Goal: Task Accomplishment & Management: Manage account settings

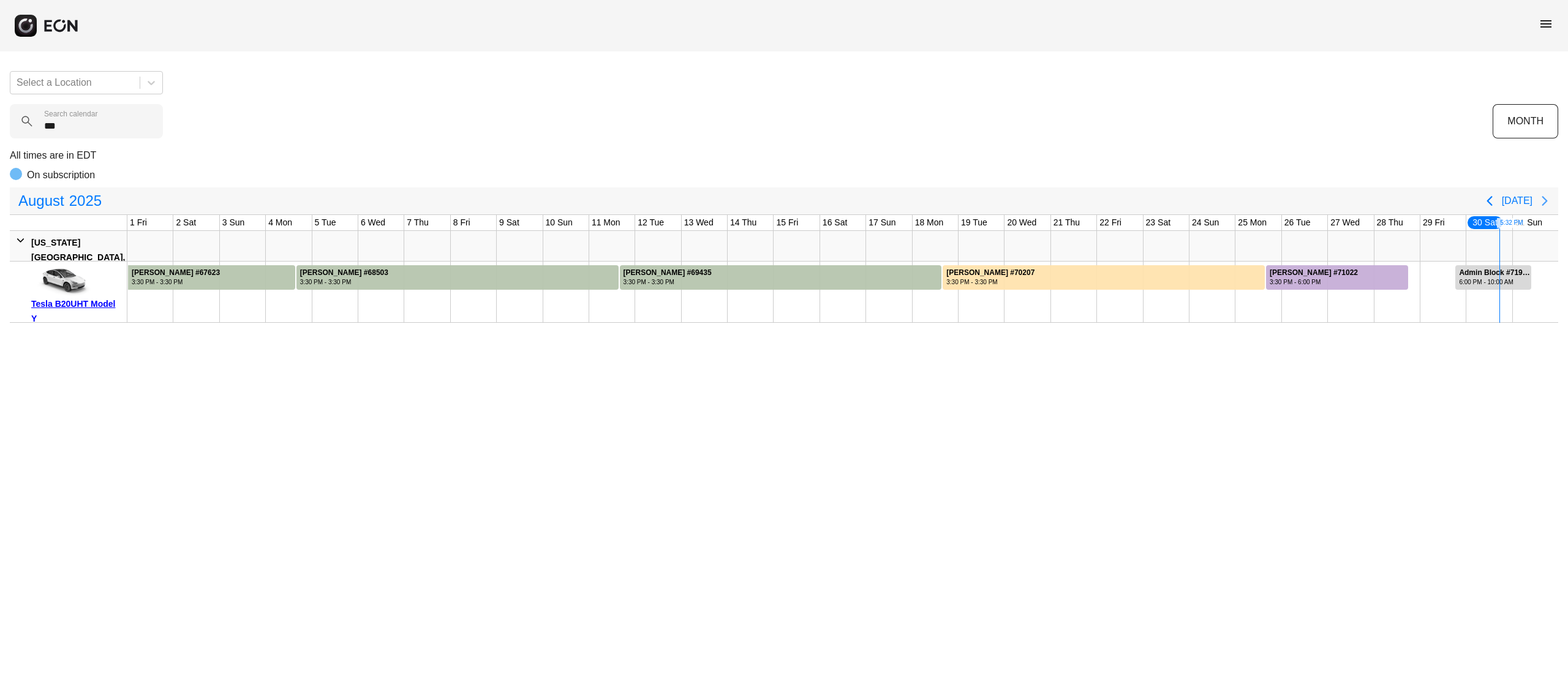
type calendar "***"
click at [1543, 208] on icon "Next page" at bounding box center [1545, 201] width 15 height 15
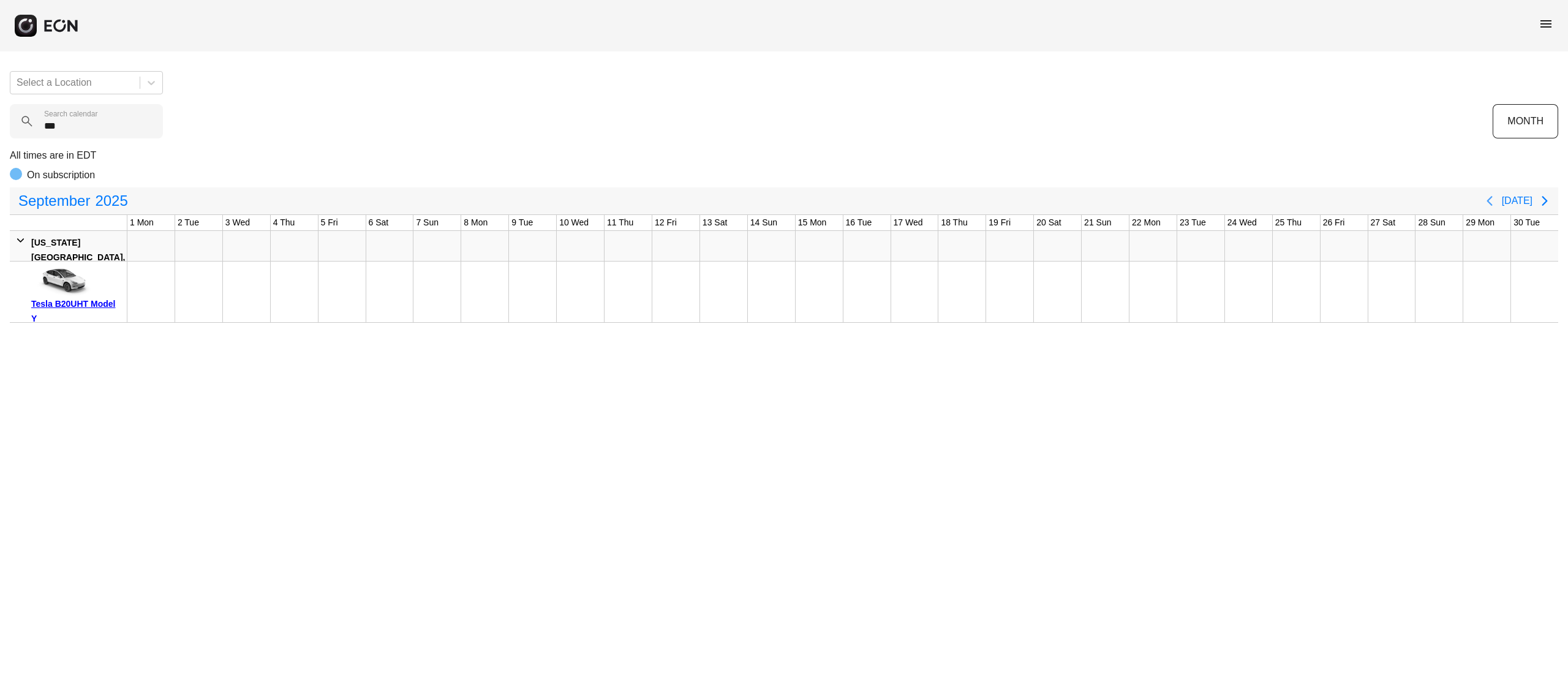
click at [1492, 209] on button "Previous page" at bounding box center [1490, 201] width 25 height 25
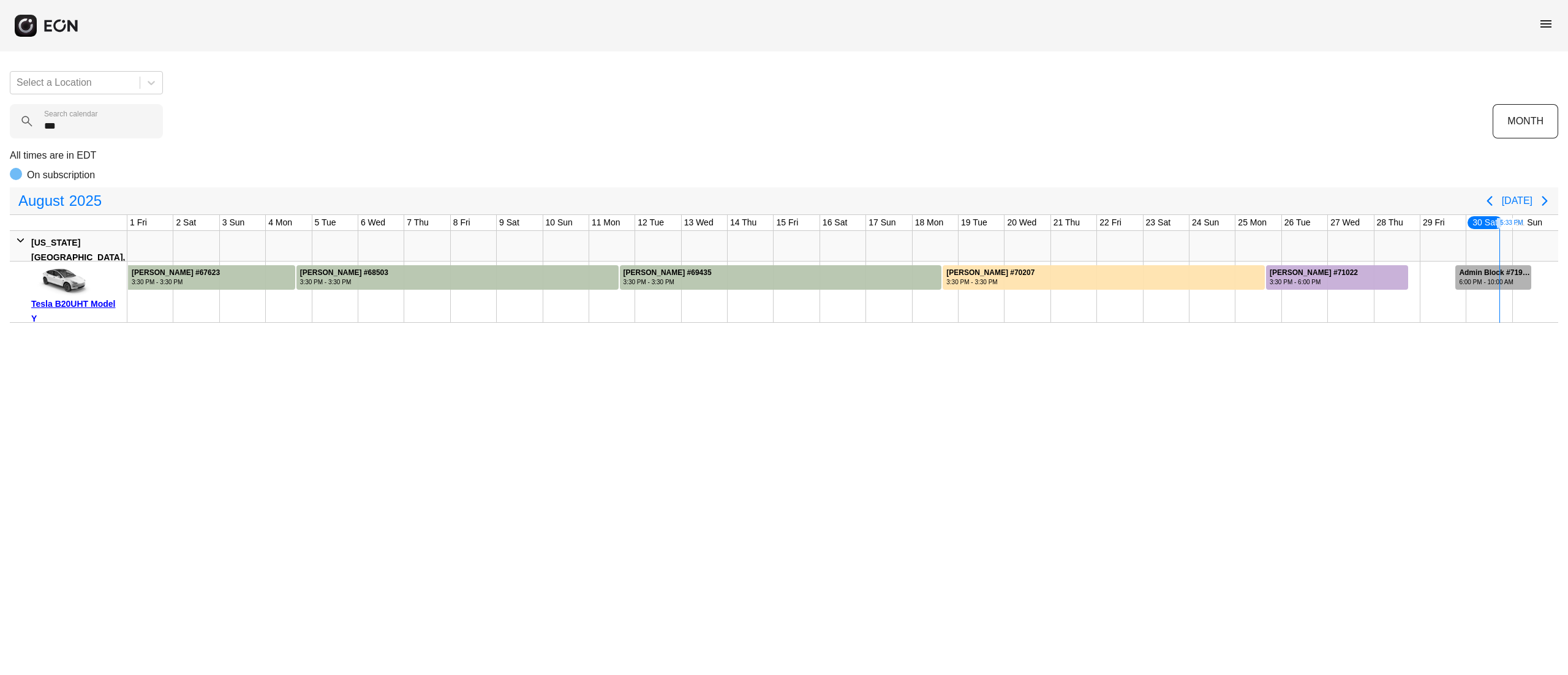
click at [1490, 268] on div "Admin Block #71904 6:00 PM - 10:00 AM" at bounding box center [1494, 277] width 77 height 25
drag, startPoint x: 77, startPoint y: 137, endPoint x: 5, endPoint y: 137, distance: 72.0
click at [5, 137] on div "Select a Location *** Search calendar MONTH All times are in EDT On subscriptio…" at bounding box center [784, 192] width 1568 height 262
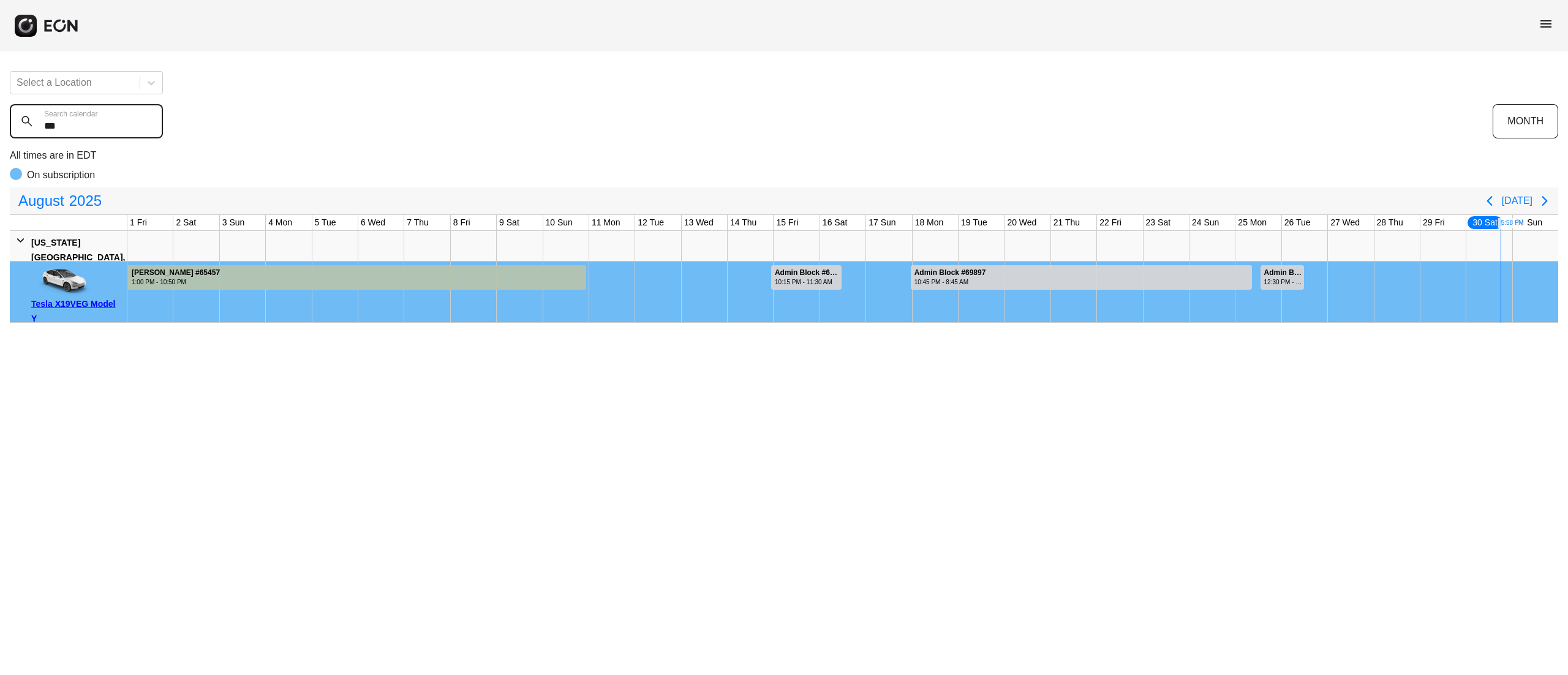
type calendar "***"
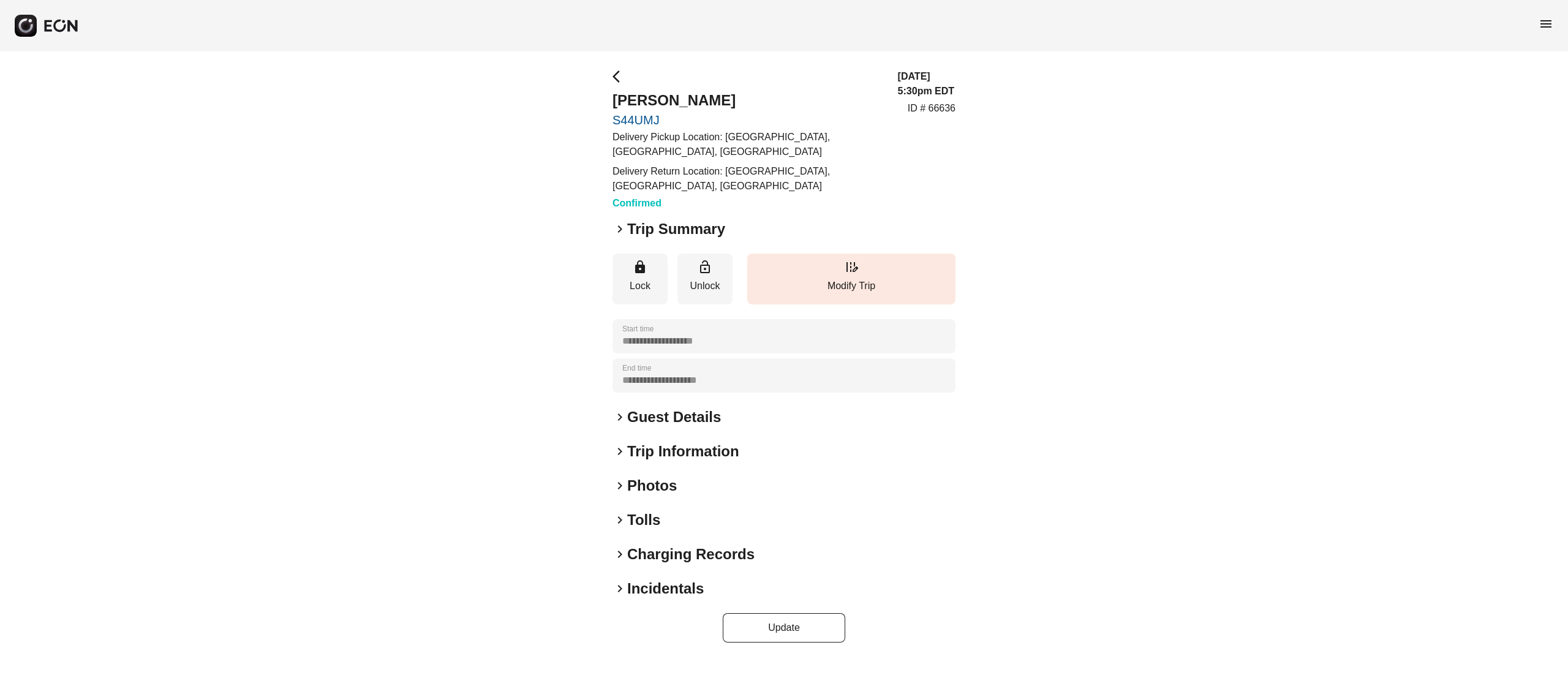
click at [667, 227] on h2 "Trip Summary" at bounding box center [677, 229] width 98 height 20
click at [942, 112] on p "ID # 66636" at bounding box center [932, 108] width 48 height 15
copy p "66636"
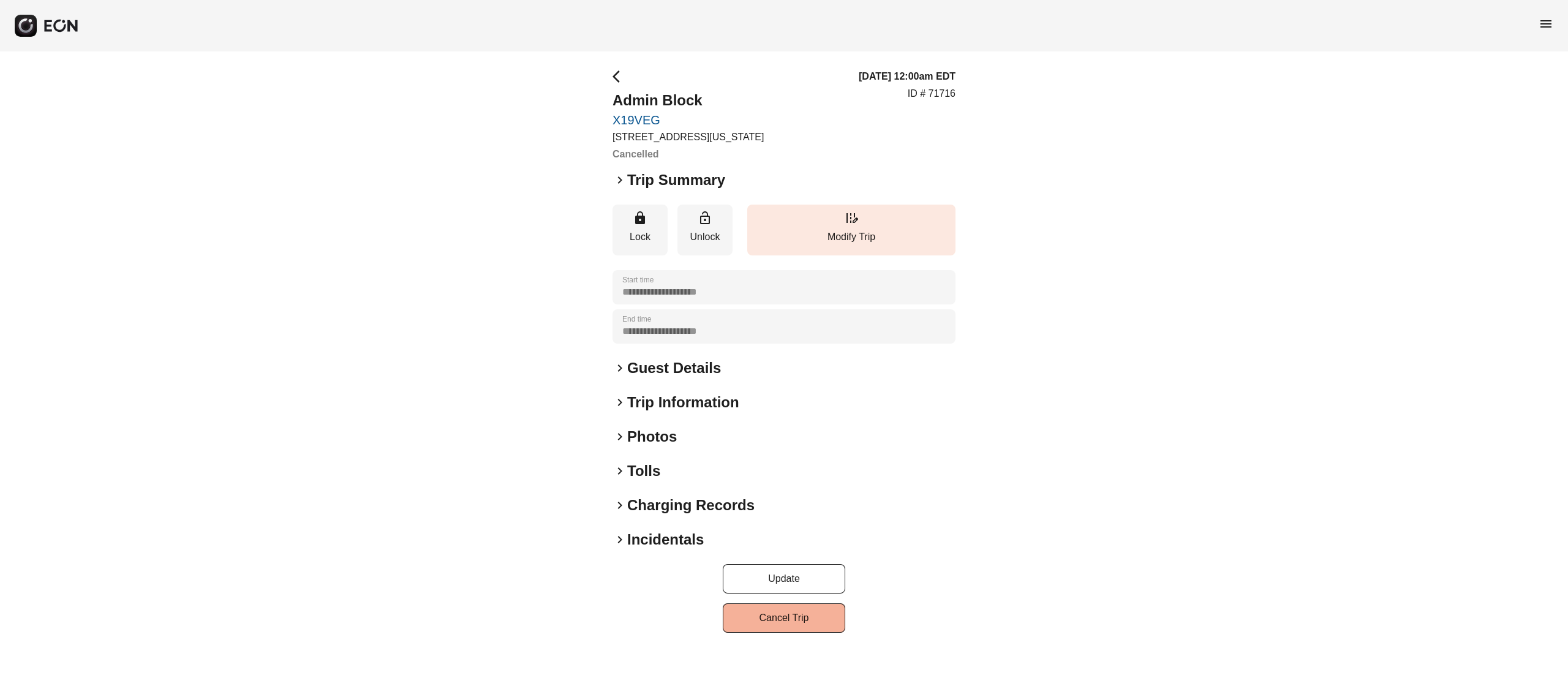
click at [950, 92] on p "ID # 71716" at bounding box center [932, 94] width 48 height 15
copy p "71716"
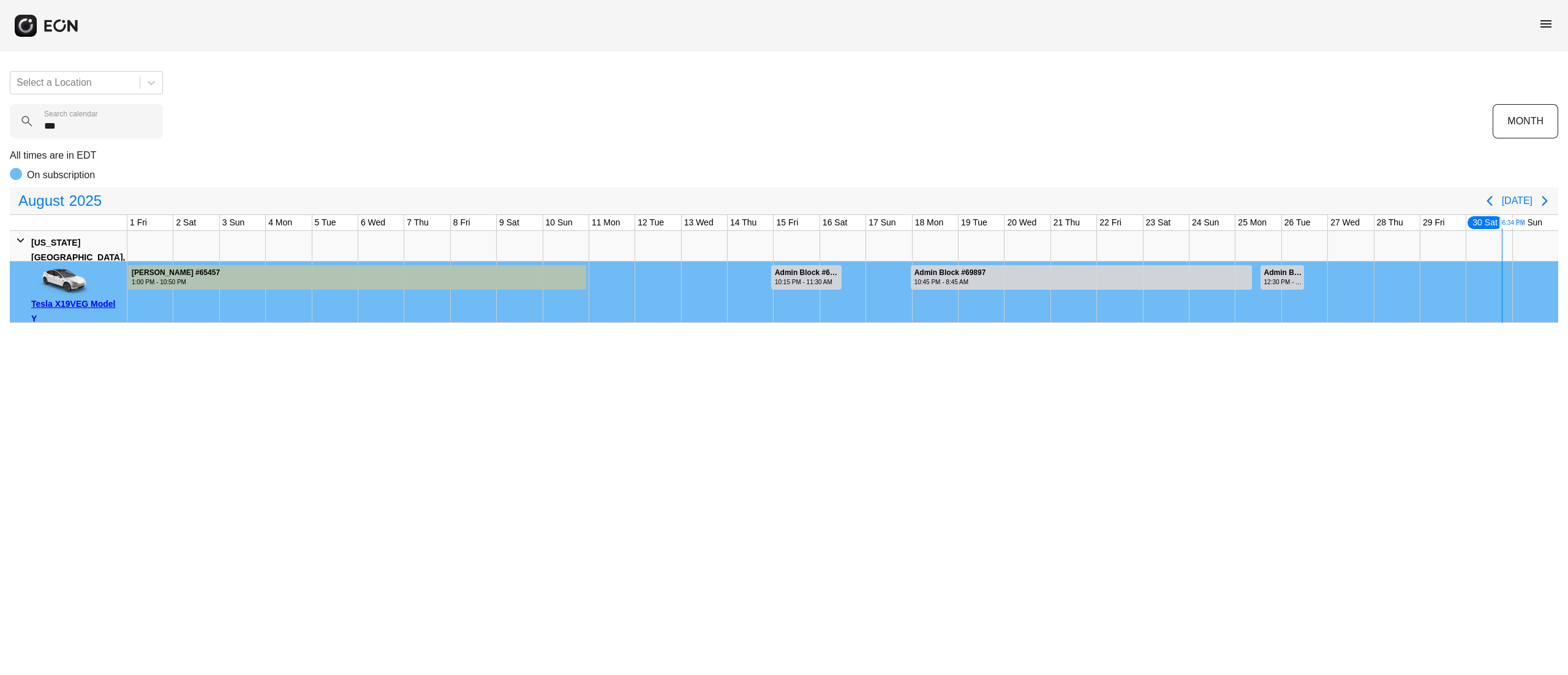
drag, startPoint x: 13, startPoint y: 132, endPoint x: 0, endPoint y: 132, distance: 13.0
click at [0, 132] on div "Select a Location *** Search calendar MONTH All times are in EDT On subscriptio…" at bounding box center [784, 192] width 1568 height 262
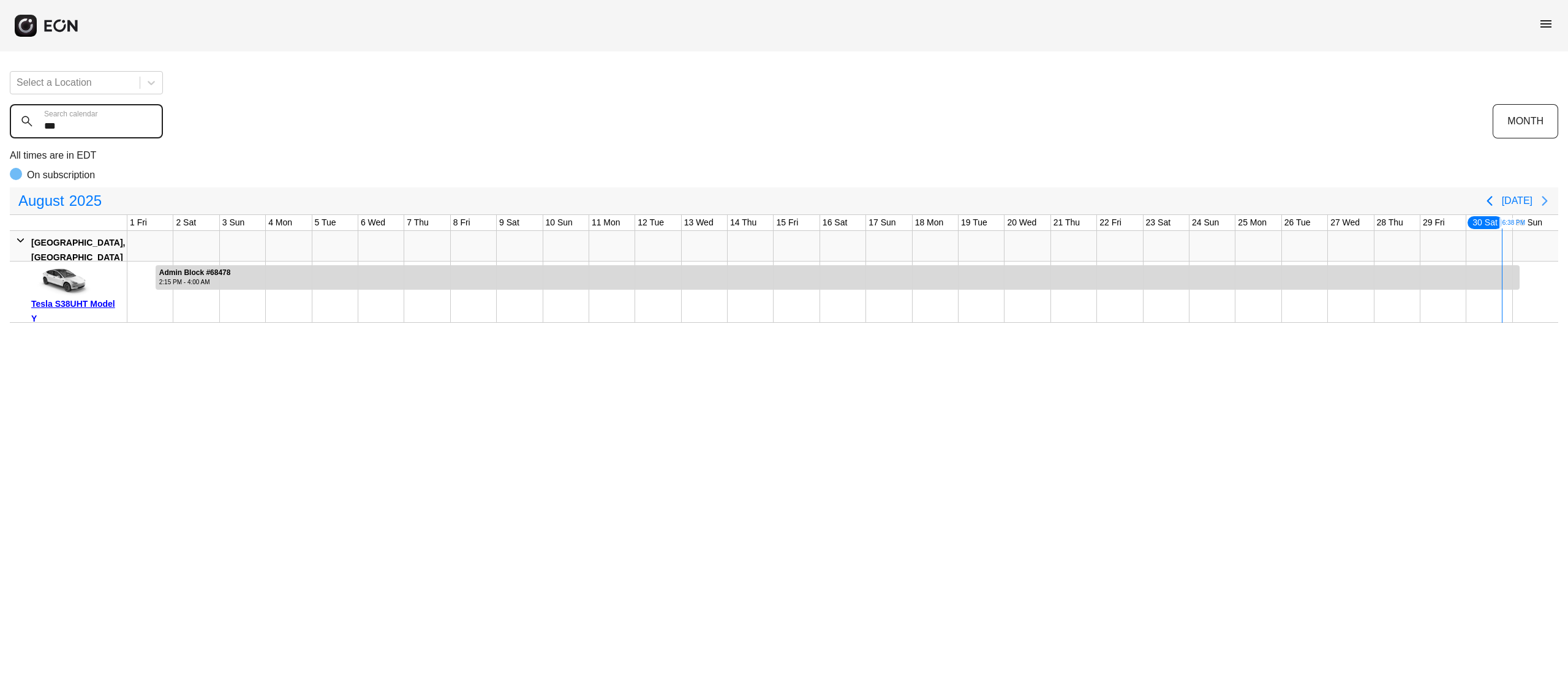
type calendar "***"
click at [1539, 200] on icon "Next page" at bounding box center [1545, 201] width 15 height 15
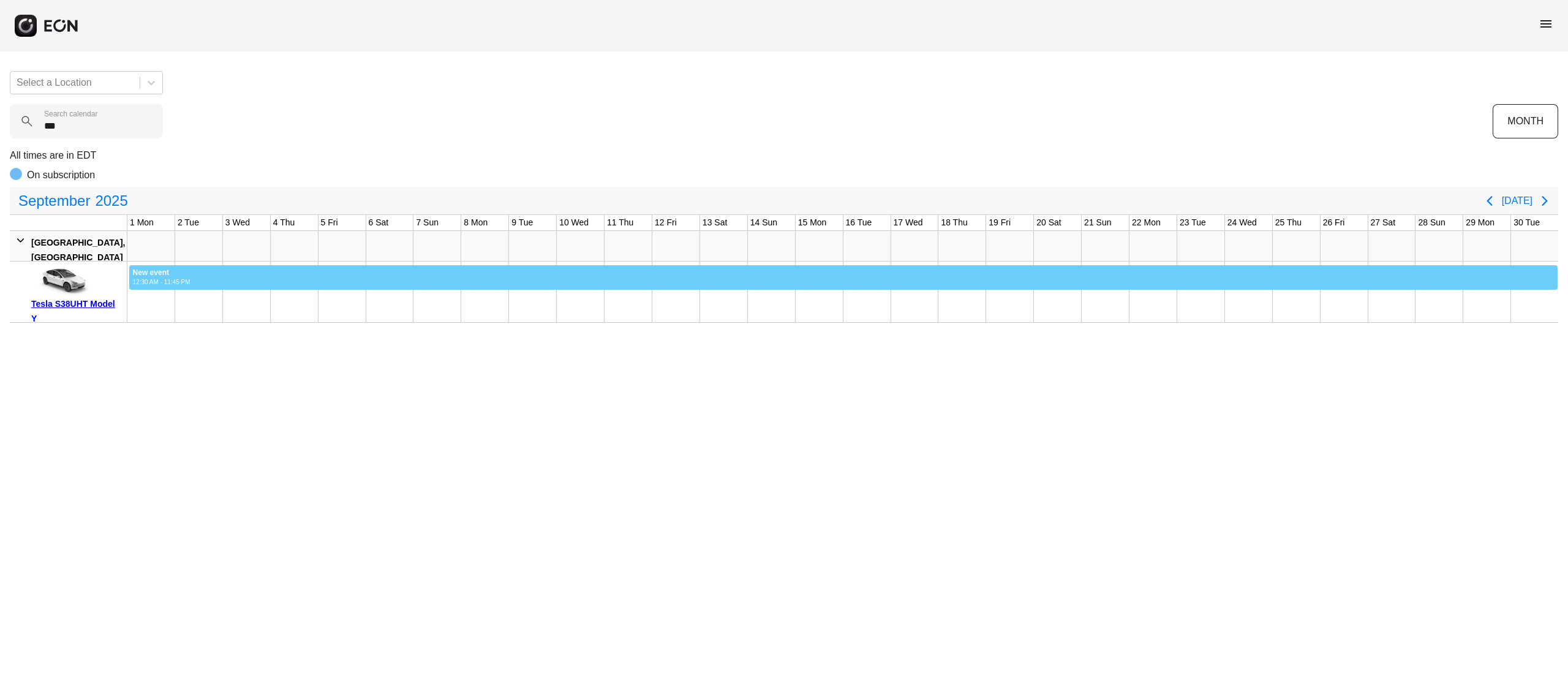
drag, startPoint x: 129, startPoint y: 278, endPoint x: 1567, endPoint y: 139, distance: 1444.7
click at [1567, 139] on div "Select a Location *** Search calendar MONTH All times are in EDT On subscriptio…" at bounding box center [784, 192] width 1568 height 262
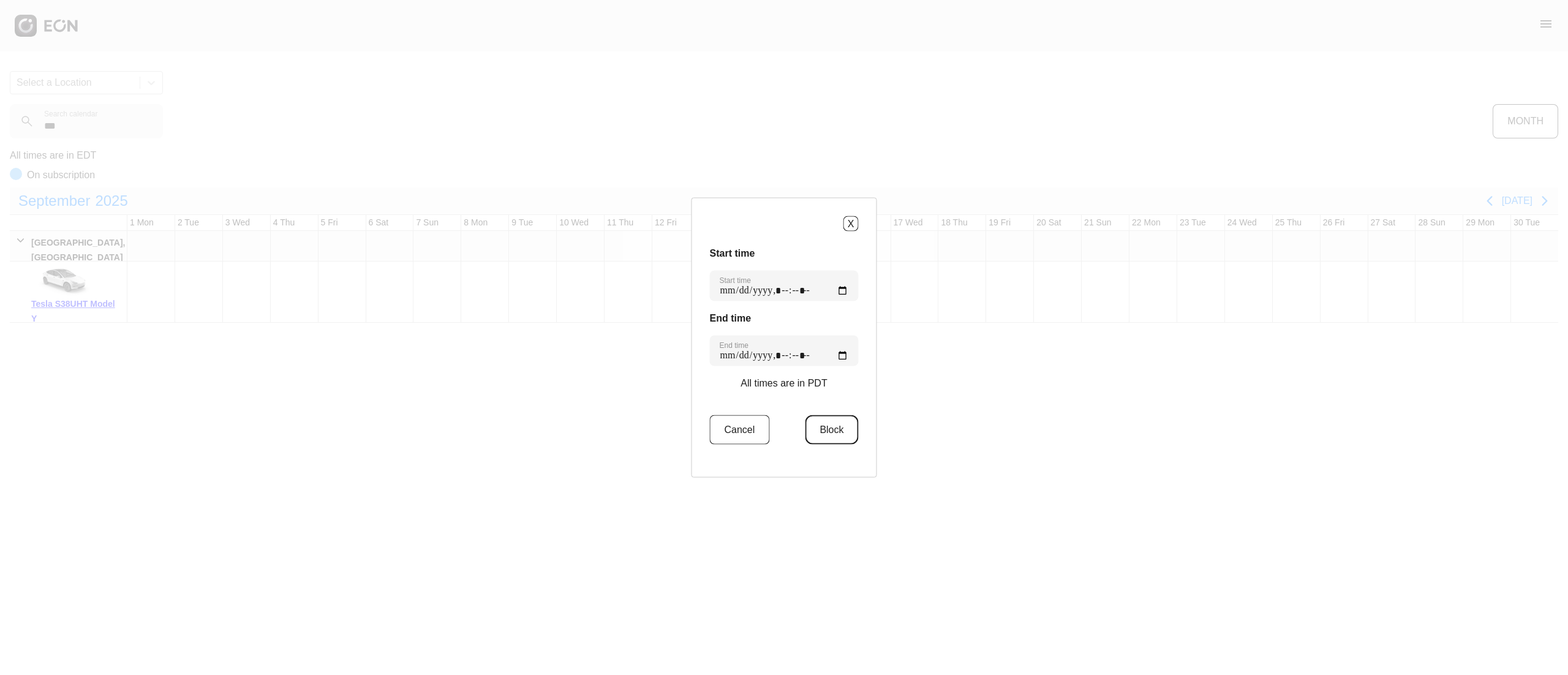
click at [817, 418] on button "Block" at bounding box center [831, 430] width 53 height 29
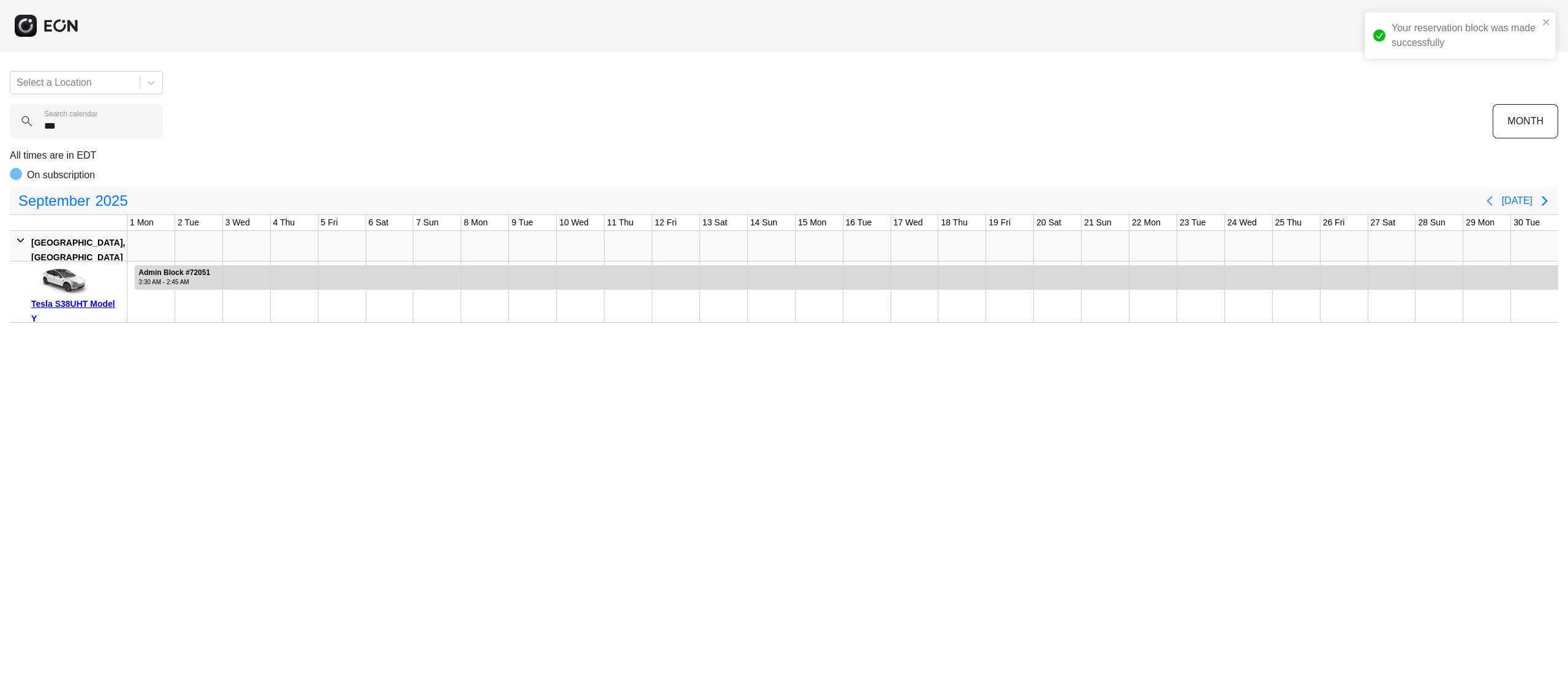
click at [1497, 207] on icon "Previous page" at bounding box center [1490, 201] width 15 height 15
drag, startPoint x: 1524, startPoint y: 270, endPoint x: 1567, endPoint y: 283, distance: 44.9
click at [1567, 283] on div "Select a Location *** Search calendar MONTH All times are in EDT On subscriptio…" at bounding box center [784, 192] width 1568 height 262
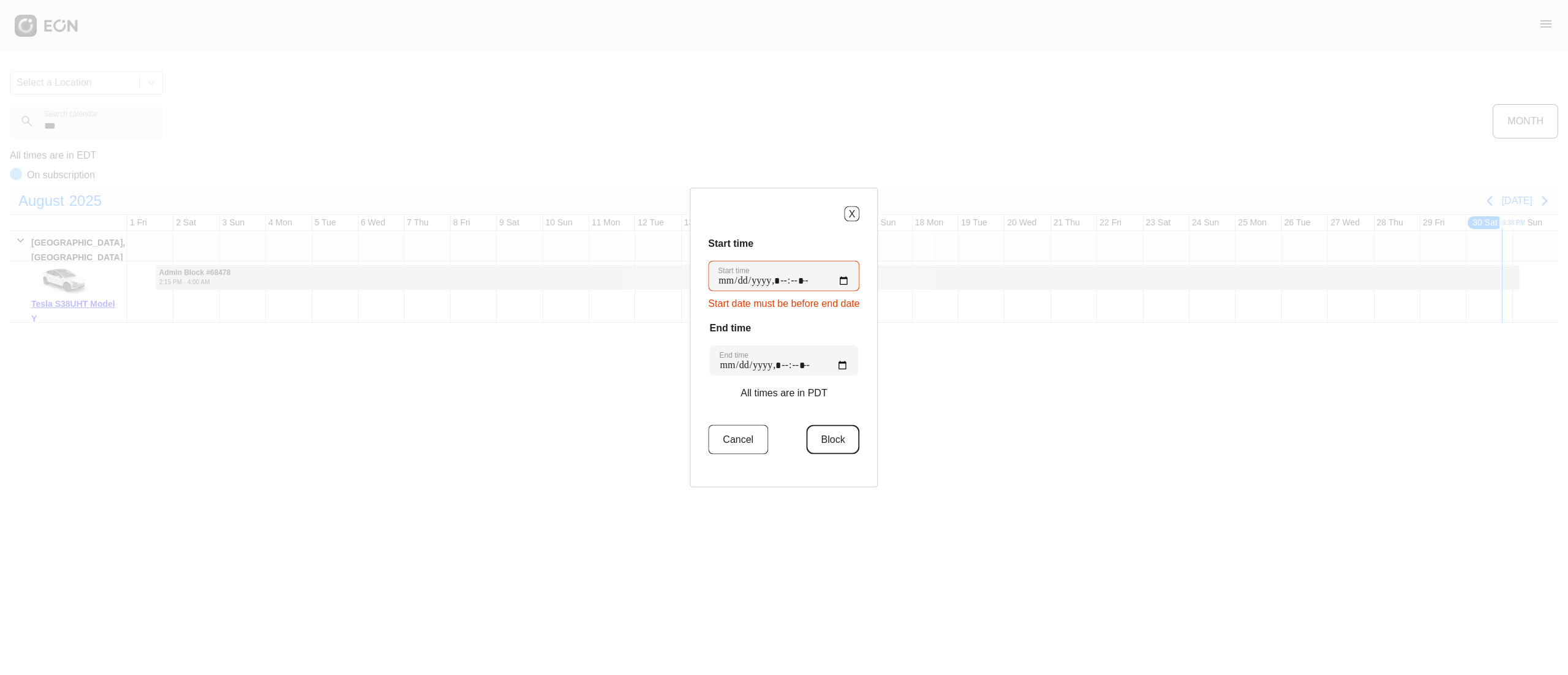
click at [845, 431] on button "Block" at bounding box center [833, 440] width 53 height 29
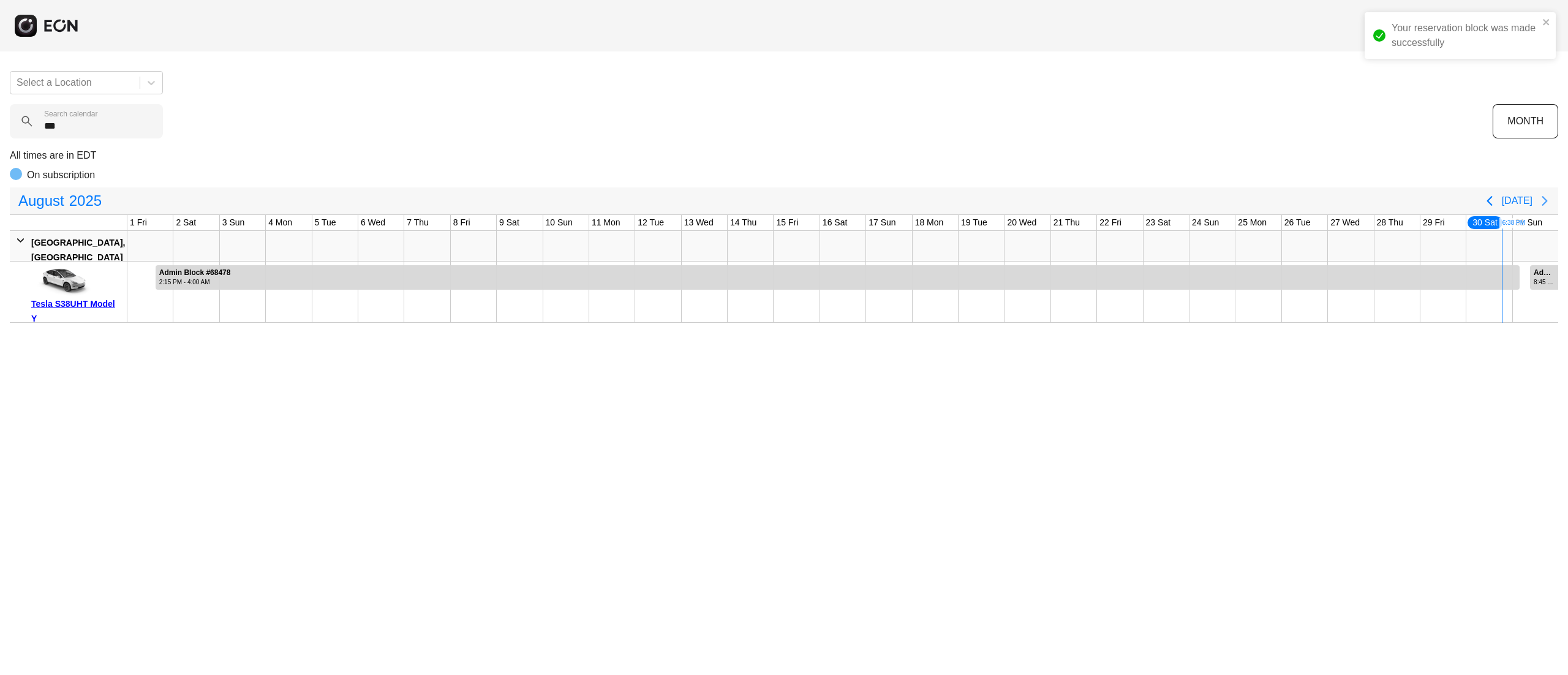
click at [1551, 196] on icon "Next page" at bounding box center [1545, 201] width 15 height 15
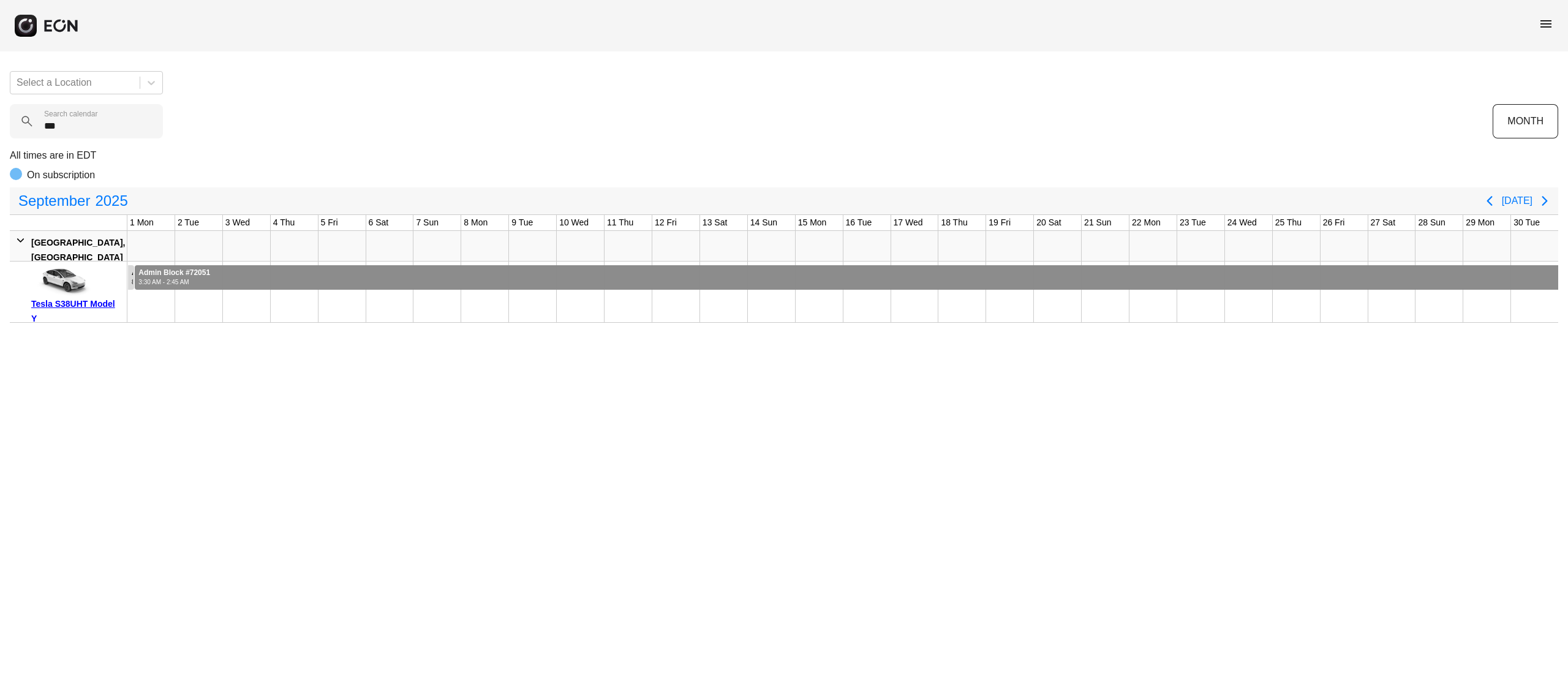
click at [821, 280] on div at bounding box center [847, 277] width 1424 height 25
click at [130, 283] on div "Admin Block #72052 8:45 AM - 2:45 AM" at bounding box center [132, 277] width 7 height 25
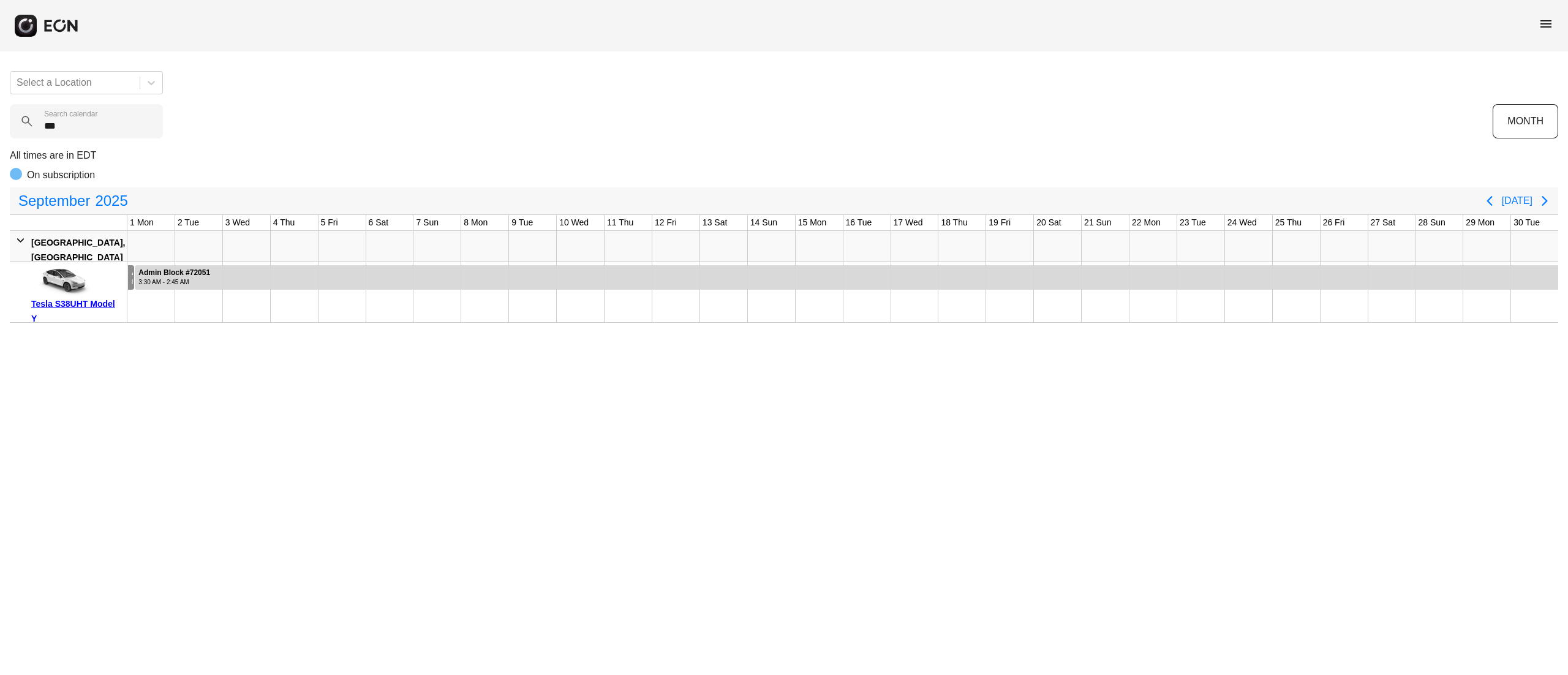
click at [130, 283] on div "Admin Block #72052 8:45 AM - 2:45 AM" at bounding box center [132, 277] width 7 height 25
drag, startPoint x: 1492, startPoint y: 209, endPoint x: 1460, endPoint y: 197, distance: 34.2
click at [1491, 209] on button "Previous page" at bounding box center [1490, 201] width 25 height 25
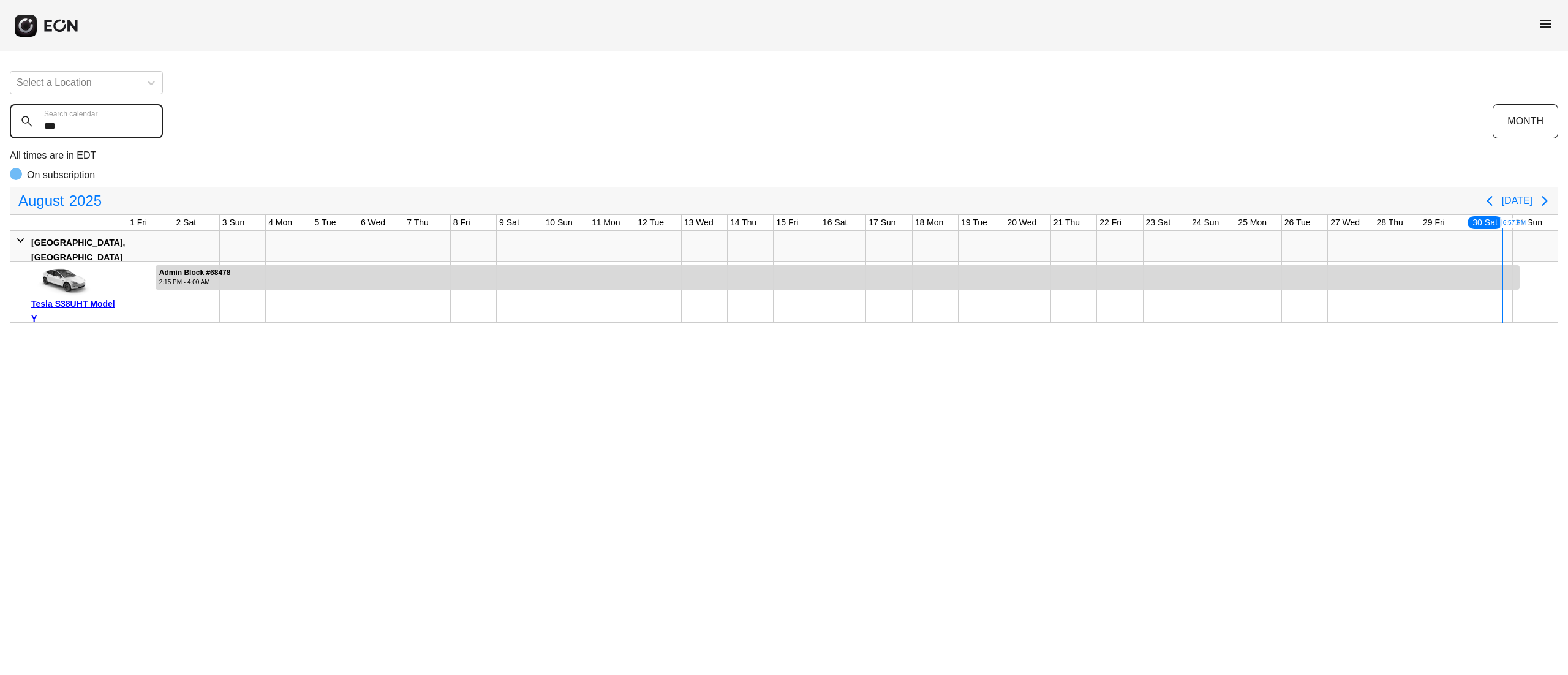
drag, startPoint x: 67, startPoint y: 112, endPoint x: 0, endPoint y: 116, distance: 67.1
click at [0, 116] on div "Select a Location *** Search calendar MONTH All times are in EDT On subscriptio…" at bounding box center [784, 192] width 1568 height 262
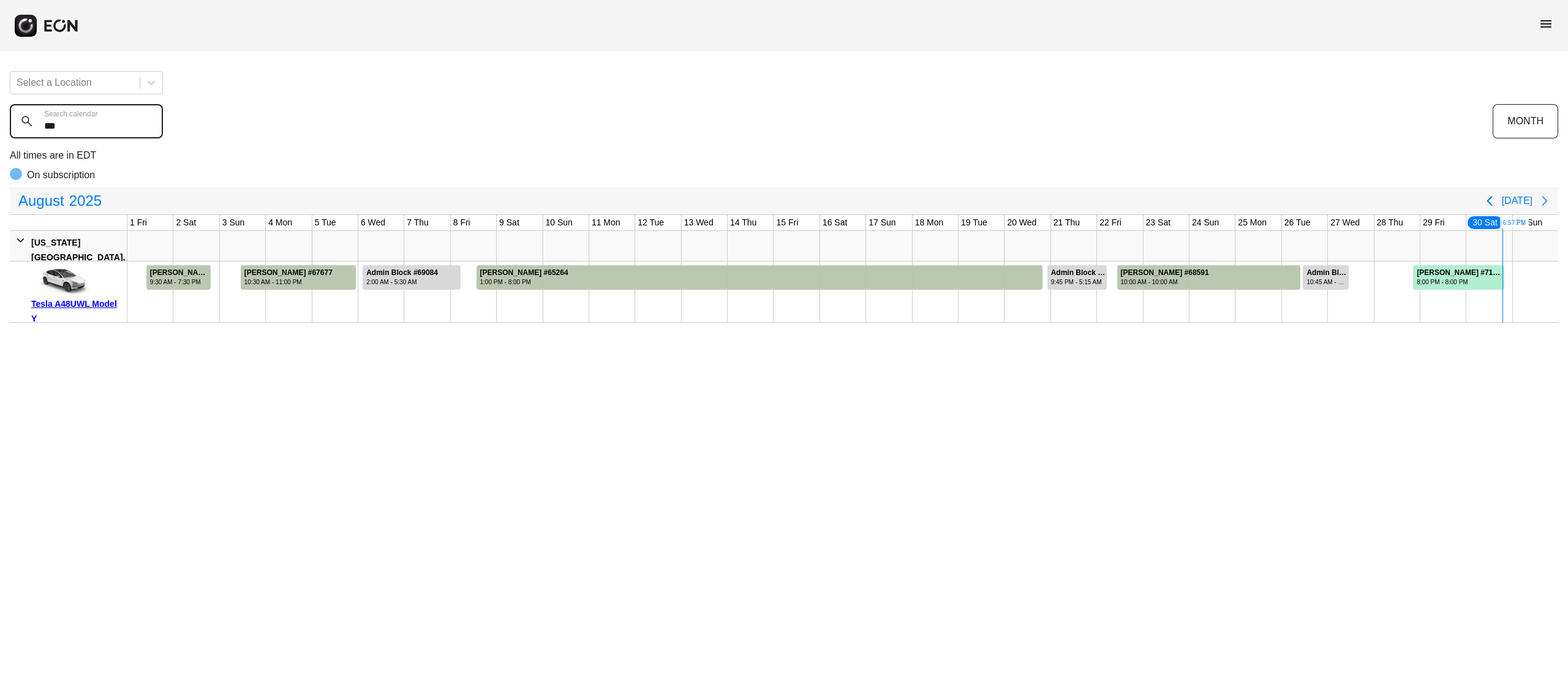
type calendar "***"
click at [1539, 205] on icon "Next page" at bounding box center [1545, 201] width 15 height 15
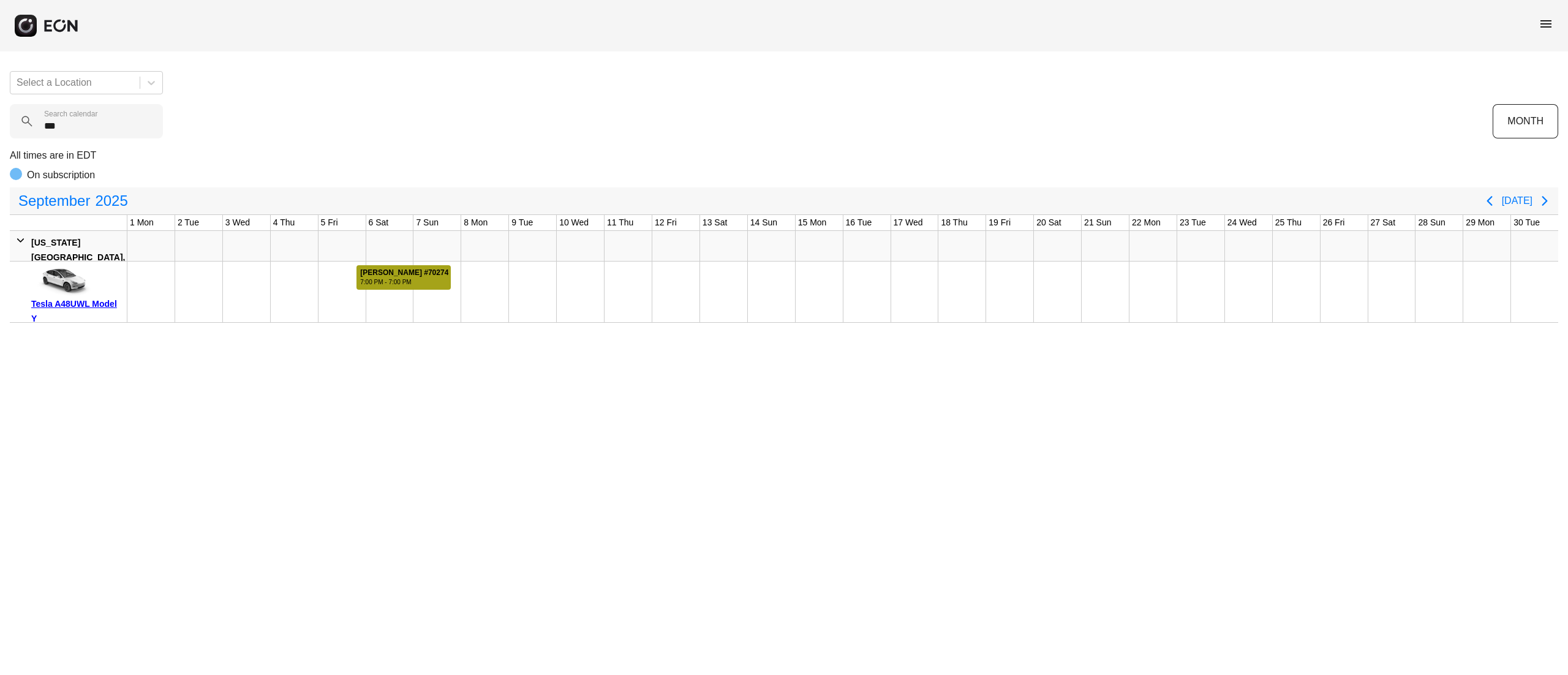
click at [403, 271] on div "Kevin Galley #70274" at bounding box center [404, 273] width 88 height 9
drag, startPoint x: 114, startPoint y: 128, endPoint x: 19, endPoint y: 124, distance: 95.1
click at [19, 124] on calendar "***" at bounding box center [86, 122] width 153 height 35
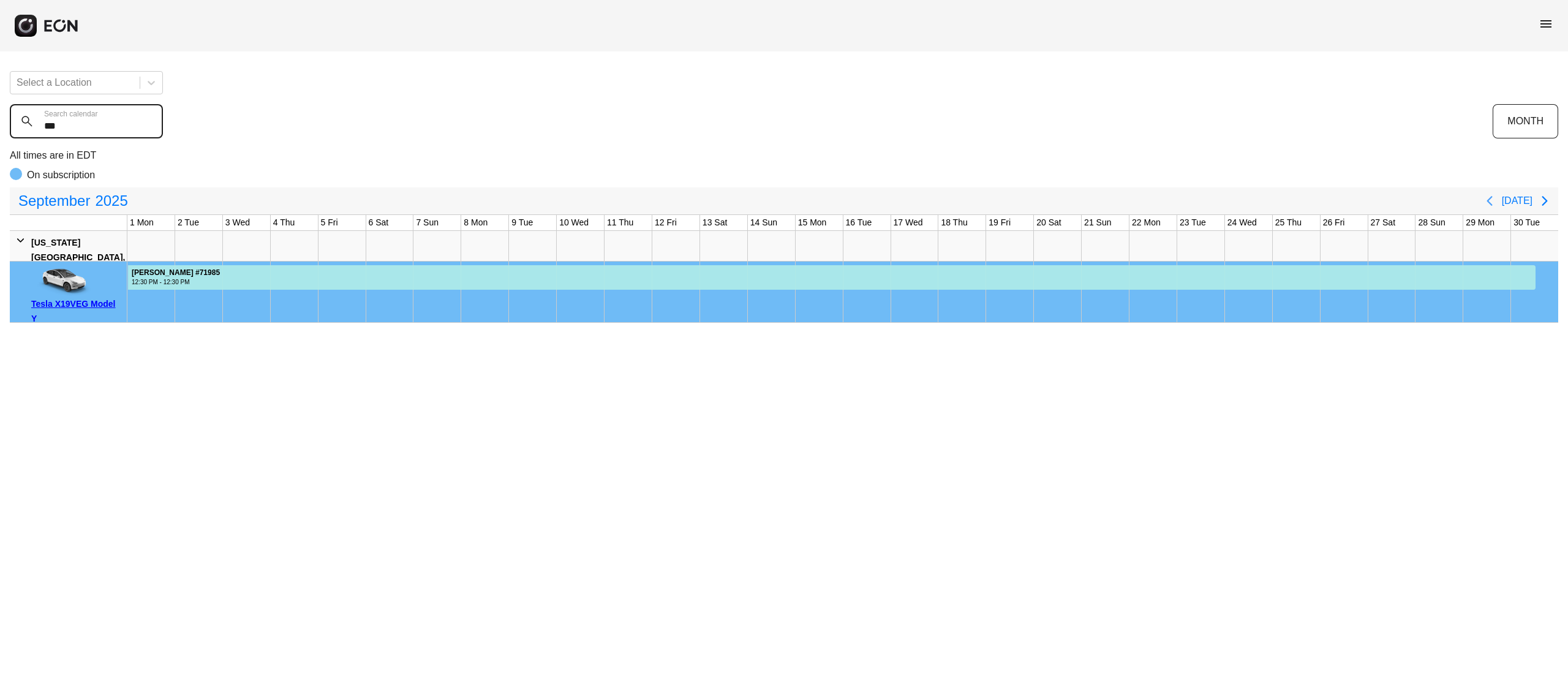
type calendar "***"
click at [1490, 195] on icon "Previous page" at bounding box center [1490, 201] width 15 height 15
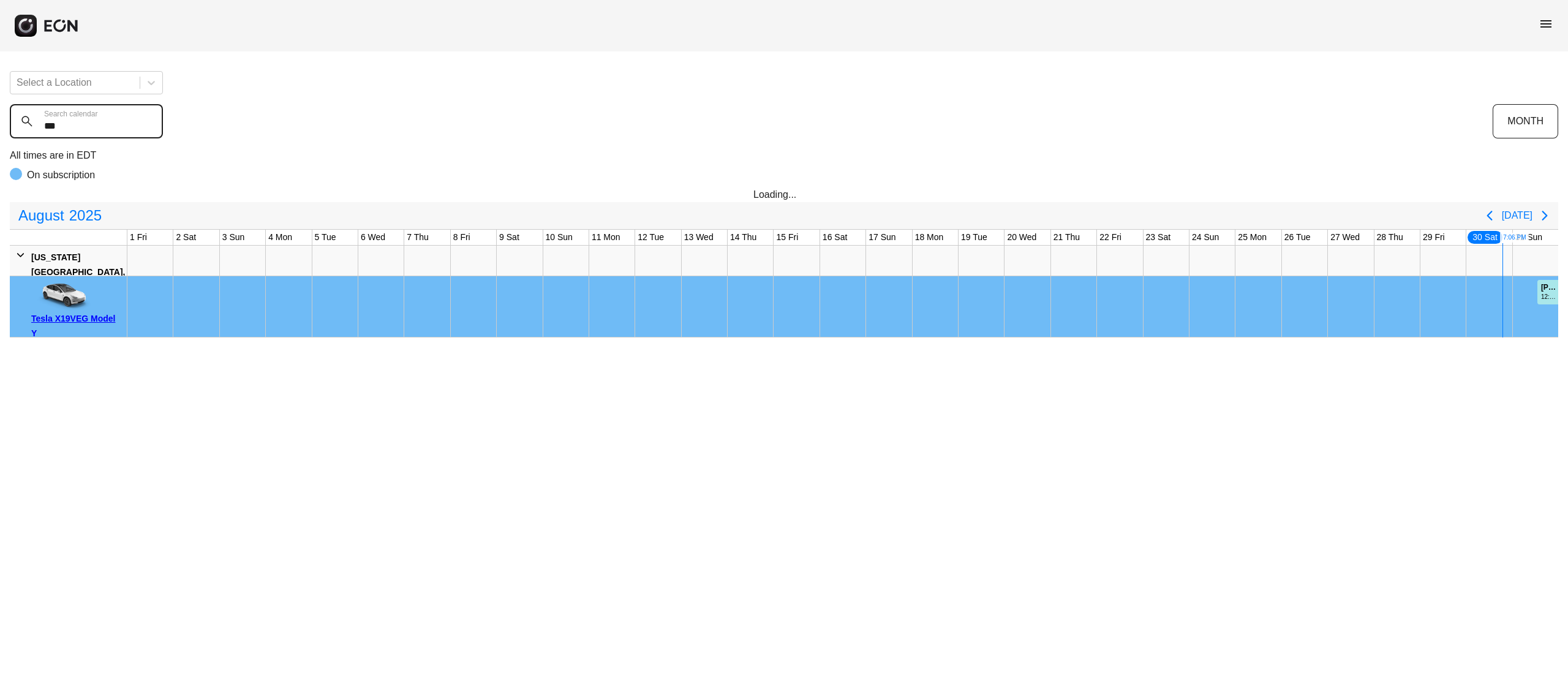
click at [114, 130] on calendar "***" at bounding box center [86, 122] width 153 height 35
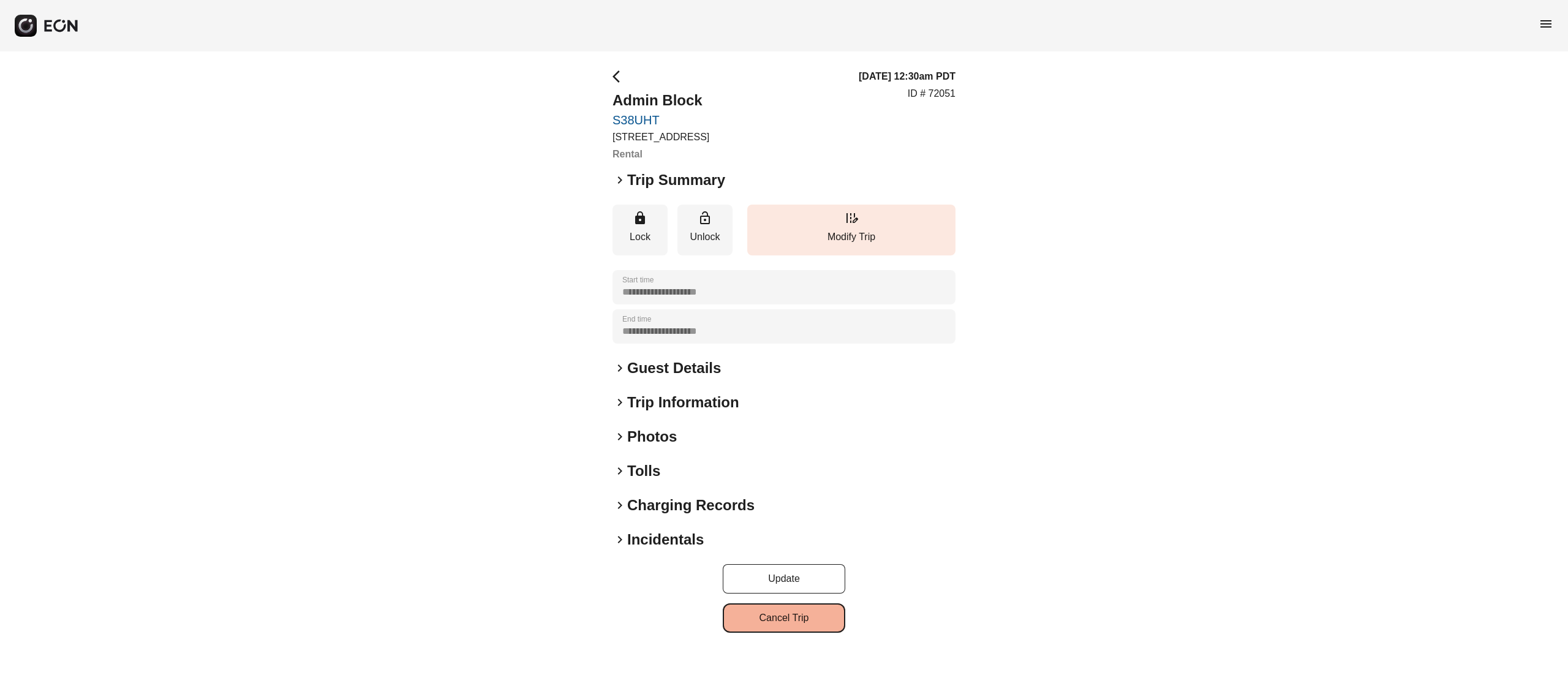
click at [804, 613] on button "Cancel Trip" at bounding box center [784, 619] width 122 height 29
click at [782, 617] on button "Cancel Trip" at bounding box center [784, 619] width 122 height 29
click at [1170, 90] on div "**********" at bounding box center [784, 351] width 1568 height 599
click at [663, 367] on h2 "Guest Details" at bounding box center [674, 369] width 94 height 20
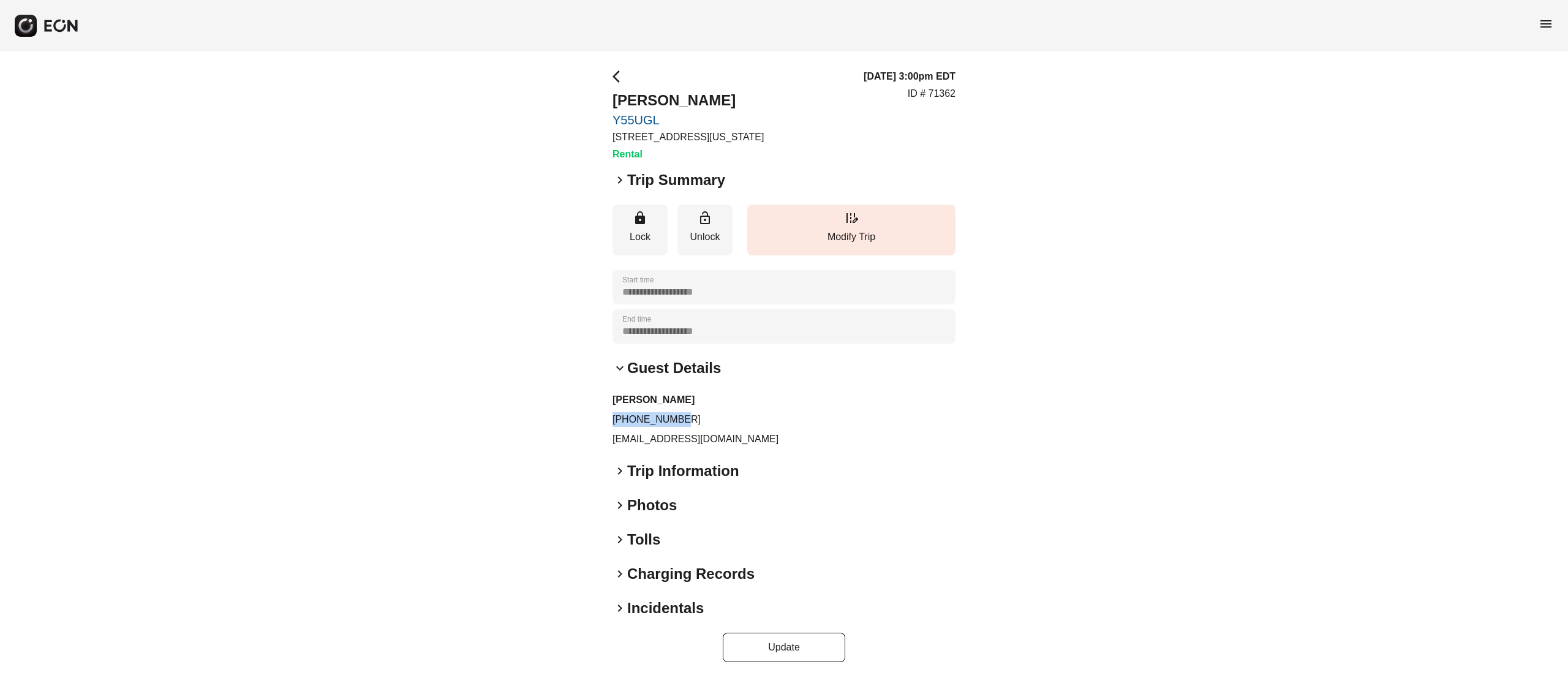
drag, startPoint x: 675, startPoint y: 416, endPoint x: 598, endPoint y: 414, distance: 77.0
click at [598, 414] on div "**********" at bounding box center [784, 365] width 1568 height 628
copy p "+31639141133"
click at [1081, 152] on div "**********" at bounding box center [784, 365] width 1568 height 628
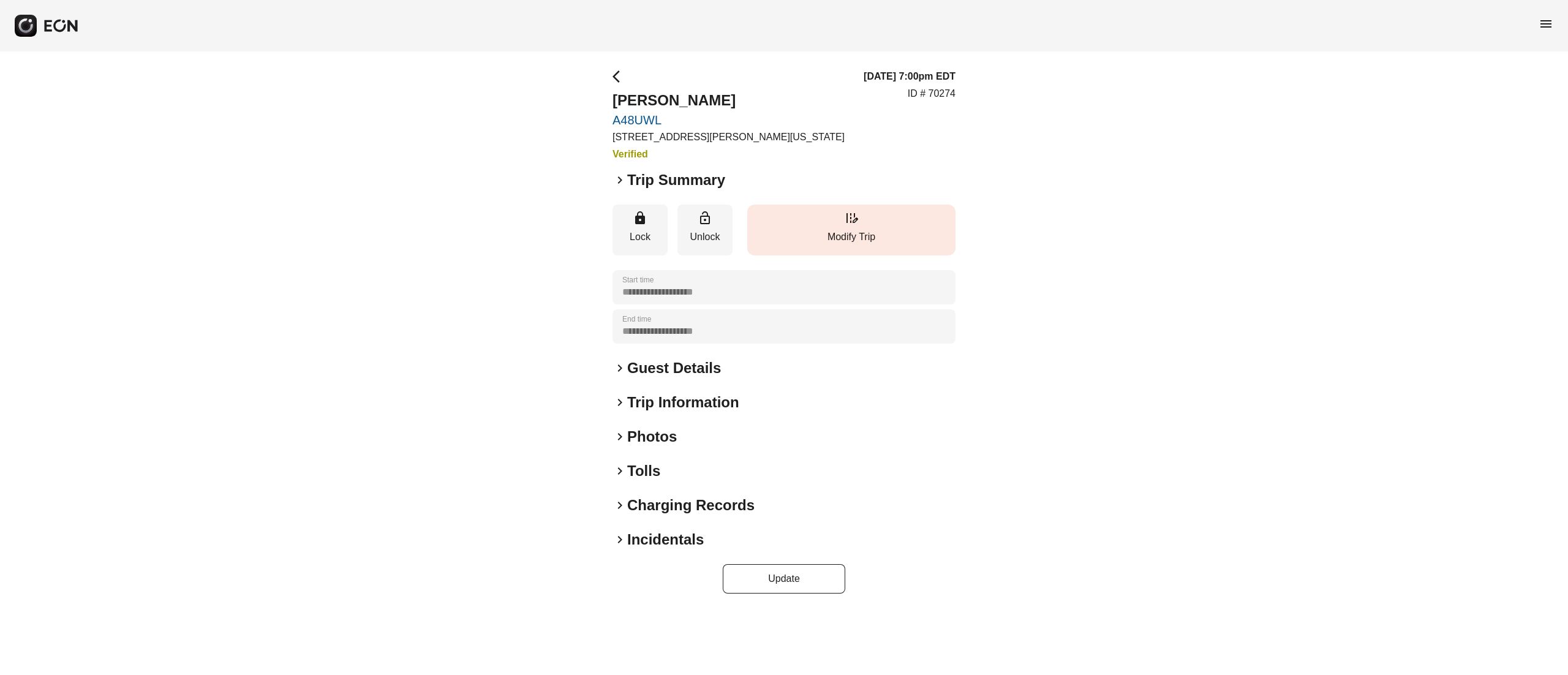
click at [868, 218] on button "edit_road Modify Trip" at bounding box center [851, 230] width 209 height 51
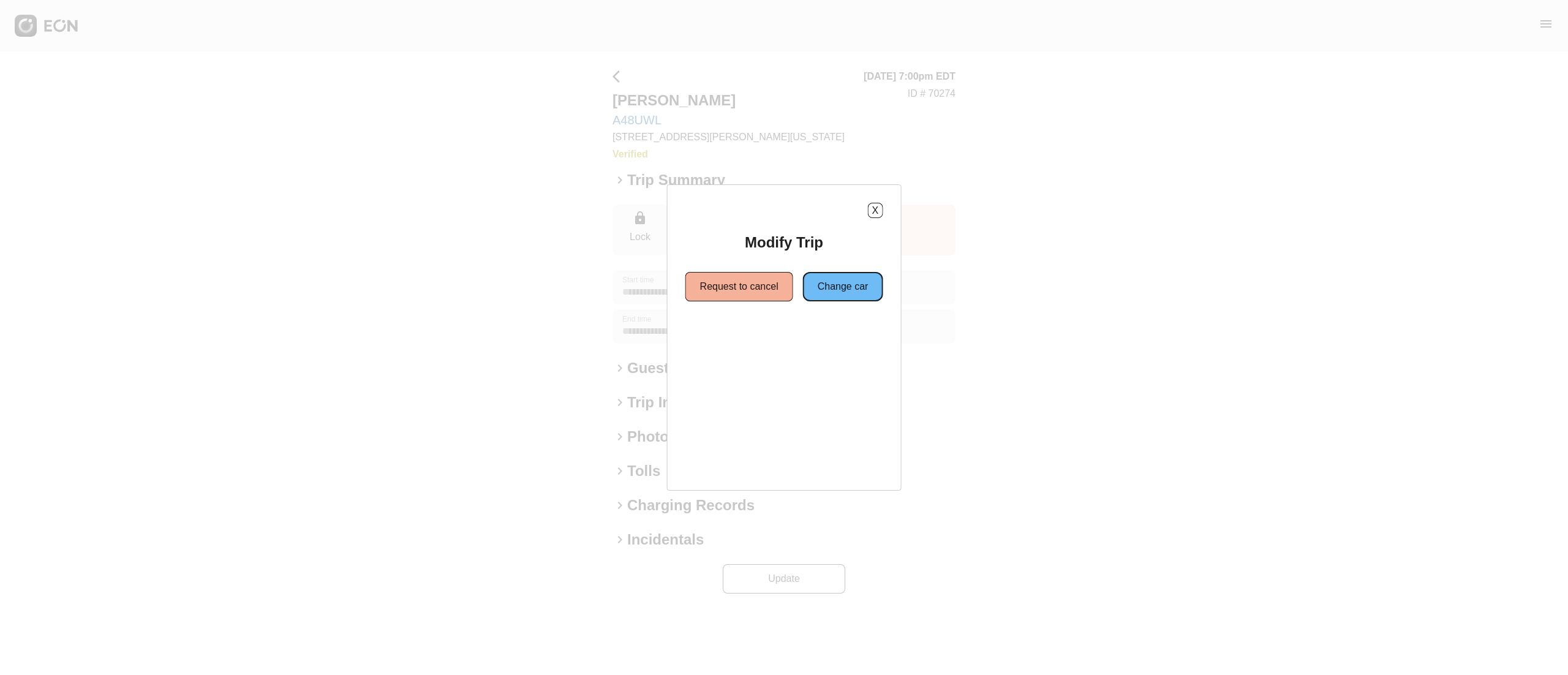
click at [846, 294] on button "Change car" at bounding box center [843, 287] width 80 height 29
click at [727, 336] on button "Same location" at bounding box center [728, 331] width 91 height 29
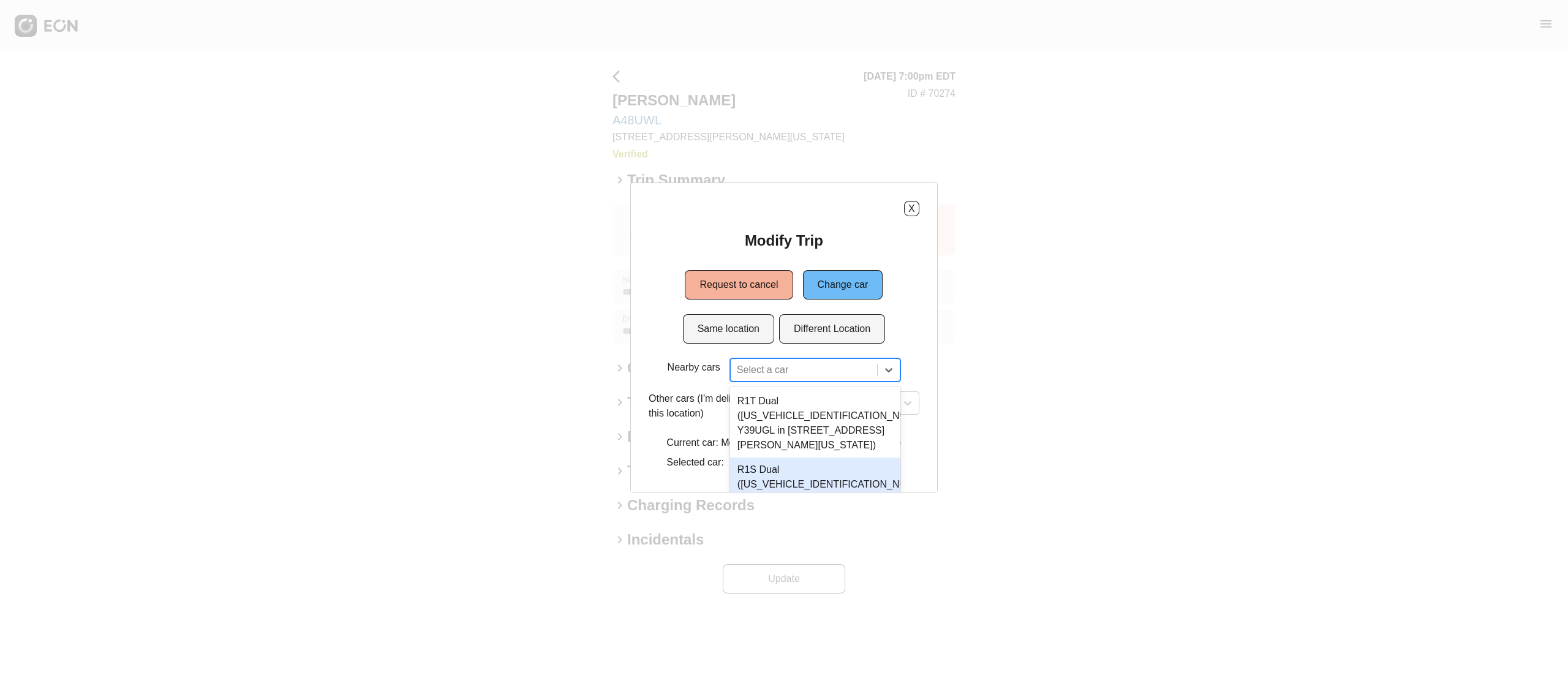
click at [748, 367] on div "9 results available. Use Up and Down to choose options, press Enter to select t…" at bounding box center [815, 370] width 170 height 23
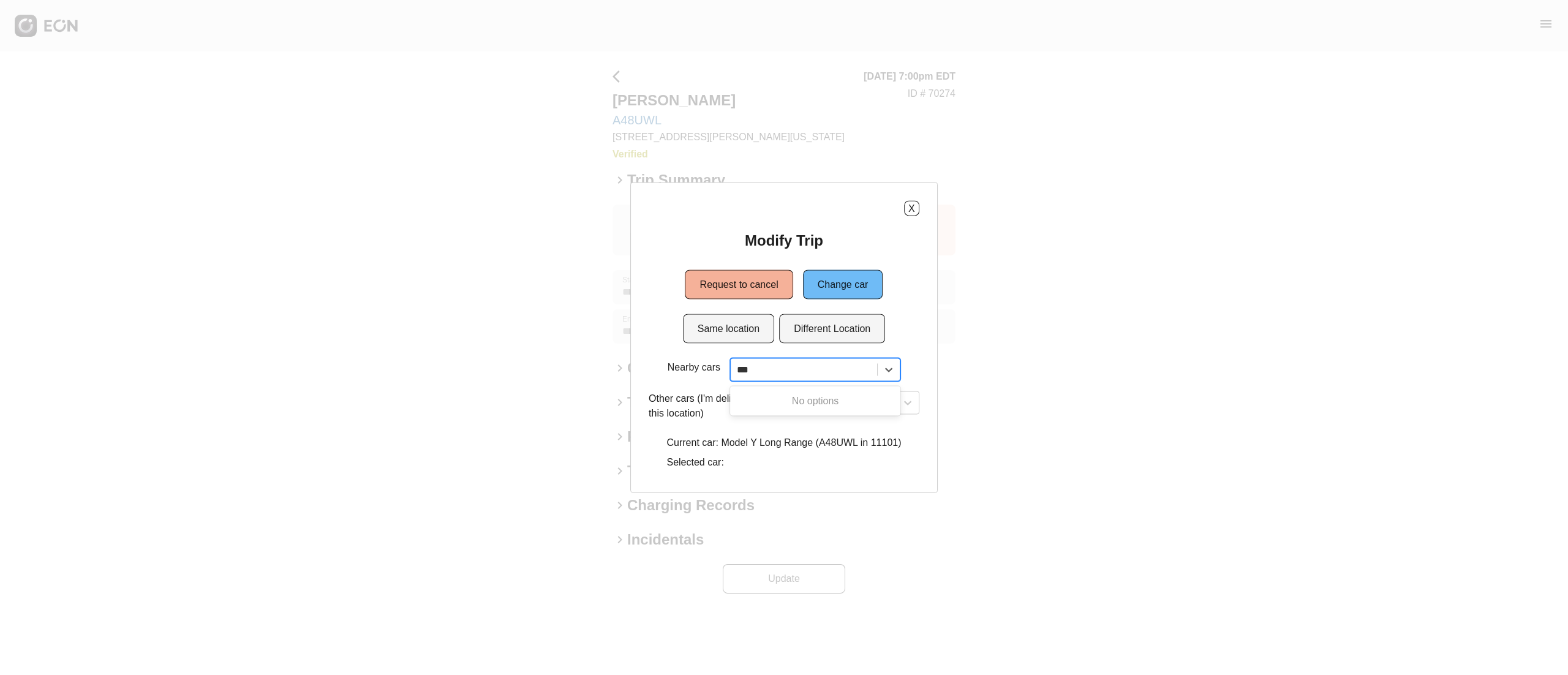
type input "***"
click at [911, 195] on div "X Modify Trip Request to cancel Change car Same location Different Location Nea…" at bounding box center [784, 338] width 307 height 311
click at [912, 203] on button "X" at bounding box center [911, 209] width 15 height 15
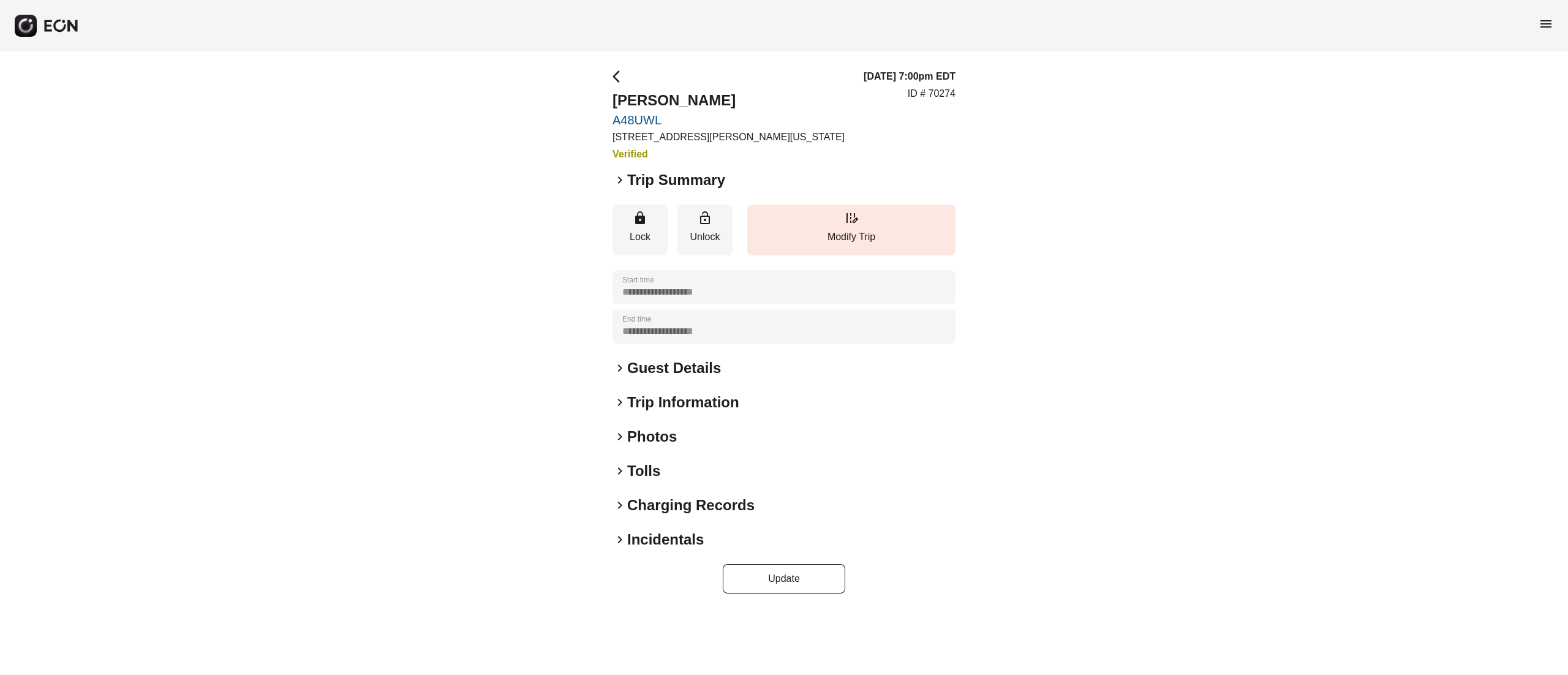
click at [947, 95] on p "ID # 70274" at bounding box center [932, 94] width 48 height 15
click at [950, 95] on p "ID # 70274" at bounding box center [932, 94] width 48 height 15
copy p "70274"
drag, startPoint x: 665, startPoint y: 438, endPoint x: 687, endPoint y: 423, distance: 26.6
click at [665, 438] on h2 "Photos" at bounding box center [652, 437] width 50 height 20
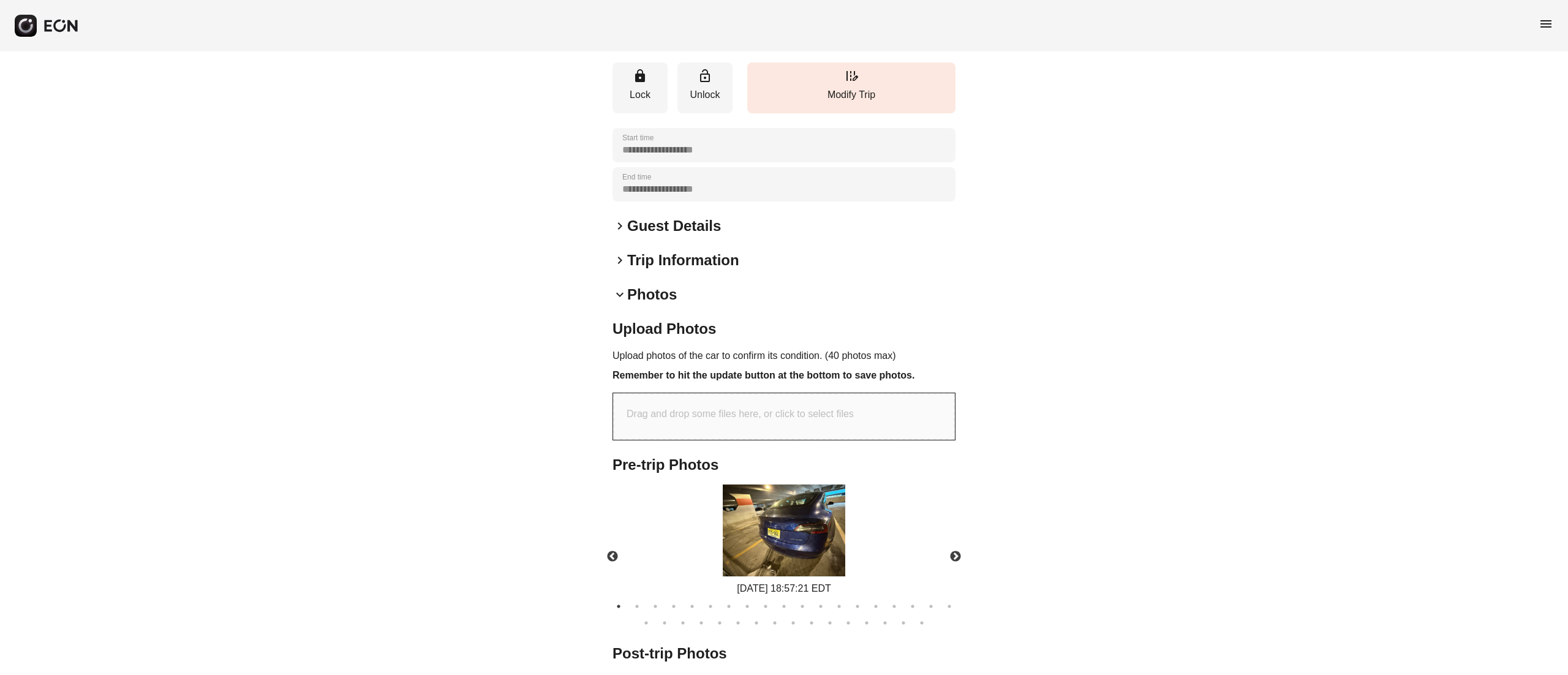
scroll to position [212, 0]
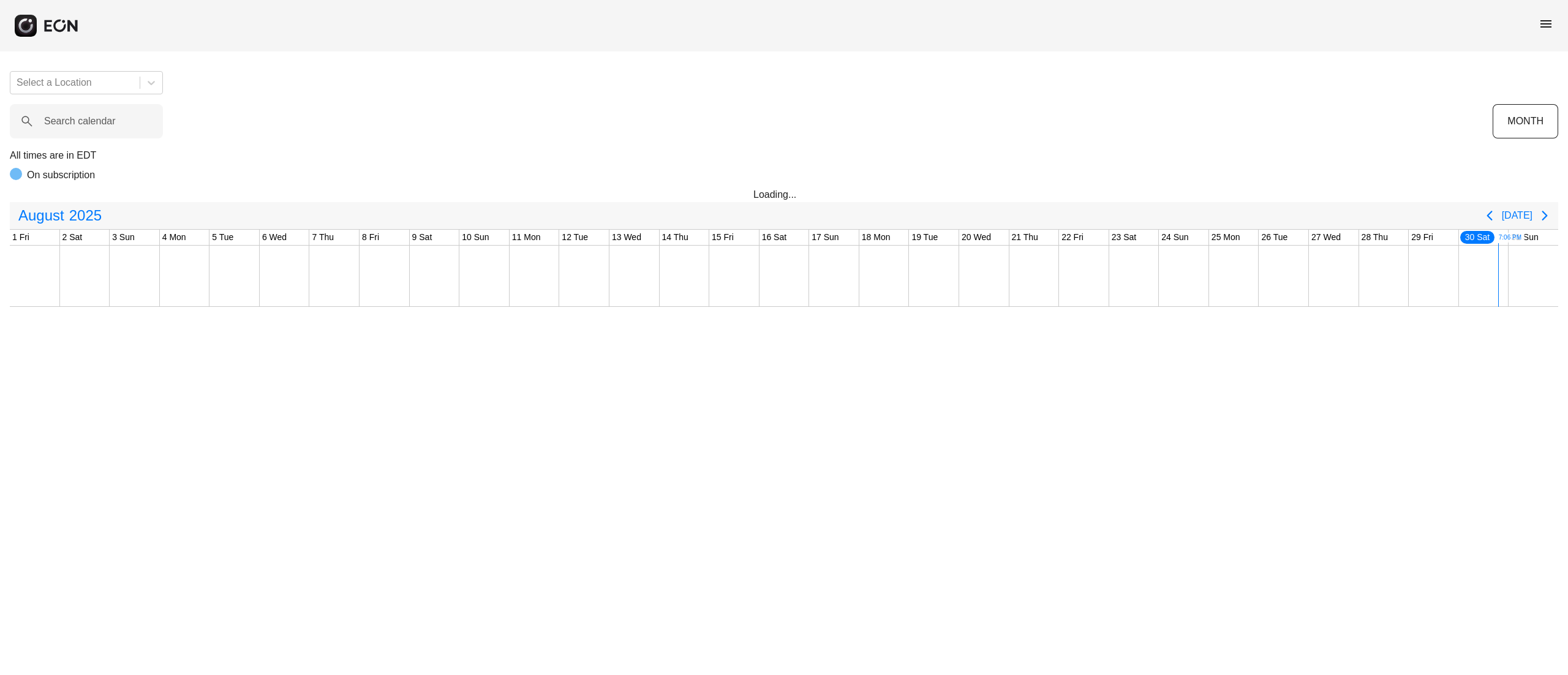
click at [104, 146] on div "Select a Location Search calendar MONTH All times are in EDT On subscription Lo…" at bounding box center [784, 184] width 1568 height 246
click at [93, 116] on label "Search calendar" at bounding box center [80, 122] width 72 height 15
click at [93, 116] on calendar "Search calendar" at bounding box center [86, 122] width 153 height 35
type calendar "******"
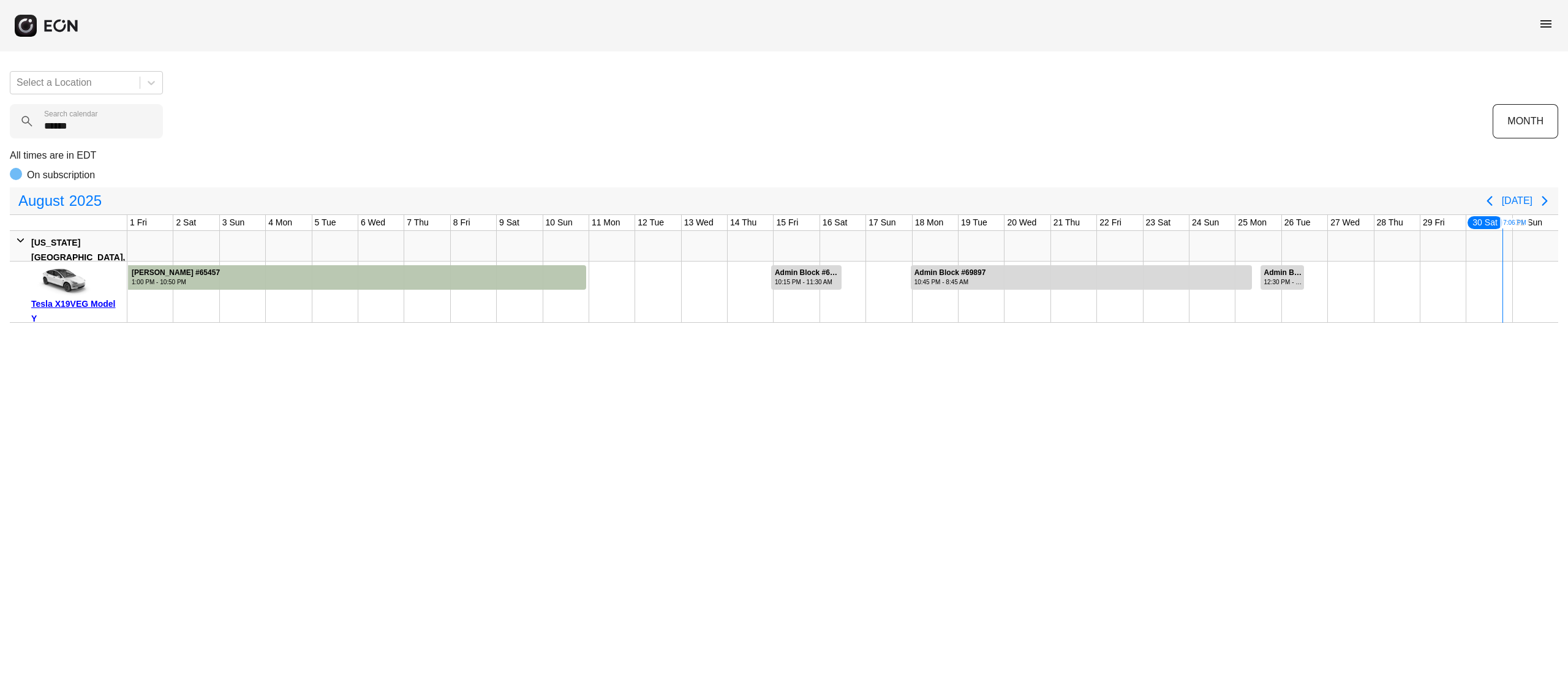
click at [329, 244] on div at bounding box center [335, 246] width 46 height 30
drag, startPoint x: 1469, startPoint y: 274, endPoint x: 1567, endPoint y: 298, distance: 100.9
click at [1567, 298] on div "Select a Location ****** Search calendar MONTH All times are in EDT On subscrip…" at bounding box center [784, 192] width 1568 height 262
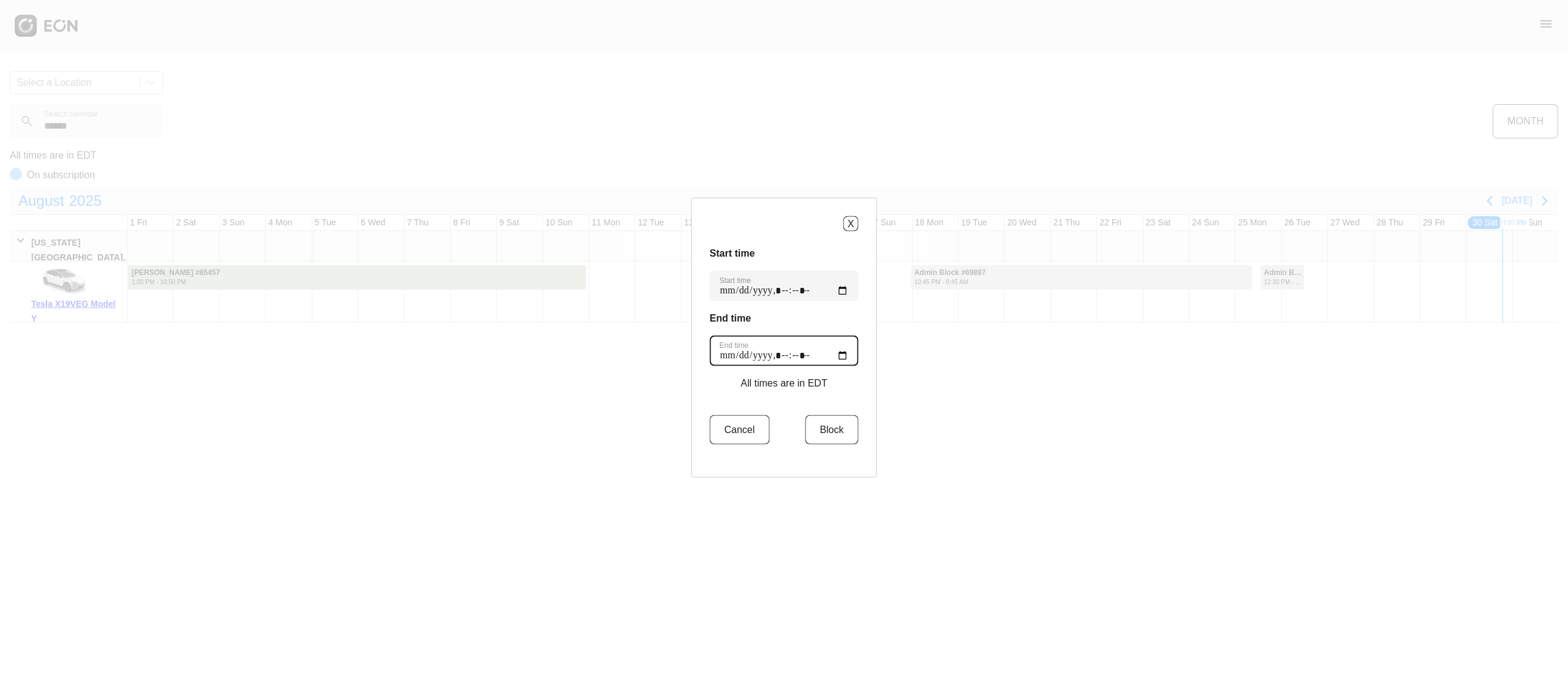
click at [835, 351] on time "End time" at bounding box center [784, 351] width 149 height 31
type time "**********"
click at [829, 440] on button "Block" at bounding box center [831, 430] width 53 height 29
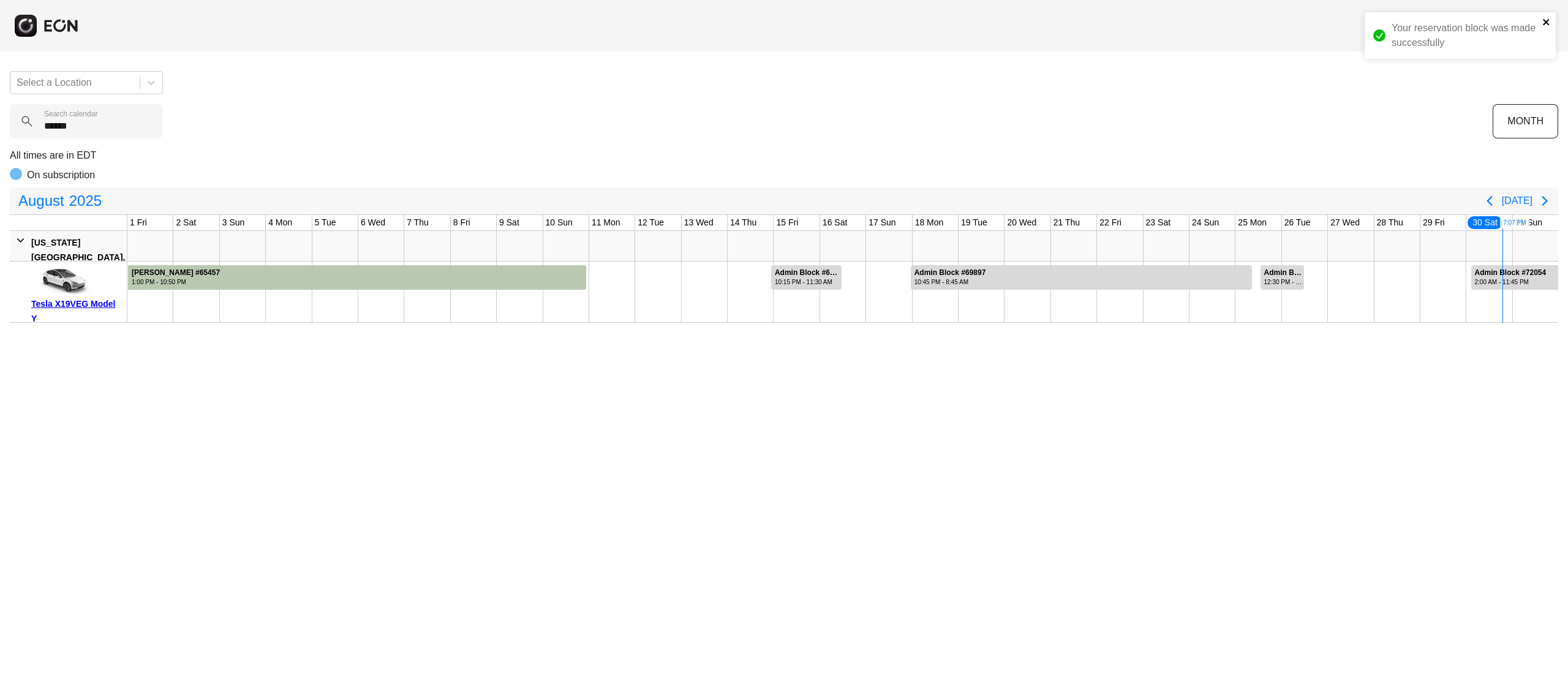
click at [1549, 17] on icon "close" at bounding box center [1547, 22] width 9 height 10
drag, startPoint x: 126, startPoint y: 132, endPoint x: 32, endPoint y: 116, distance: 95.4
click at [32, 116] on div "****** Search calendar" at bounding box center [751, 122] width 1483 height 35
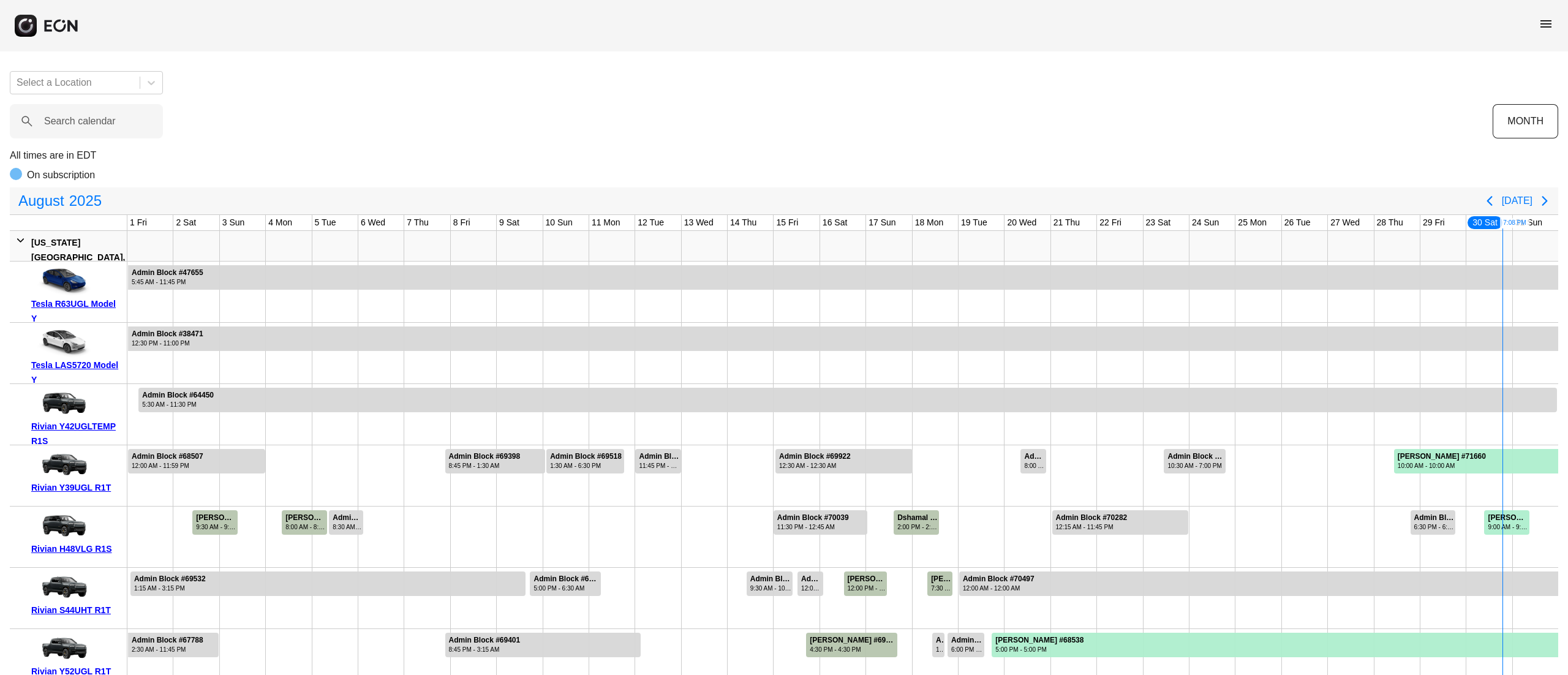
click at [1543, 34] on div "menu" at bounding box center [1546, 26] width 15 height 19
click at [99, 130] on calendar "Search calendar" at bounding box center [86, 122] width 153 height 35
type calendar "*"
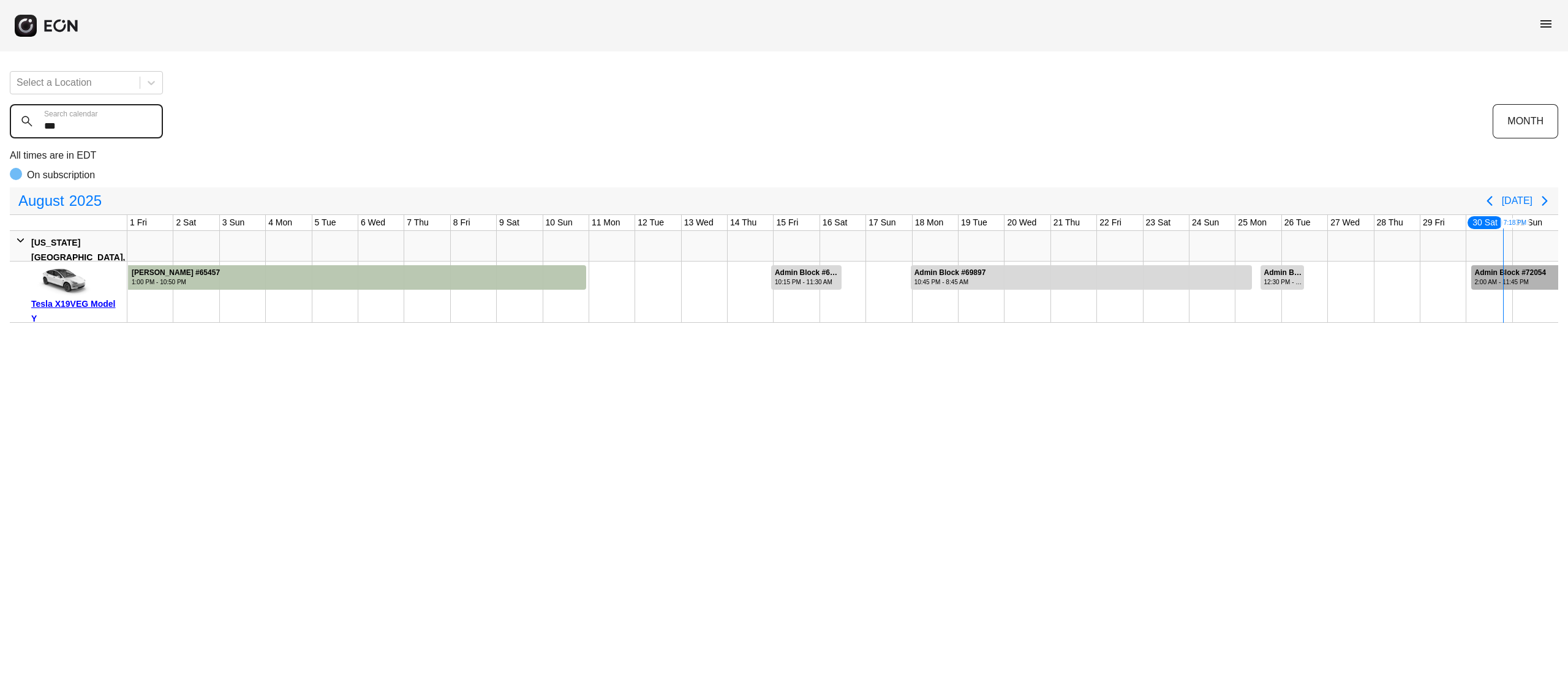
type calendar "***"
click at [1508, 279] on div "2:00 AM - 11:45 PM" at bounding box center [1511, 282] width 72 height 9
drag, startPoint x: 69, startPoint y: 119, endPoint x: 1, endPoint y: 118, distance: 68.0
click at [1, 119] on div "Select a Location *** Search calendar MONTH All times are in EDT On subscriptio…" at bounding box center [784, 192] width 1568 height 262
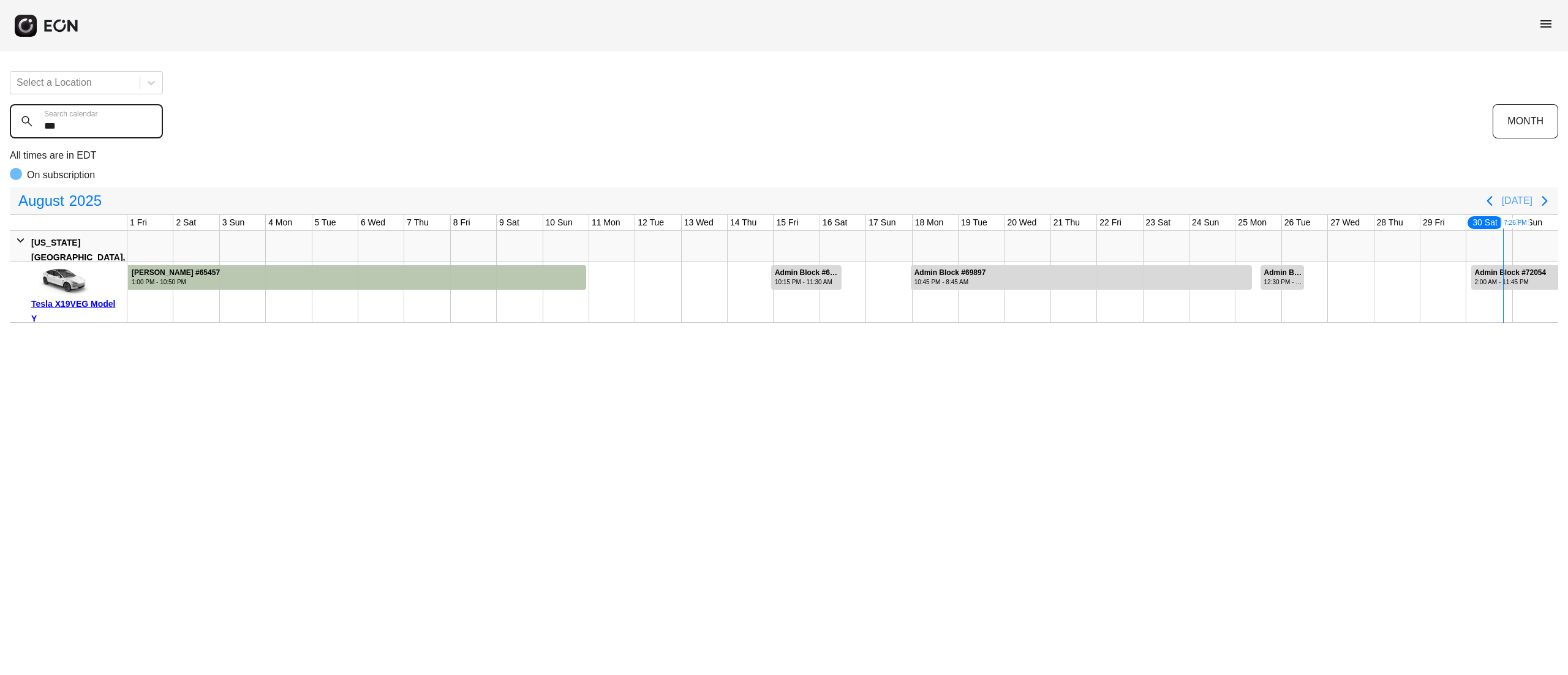
type calendar "***"
click at [1543, 202] on icon "Next page" at bounding box center [1545, 201] width 15 height 15
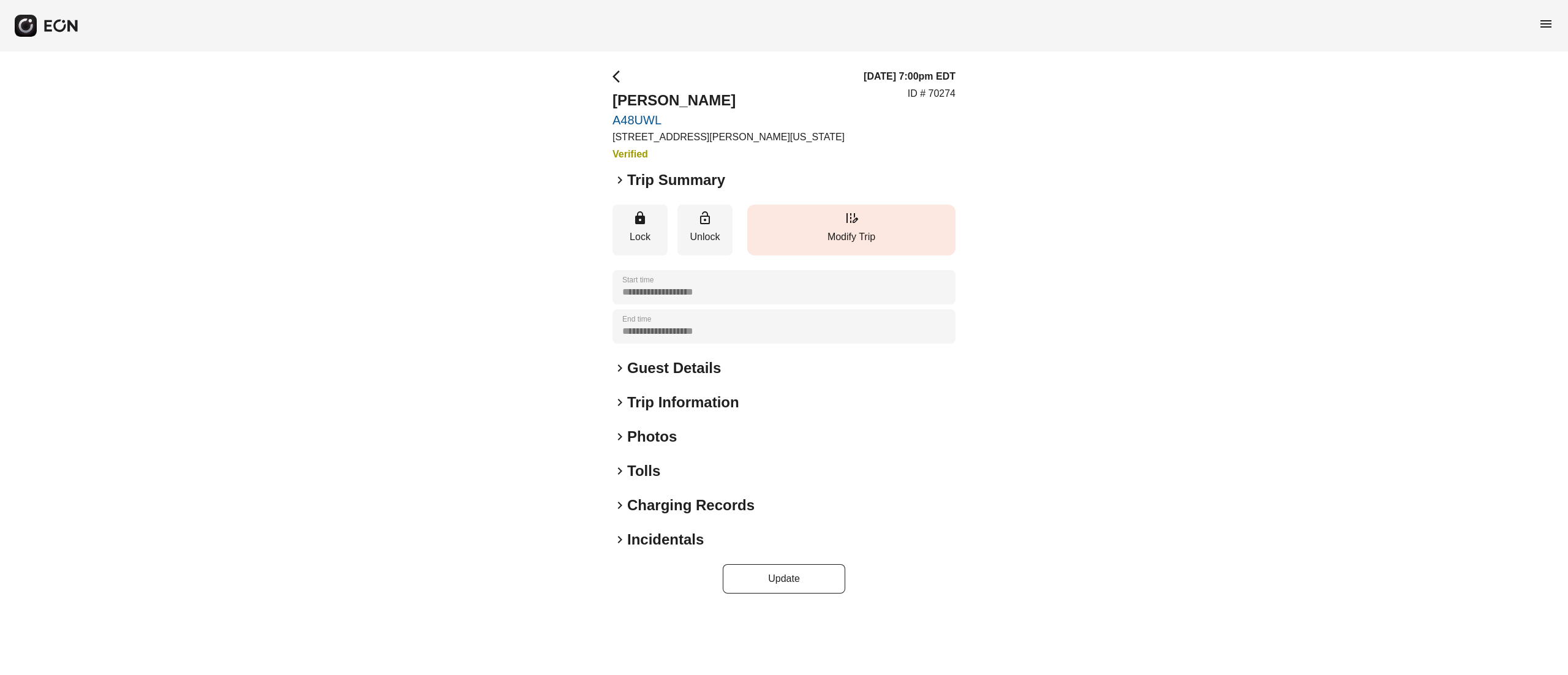
click at [817, 244] on button "edit_road Modify Trip" at bounding box center [851, 230] width 209 height 51
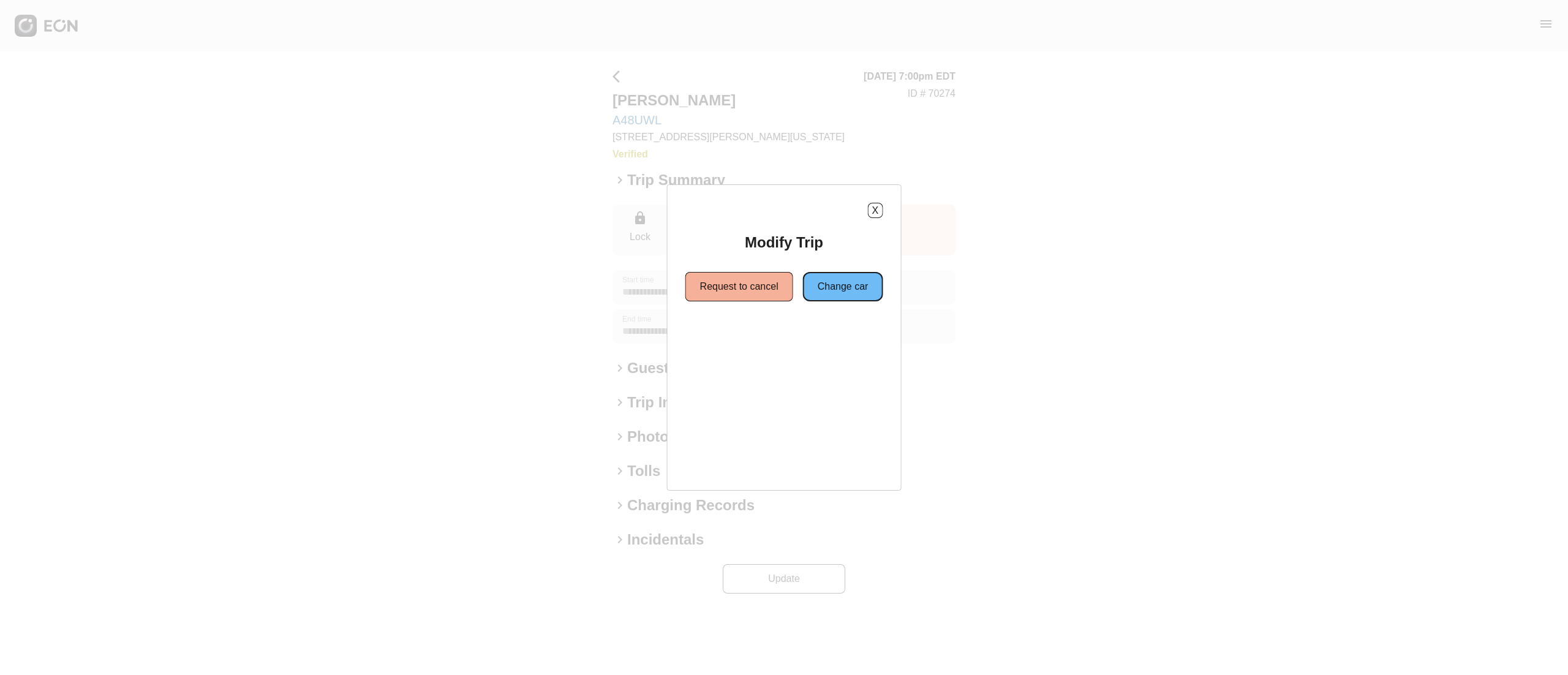
click at [824, 289] on button "Change car" at bounding box center [843, 287] width 80 height 29
click at [745, 330] on button "Same location" at bounding box center [728, 331] width 91 height 29
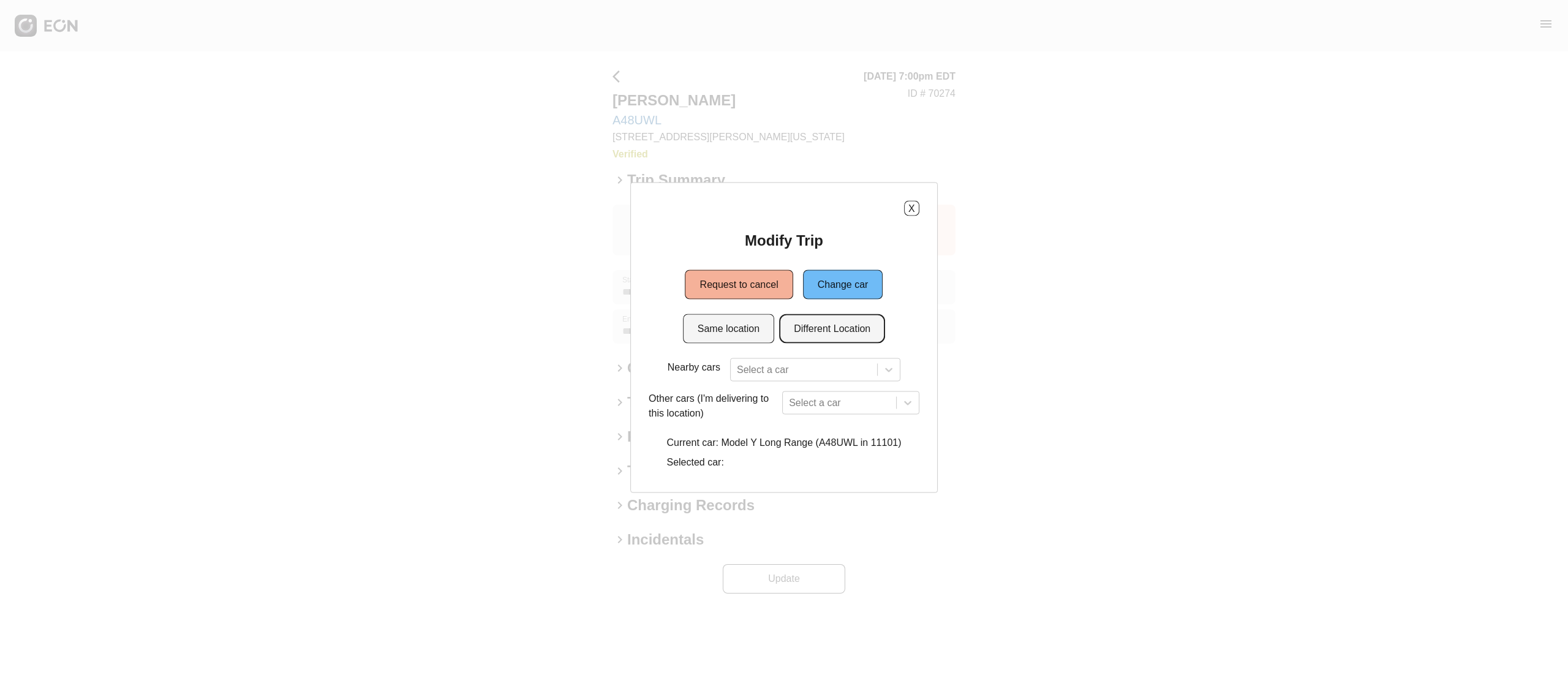
click at [814, 326] on button "Different Location" at bounding box center [832, 329] width 106 height 29
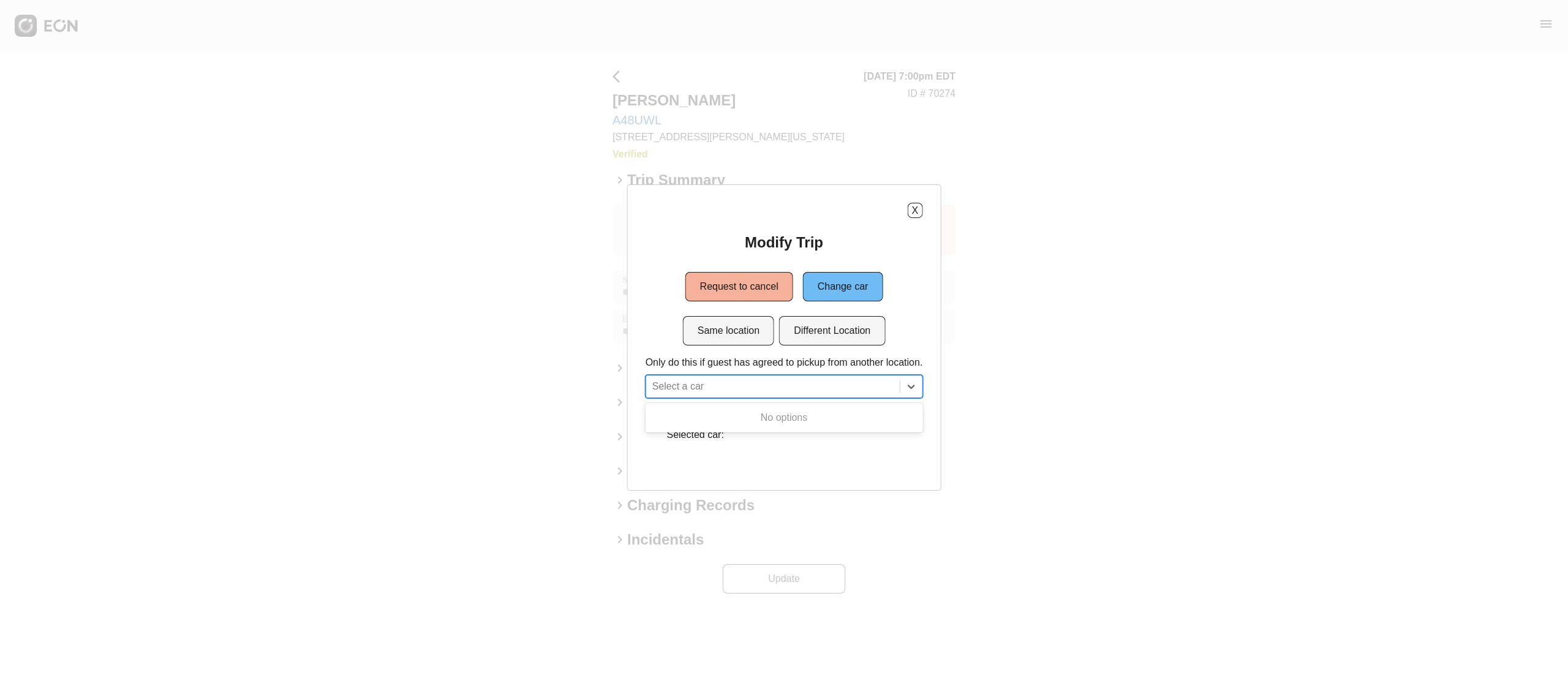
click at [776, 375] on div "Select a car" at bounding box center [784, 386] width 278 height 23
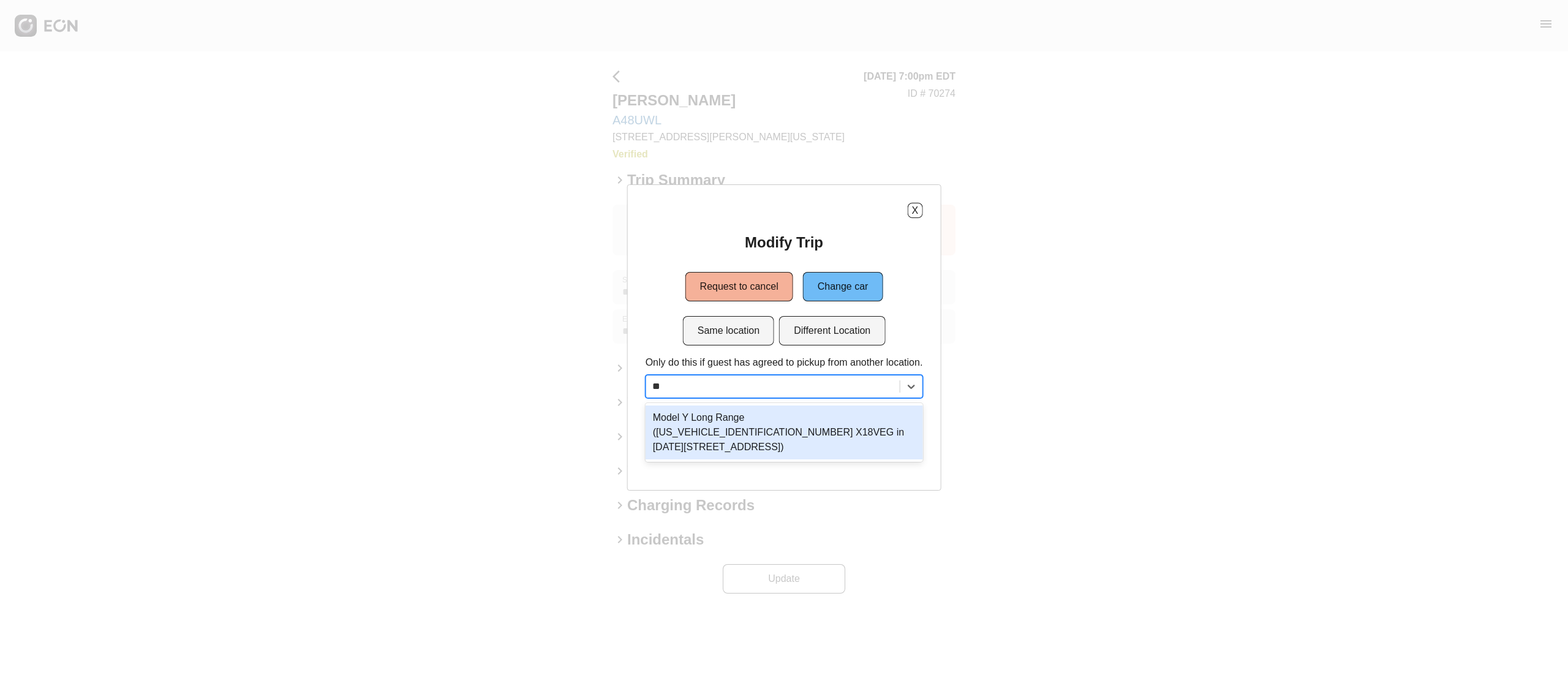
type input "**"
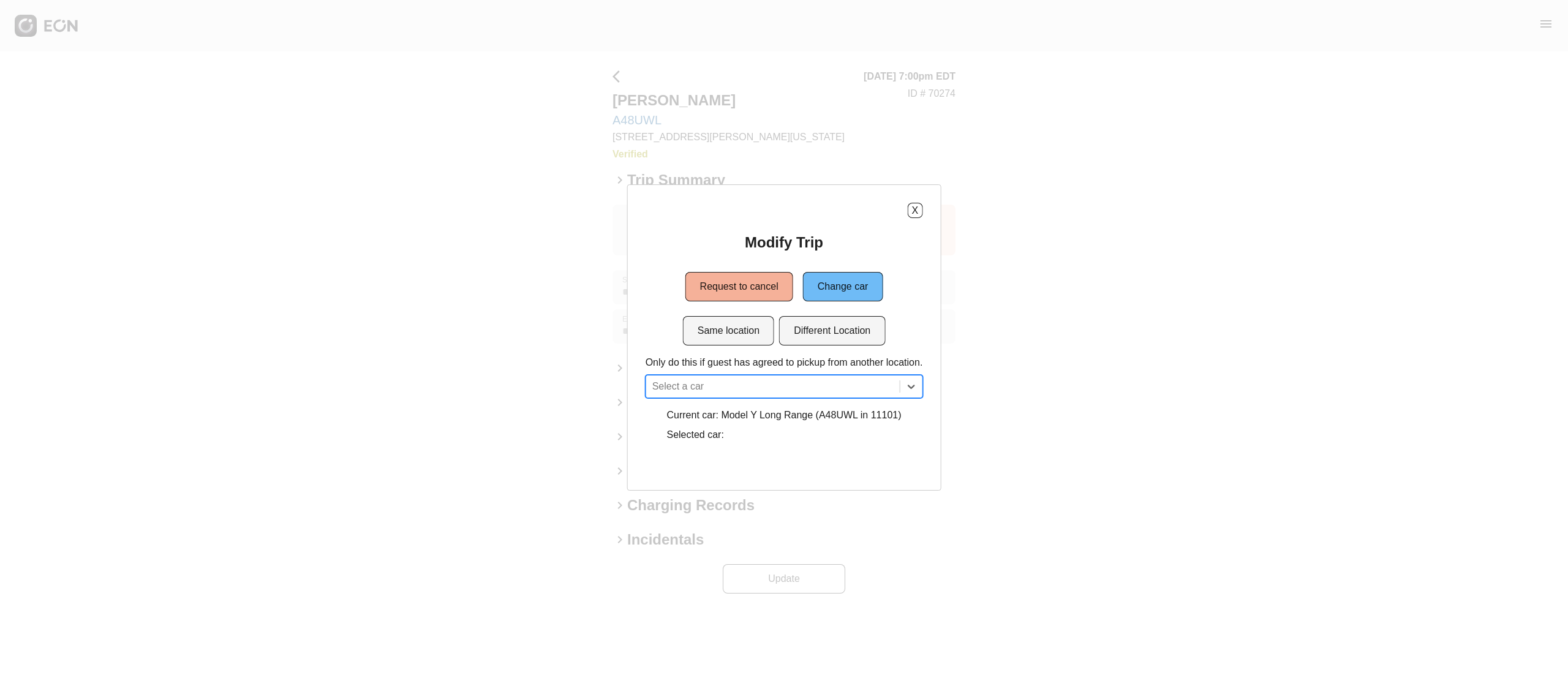
click at [918, 195] on div "X Modify Trip Request to cancel Change car Same location Different Location Onl…" at bounding box center [784, 338] width 314 height 306
click at [913, 201] on div "X Modify Trip Request to cancel Change car Same location Different Location Onl…" at bounding box center [784, 338] width 314 height 306
click at [915, 203] on div "X Modify Trip Request to cancel Change car Same location Different Location Onl…" at bounding box center [784, 338] width 314 height 306
click at [915, 203] on button "X" at bounding box center [915, 210] width 15 height 15
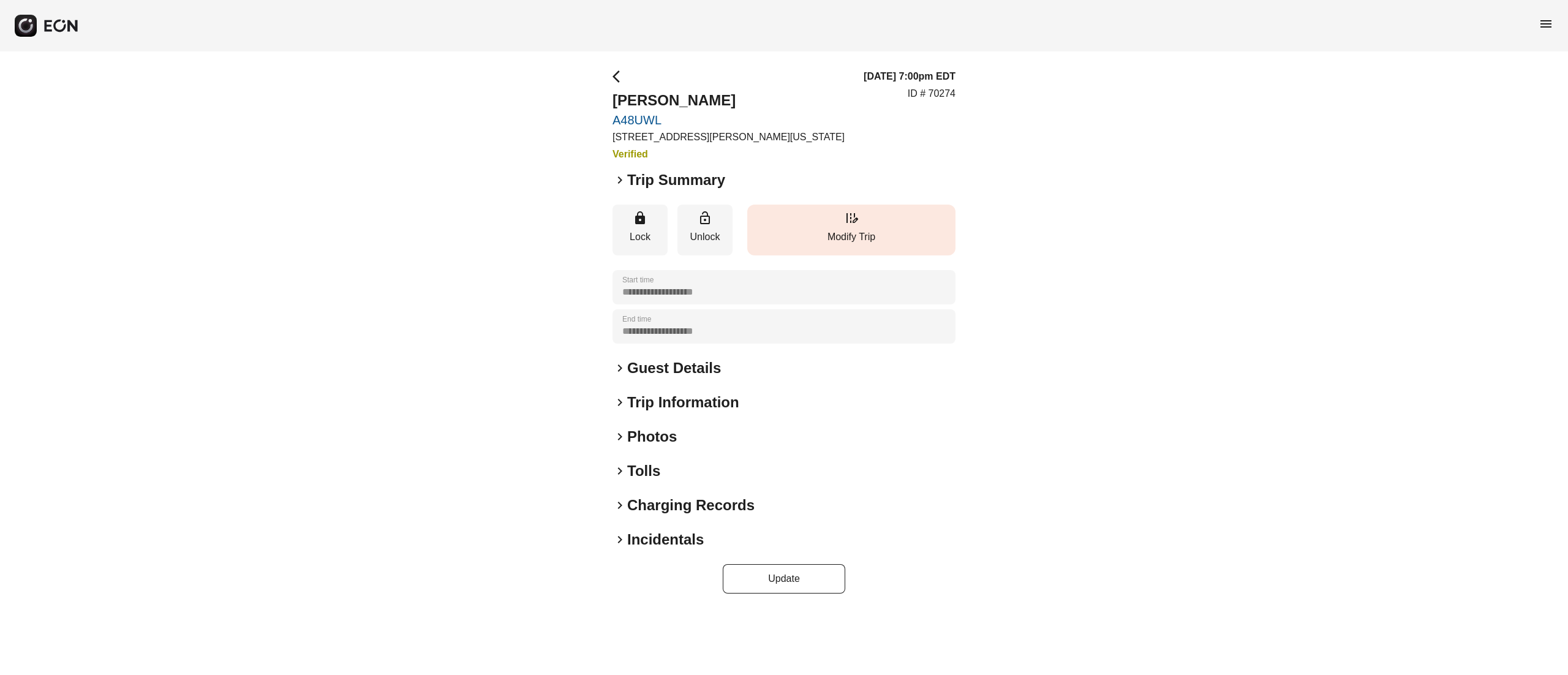
click at [824, 211] on button "edit_road Modify Trip" at bounding box center [851, 230] width 209 height 51
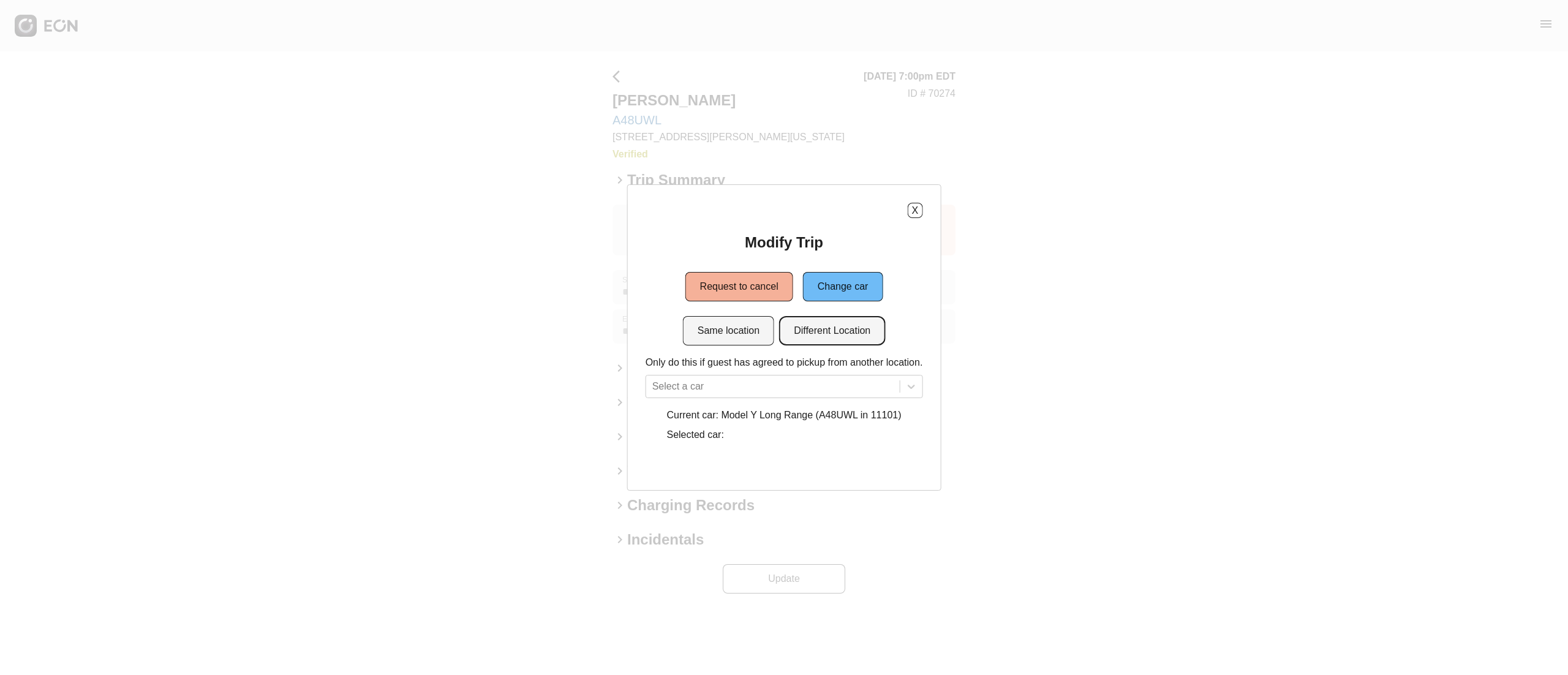
click at [793, 336] on button "Different Location" at bounding box center [832, 331] width 106 height 29
click at [760, 383] on div "Select a car" at bounding box center [784, 386] width 278 height 23
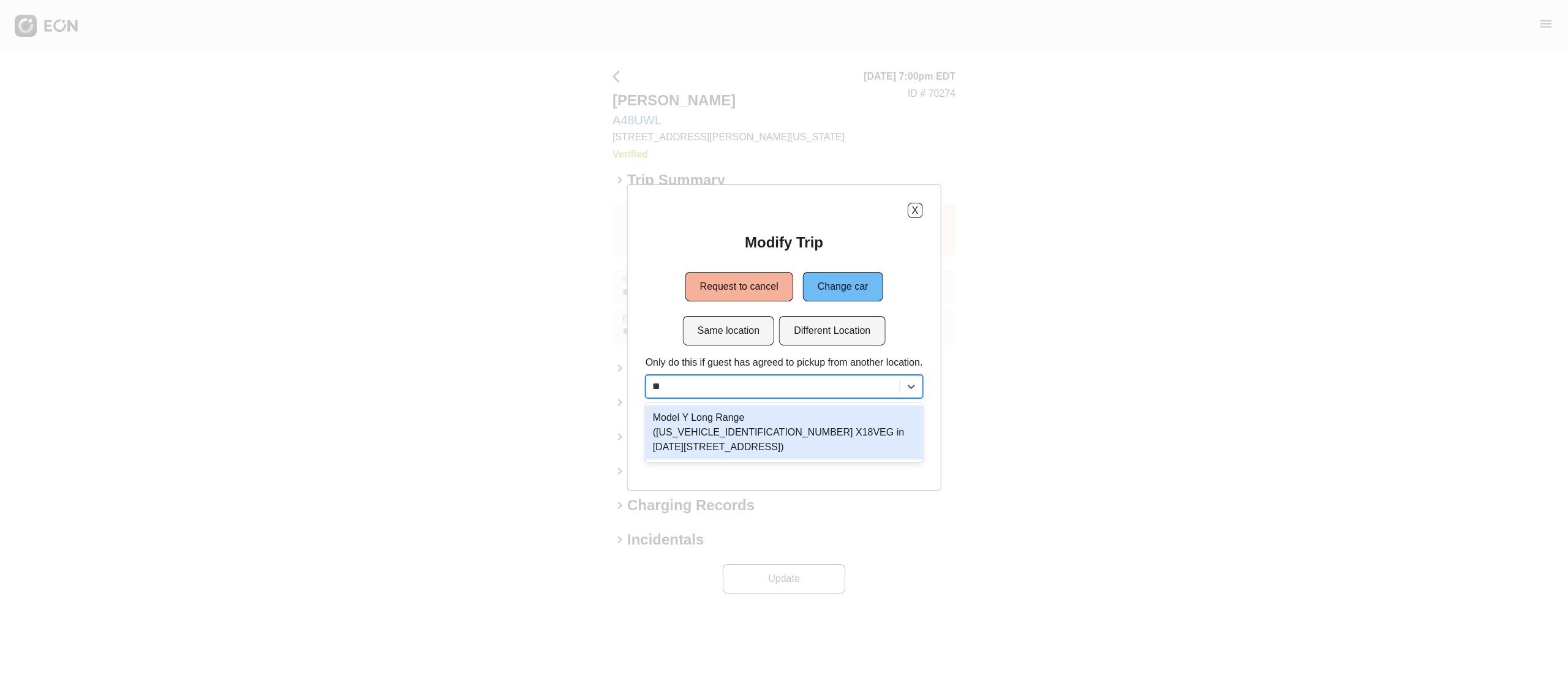
type input "***"
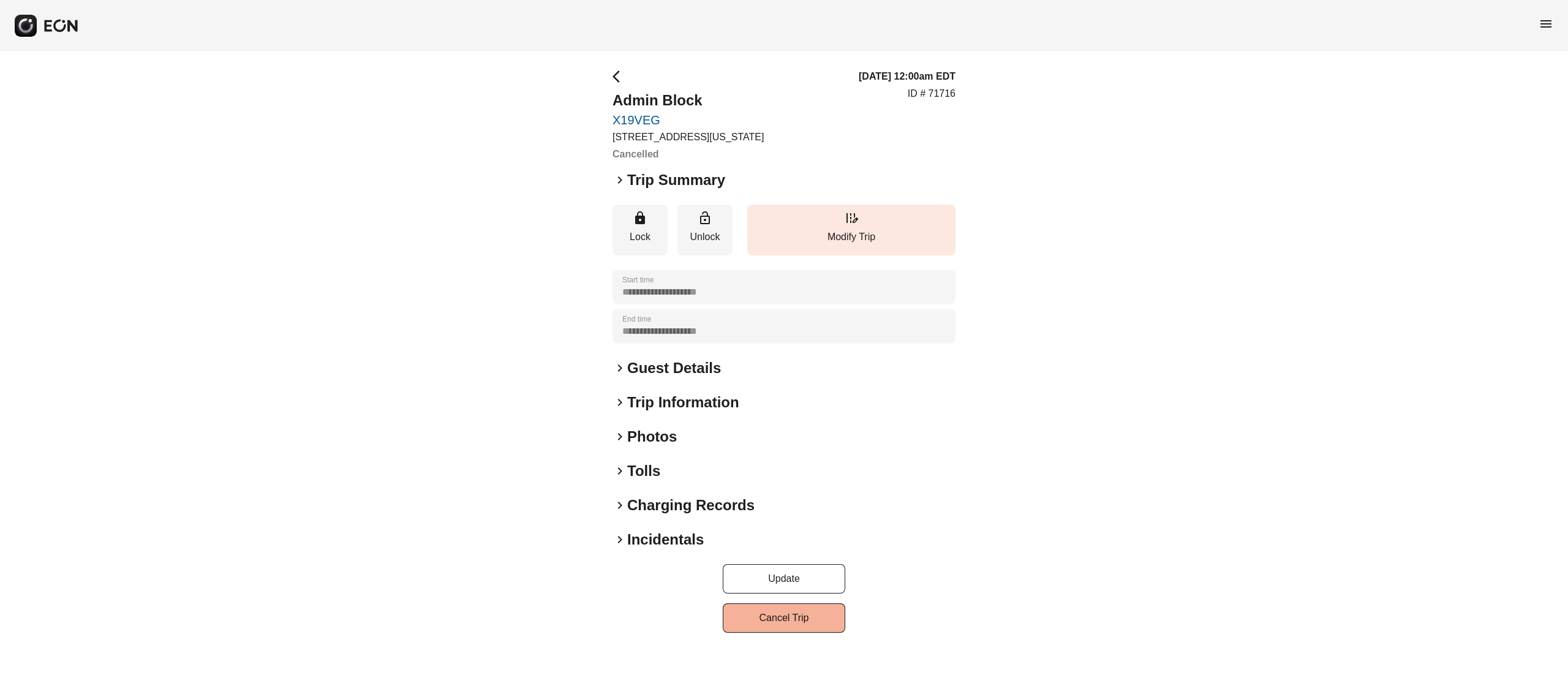
click at [942, 93] on p "ID # 71716" at bounding box center [932, 94] width 48 height 15
copy p "71716"
click at [961, 98] on div "**********" at bounding box center [784, 351] width 1568 height 599
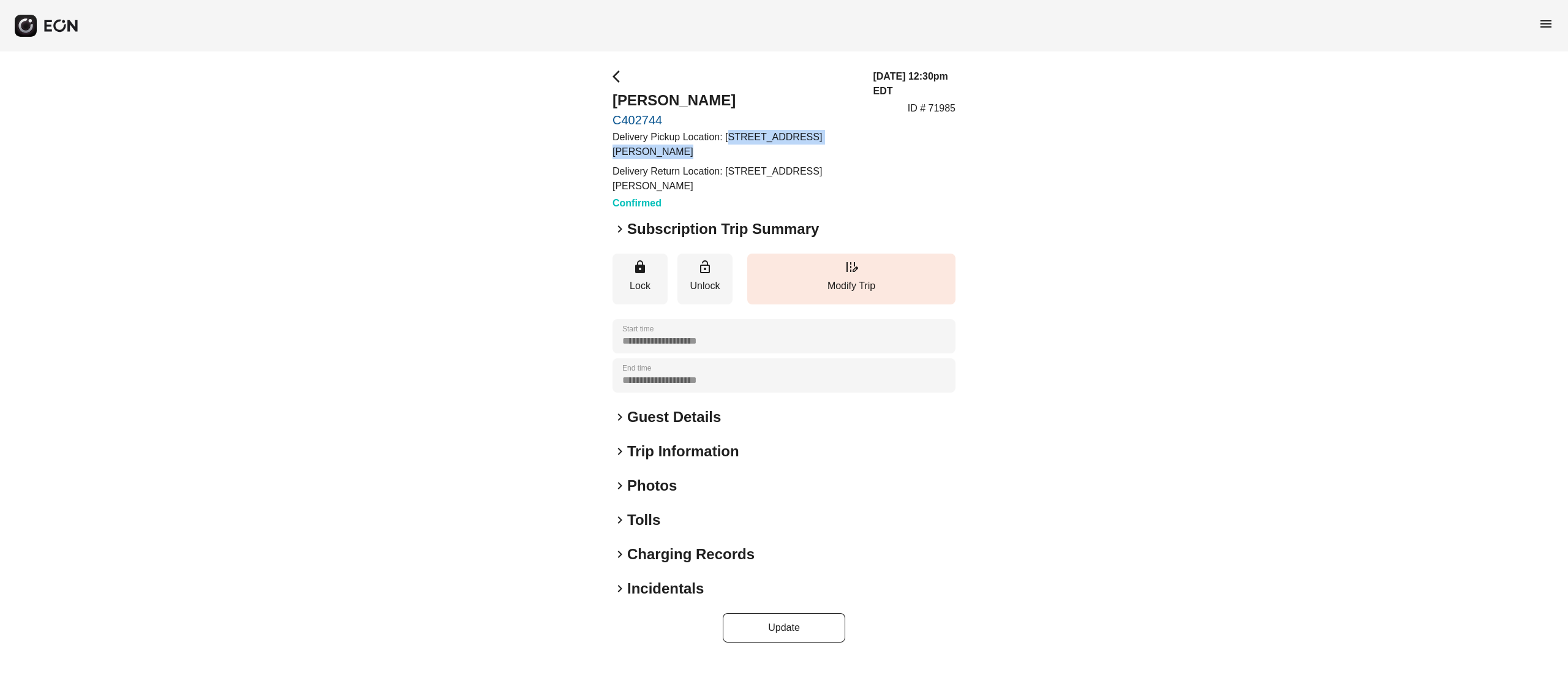
drag, startPoint x: 729, startPoint y: 134, endPoint x: 650, endPoint y: 157, distance: 82.3
click at [650, 157] on p "Delivery Pickup Location: 120-38 Graham Court, Flushing, NY, USA" at bounding box center [735, 145] width 246 height 29
copy p "20-38 Graham Court, Flushing"
click at [683, 92] on h2 "Jacqueline Caraballo" at bounding box center [735, 101] width 246 height 20
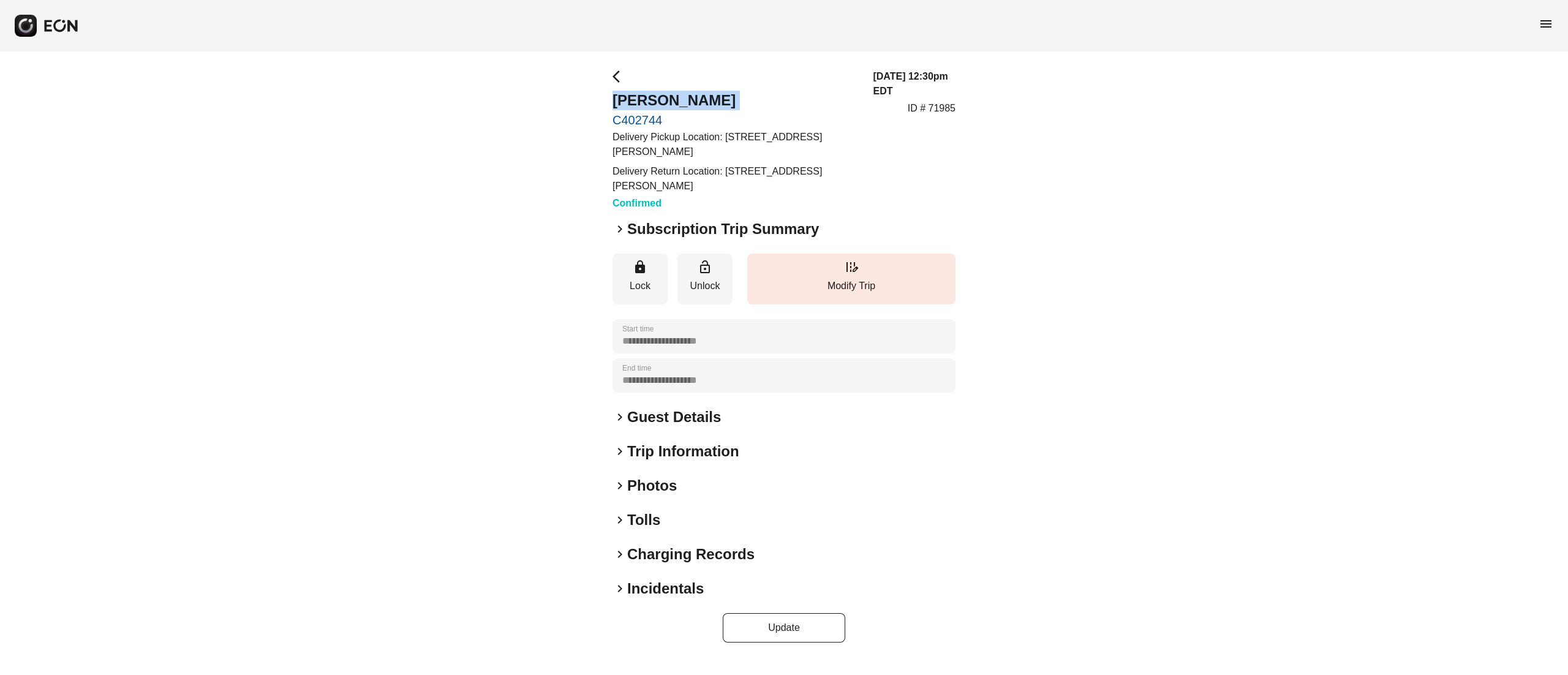
click at [683, 92] on h2 "Jacqueline Caraballo" at bounding box center [735, 101] width 246 height 20
copy h2 "Jacqueline Caraballo"
drag, startPoint x: 702, startPoint y: 411, endPoint x: 701, endPoint y: 435, distance: 24.0
click at [702, 413] on h2 "Guest Details" at bounding box center [674, 417] width 94 height 20
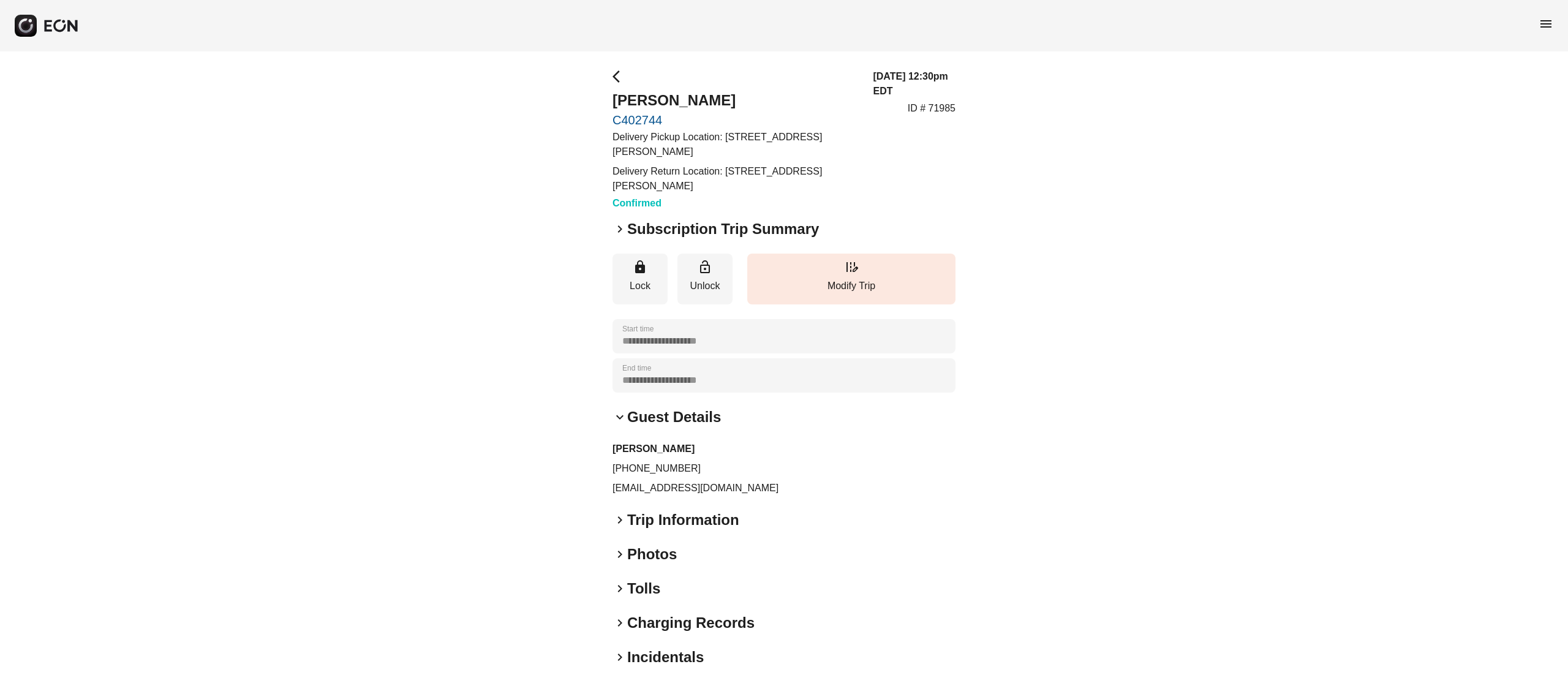
click at [655, 488] on p "jacquelinekoutlakis@icloud.com" at bounding box center [784, 488] width 343 height 15
copy div "jacquelinekoutlakis@icloud.com keyboard_arrow_right"
drag, startPoint x: 624, startPoint y: 467, endPoint x: 711, endPoint y: 472, distance: 87.1
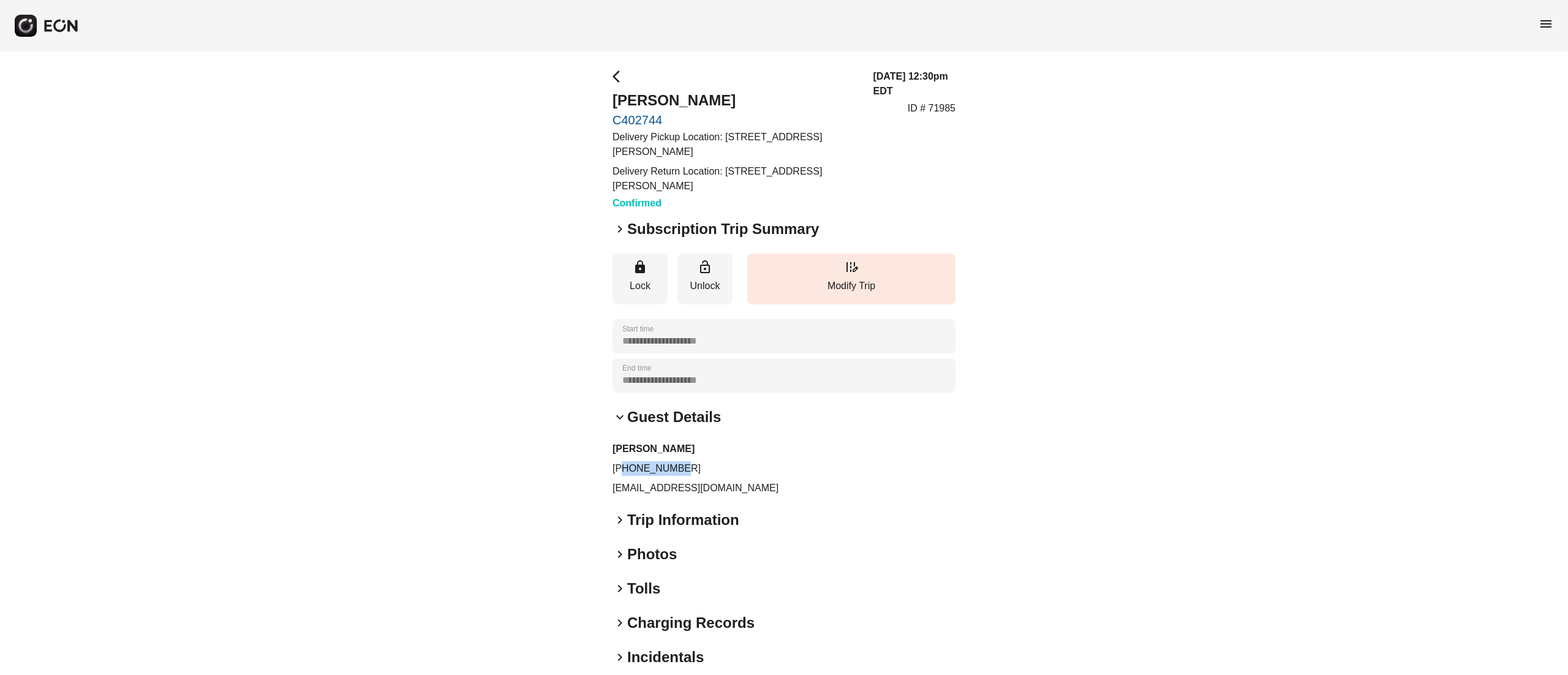
click at [711, 473] on p "+13476628541" at bounding box center [784, 469] width 343 height 15
copy p "3476628541"
click at [944, 114] on p "ID # 71985" at bounding box center [932, 108] width 48 height 15
copy p "71985"
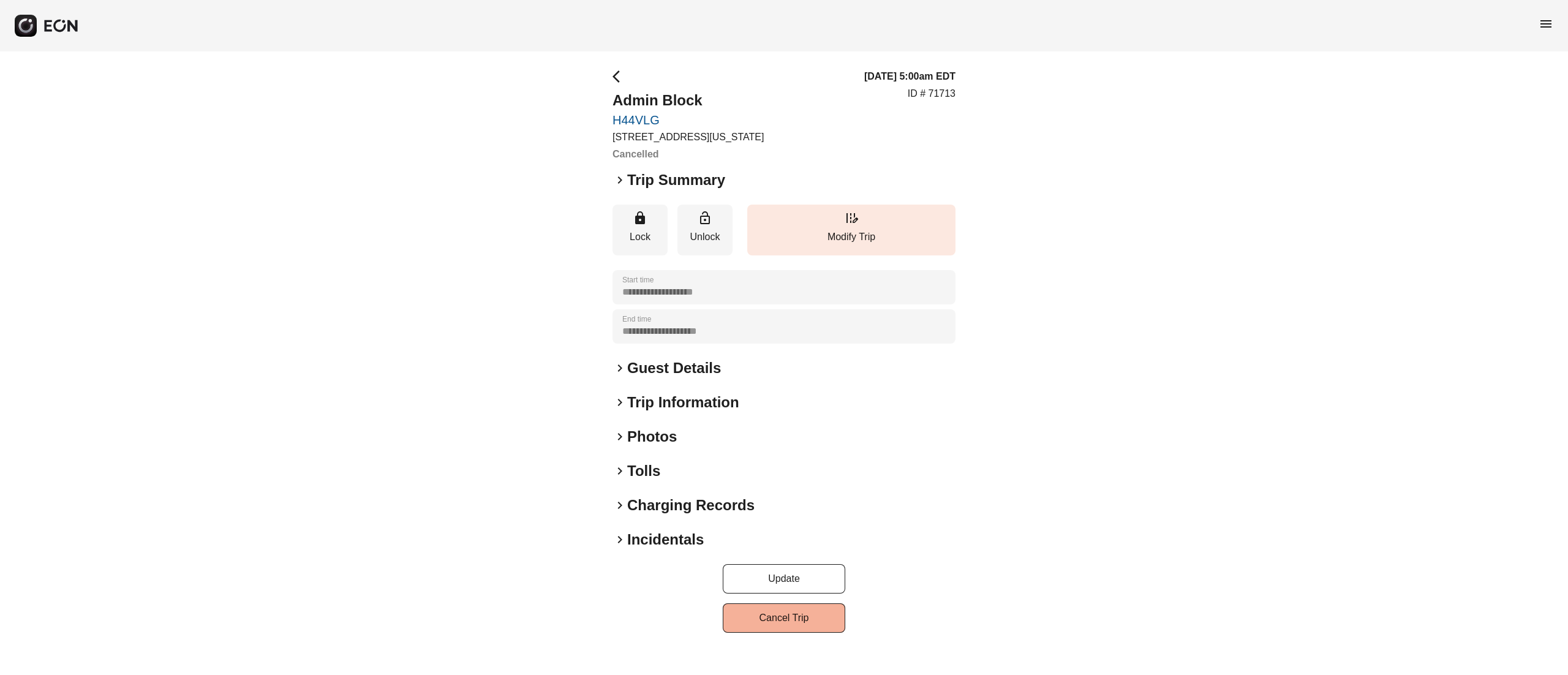
click at [948, 97] on p "ID # 71713" at bounding box center [932, 94] width 48 height 15
click at [861, 209] on button "edit_road Modify Trip" at bounding box center [851, 230] width 209 height 51
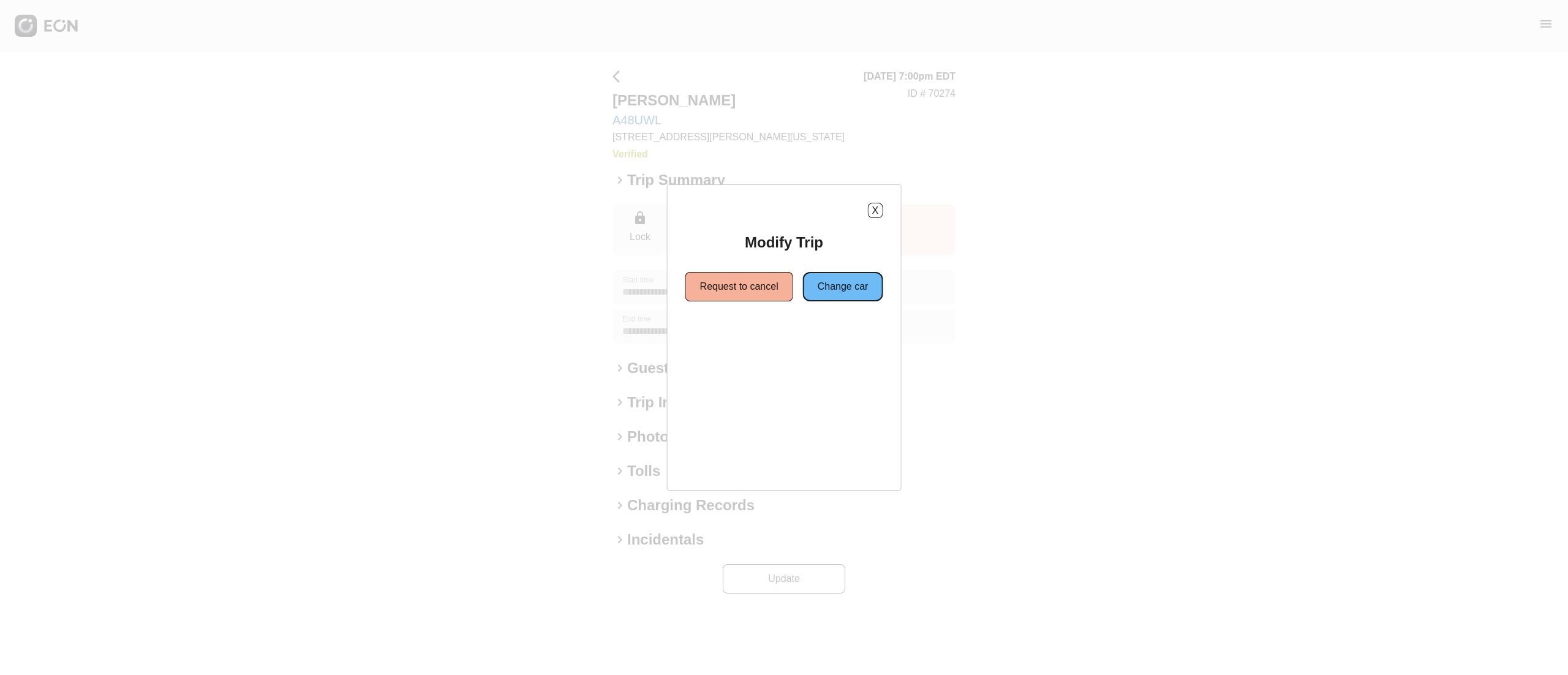
click at [839, 289] on button "Change car" at bounding box center [843, 287] width 80 height 29
click at [785, 339] on button "Different Location" at bounding box center [832, 331] width 106 height 29
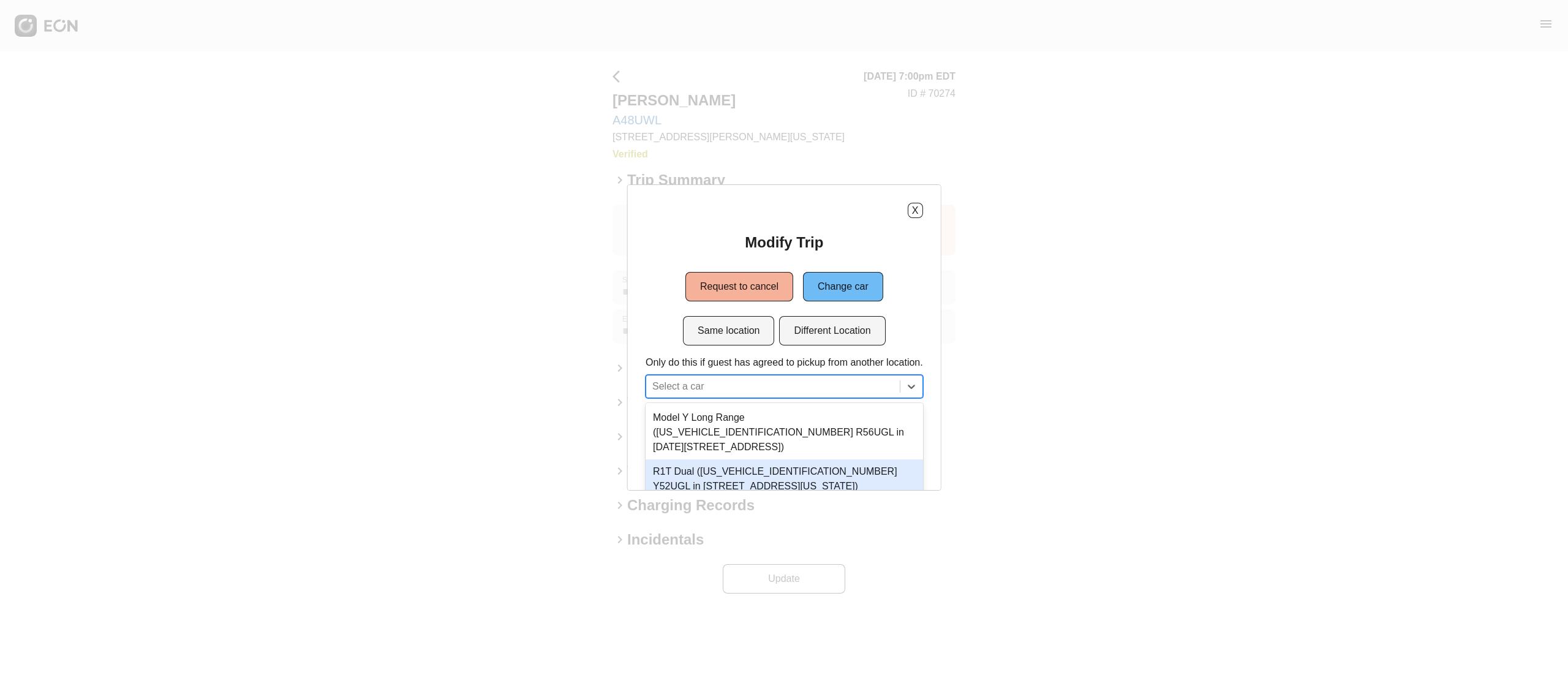
click at [750, 383] on div "19 results available. Use Up and Down to choose options, press Enter to select …" at bounding box center [784, 386] width 278 height 23
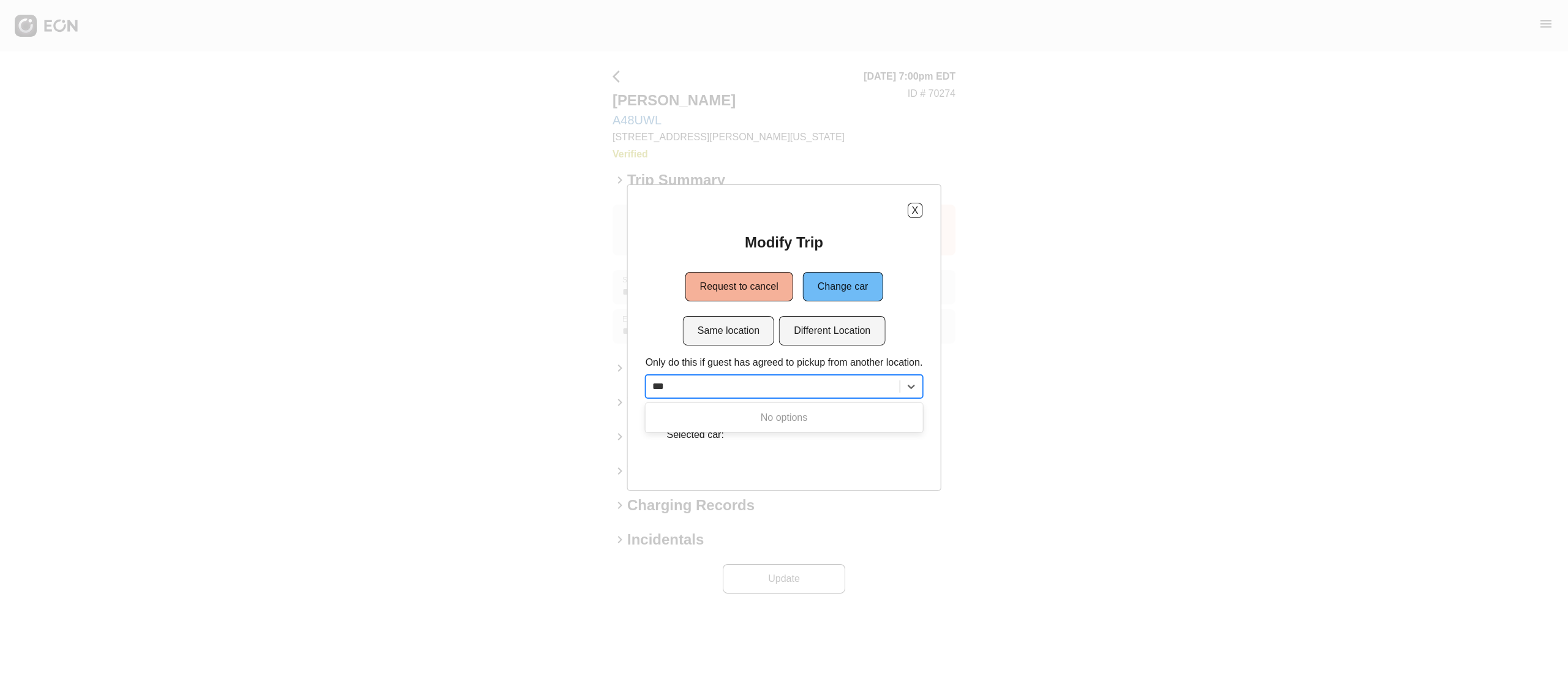
type input "***"
click at [927, 211] on div "X Modify Trip Request to cancel Change car Same location Different Location Onl…" at bounding box center [784, 338] width 314 height 306
drag, startPoint x: 919, startPoint y: 211, endPoint x: 921, endPoint y: 199, distance: 12.2
click at [919, 211] on button "X" at bounding box center [915, 210] width 15 height 15
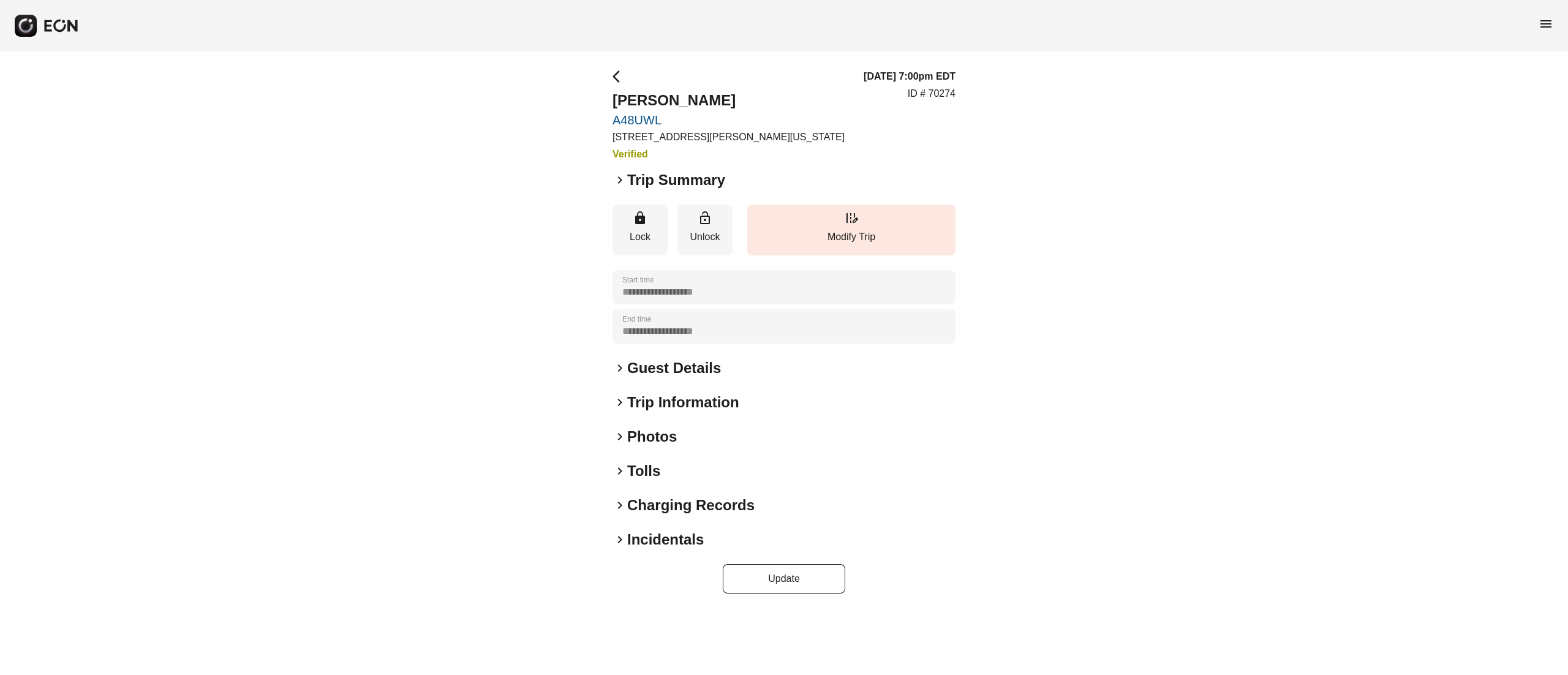
click at [944, 91] on p "ID # 70274" at bounding box center [932, 94] width 48 height 15
copy p "70274"
click at [667, 94] on h2 "Kevin Galley" at bounding box center [729, 101] width 232 height 20
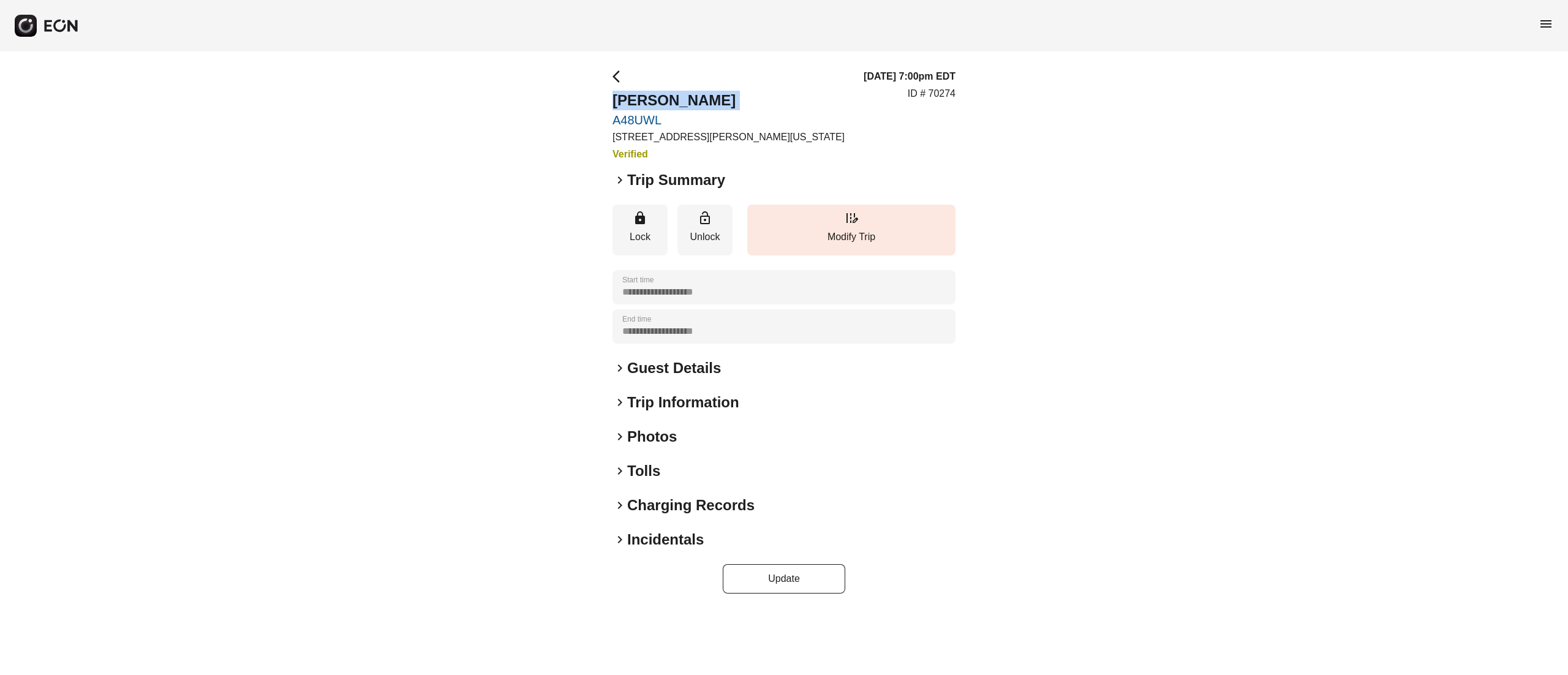
click at [667, 94] on h2 "Kevin Galley" at bounding box center [729, 101] width 232 height 20
copy h2 "Kevin Galley"
drag, startPoint x: 935, startPoint y: 51, endPoint x: 966, endPoint y: 61, distance: 32.6
click at [936, 51] on div "menu" at bounding box center [784, 25] width 1568 height 51
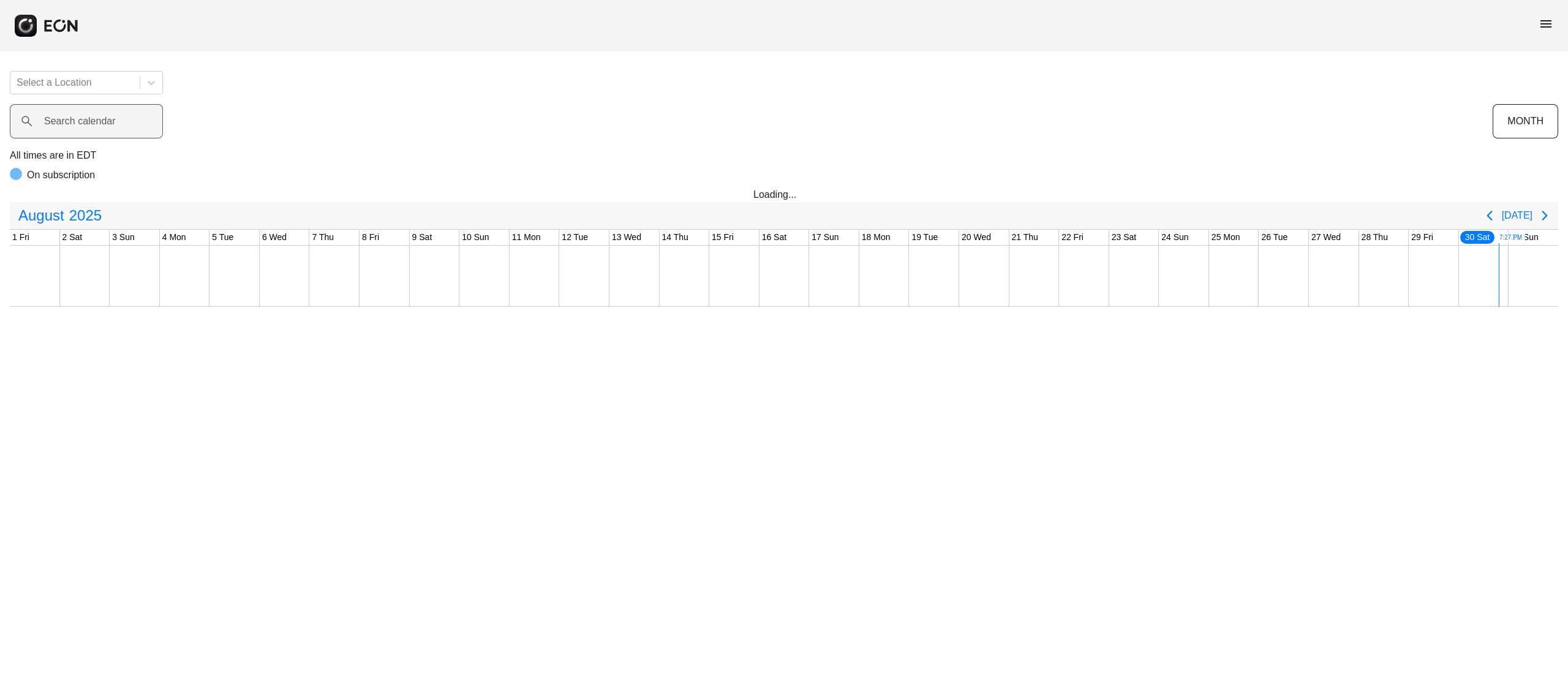
click at [97, 129] on label "Search calendar" at bounding box center [80, 122] width 72 height 15
click at [97, 129] on calendar "Search calendar" at bounding box center [86, 122] width 153 height 35
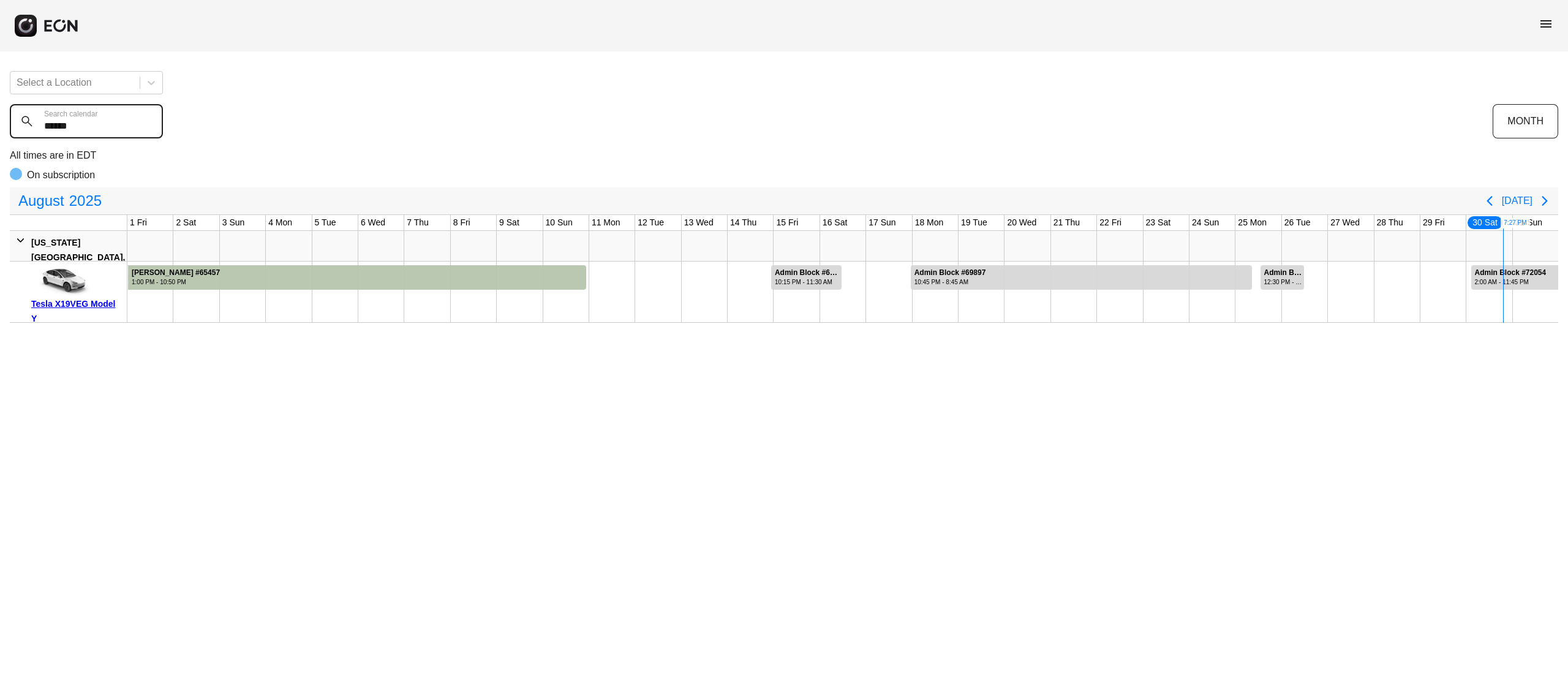
type calendar "******"
click at [1541, 221] on div "31 Sun" at bounding box center [1529, 223] width 32 height 15
click at [1544, 205] on icon "Next page" at bounding box center [1545, 201] width 15 height 15
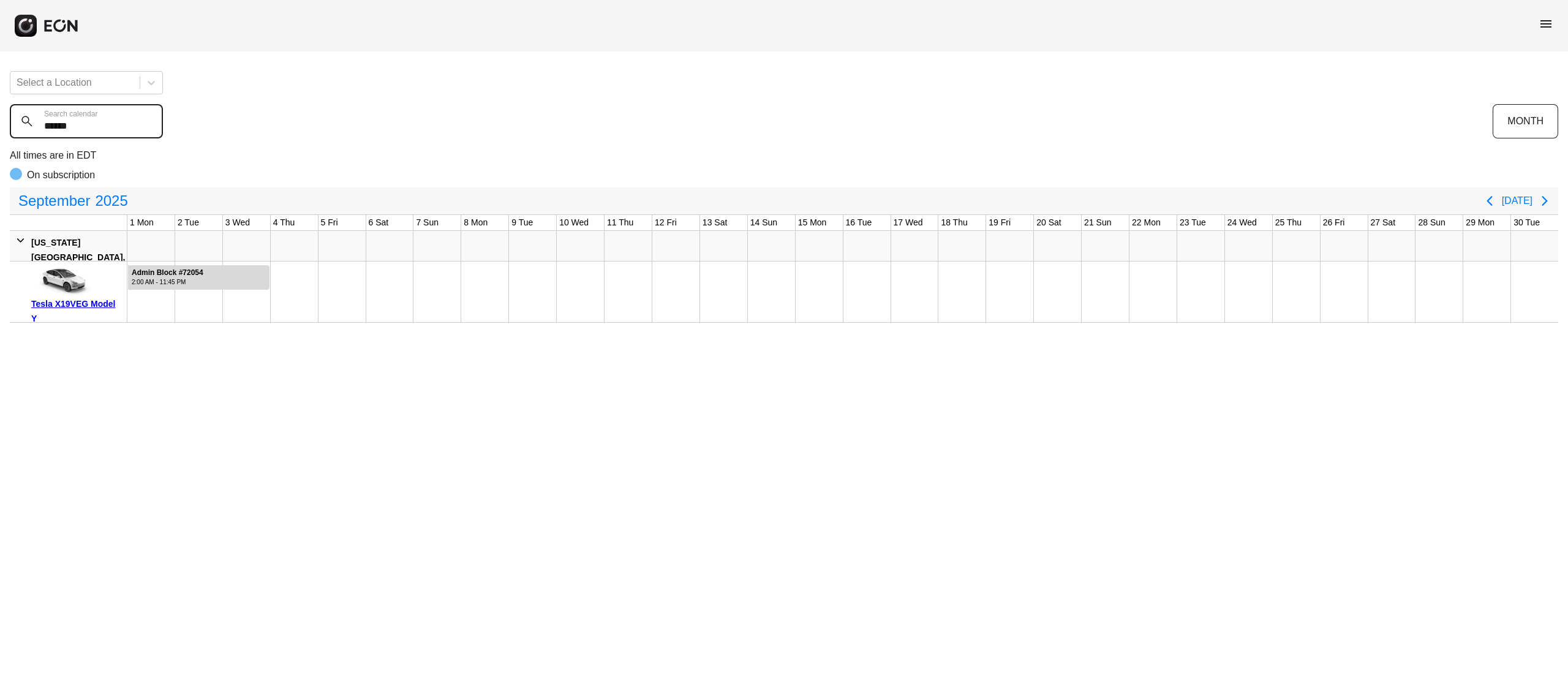
drag, startPoint x: 123, startPoint y: 122, endPoint x: 0, endPoint y: 122, distance: 123.0
click at [0, 122] on div "Select a Location ****** Search calendar MONTH All times are in EDT On subscrip…" at bounding box center [784, 192] width 1568 height 262
type calendar "*"
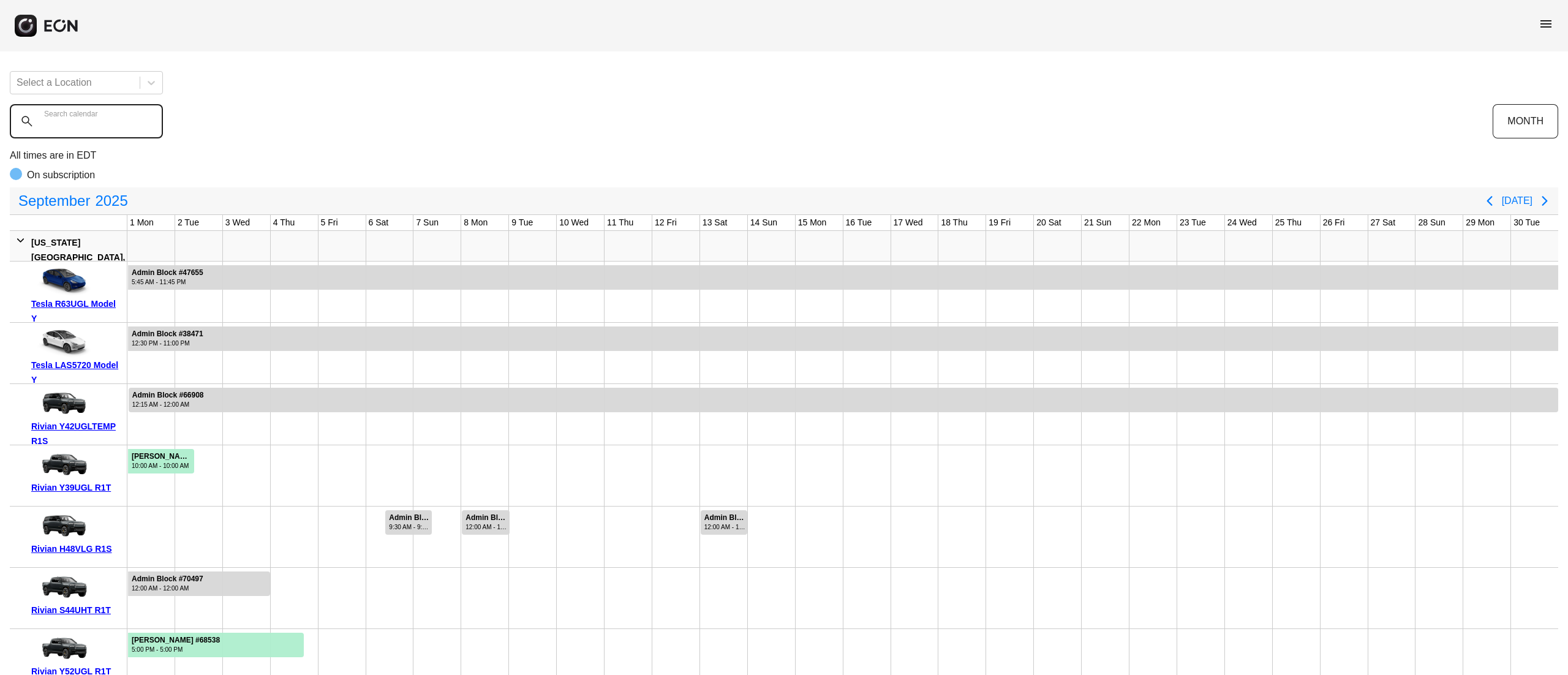
type calendar "*"
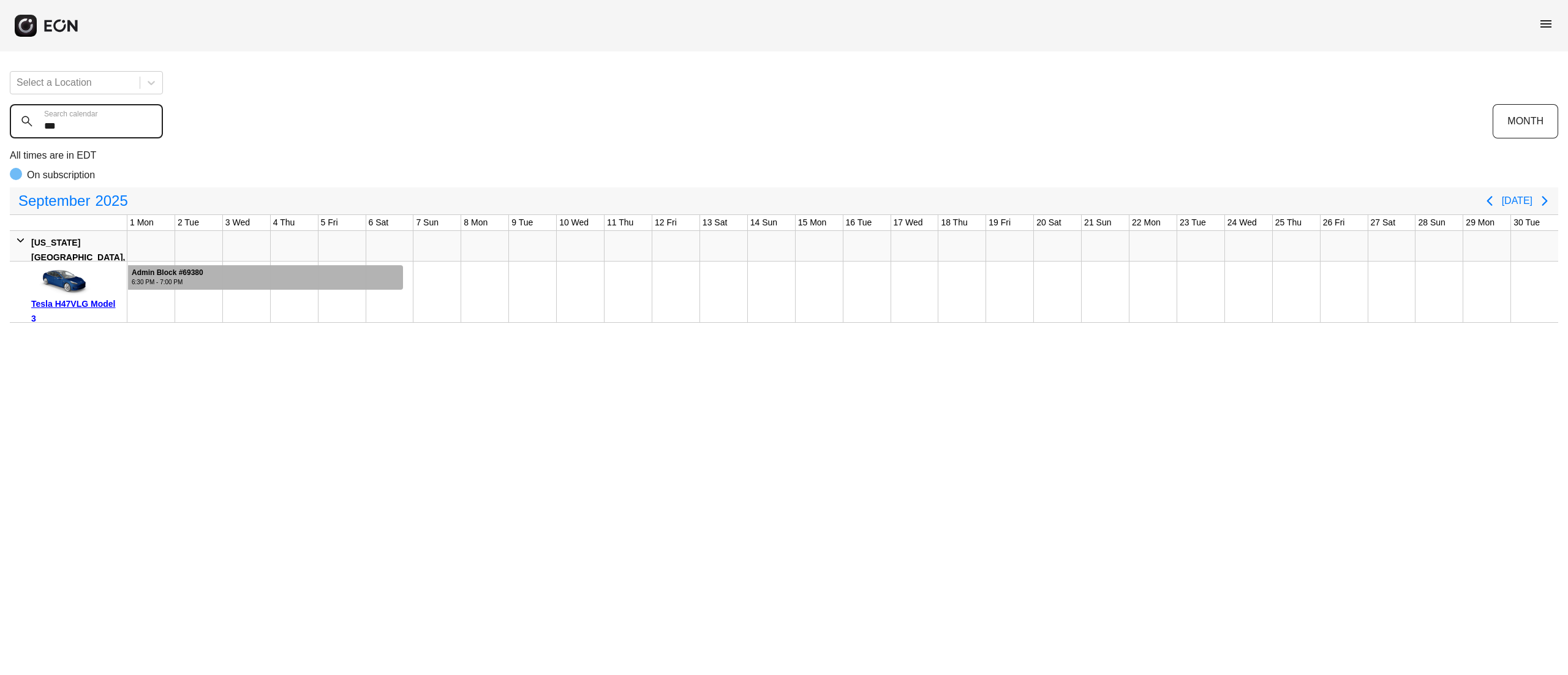
type calendar "***"
click at [206, 279] on div at bounding box center [266, 277] width 275 height 25
click at [1497, 196] on icon "Previous page" at bounding box center [1490, 201] width 15 height 15
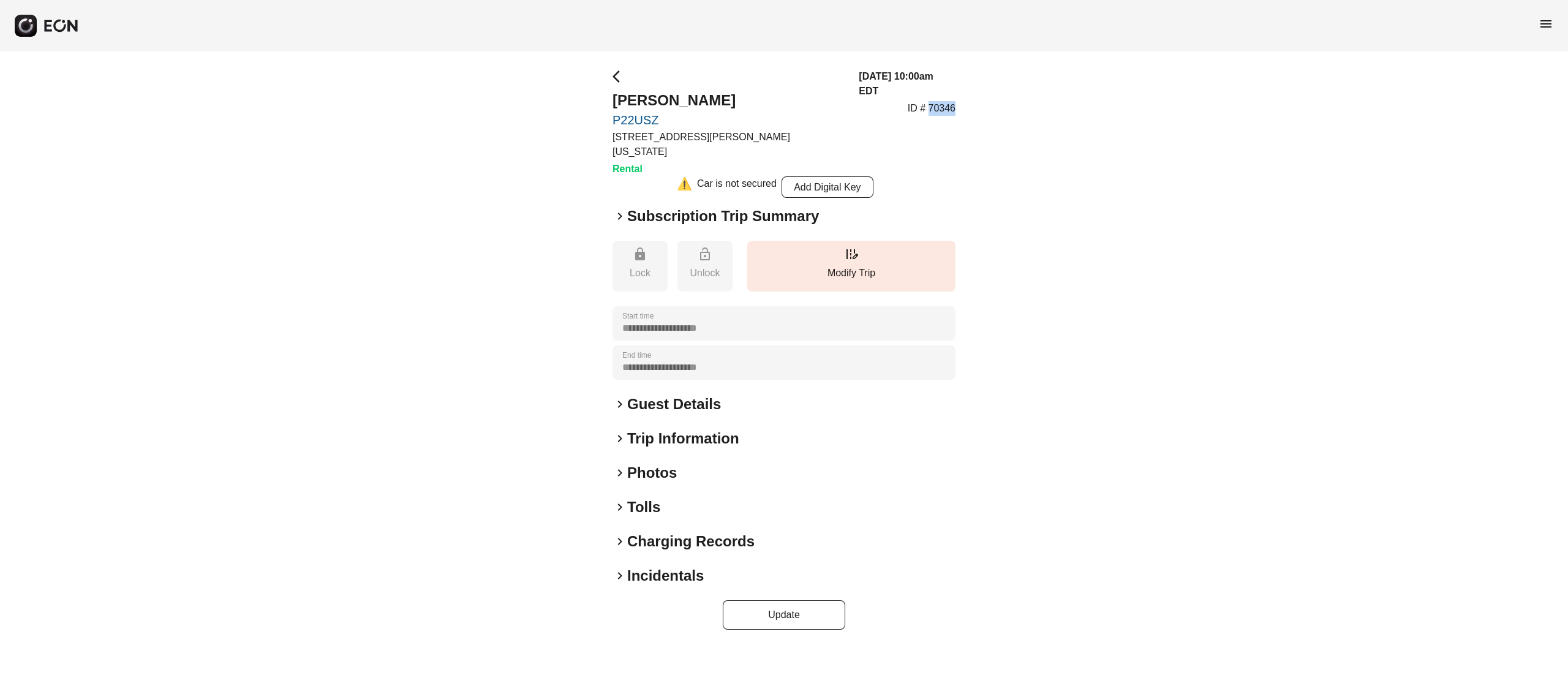
drag, startPoint x: 968, startPoint y: 90, endPoint x: 934, endPoint y: 90, distance: 34.0
click at [931, 90] on div "**********" at bounding box center [784, 349] width 1568 height 596
copy p "0346"
click at [958, 85] on div "**********" at bounding box center [784, 349] width 1568 height 596
click at [940, 85] on div "[DATE] 10:00am EDT ID # 70346" at bounding box center [907, 122] width 97 height 107
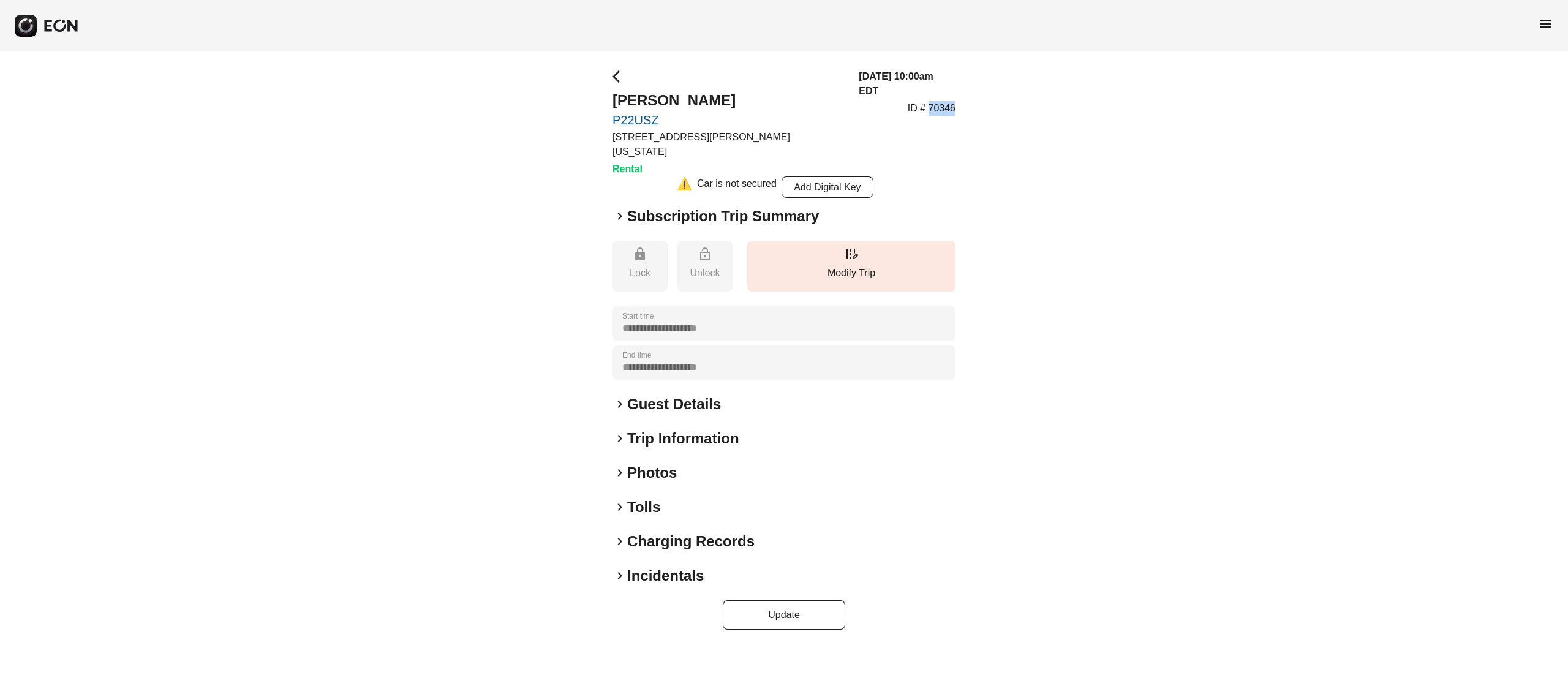
click at [940, 85] on div "[DATE] 10:00am EDT ID # 70346" at bounding box center [907, 122] width 97 height 107
copy p "70346"
drag, startPoint x: 748, startPoint y: 104, endPoint x: 594, endPoint y: 109, distance: 154.1
click at [603, 99] on div "**********" at bounding box center [784, 349] width 1568 height 596
copy h2 "[PERSON_NAME]"
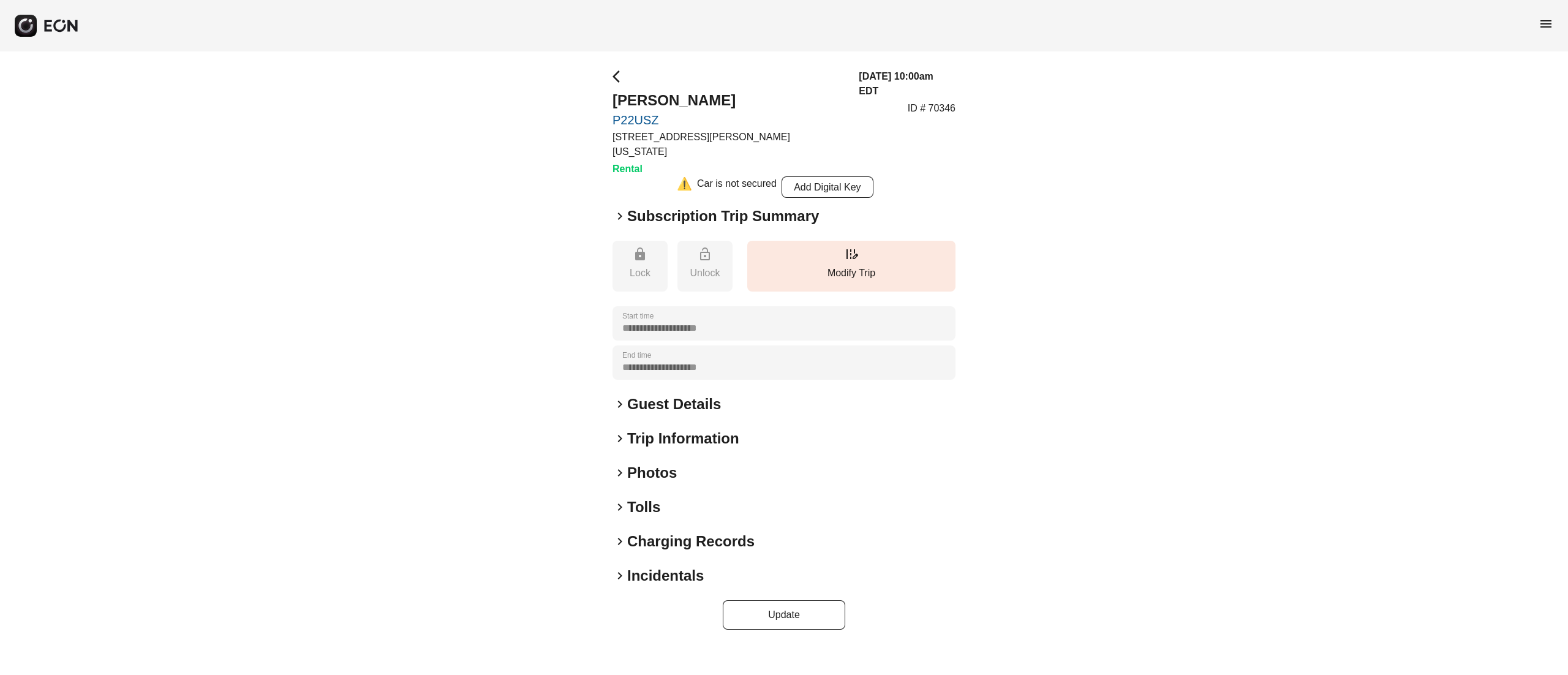
click at [1108, 130] on div "**********" at bounding box center [784, 349] width 1568 height 596
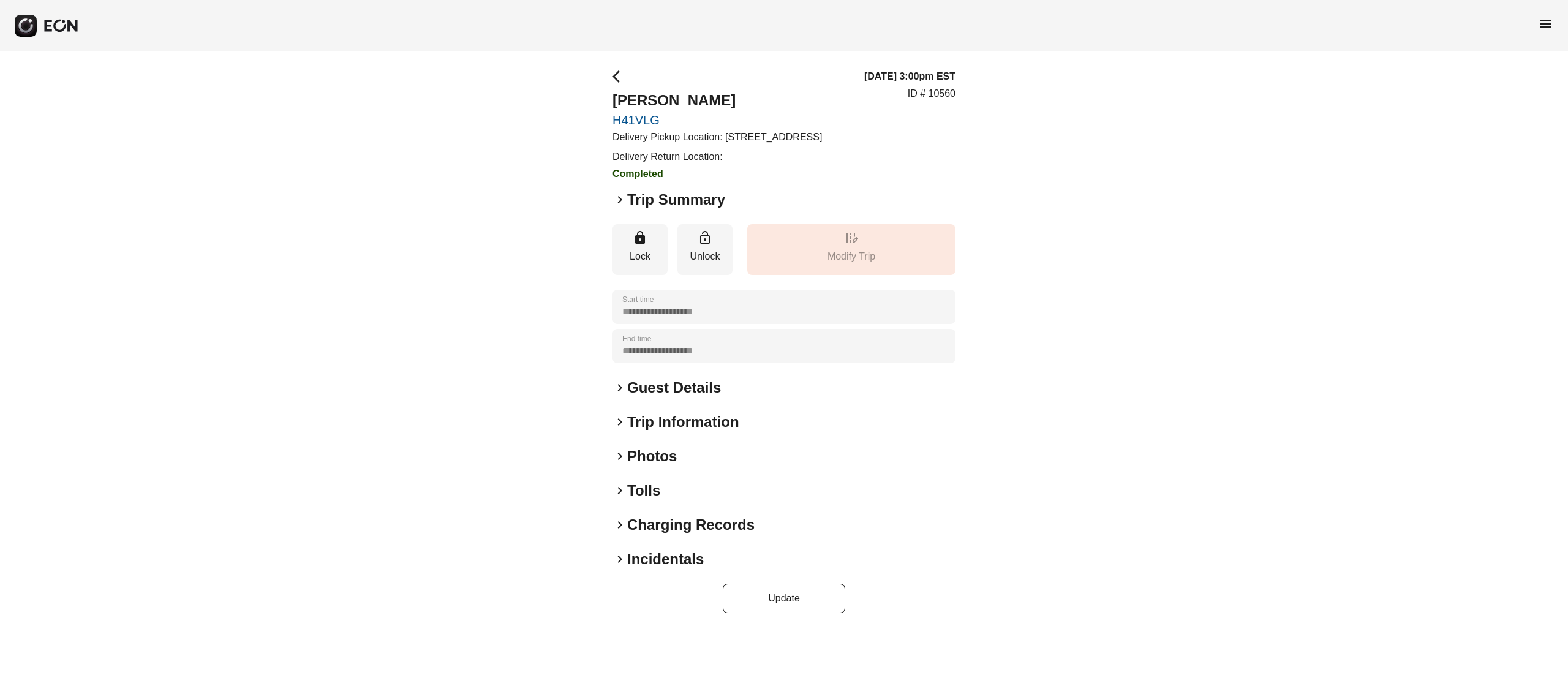
click at [650, 391] on h2 "Guest Details" at bounding box center [674, 388] width 94 height 20
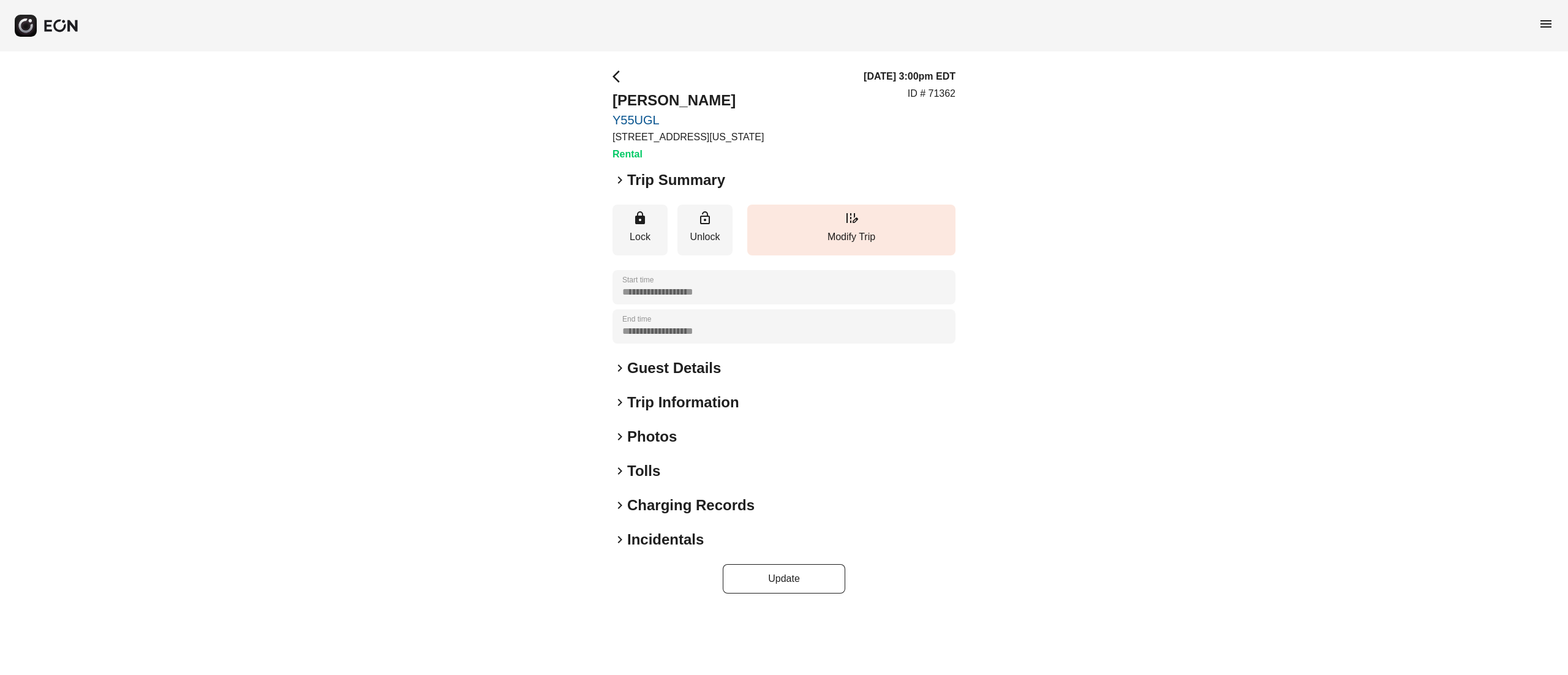
click at [638, 102] on h2 "Qian Sun" at bounding box center [688, 101] width 151 height 20
copy h2 "Qian Sun"
click at [664, 351] on div "**********" at bounding box center [784, 332] width 343 height 525
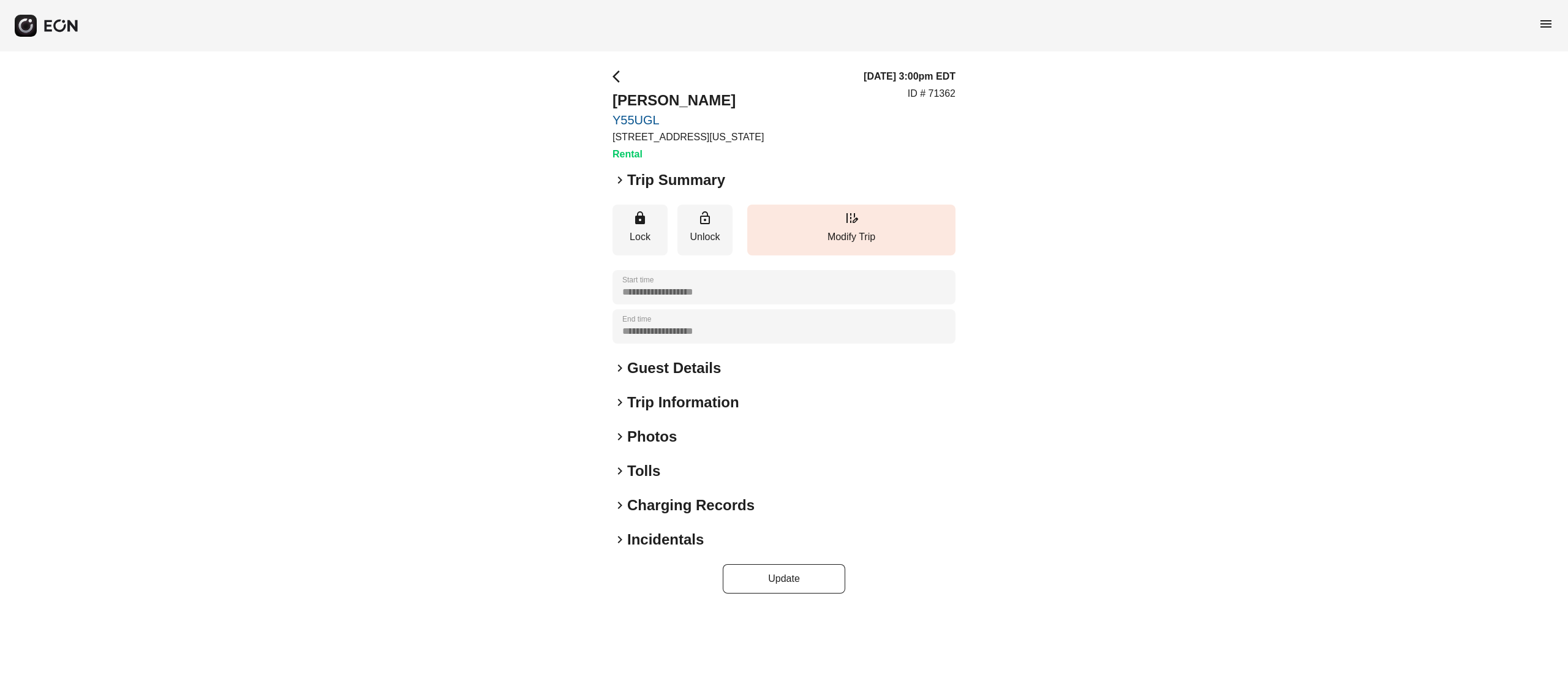
click at [677, 365] on h2 "Guest Details" at bounding box center [674, 369] width 94 height 20
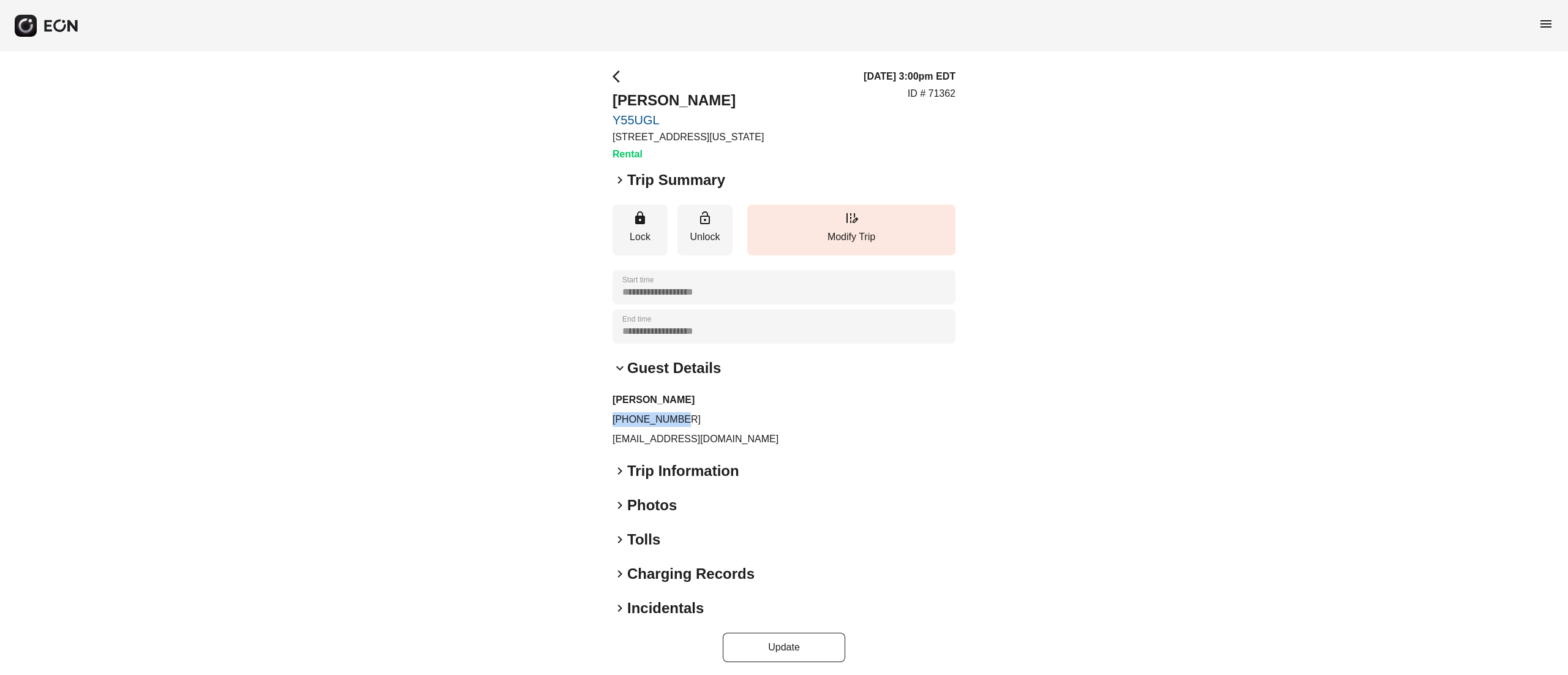
drag, startPoint x: 612, startPoint y: 415, endPoint x: 697, endPoint y: 417, distance: 85.0
click at [697, 423] on p "+31639141133" at bounding box center [784, 420] width 343 height 15
copy p "+31639141133"
click at [951, 96] on p "ID # 71362" at bounding box center [932, 94] width 48 height 15
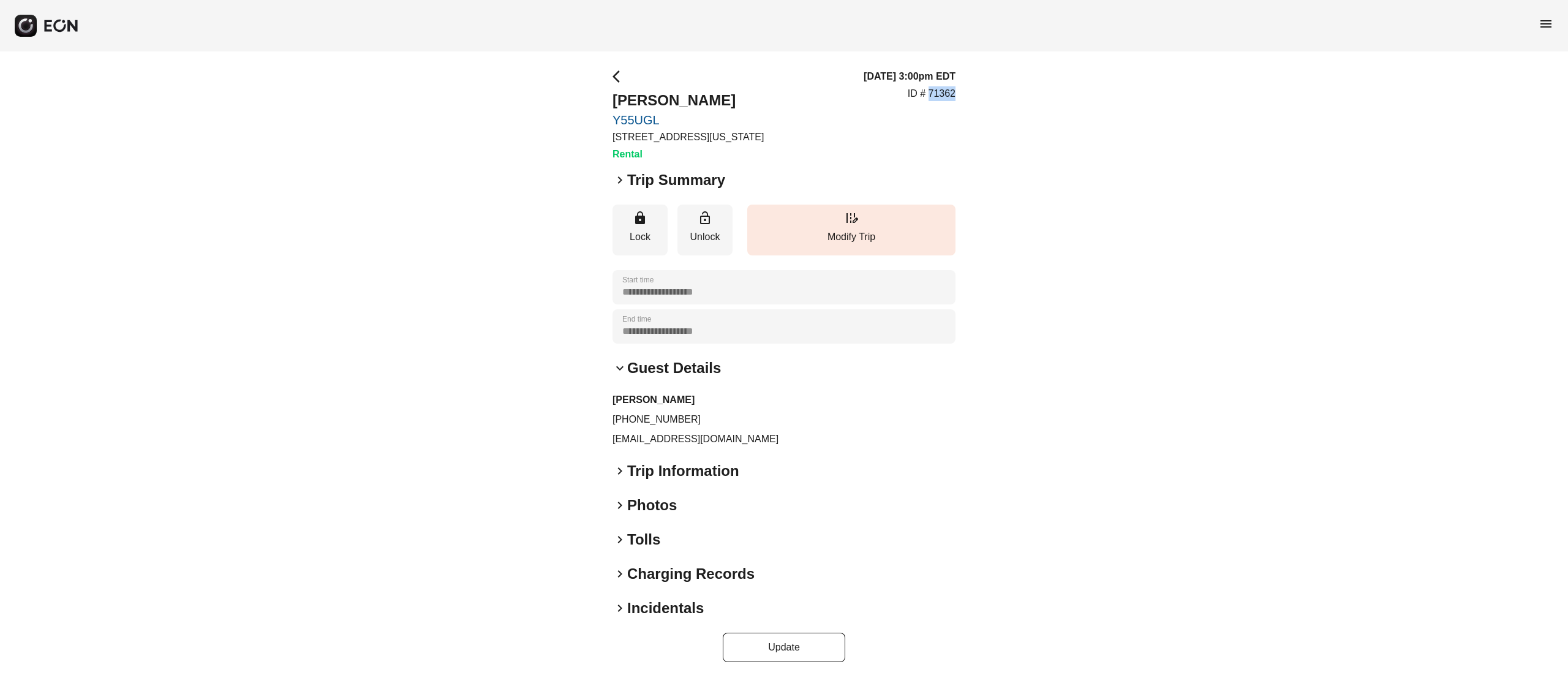
copy p "71362"
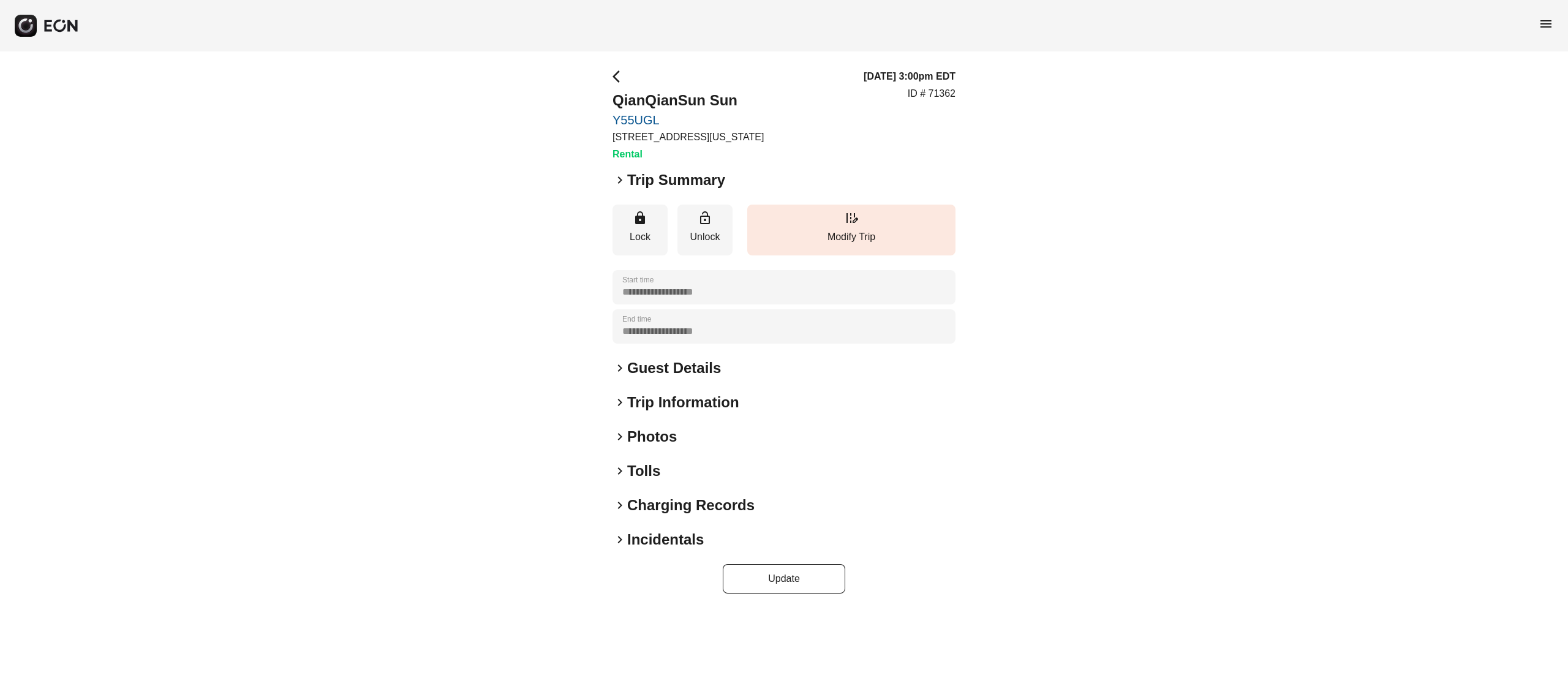
click at [648, 365] on h2 "Guest Details" at bounding box center [674, 369] width 94 height 20
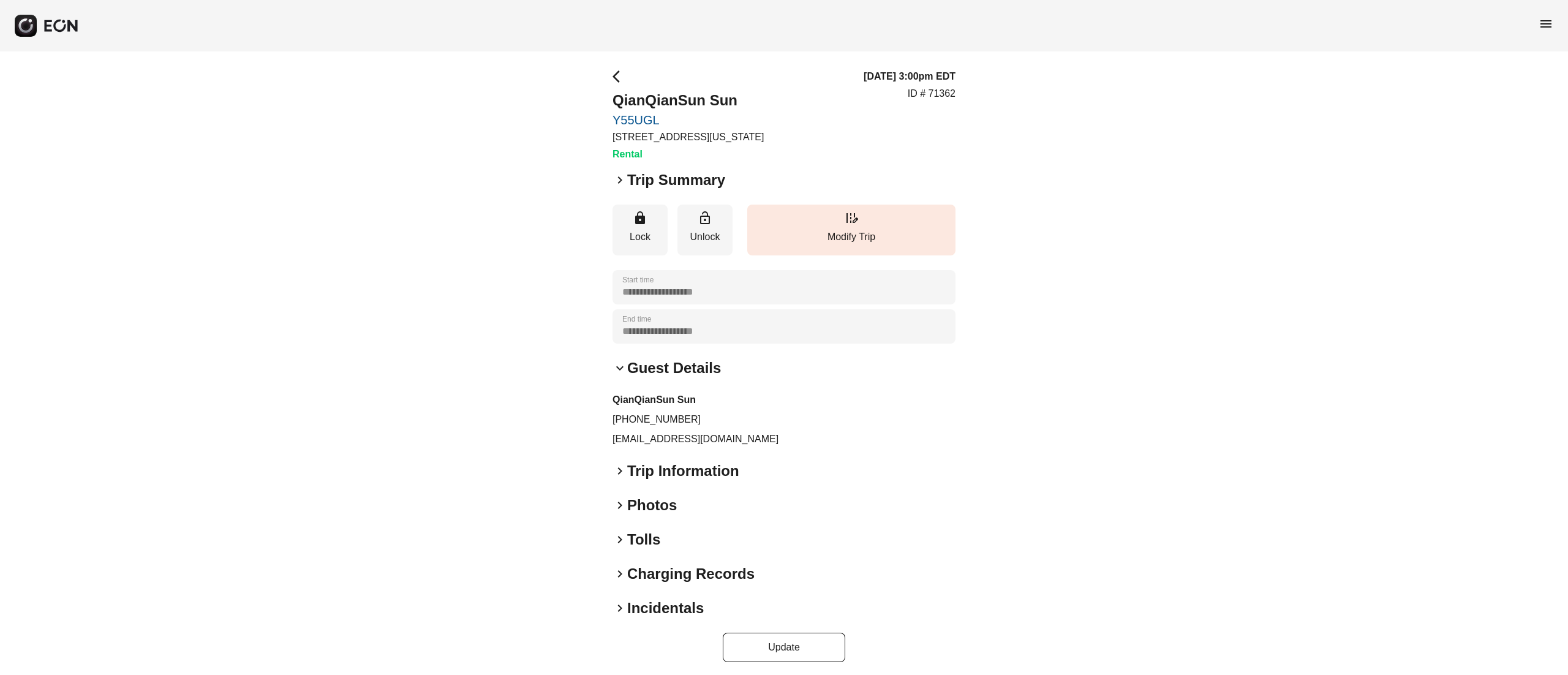
click at [648, 365] on h2 "Guest Details" at bounding box center [674, 369] width 94 height 20
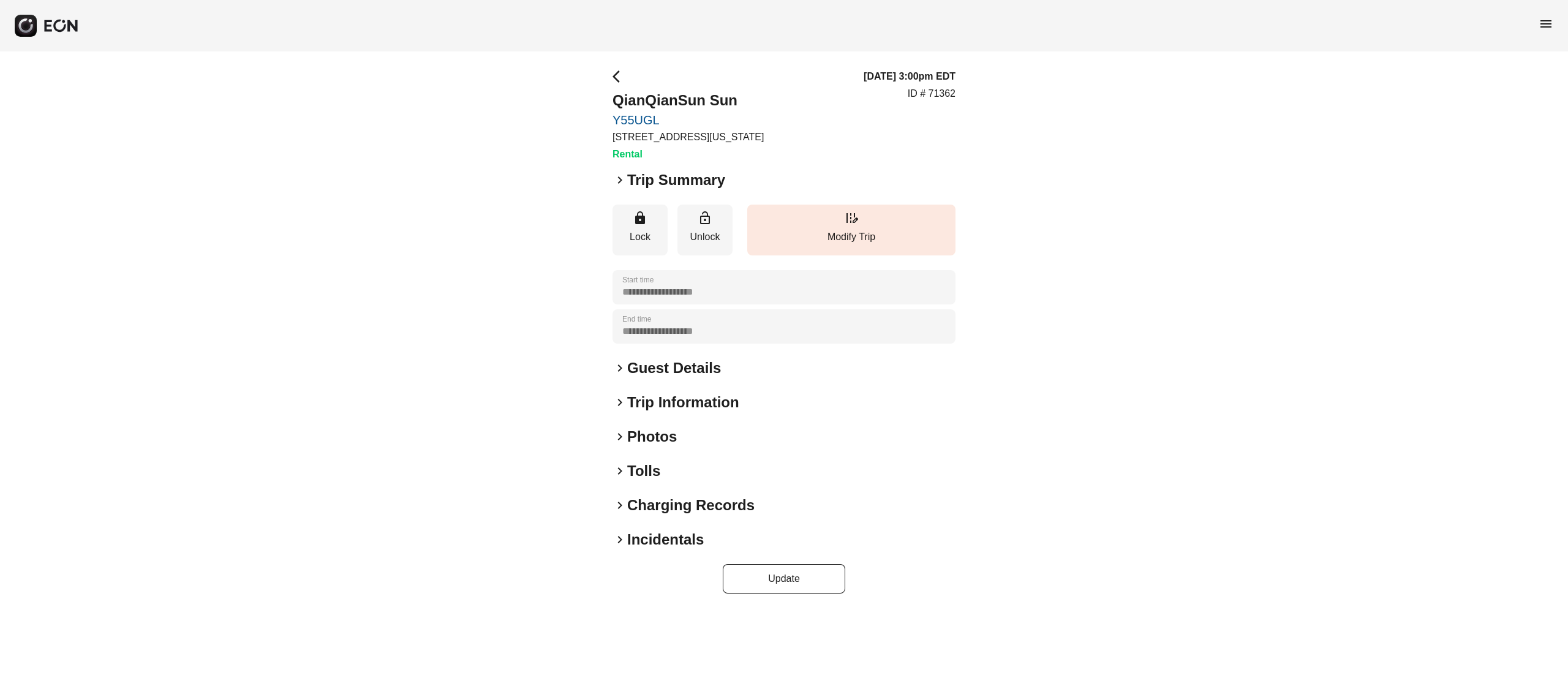
click at [657, 444] on h2 "Photos" at bounding box center [652, 437] width 50 height 20
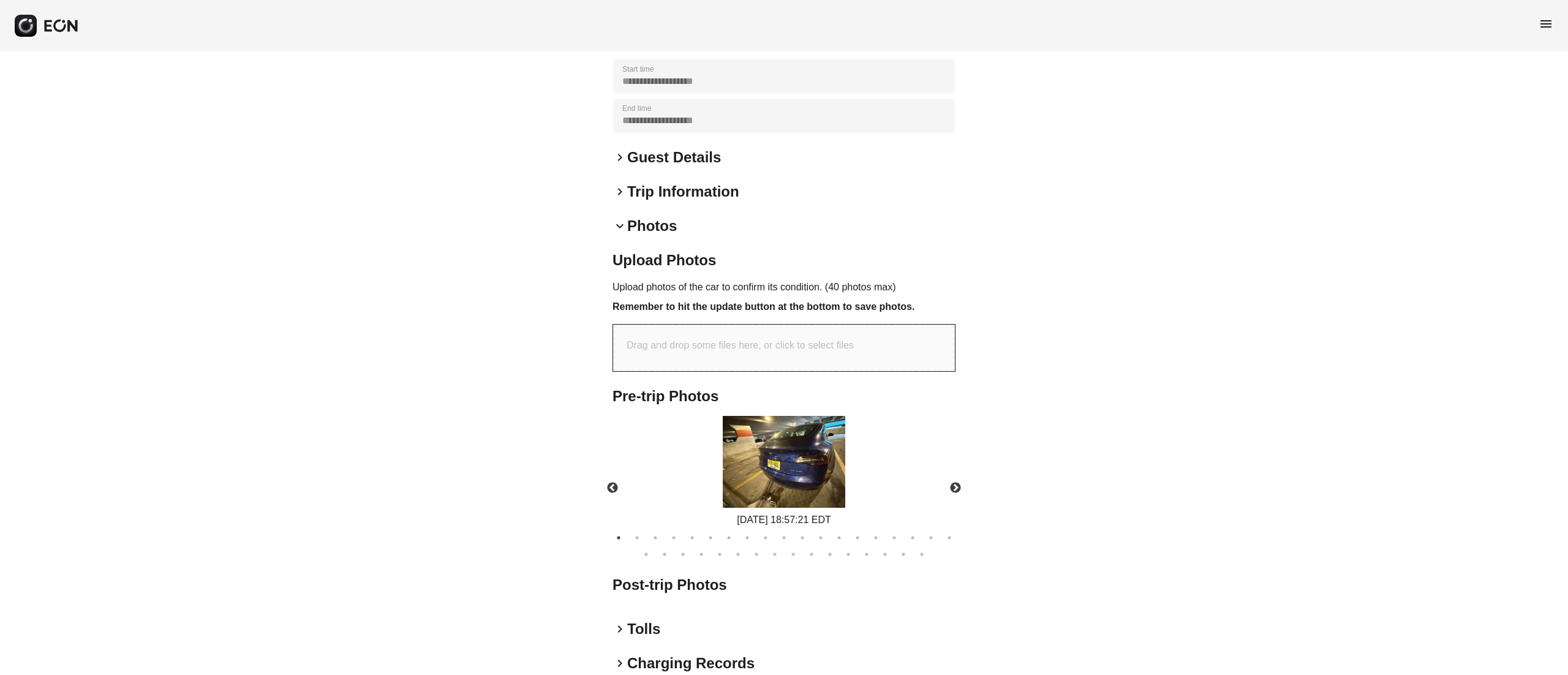
scroll to position [212, 0]
click at [811, 474] on img at bounding box center [784, 460] width 122 height 92
click at [946, 482] on button "Next" at bounding box center [956, 487] width 43 height 43
click at [836, 512] on div "[DATE] 18:57:21 EDT" at bounding box center [784, 519] width 122 height 15
click at [805, 465] on img at bounding box center [784, 460] width 122 height 92
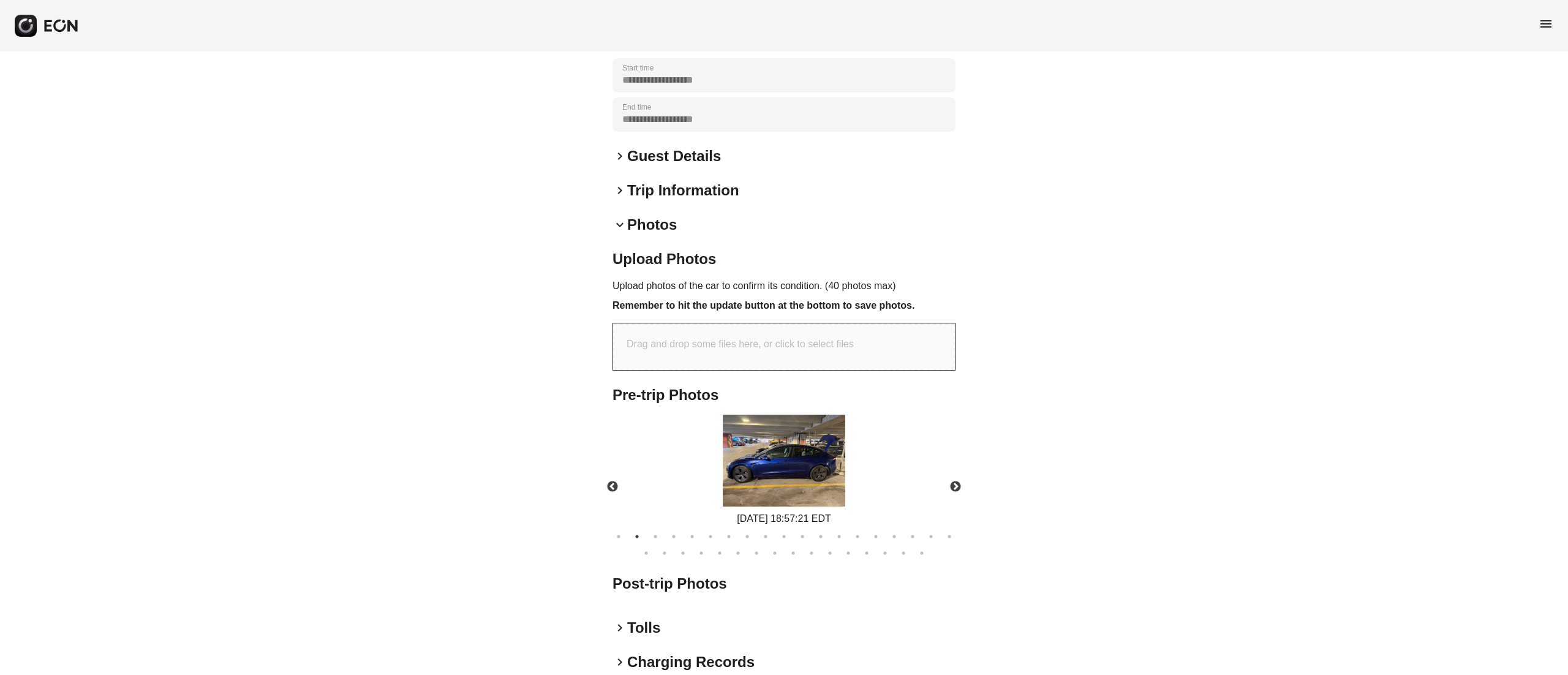
click at [800, 450] on img at bounding box center [784, 460] width 122 height 92
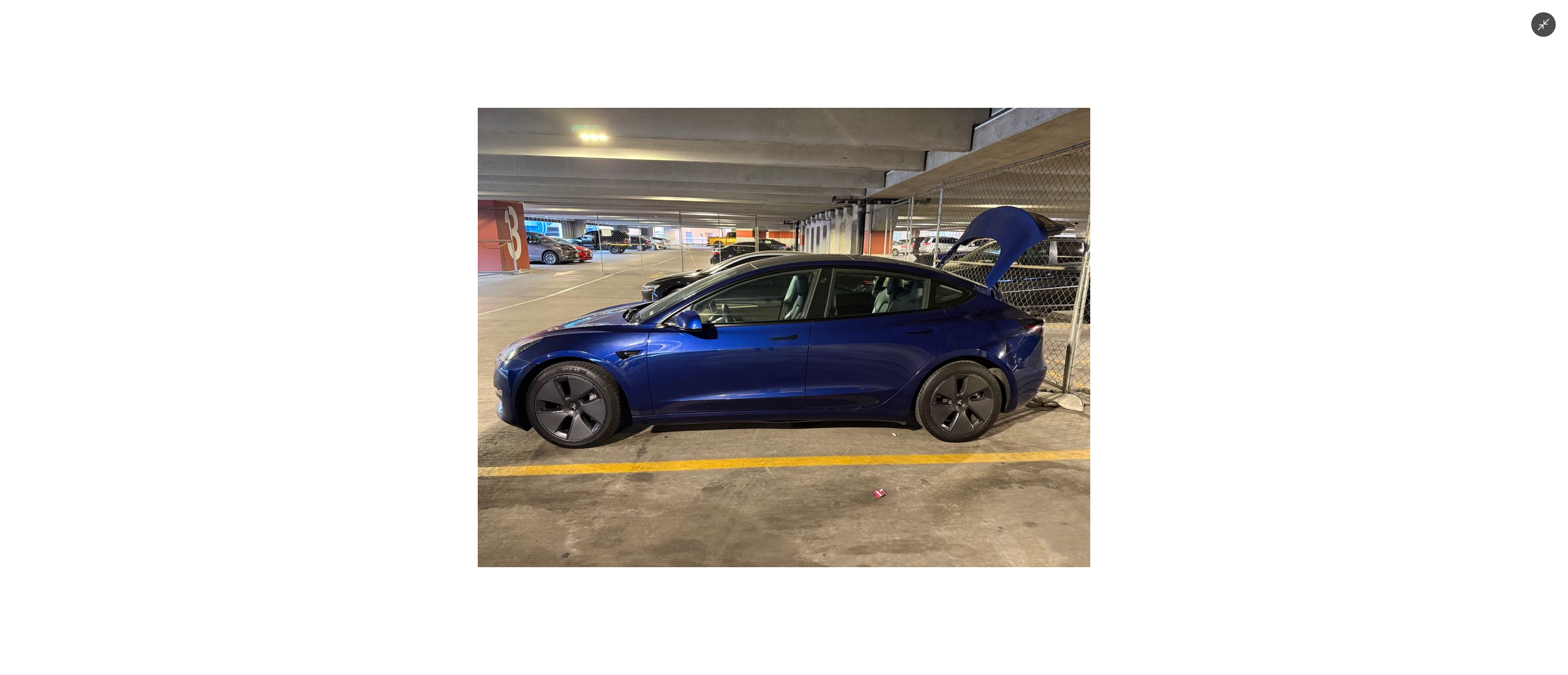
click at [270, 208] on div at bounding box center [784, 338] width 1568 height 675
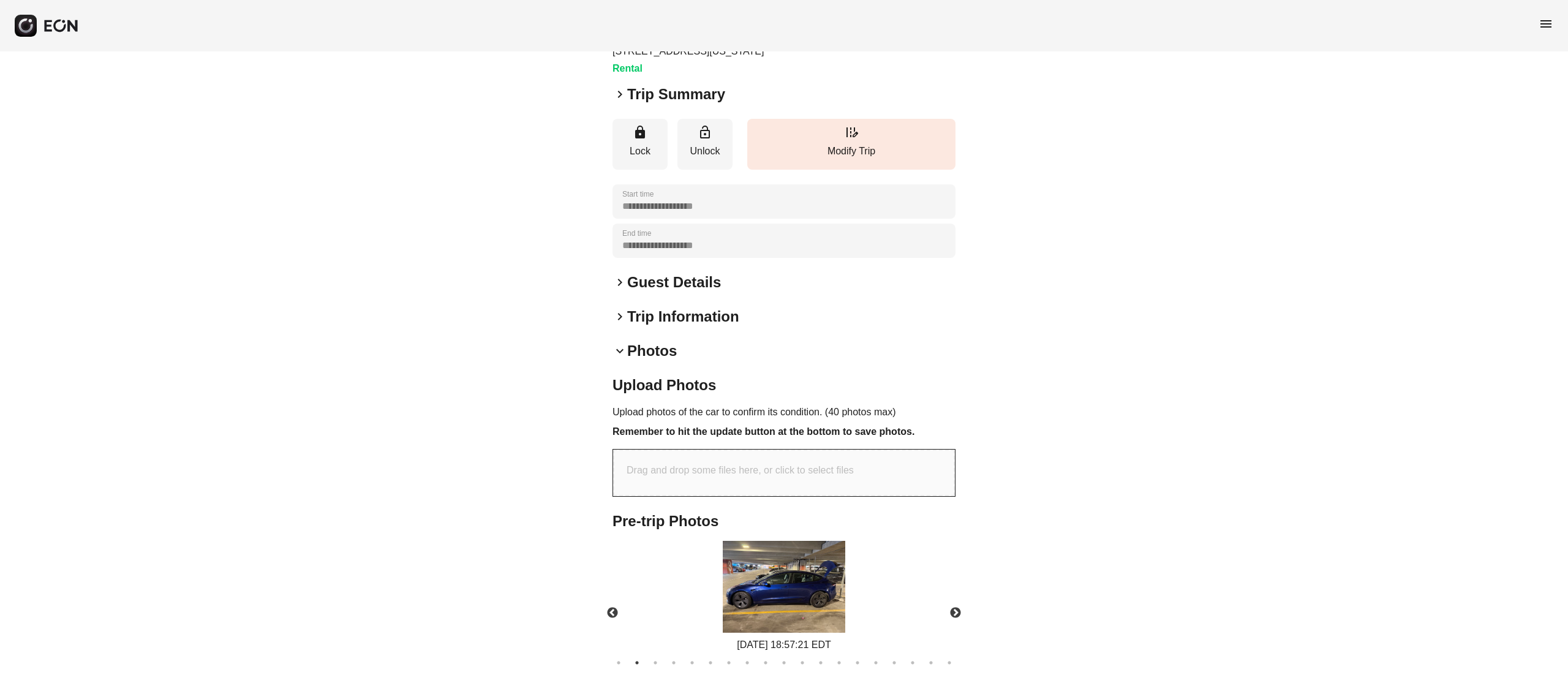
scroll to position [0, 0]
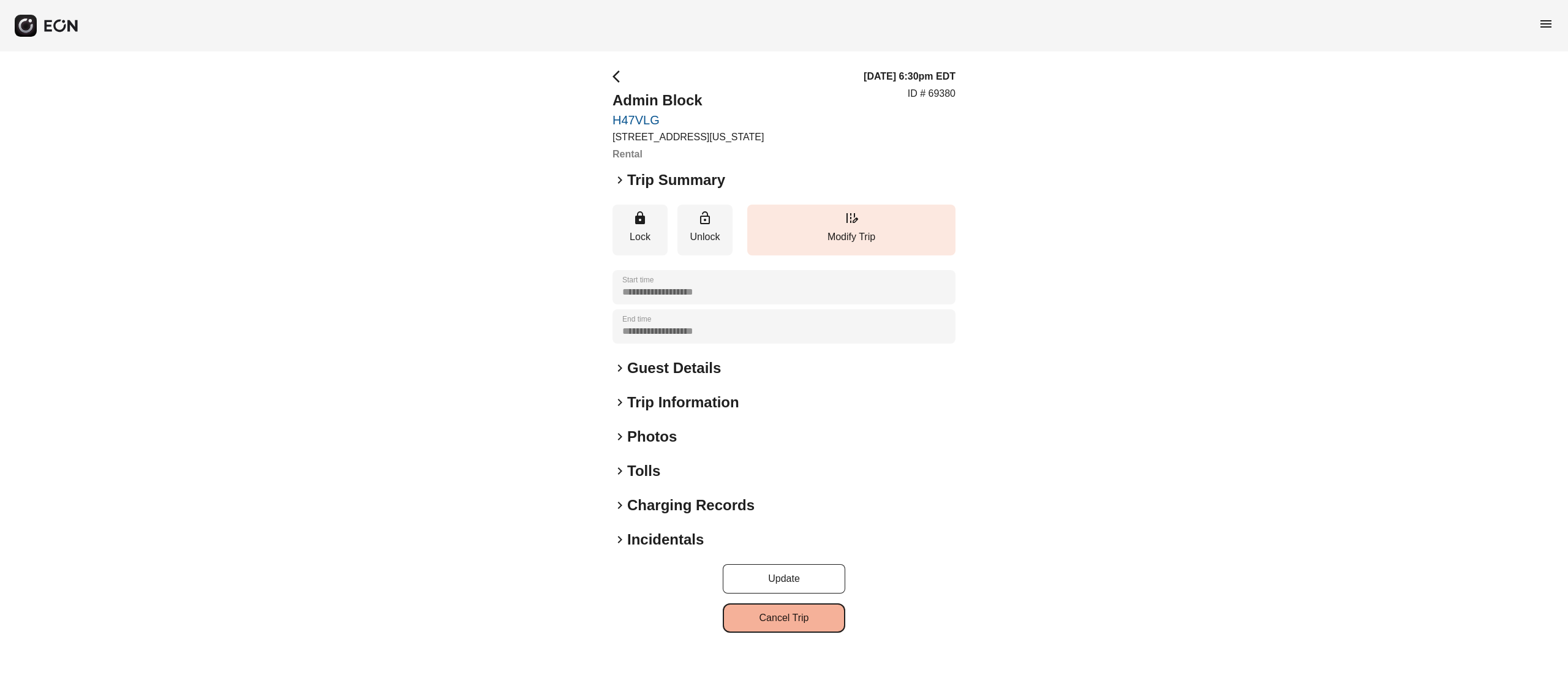
click at [793, 619] on button "Cancel Trip" at bounding box center [784, 619] width 122 height 29
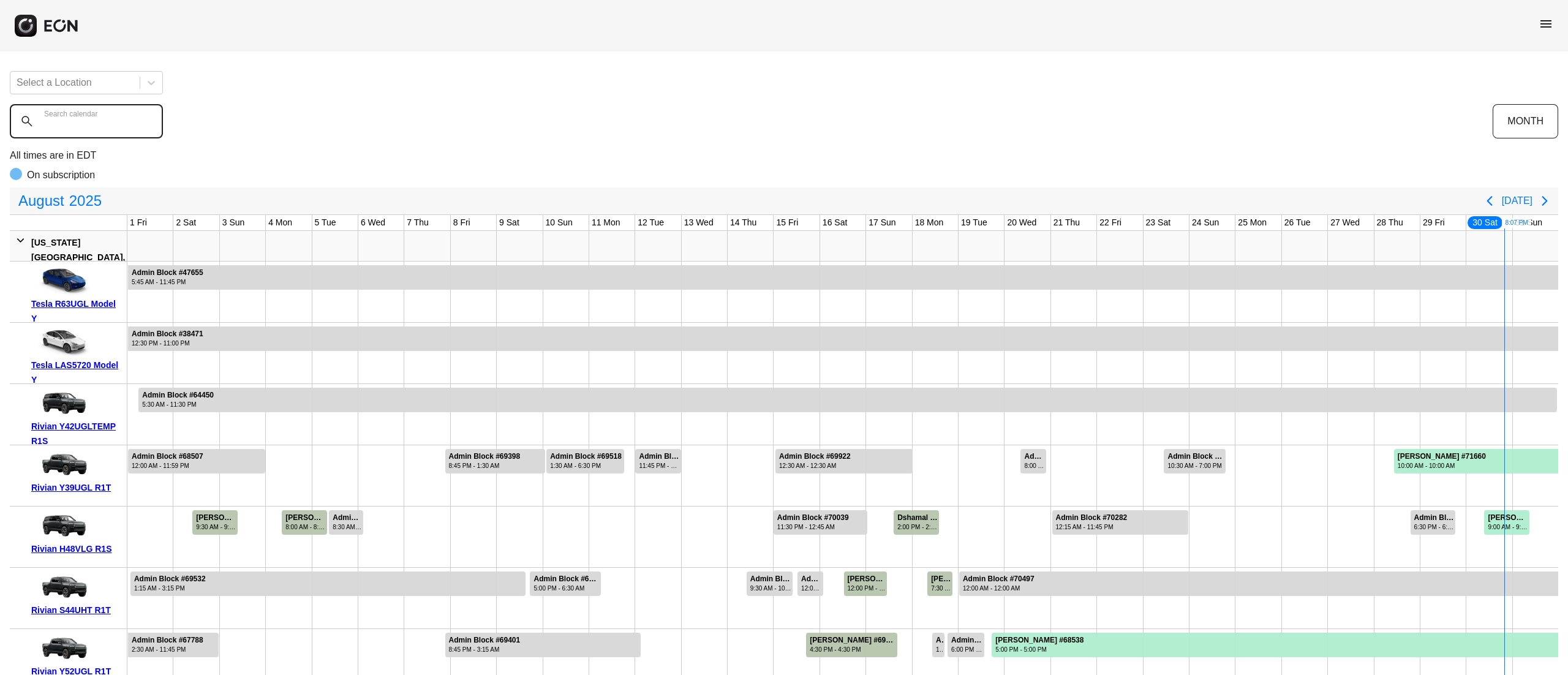
click at [131, 112] on calendar "Search calendar" at bounding box center [86, 122] width 153 height 35
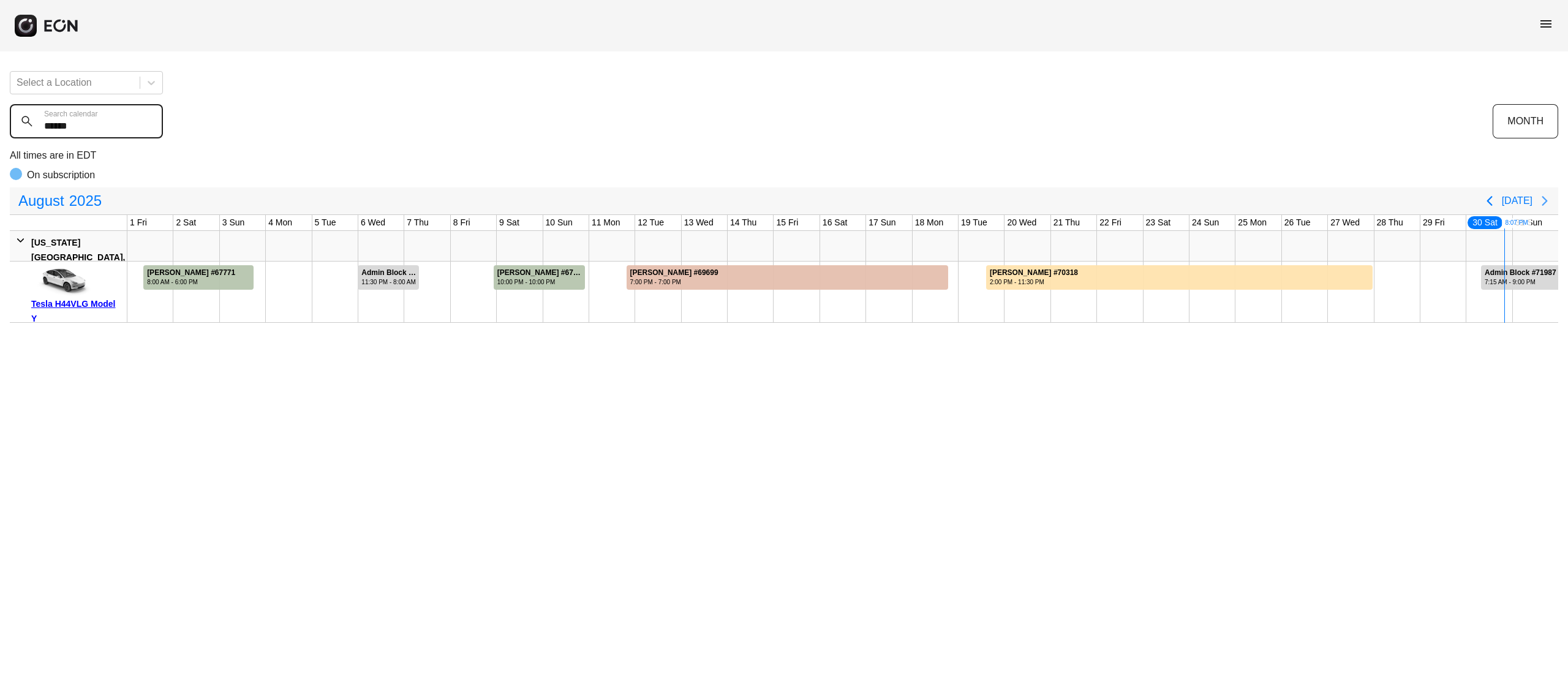
type calendar "******"
click at [1550, 198] on icon "Next page" at bounding box center [1545, 201] width 15 height 15
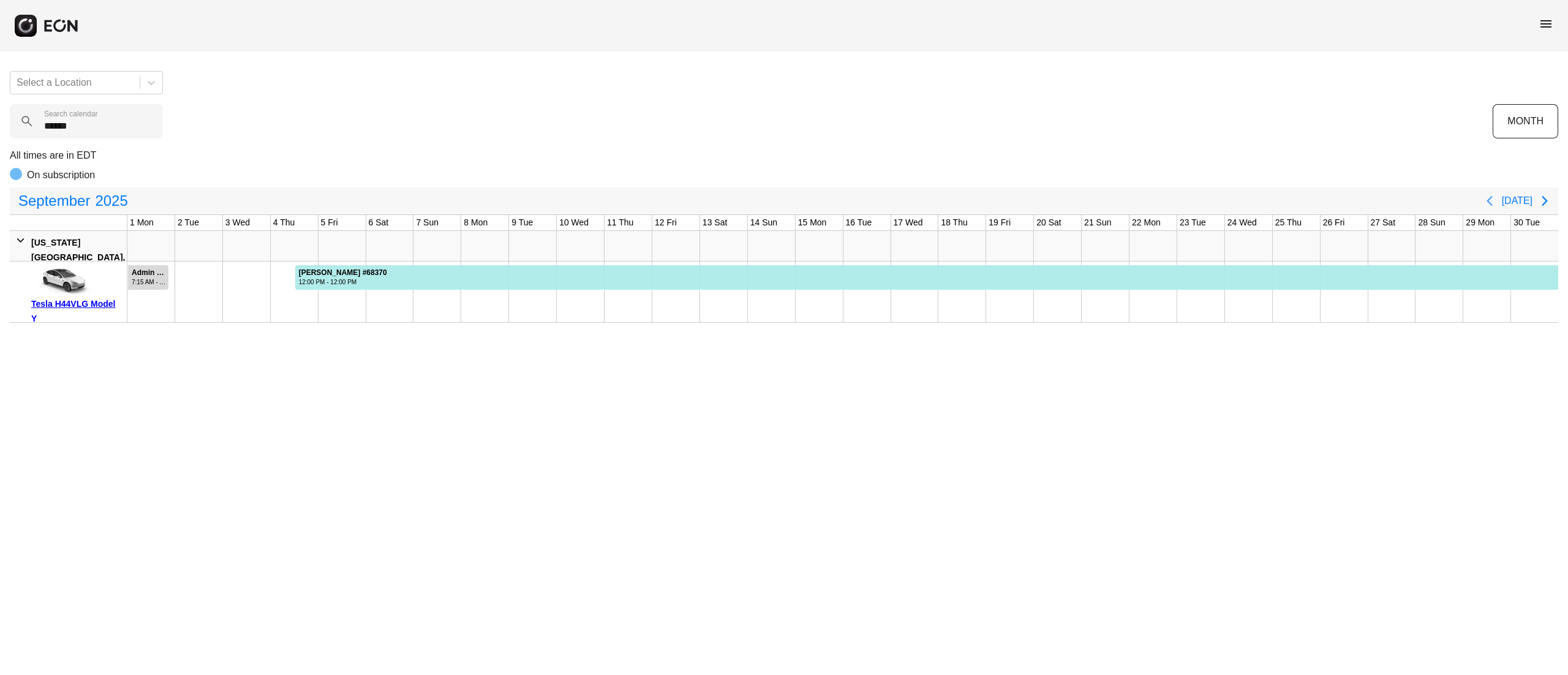
click at [1486, 201] on button "Previous page" at bounding box center [1490, 201] width 25 height 25
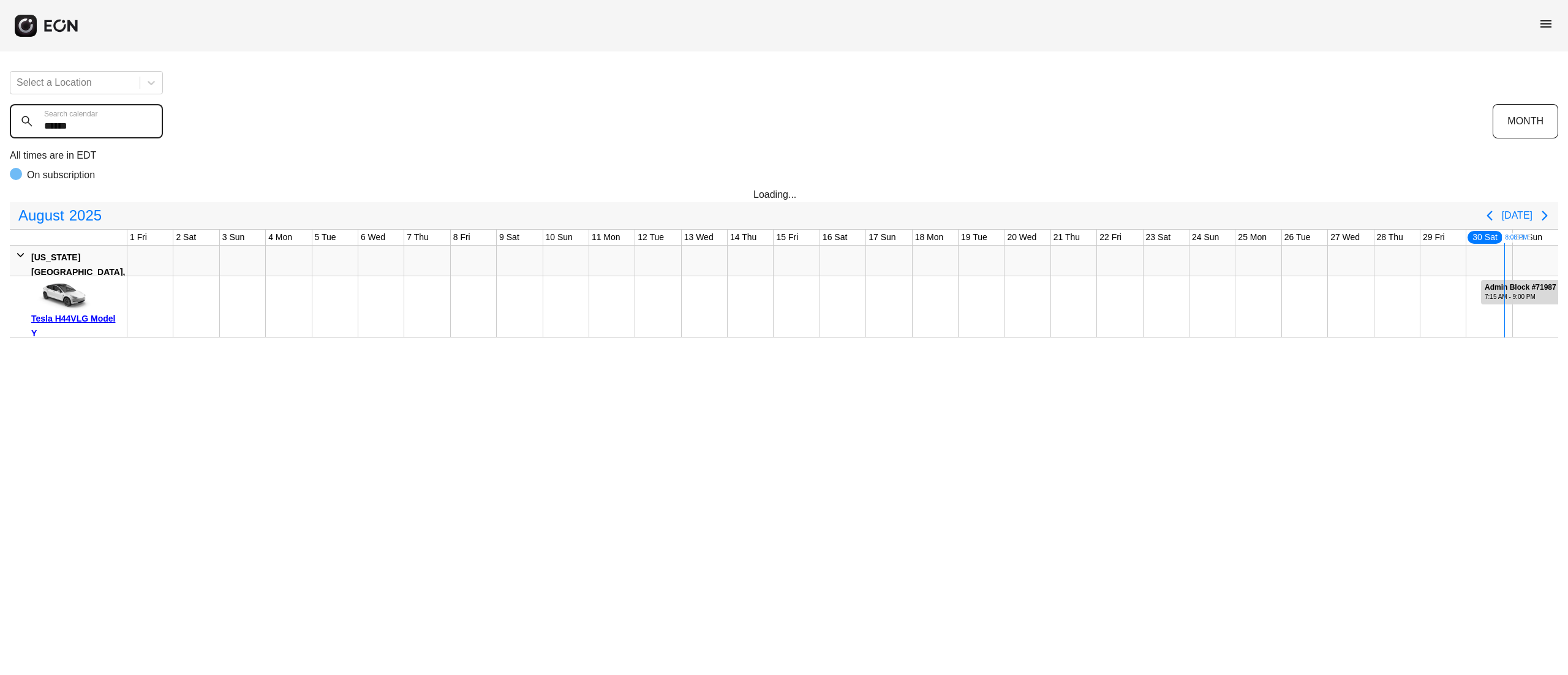
drag, startPoint x: 62, startPoint y: 135, endPoint x: 0, endPoint y: 125, distance: 62.8
click at [0, 126] on div "Select a Location ****** Search calendar MONTH All times are in EDT On subscrip…" at bounding box center [784, 199] width 1568 height 276
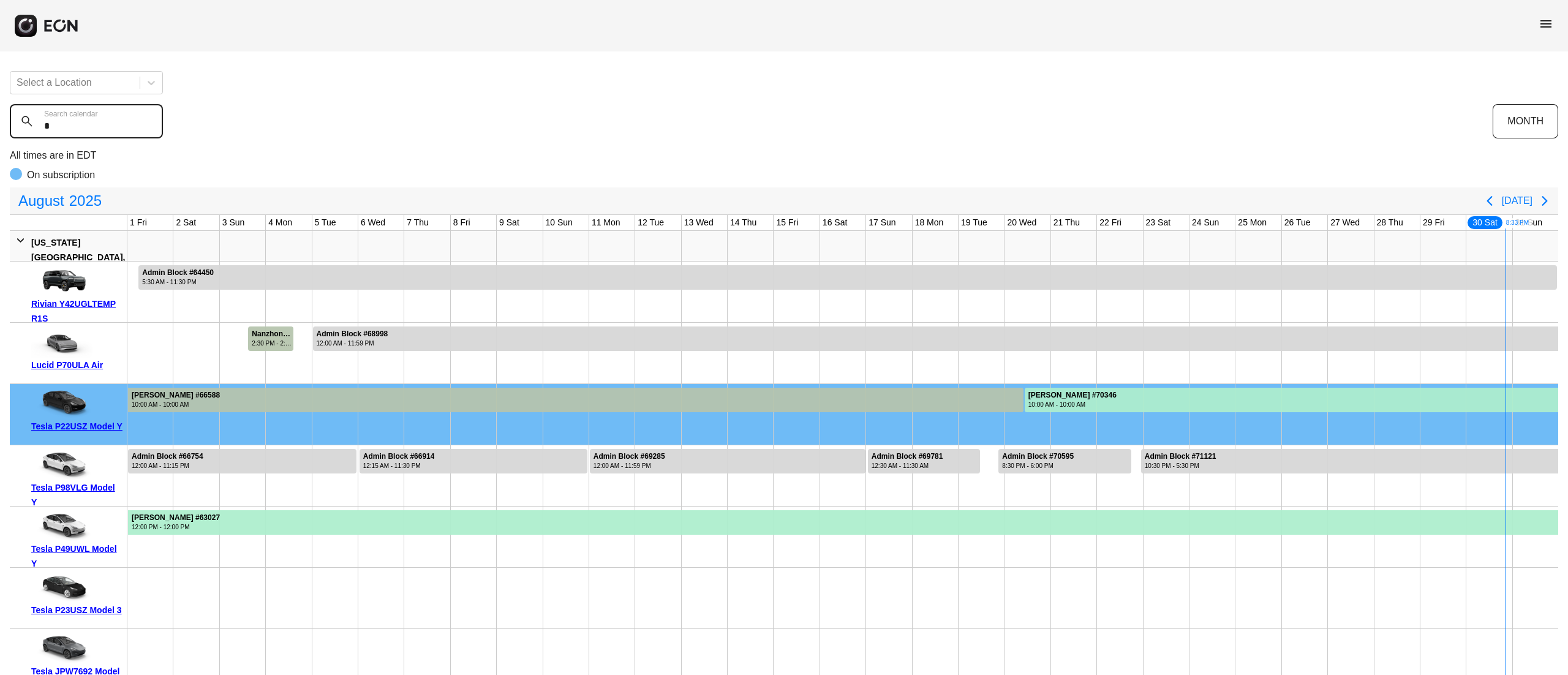
type calendar "*"
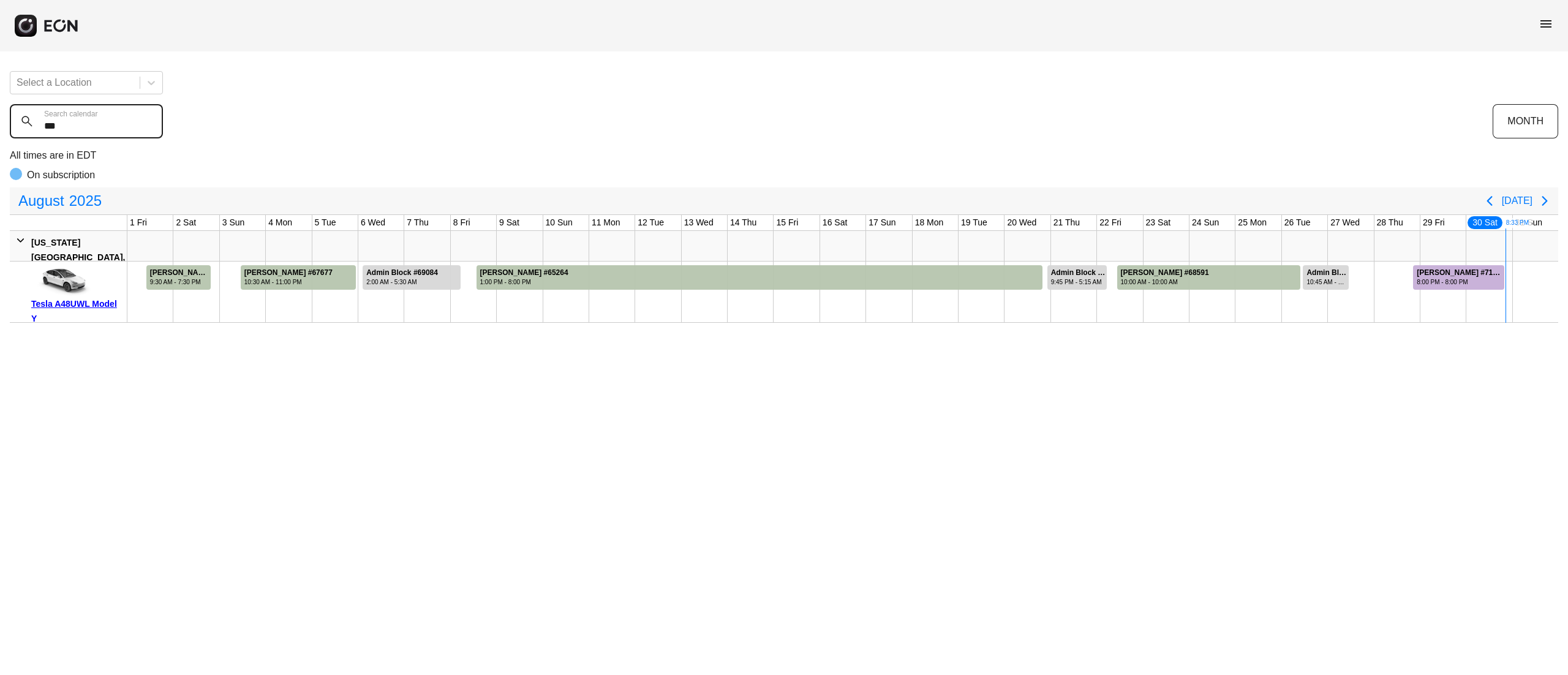
type calendar "***"
drag, startPoint x: 1510, startPoint y: 272, endPoint x: 1567, endPoint y: 288, distance: 59.2
click at [1567, 288] on div "Select a Location *** Search calendar MONTH All times are in EDT On subscriptio…" at bounding box center [784, 192] width 1568 height 262
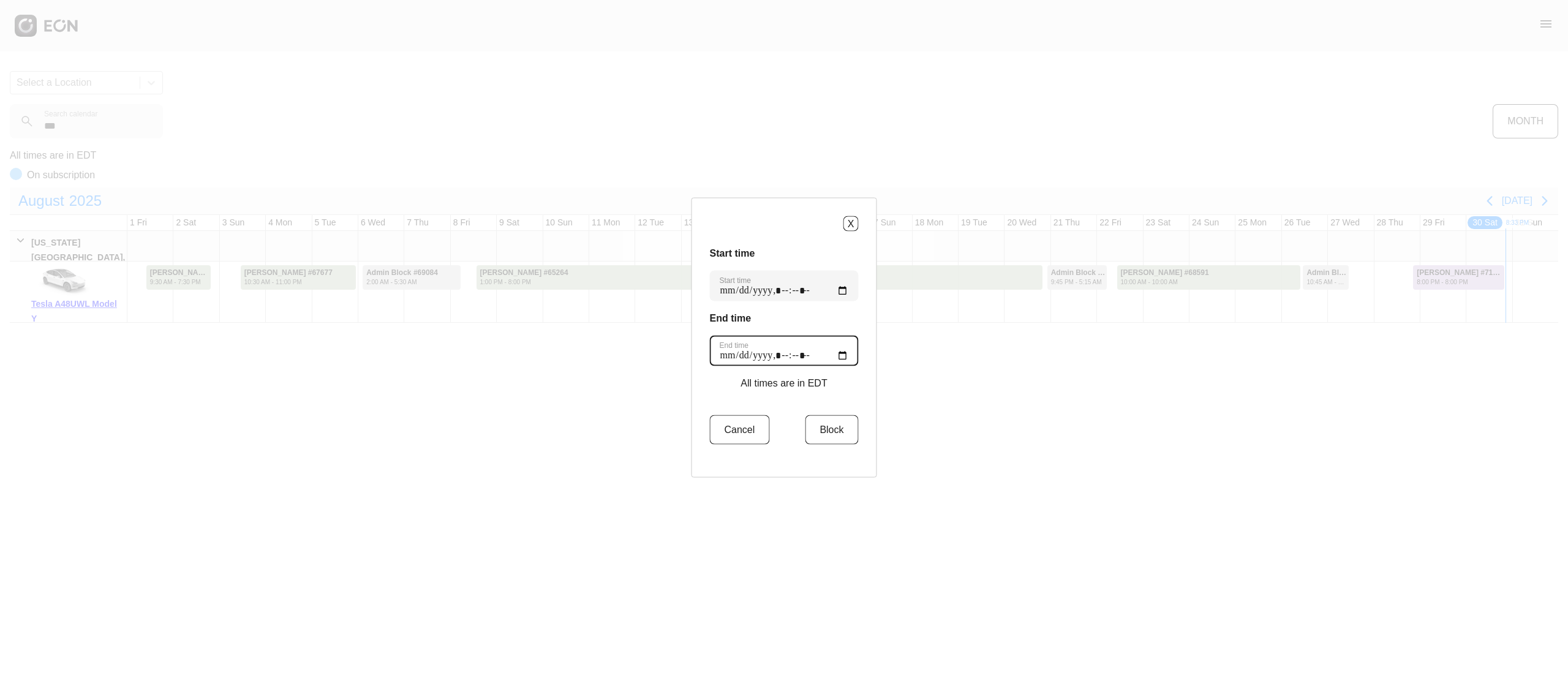
click at [833, 357] on time "End time" at bounding box center [784, 351] width 149 height 31
type time "**********"
click at [817, 429] on button "Block" at bounding box center [831, 430] width 53 height 29
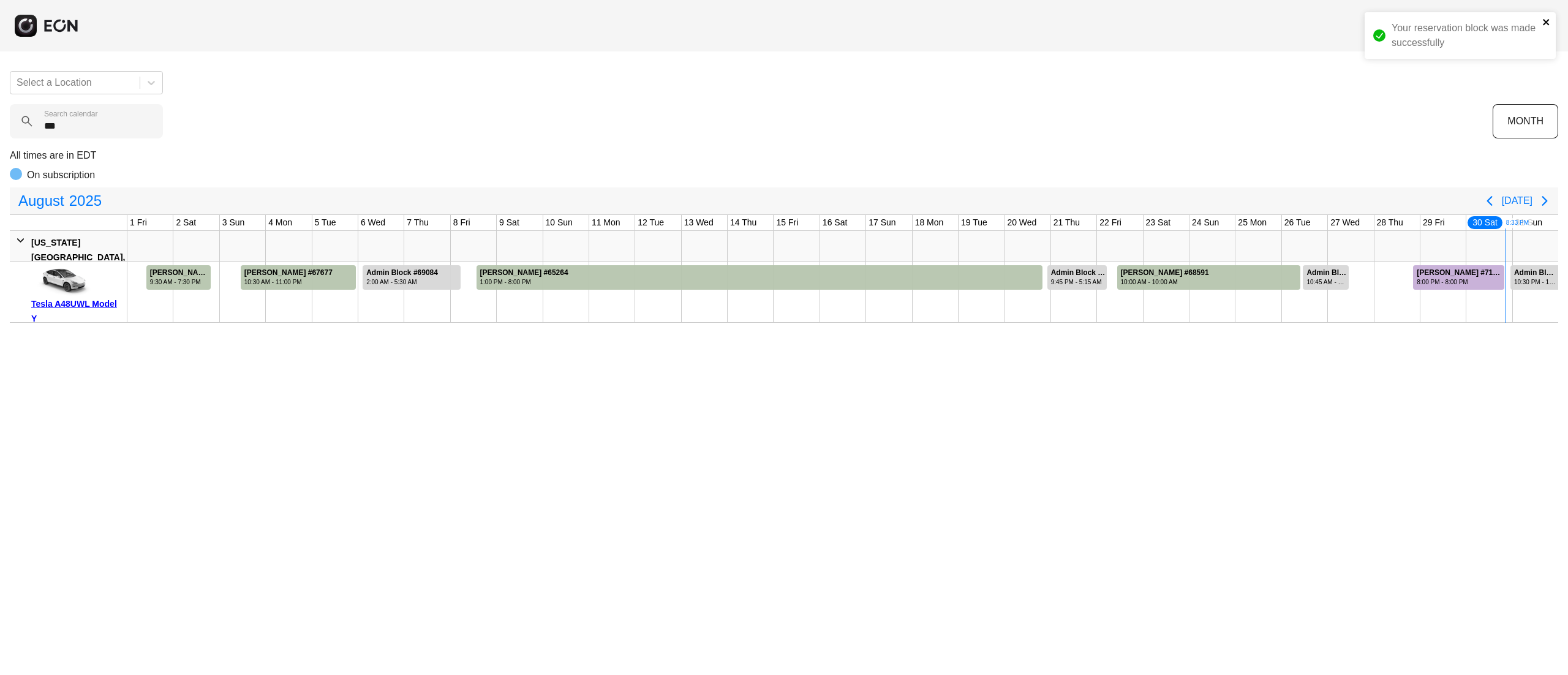
click at [1544, 20] on icon "close" at bounding box center [1545, 22] width 6 height 6
drag, startPoint x: 103, startPoint y: 126, endPoint x: 0, endPoint y: 127, distance: 103.0
click at [0, 127] on div "Select a Location *** Search calendar MONTH All times are in EDT On subscriptio…" at bounding box center [784, 192] width 1568 height 262
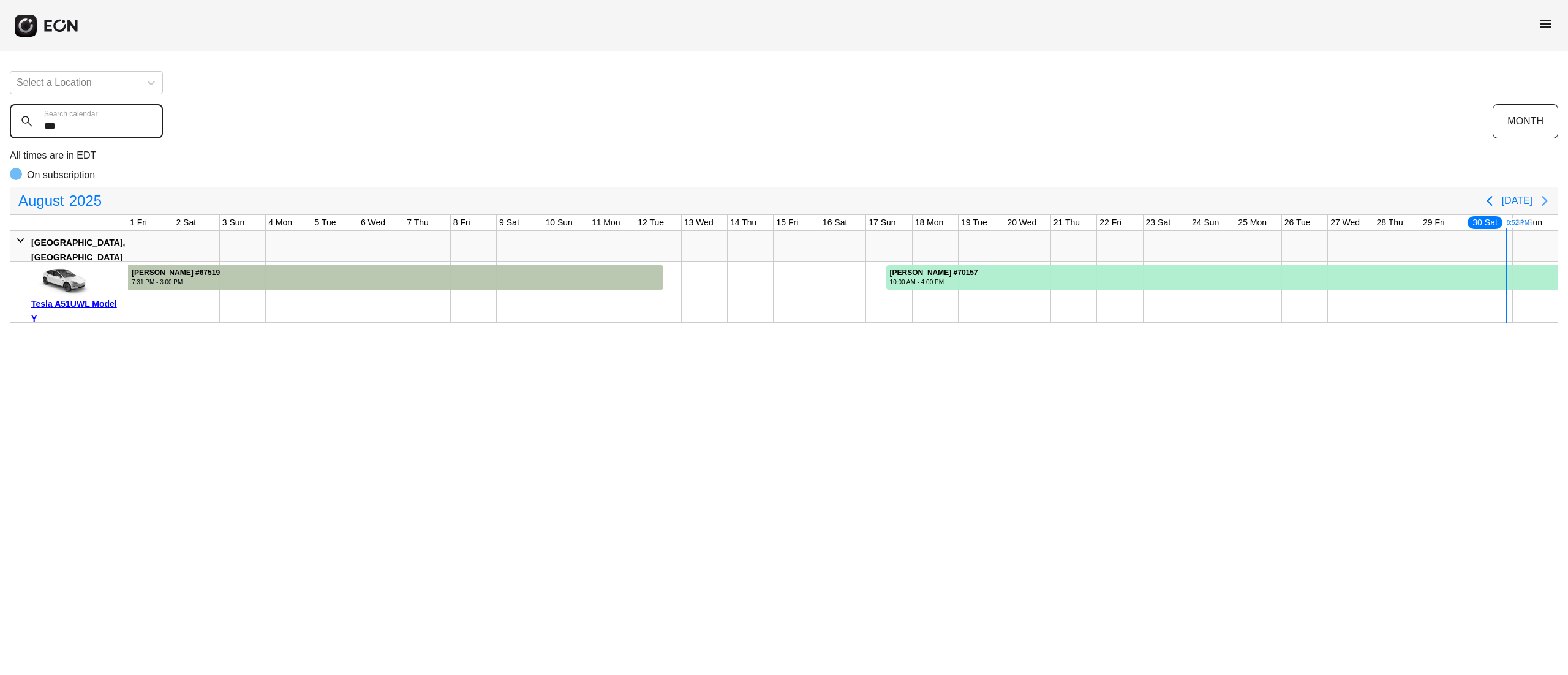
type calendar "***"
click at [1553, 205] on button "Next page" at bounding box center [1545, 201] width 25 height 25
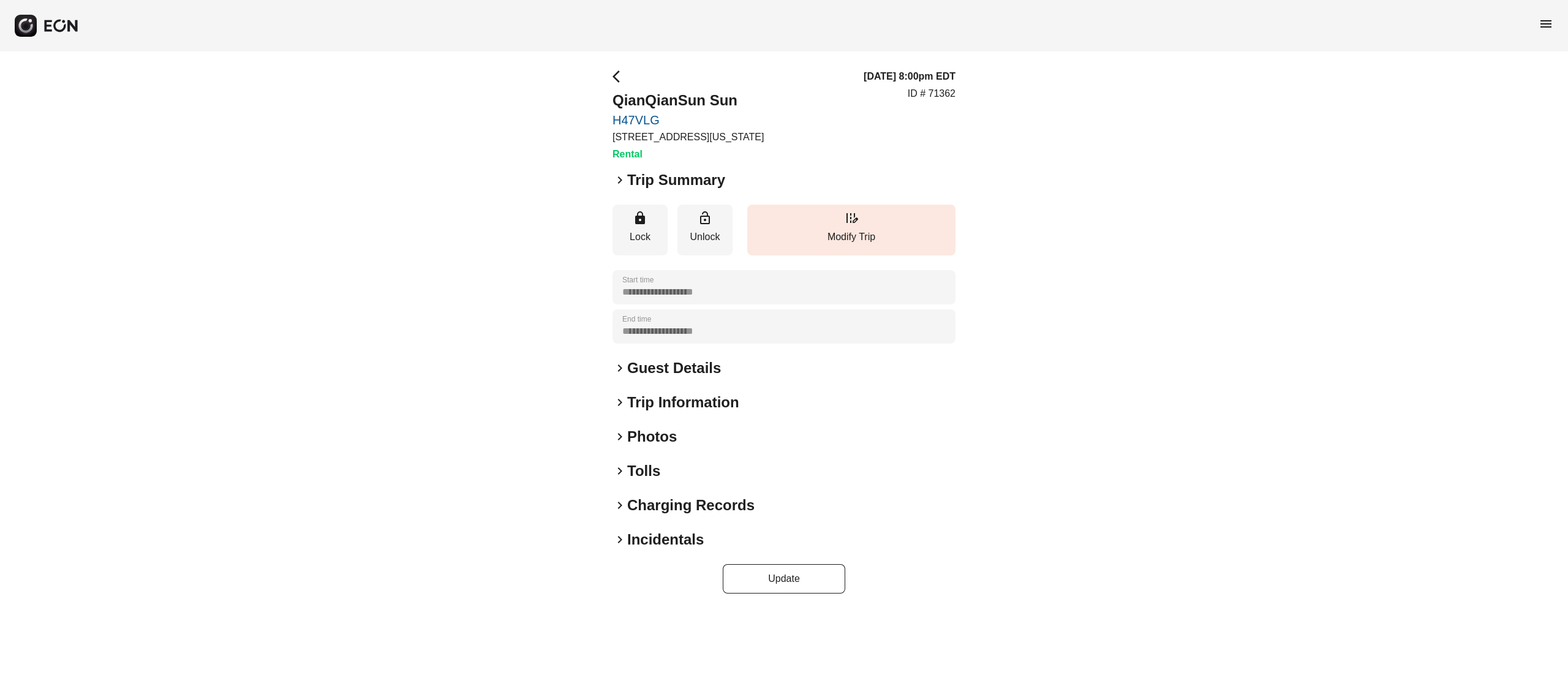
click at [669, 433] on h2 "Photos" at bounding box center [652, 437] width 50 height 20
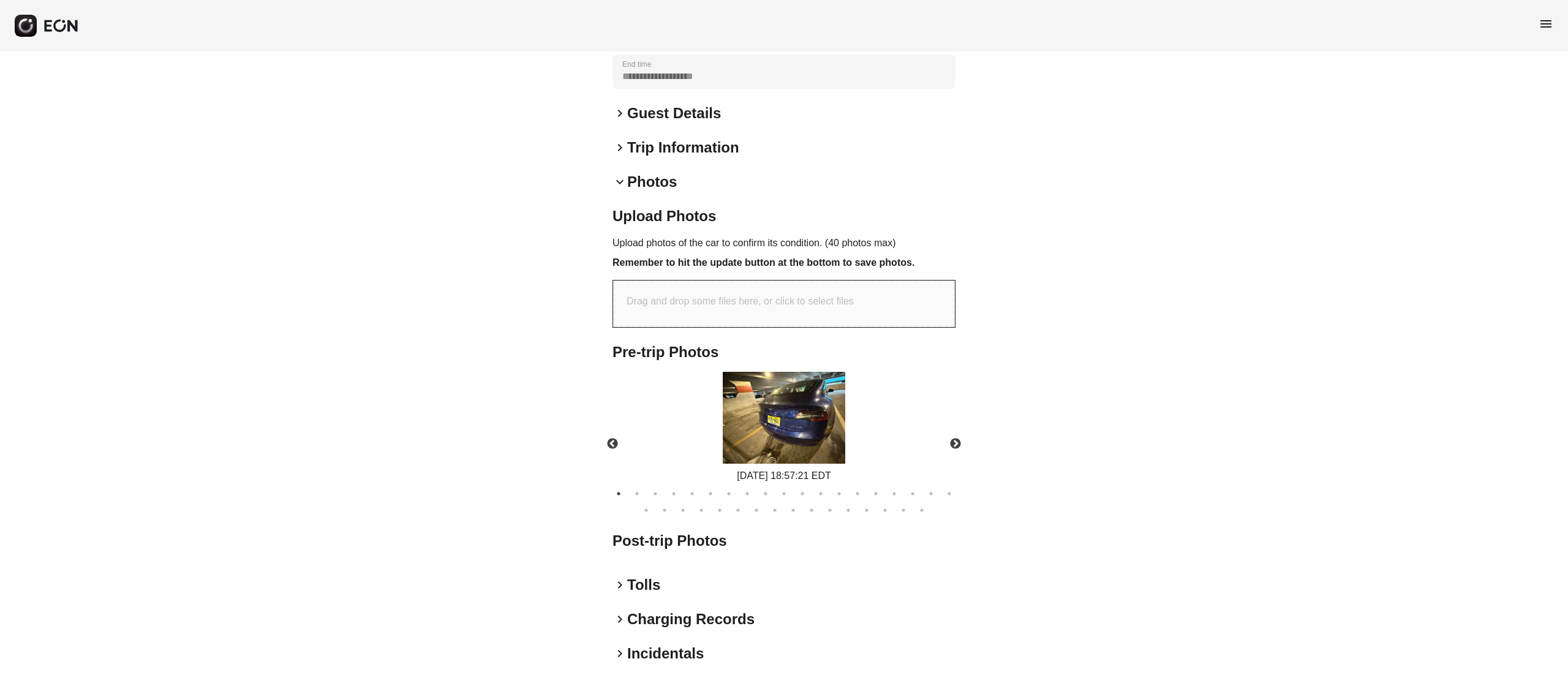
scroll to position [304, 0]
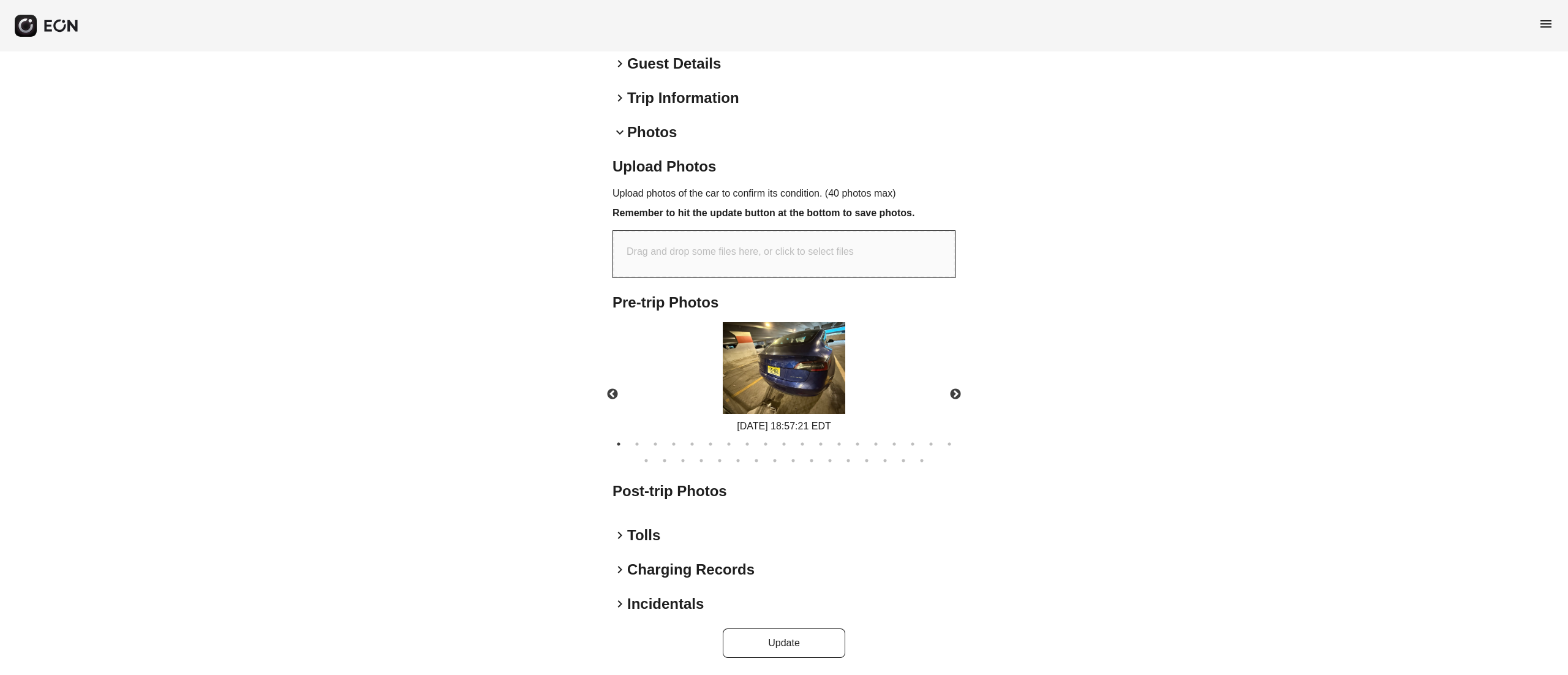
click at [802, 391] on img at bounding box center [784, 368] width 122 height 92
click at [780, 343] on img at bounding box center [784, 368] width 122 height 92
click at [944, 387] on button "Next" at bounding box center [956, 395] width 43 height 43
click at [956, 394] on button "Next" at bounding box center [956, 395] width 43 height 43
click at [826, 363] on img at bounding box center [784, 368] width 122 height 92
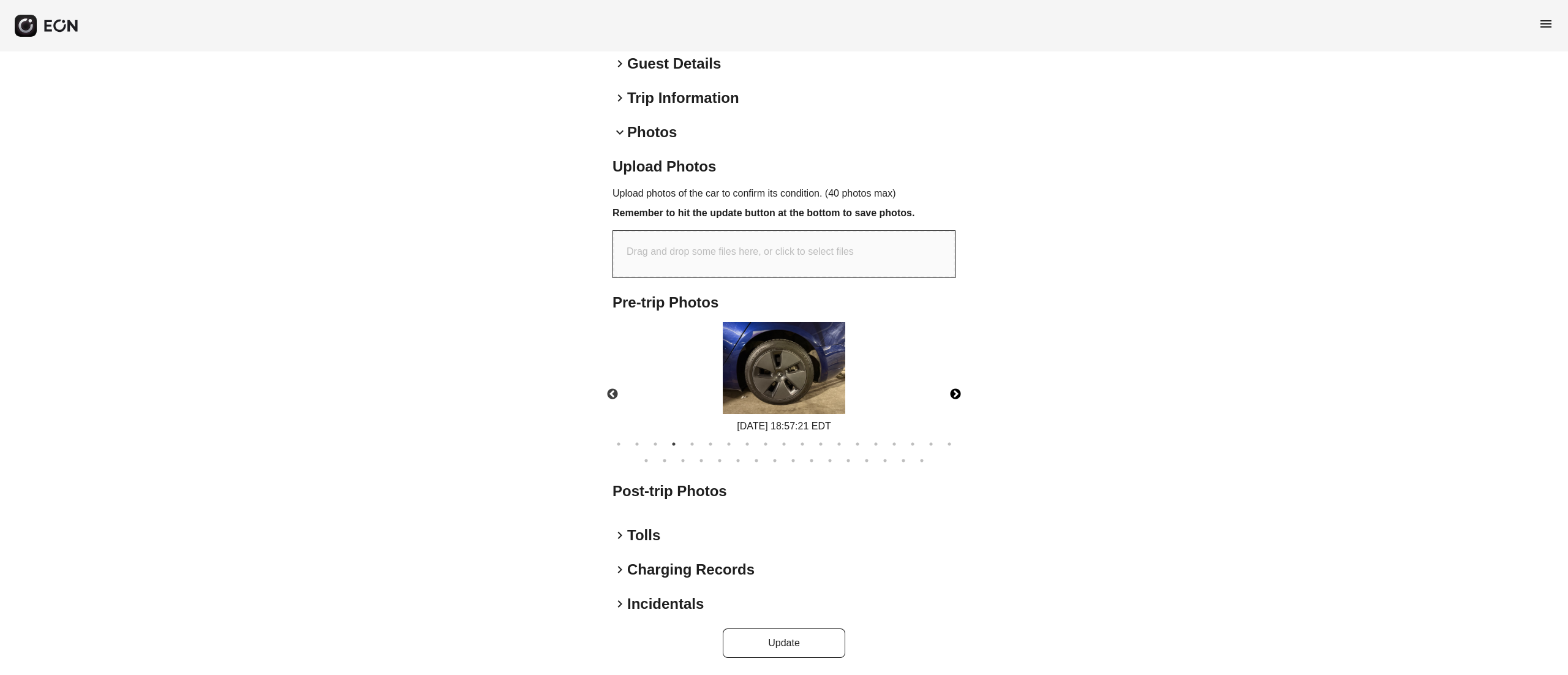
click at [953, 391] on button "Next" at bounding box center [956, 395] width 43 height 43
click at [808, 345] on img at bounding box center [784, 368] width 122 height 92
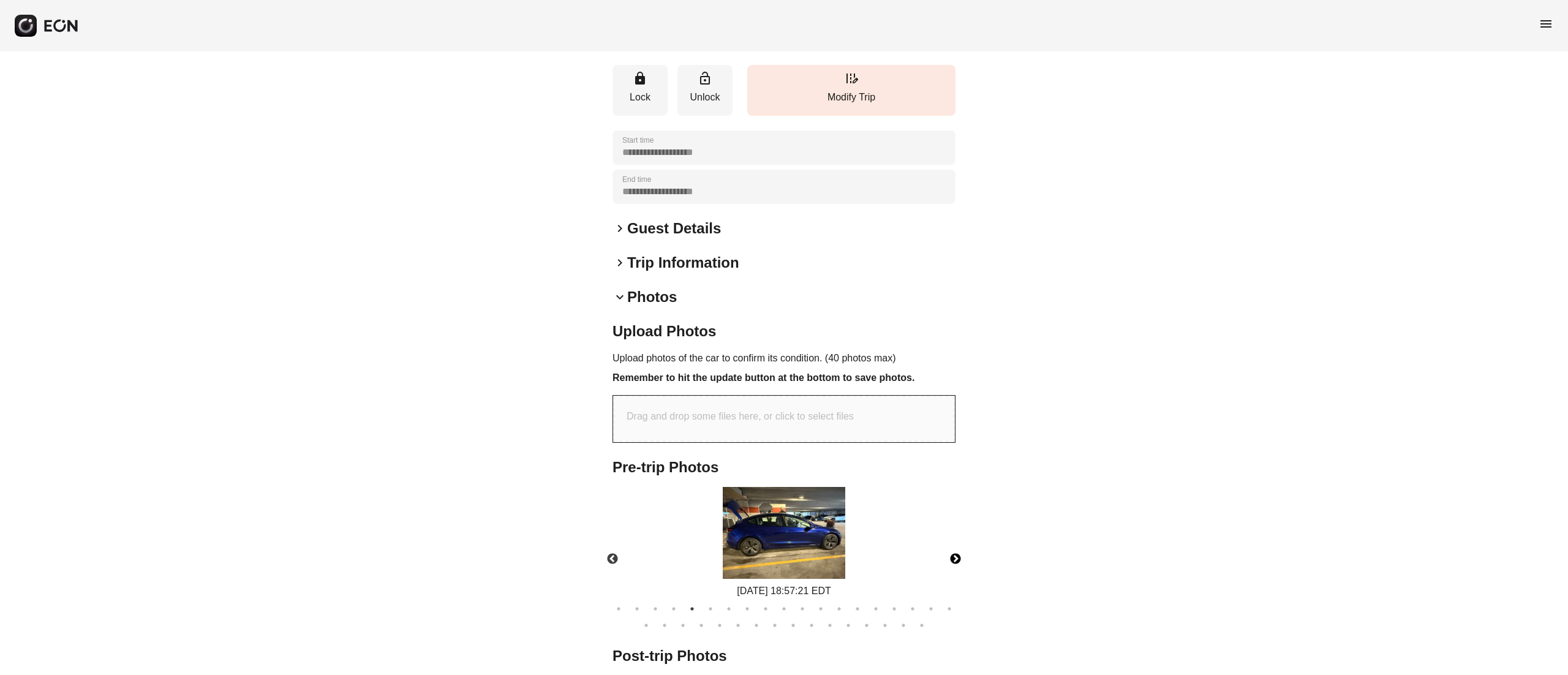
scroll to position [59, 0]
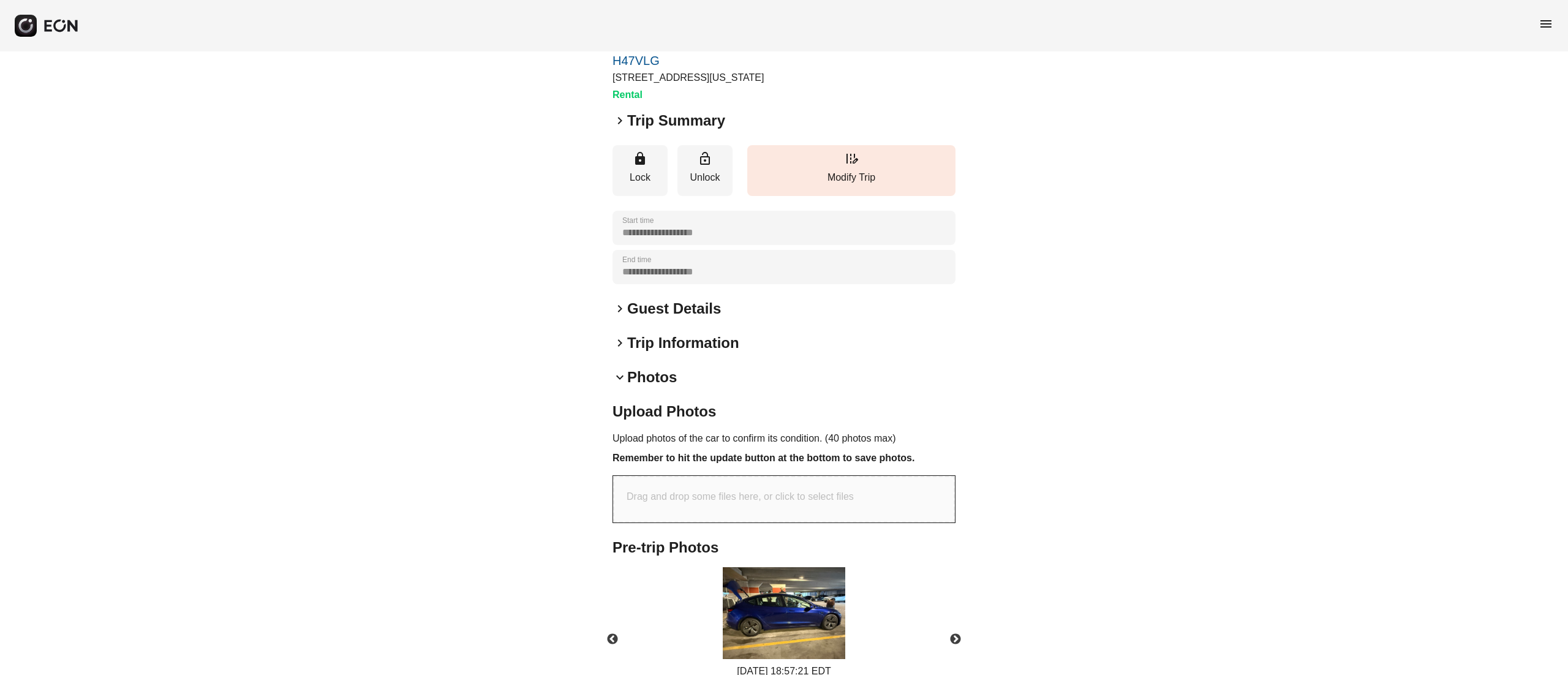
click at [696, 301] on h2 "Guest Details" at bounding box center [674, 309] width 94 height 20
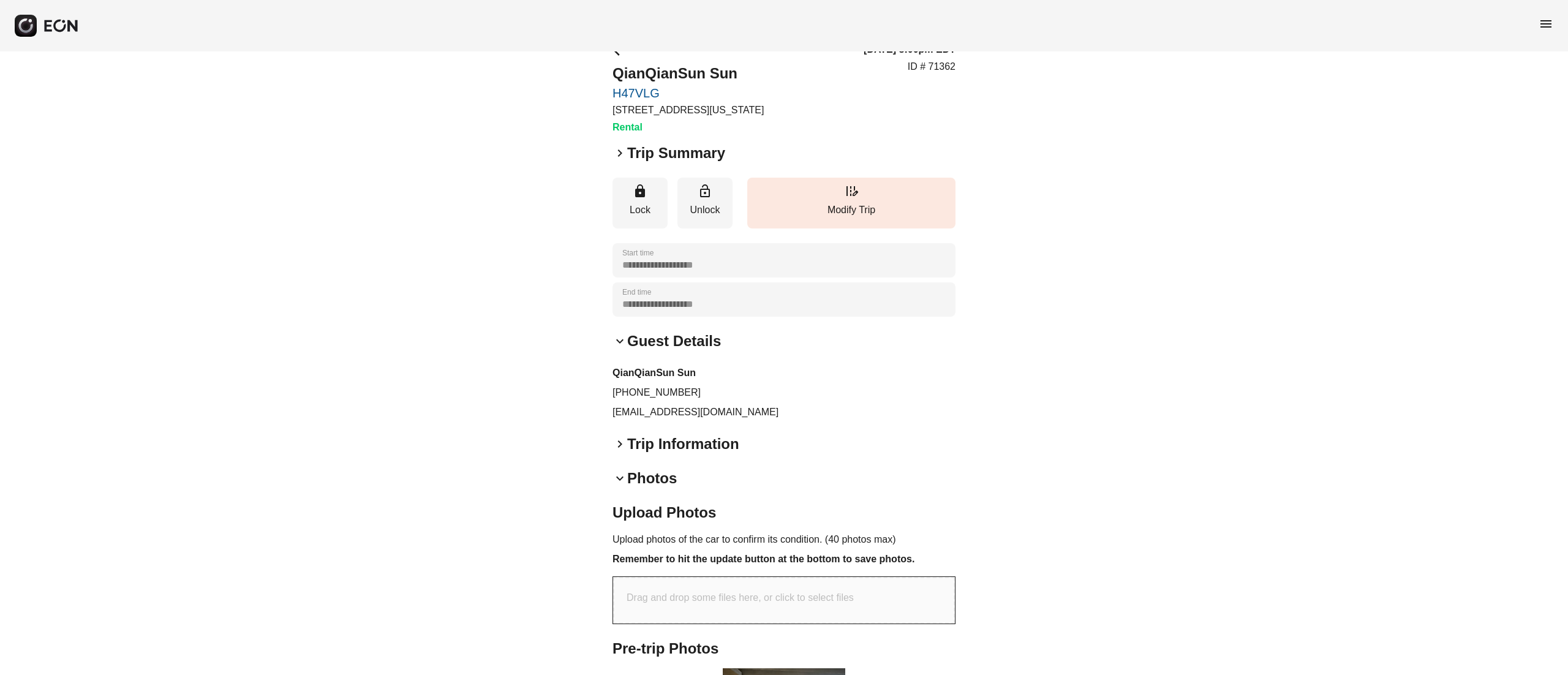
scroll to position [0, 0]
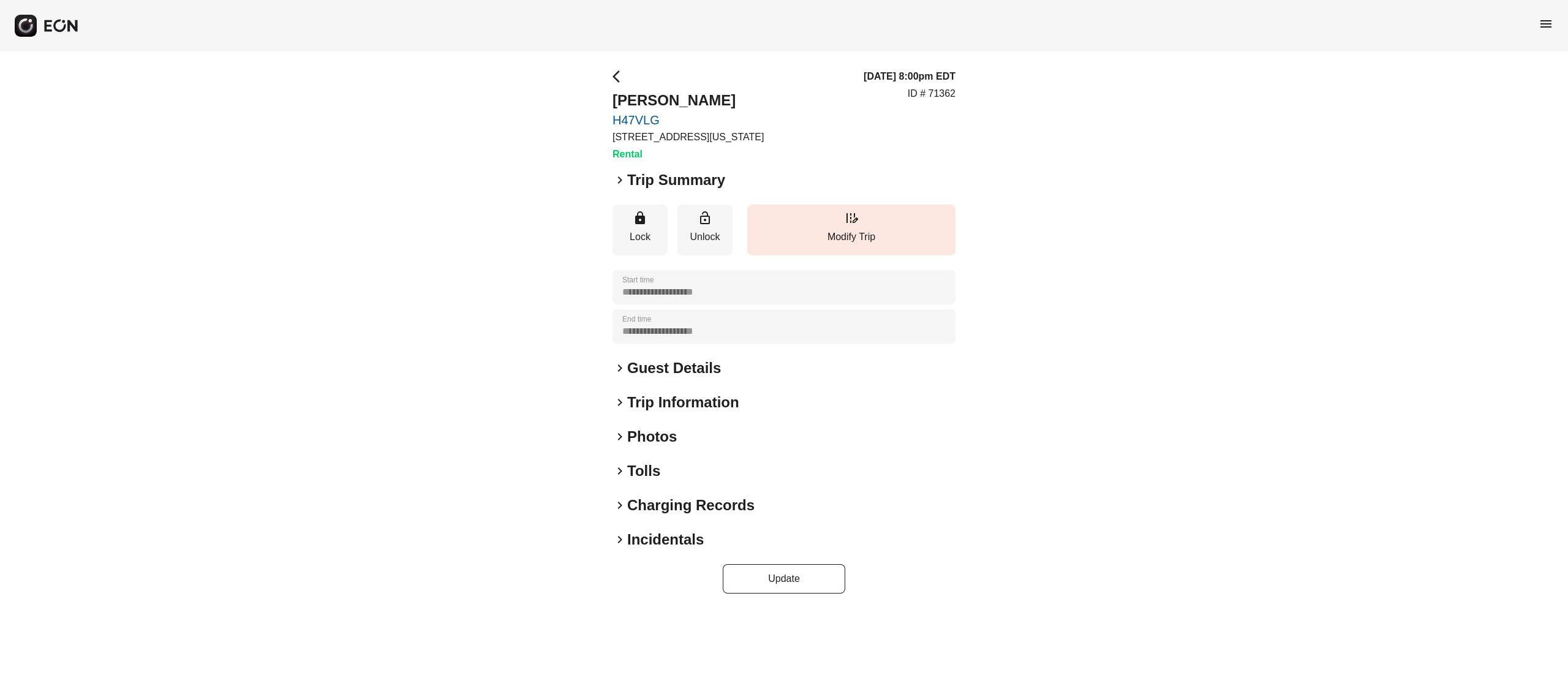
click at [665, 438] on h2 "Photos" at bounding box center [652, 437] width 50 height 20
click at [672, 183] on h2 "Trip Summary" at bounding box center [677, 180] width 98 height 20
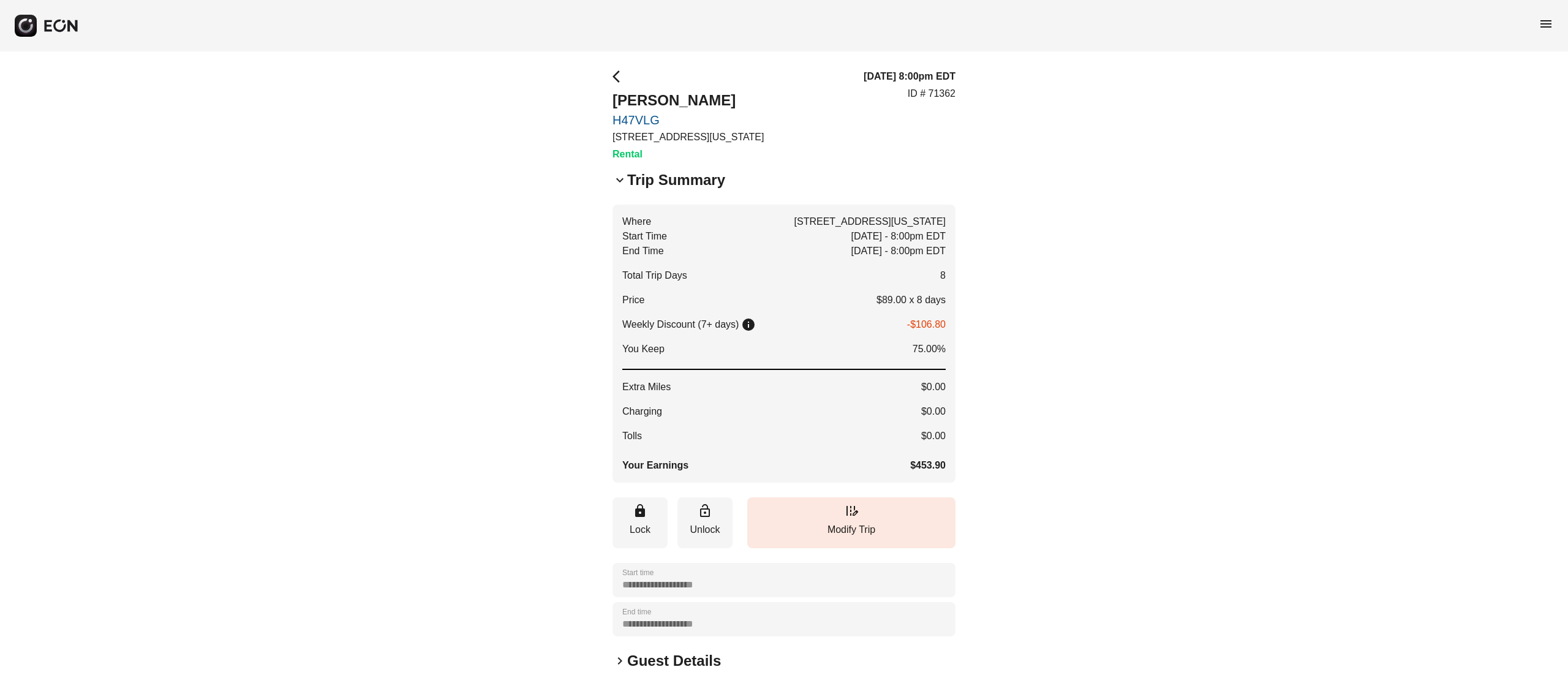
click at [672, 183] on h2 "Trip Summary" at bounding box center [677, 180] width 98 height 20
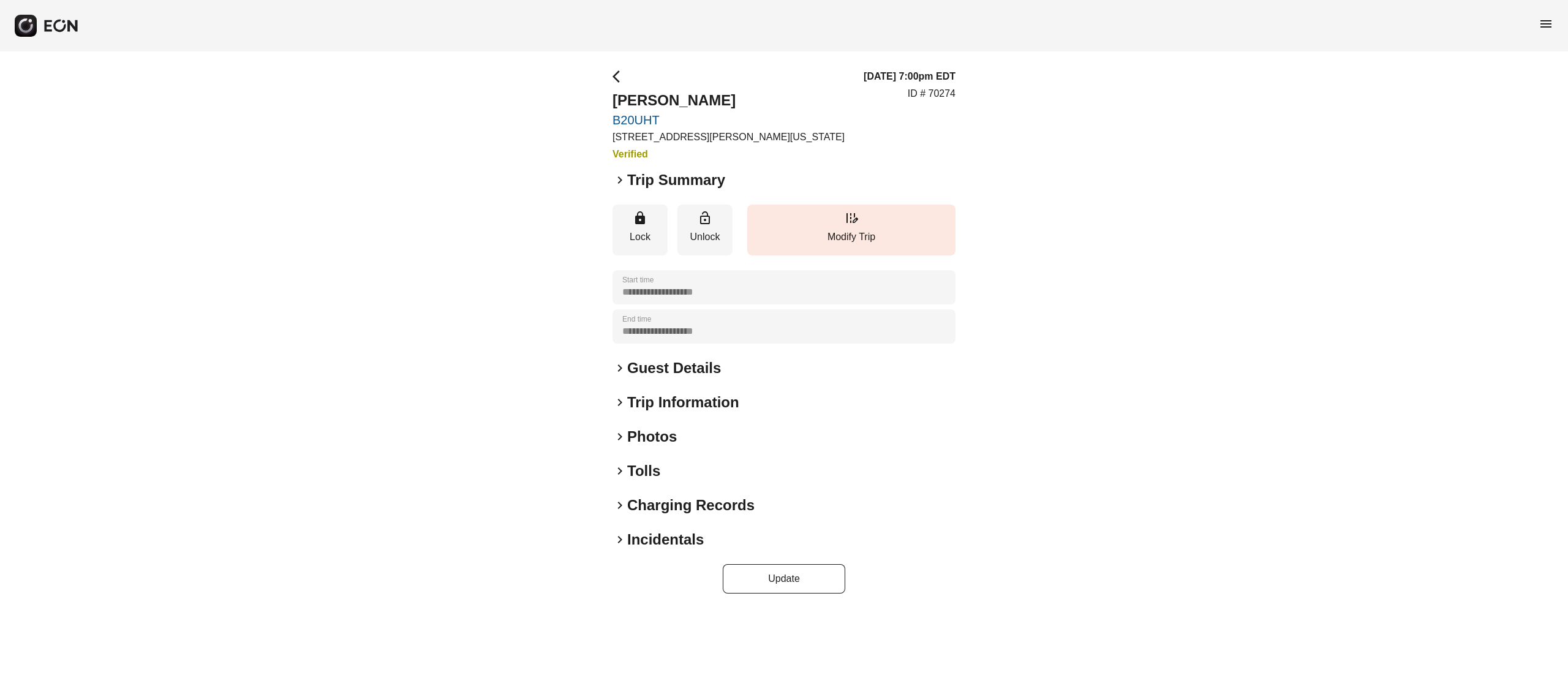
click at [648, 96] on h2 "Kevin Galley" at bounding box center [729, 101] width 232 height 20
click at [654, 96] on h2 "Kevin Galley" at bounding box center [729, 101] width 232 height 20
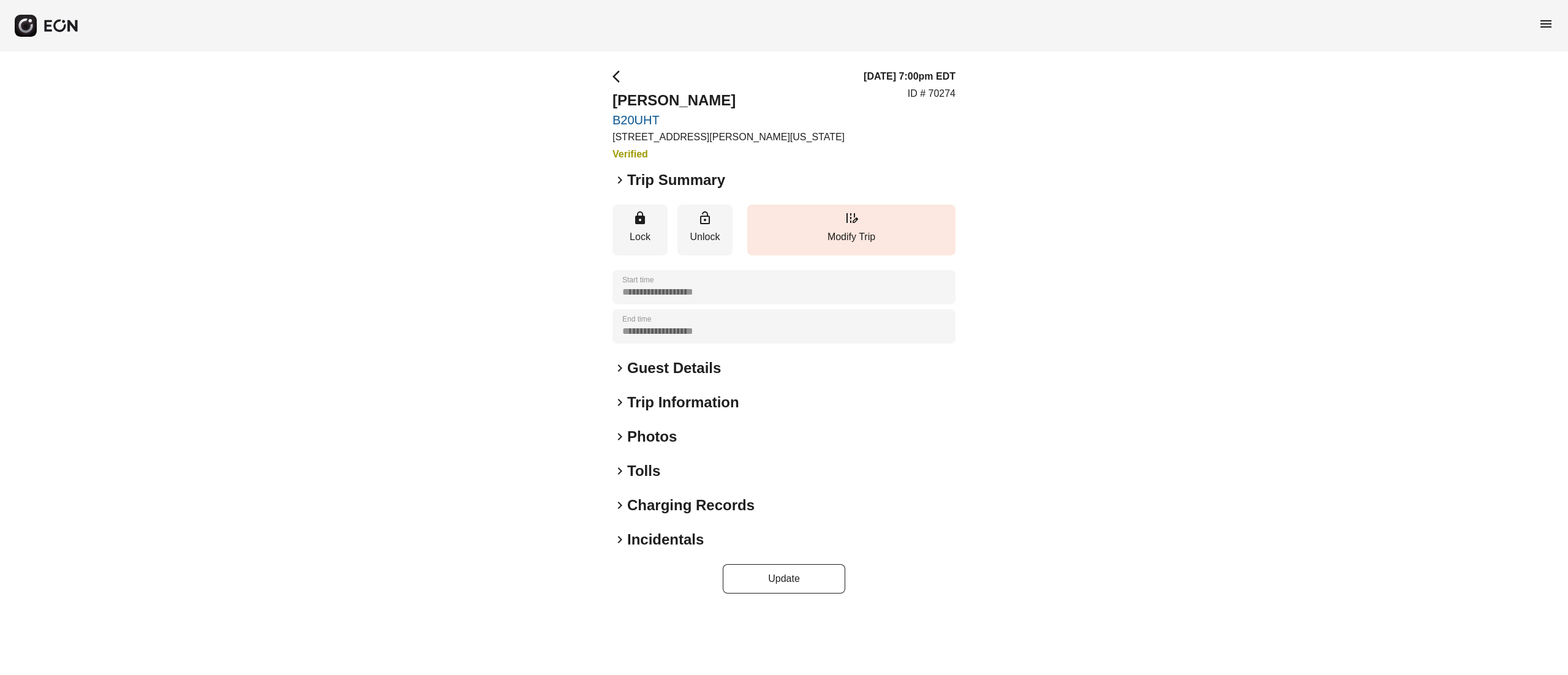
click at [946, 84] on div "09/05/25, 7:00pm EDT ID # 70274" at bounding box center [910, 115] width 92 height 92
click at [946, 84] on div "09/05/25, 7:00pm EDT ID # 70274" at bounding box center [910, 115] width 92 height 92
click at [947, 90] on p "ID # 70274" at bounding box center [932, 94] width 48 height 15
copy p "70274"
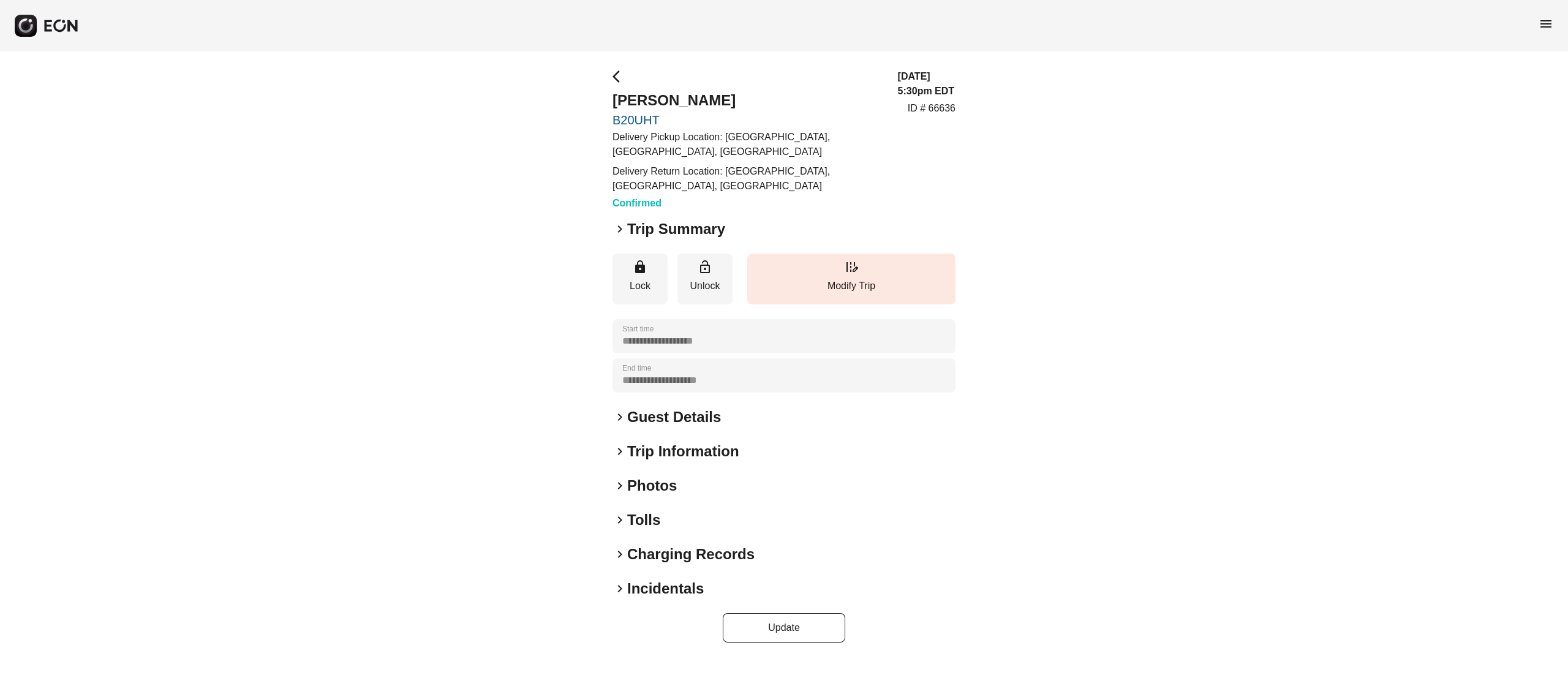
click at [648, 419] on h2 "Guest Details" at bounding box center [674, 417] width 94 height 20
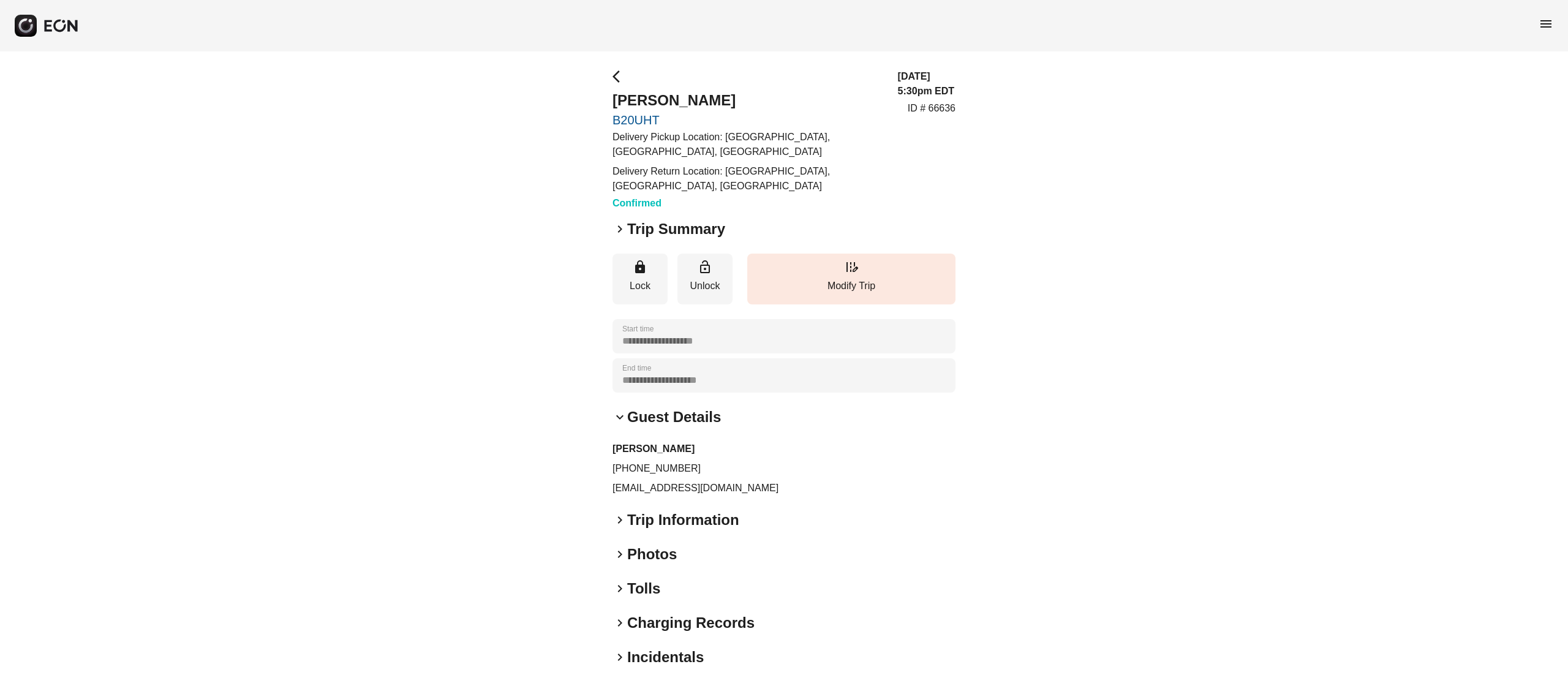
click at [664, 483] on p "cristygracia@gmail.com" at bounding box center [784, 488] width 343 height 15
copy div "cristygracia@gmail.com keyboard_arrow_right"
drag, startPoint x: 626, startPoint y: 470, endPoint x: 748, endPoint y: 468, distance: 122.0
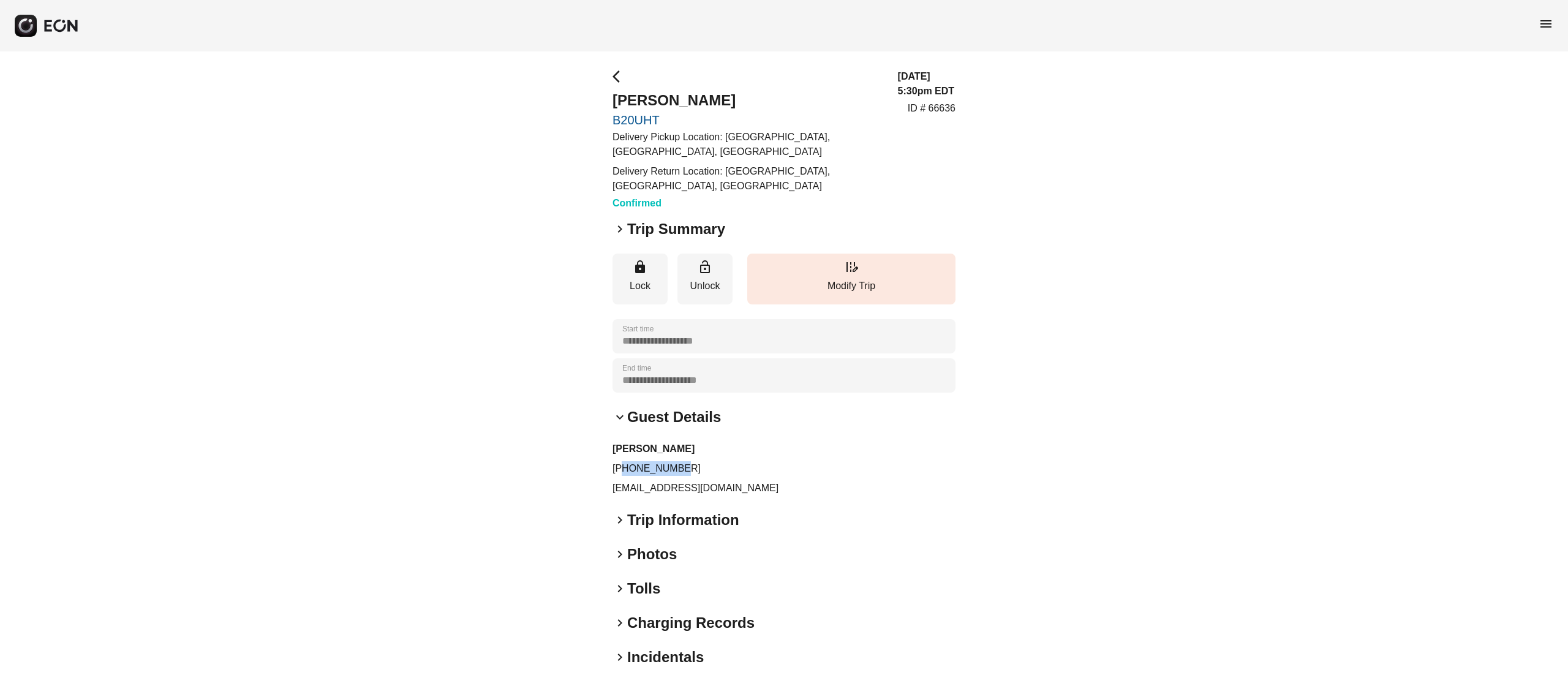
click at [748, 468] on p "+17132592712" at bounding box center [784, 469] width 343 height 15
copy p "7132592712"
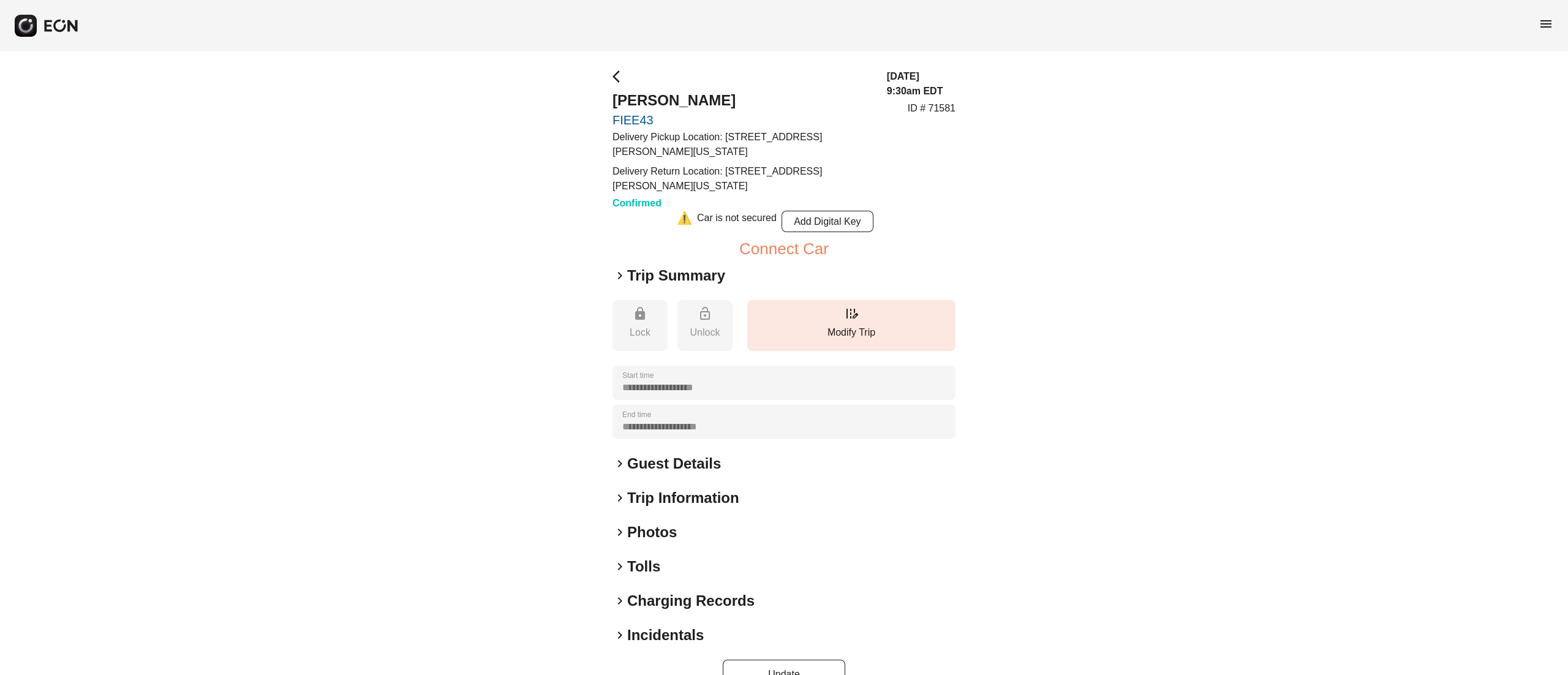
click at [640, 462] on h2 "Guest Details" at bounding box center [674, 464] width 94 height 20
click at [643, 510] on p "[PHONE_NUMBER]" at bounding box center [784, 516] width 343 height 15
copy p "[PHONE_NUMBER]"
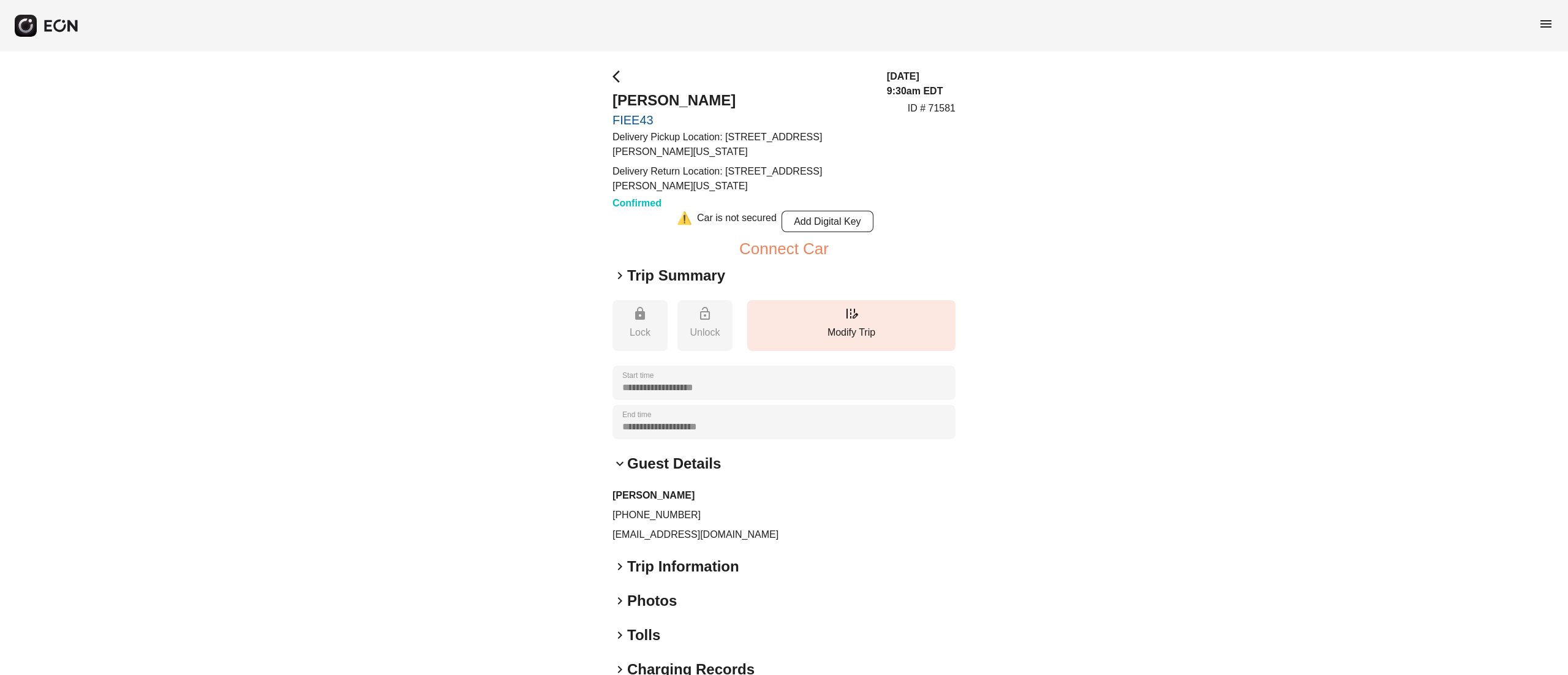
click at [684, 531] on p "[EMAIL_ADDRESS][DOMAIN_NAME]" at bounding box center [784, 535] width 343 height 15
click at [684, 531] on p "scottzburns@mac.com" at bounding box center [784, 535] width 343 height 15
copy div "scottzburns@mac.com keyboard_arrow_right"
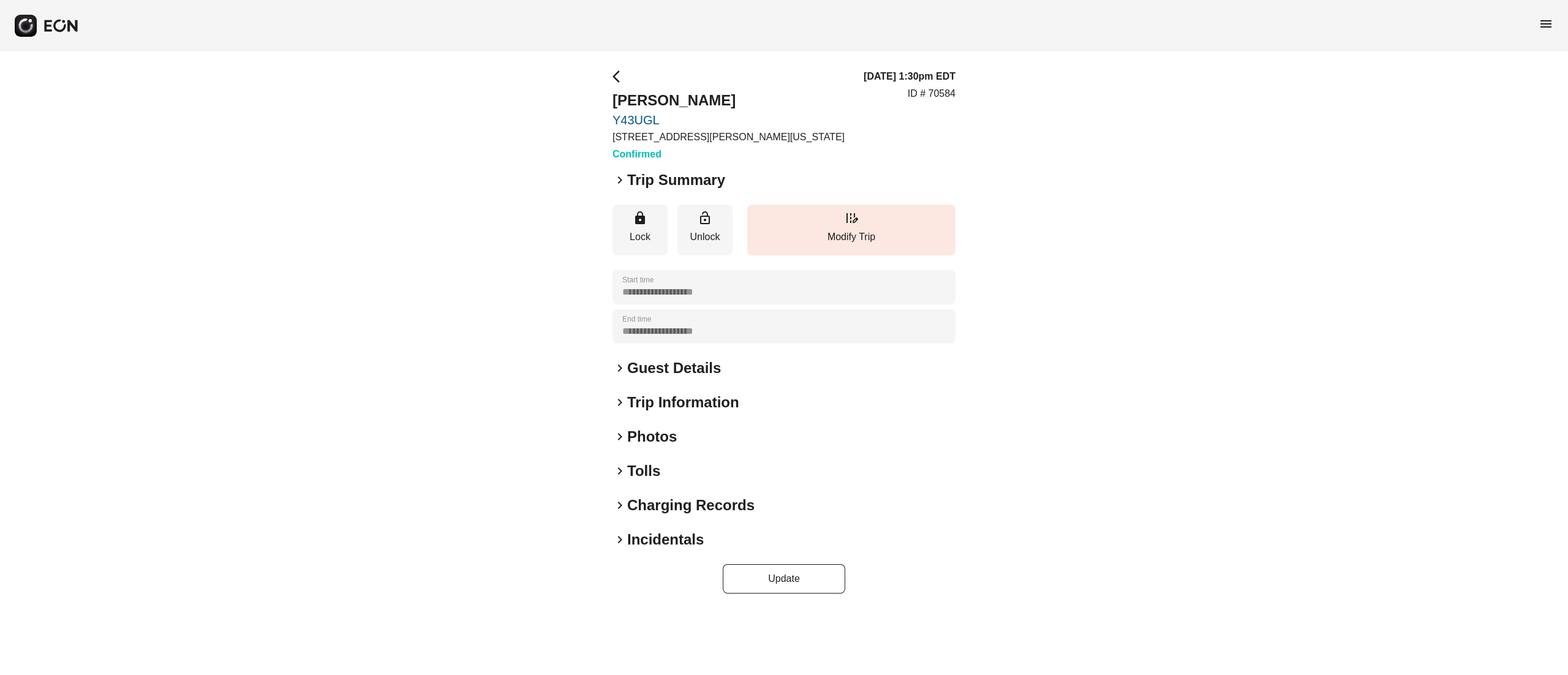
click at [690, 359] on h2 "Guest Details" at bounding box center [674, 369] width 94 height 20
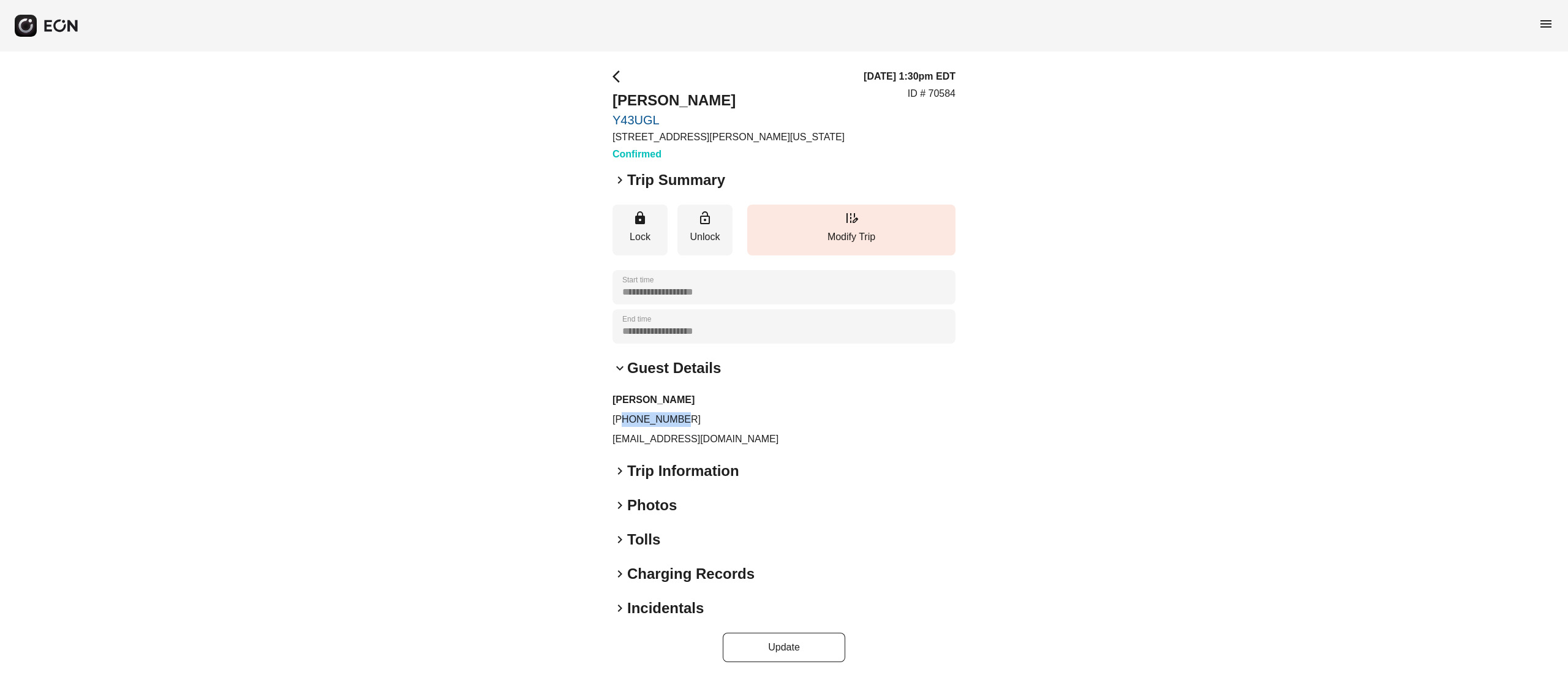
drag, startPoint x: 622, startPoint y: 414, endPoint x: 727, endPoint y: 418, distance: 105.1
click at [727, 418] on p "+13152200006" at bounding box center [784, 420] width 343 height 15
copy p "3152200006"
click at [672, 440] on p "juliangoldstein14@gmail.com" at bounding box center [784, 439] width 343 height 15
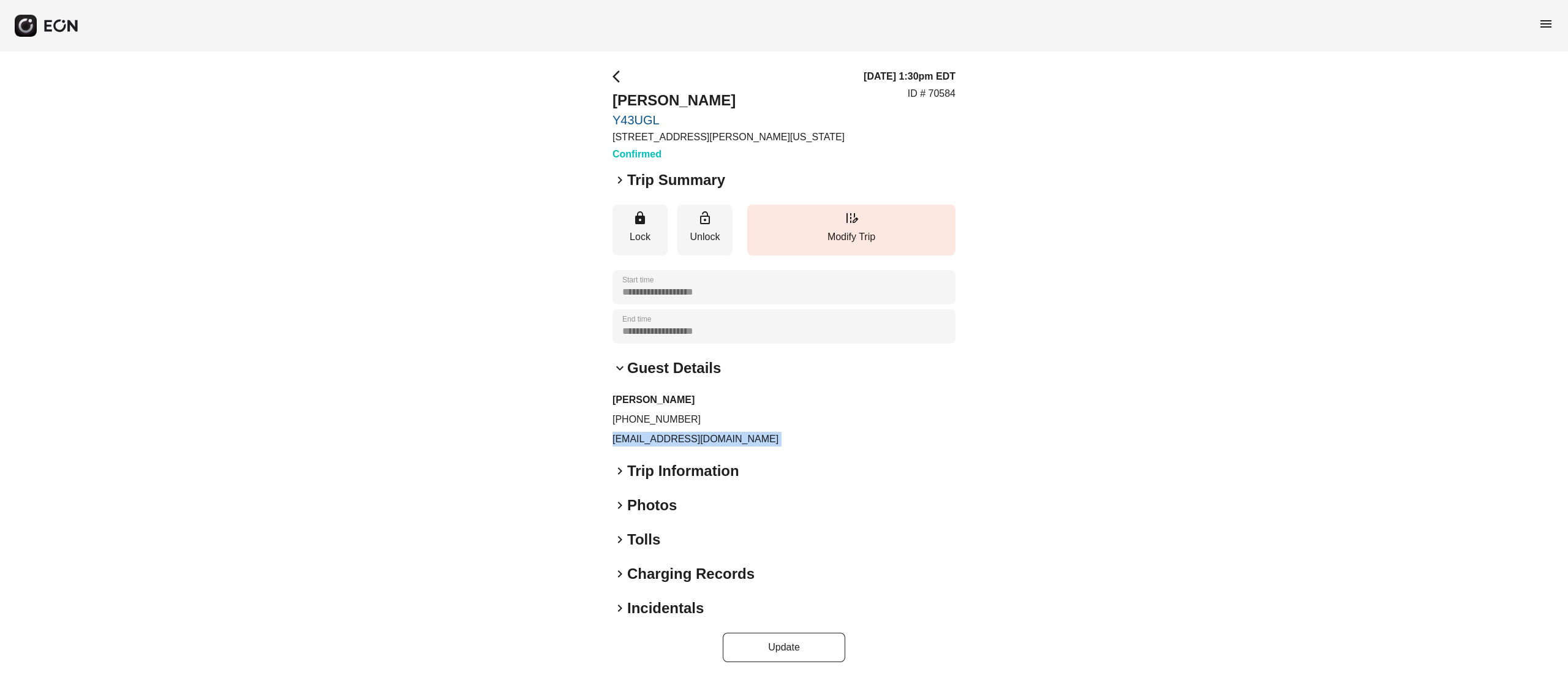
click at [672, 440] on p "juliangoldstein14@gmail.com" at bounding box center [784, 439] width 343 height 15
copy div "juliangoldstein14@gmail.com keyboard_arrow_right"
drag, startPoint x: 628, startPoint y: 413, endPoint x: 702, endPoint y: 413, distance: 74.0
click at [702, 413] on p "+13152200006" at bounding box center [784, 420] width 343 height 15
drag, startPoint x: 623, startPoint y: 418, endPoint x: 731, endPoint y: 419, distance: 108.0
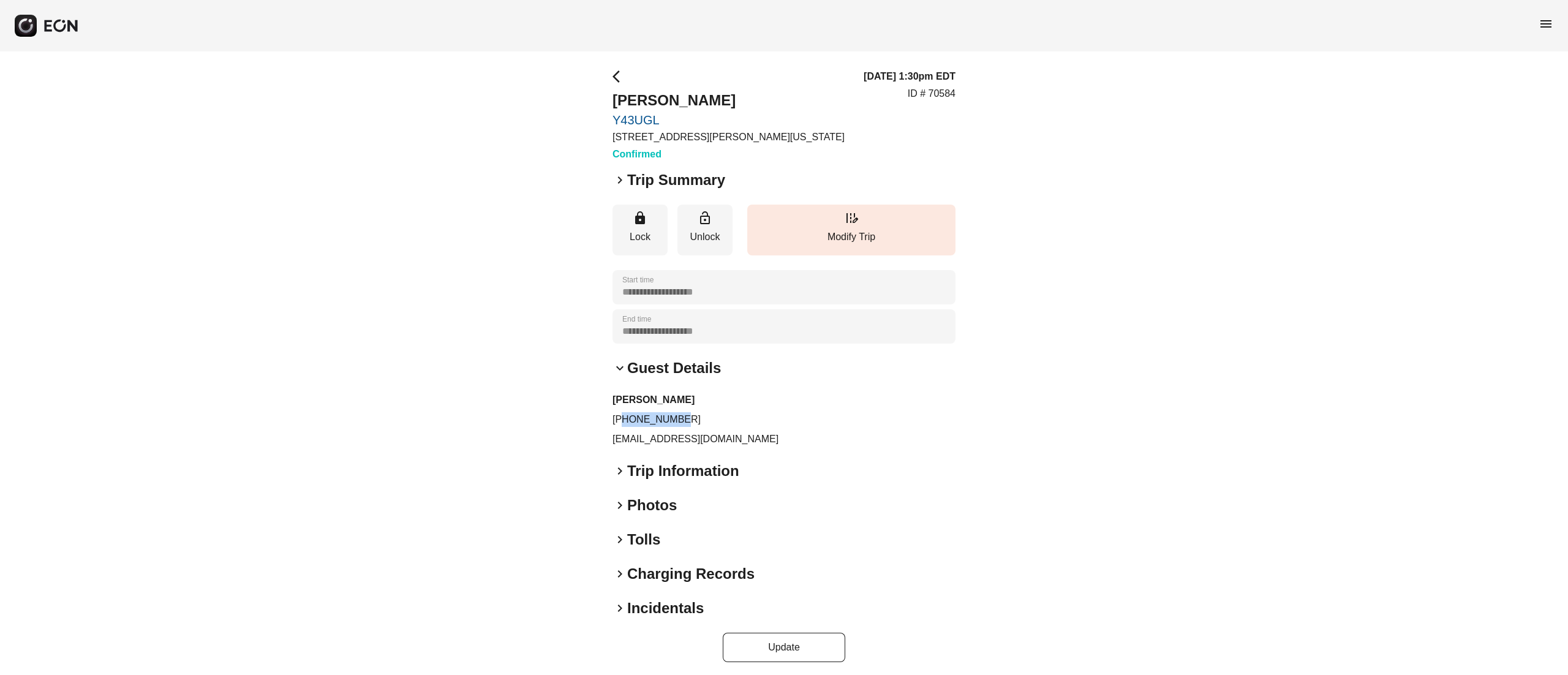
click at [731, 419] on p "+13152200006" at bounding box center [784, 420] width 343 height 15
copy p "3152200006"
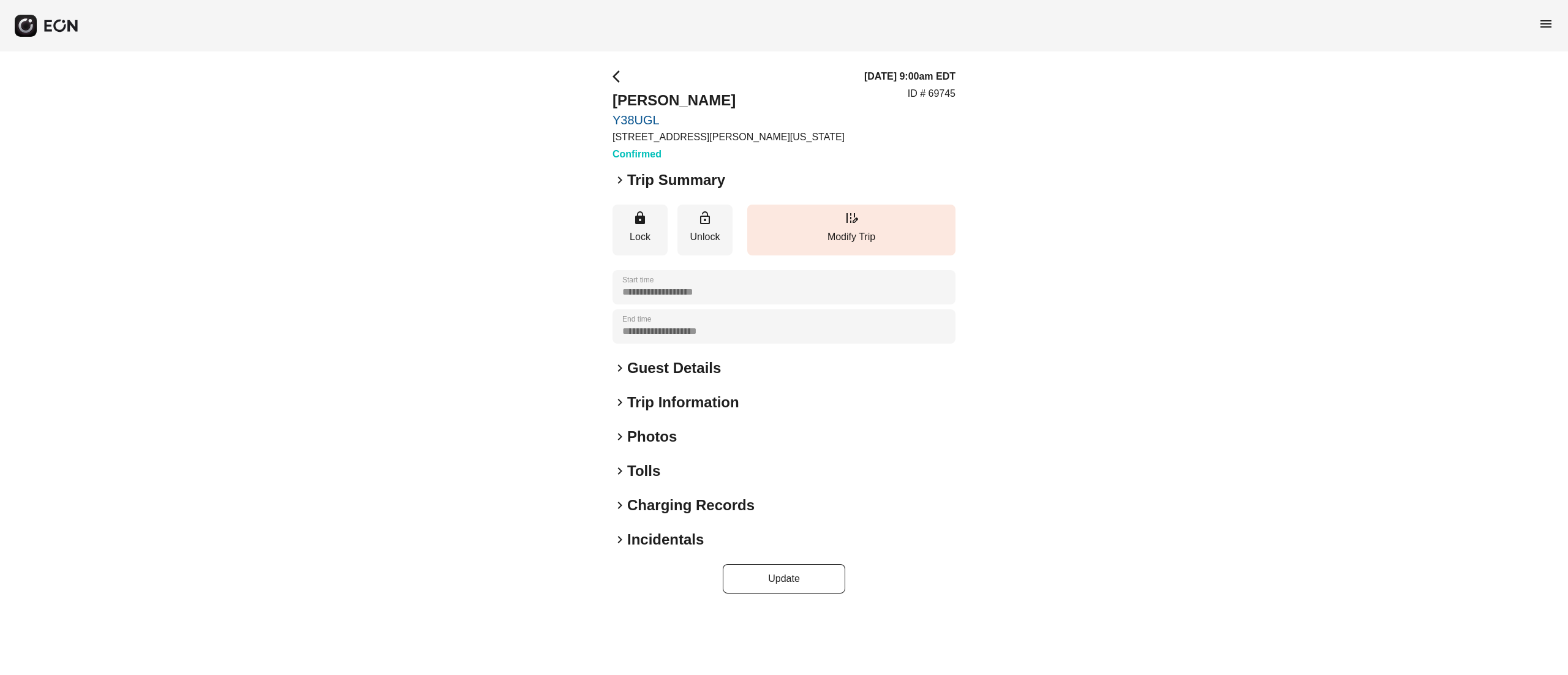
click at [675, 375] on h2 "Guest Details" at bounding box center [674, 369] width 94 height 20
click at [434, 90] on div "**********" at bounding box center [784, 331] width 1568 height 560
click at [434, 90] on div "**********" at bounding box center [784, 331] width 1568 height 560
click at [170, 28] on div "menu" at bounding box center [784, 25] width 1568 height 51
click at [659, 440] on h2 "Photos" at bounding box center [652, 437] width 50 height 20
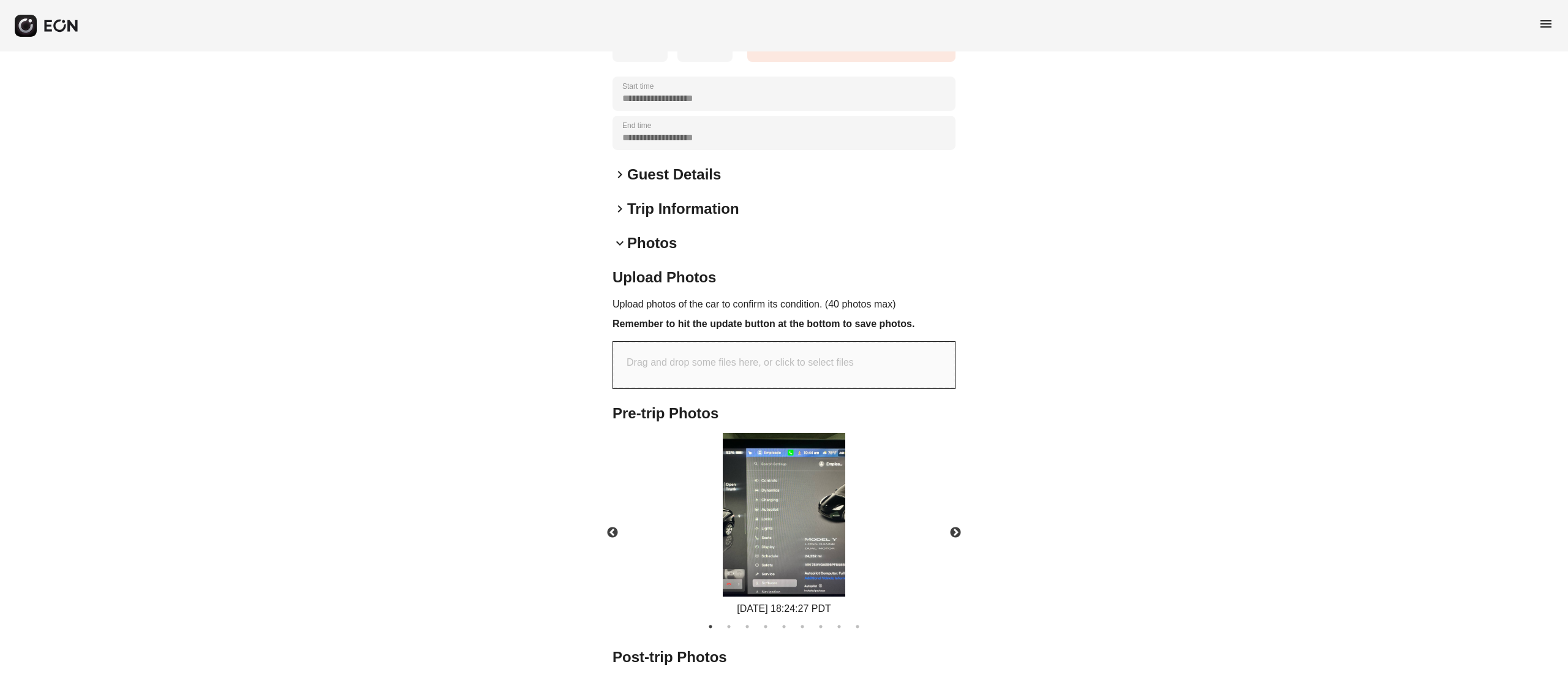
scroll to position [196, 0]
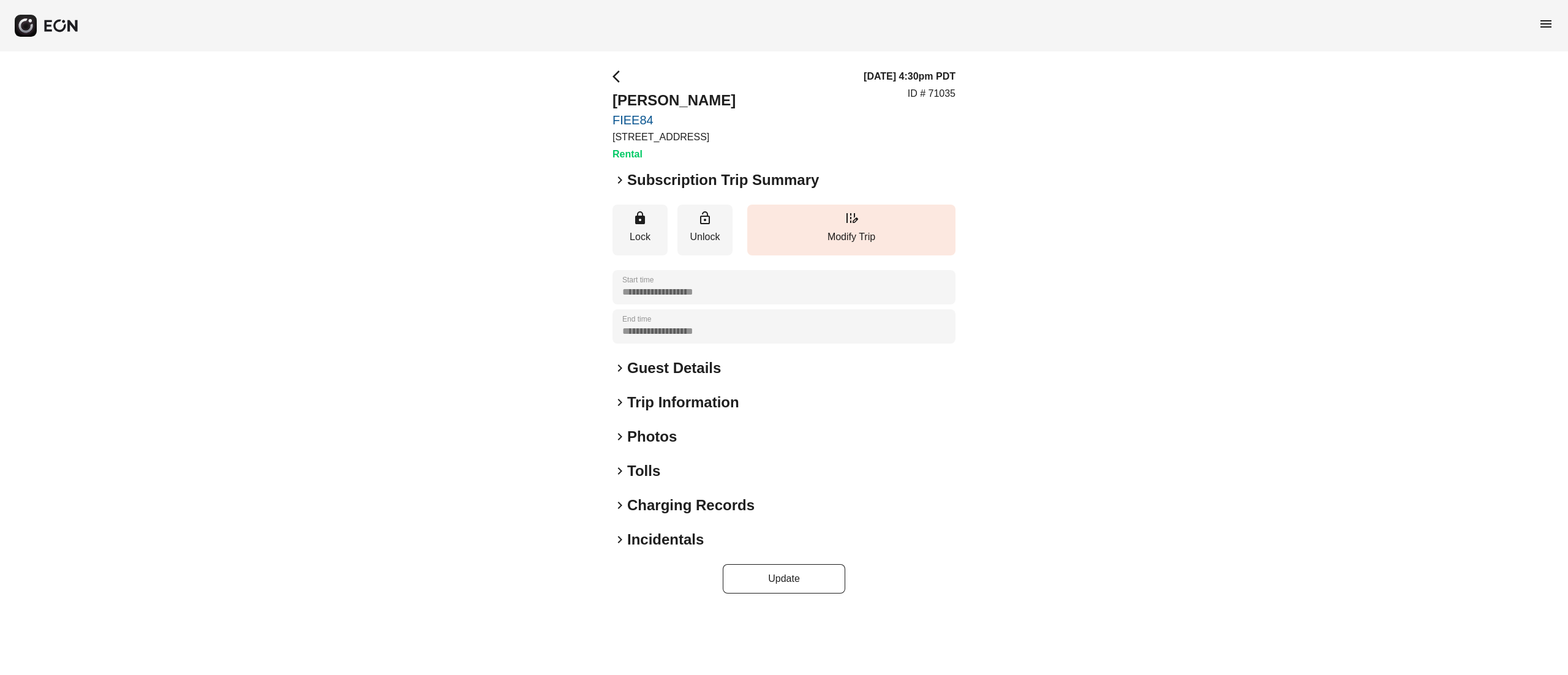
click at [646, 370] on h2 "Guest Details" at bounding box center [674, 369] width 94 height 20
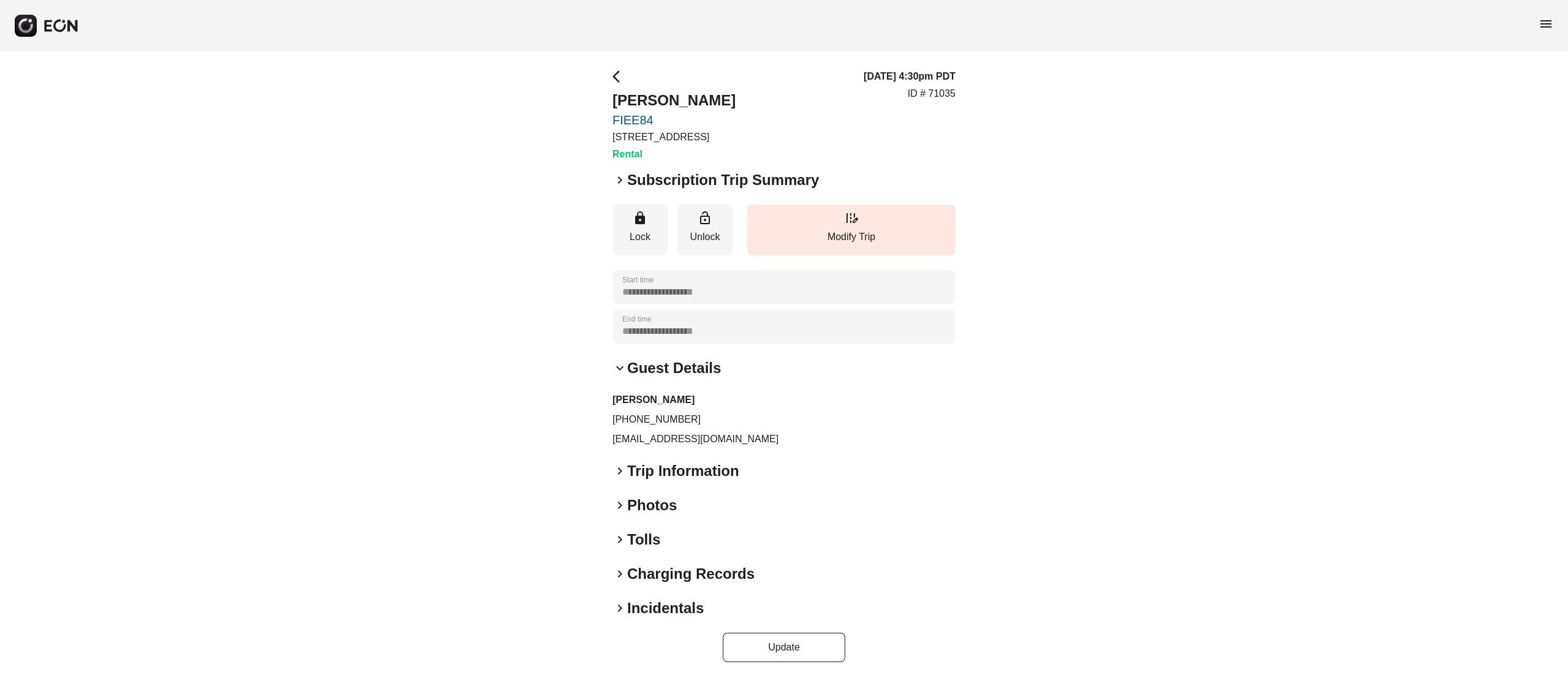
click at [646, 370] on h2 "Guest Details" at bounding box center [674, 369] width 94 height 20
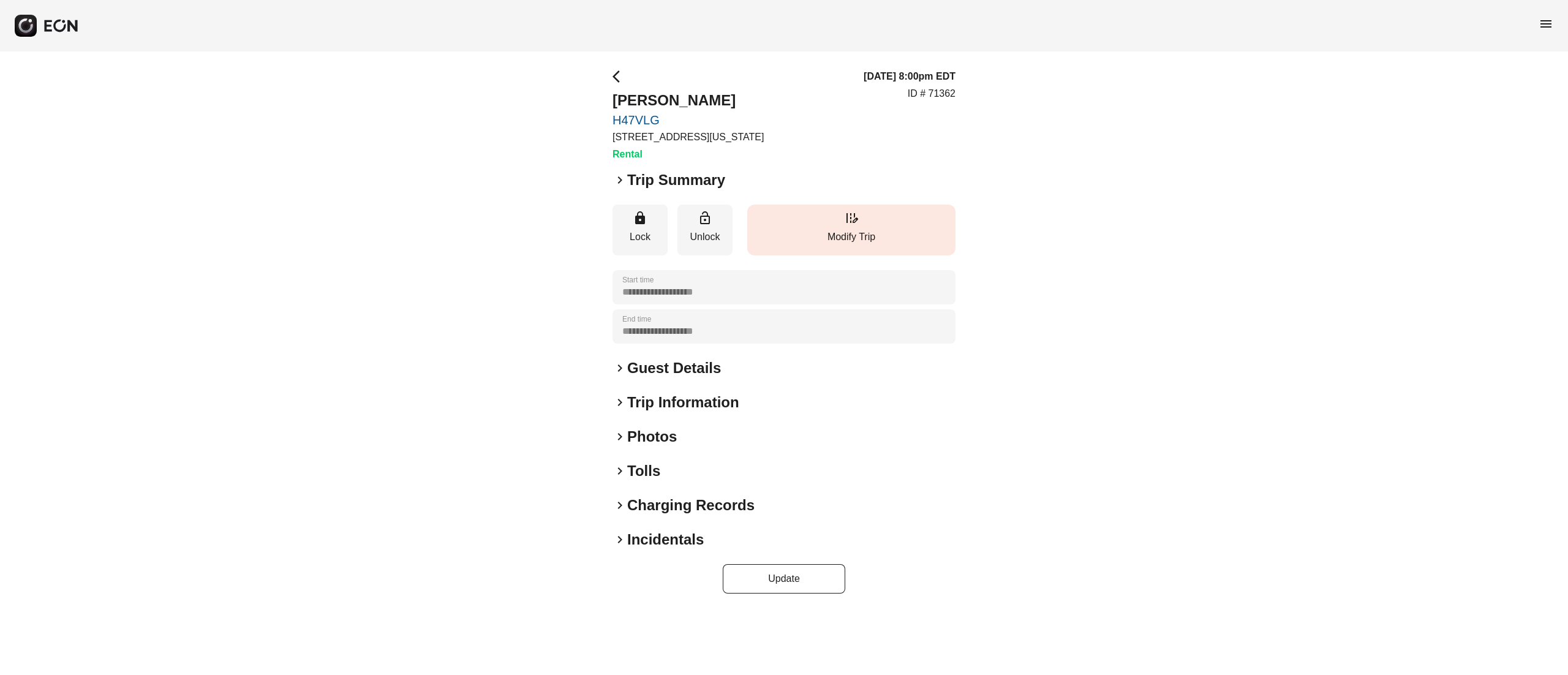
click at [856, 242] on p "Modify Trip" at bounding box center [851, 237] width 196 height 15
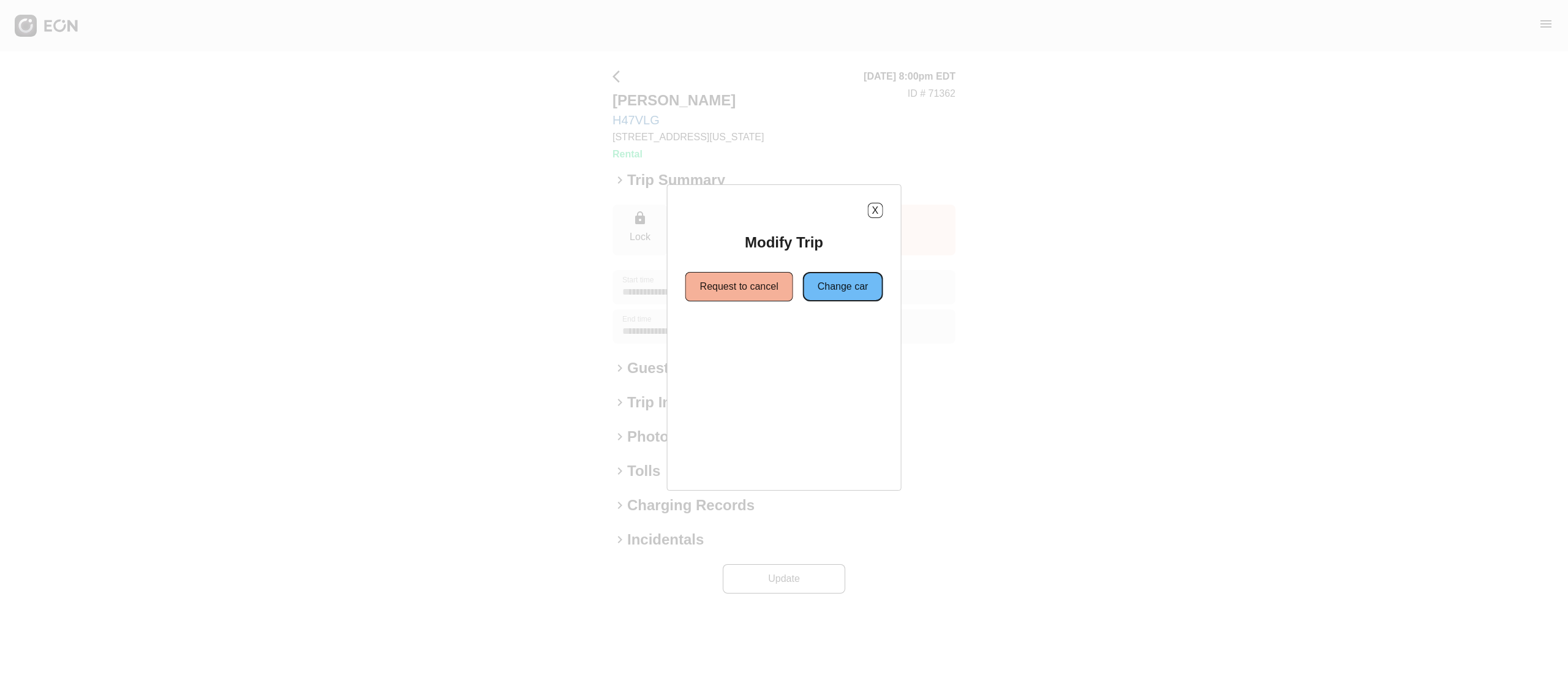
click at [820, 288] on button "Change car" at bounding box center [843, 287] width 80 height 29
click at [750, 338] on button "Same location" at bounding box center [728, 331] width 91 height 29
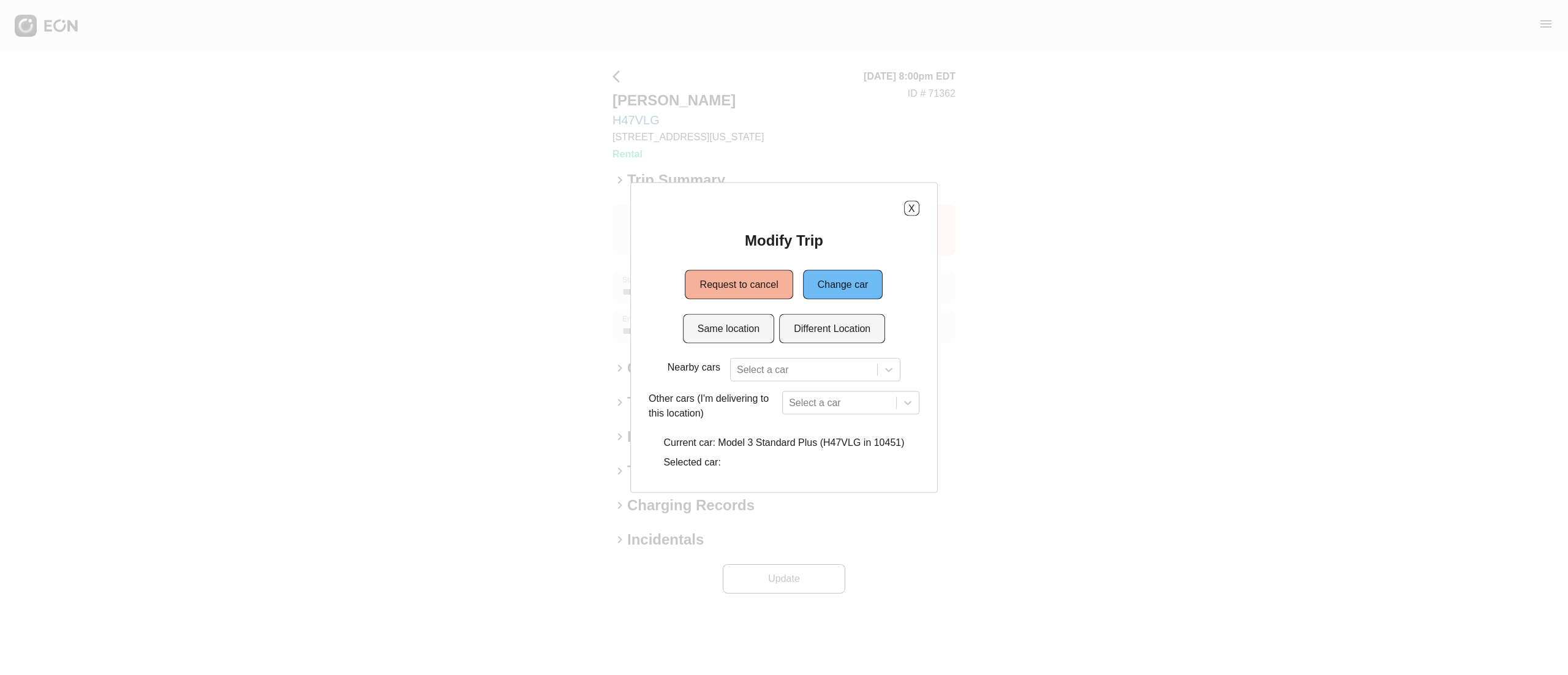
click at [807, 357] on div "Modify Trip Request to cancel Change car Same location Different Location Nearb…" at bounding box center [784, 353] width 271 height 244
click at [814, 367] on div "Select a car" at bounding box center [815, 370] width 170 height 23
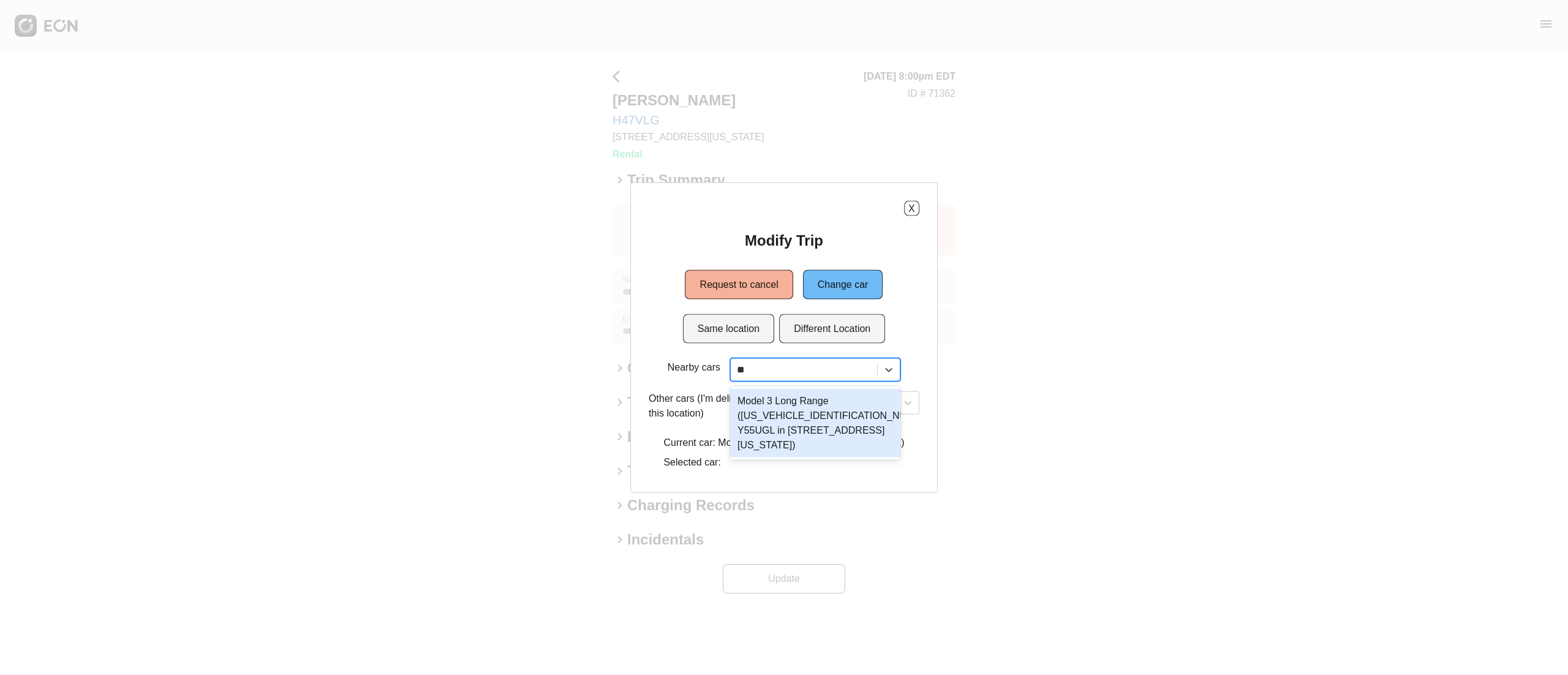
scroll to position [0, 0]
type input "***"
click at [872, 414] on div "Model 3 Long Range (5YJ3E1EB3PF415744 Y55UGL in 610 Exterior Street, The Bronx,…" at bounding box center [815, 423] width 170 height 68
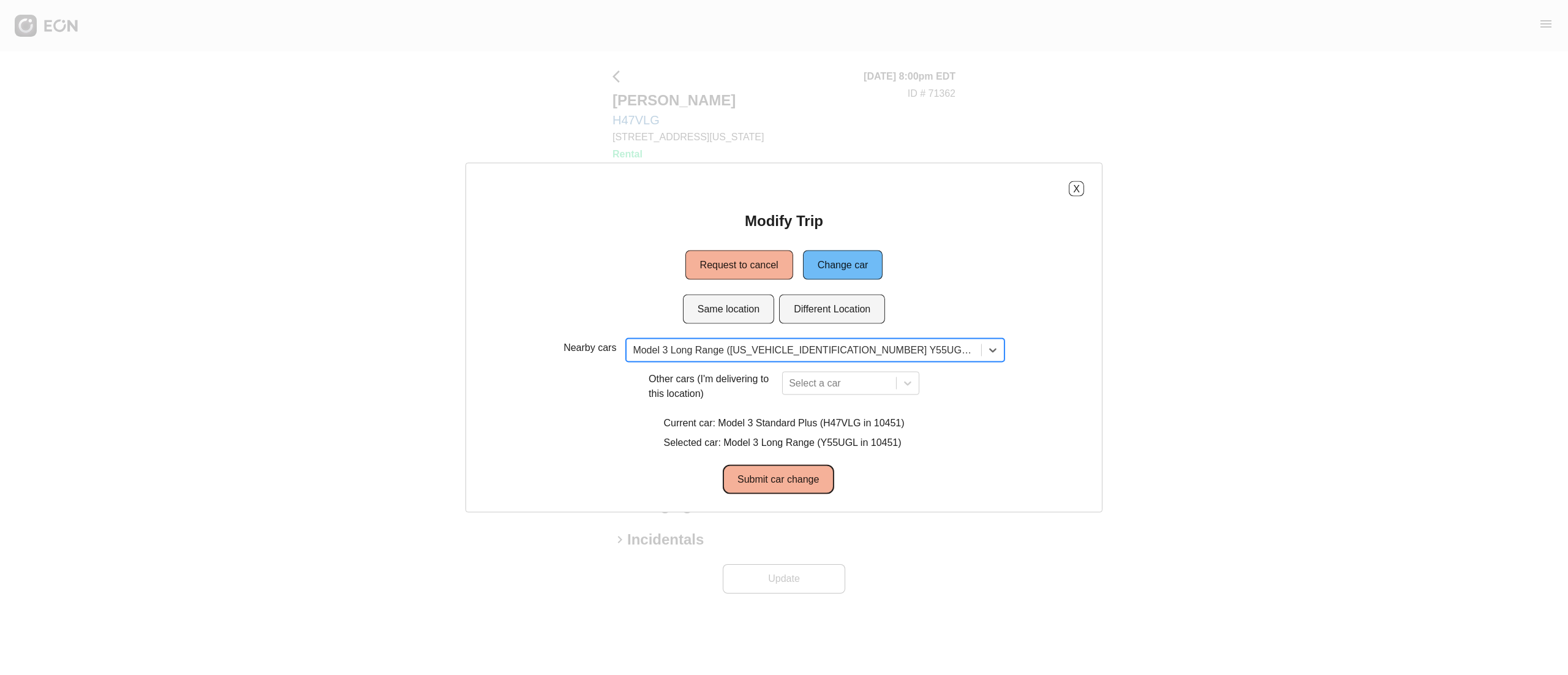
click at [804, 468] on button "Submit car change" at bounding box center [778, 480] width 111 height 29
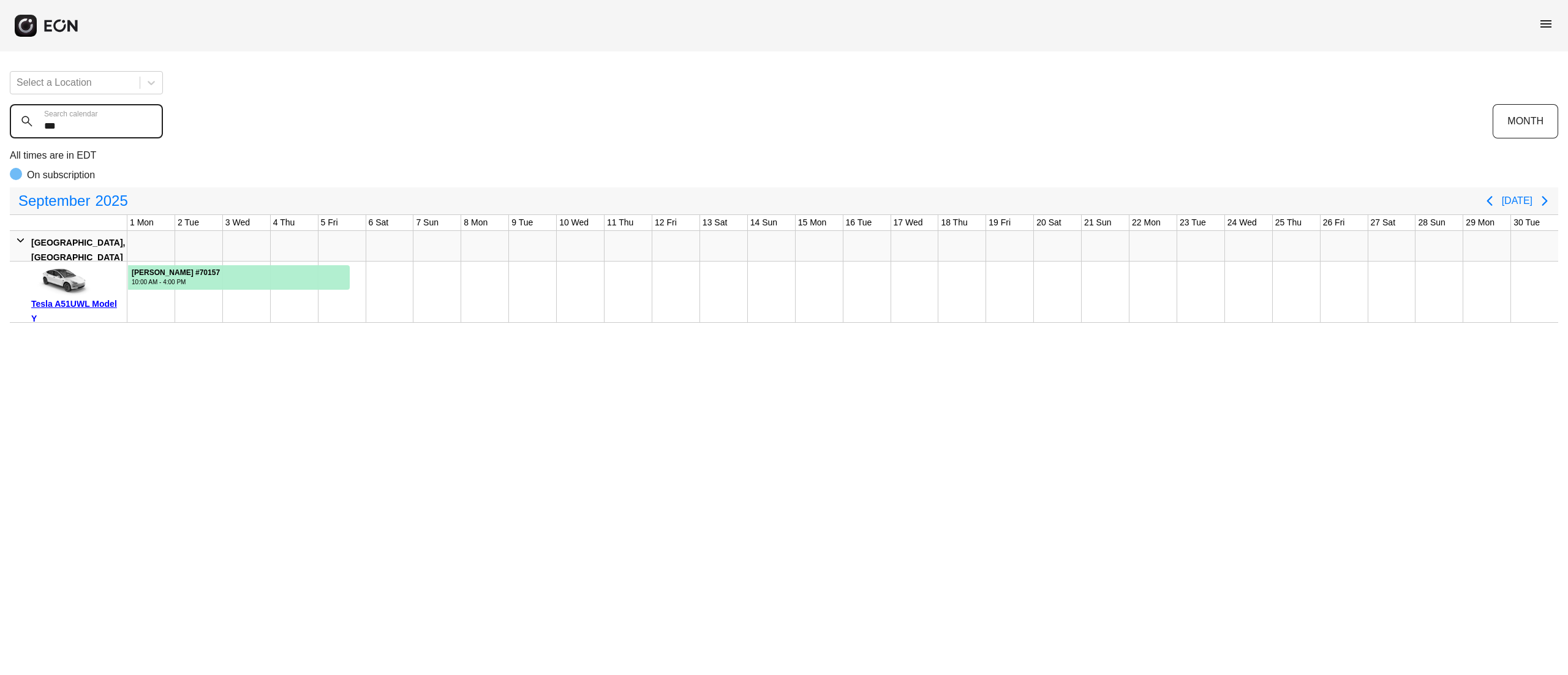
drag, startPoint x: 74, startPoint y: 120, endPoint x: 0, endPoint y: 116, distance: 74.1
click at [0, 118] on div "Select a Location *** Search calendar MONTH All times are in EDT On subscriptio…" at bounding box center [784, 192] width 1568 height 262
type calendar "***"
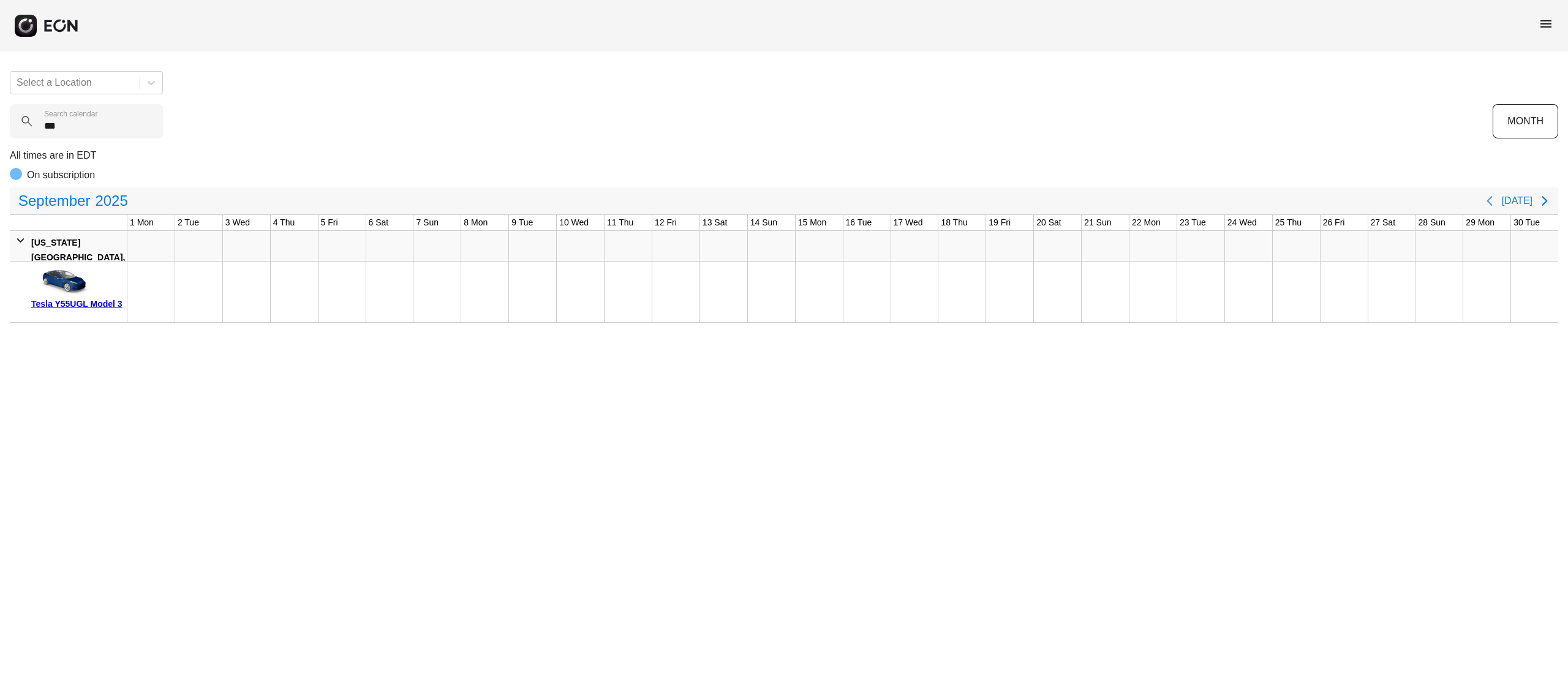
click at [1497, 200] on icon "Previous page" at bounding box center [1490, 201] width 15 height 15
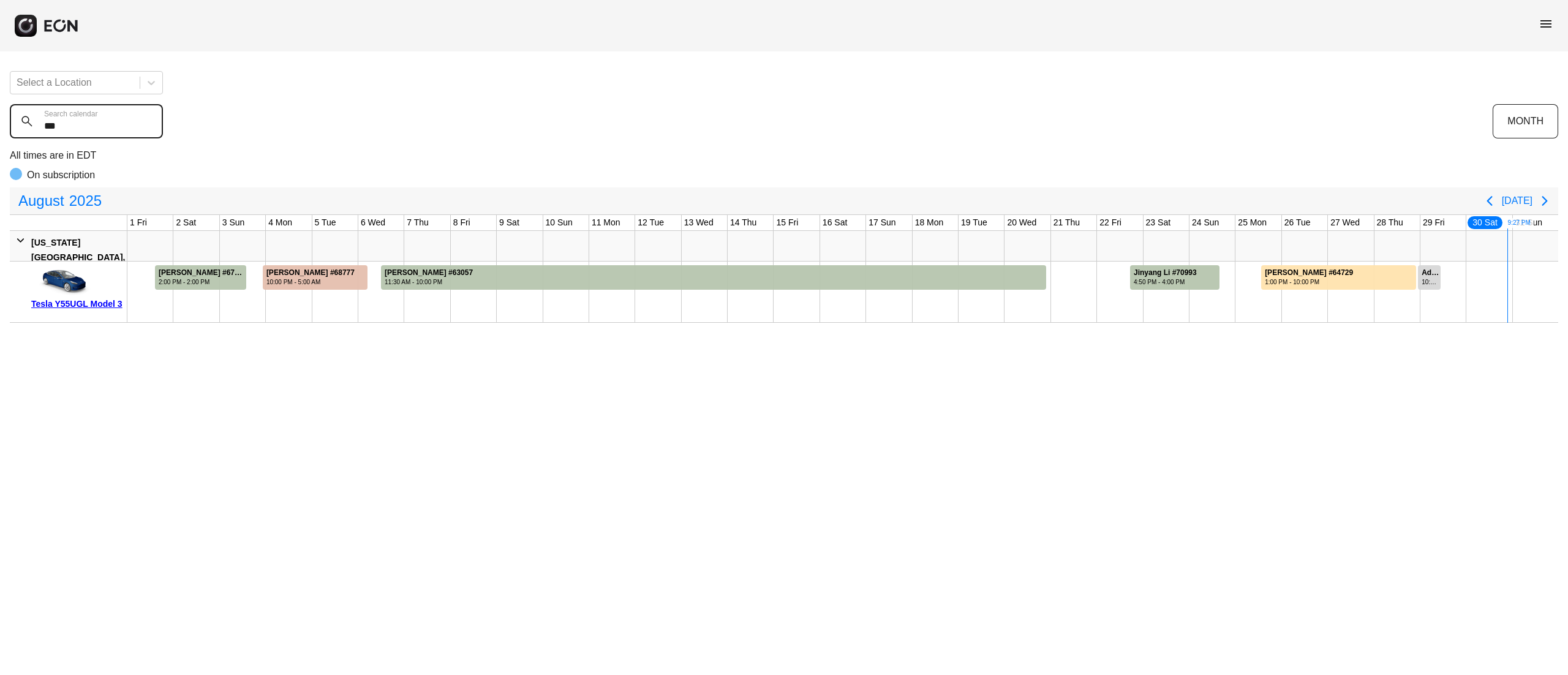
drag, startPoint x: 96, startPoint y: 127, endPoint x: 0, endPoint y: 129, distance: 96.0
click at [0, 129] on div "Select a Location *** Search calendar MONTH All times are in EDT On subscriptio…" at bounding box center [784, 192] width 1568 height 262
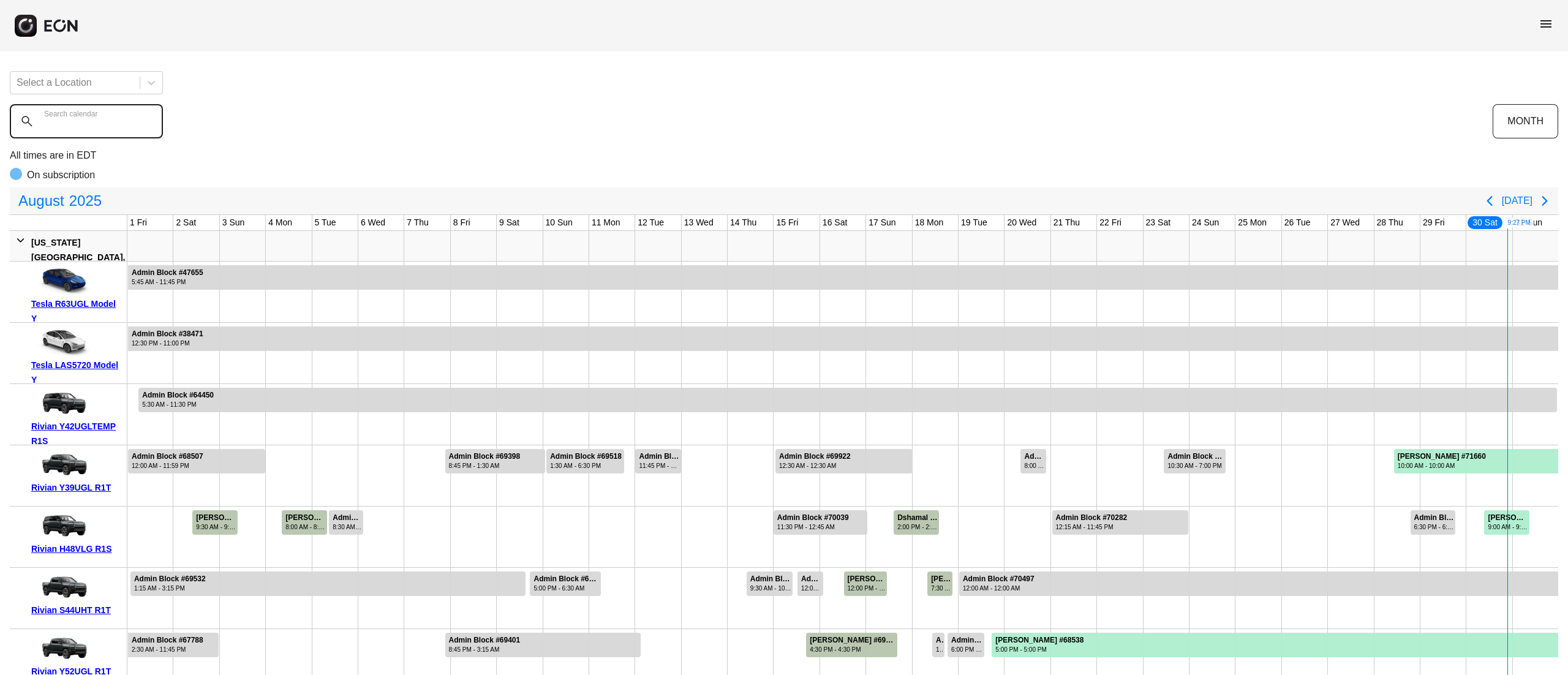
type calendar "*"
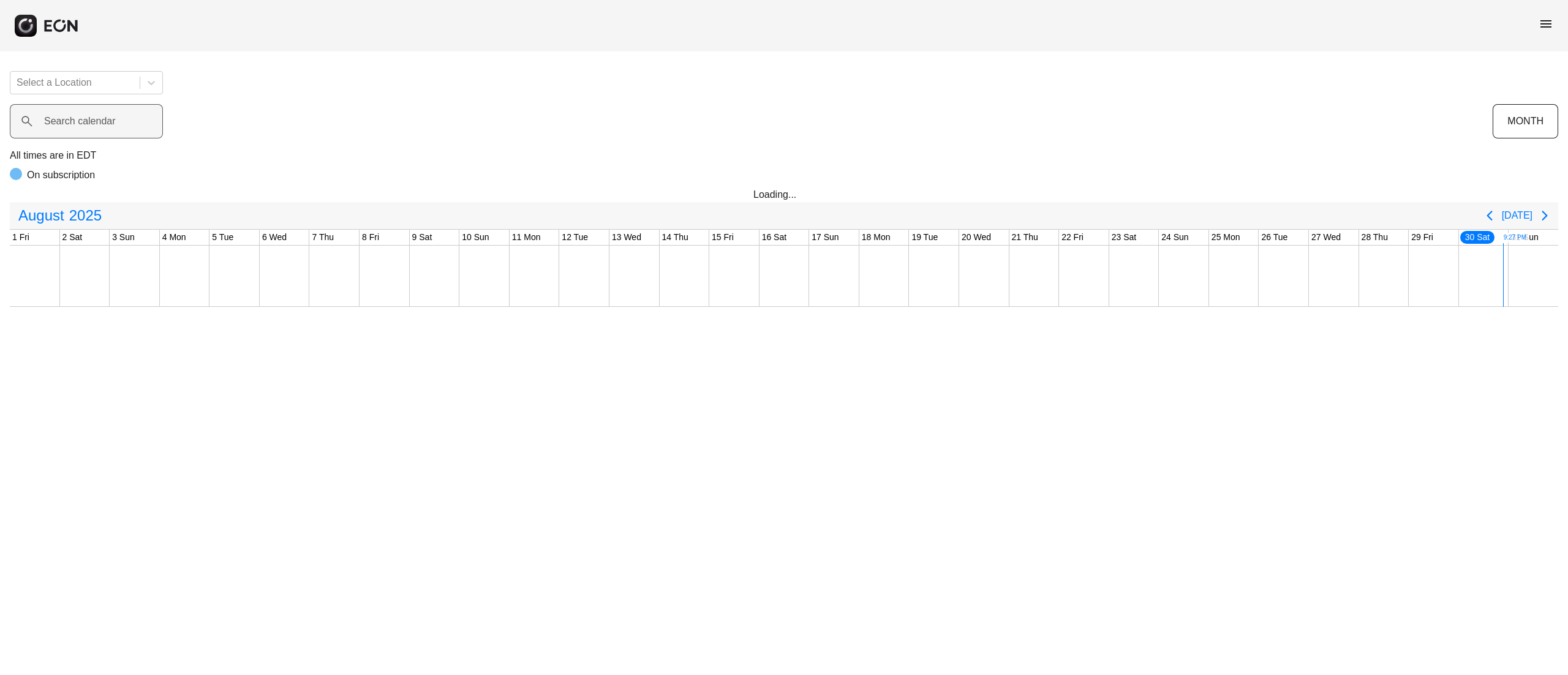
click at [92, 125] on label "Search calendar" at bounding box center [80, 122] width 72 height 15
click at [92, 125] on calendar "Search calendar" at bounding box center [86, 122] width 153 height 35
type calendar "******"
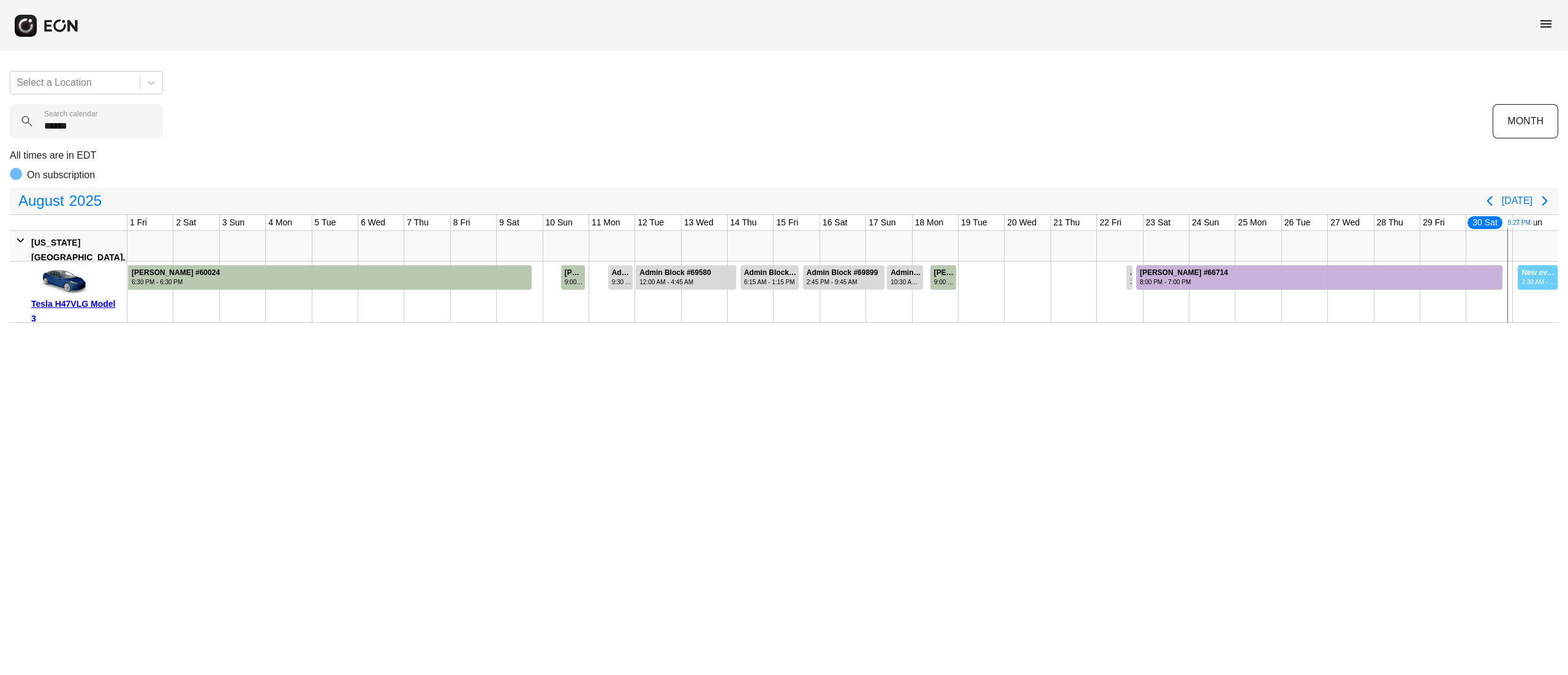
drag, startPoint x: 1518, startPoint y: 280, endPoint x: 1567, endPoint y: 277, distance: 49.1
click at [1567, 280] on div "Select a Location ****** Search calendar MONTH All times are in EDT On subscrip…" at bounding box center [784, 192] width 1568 height 262
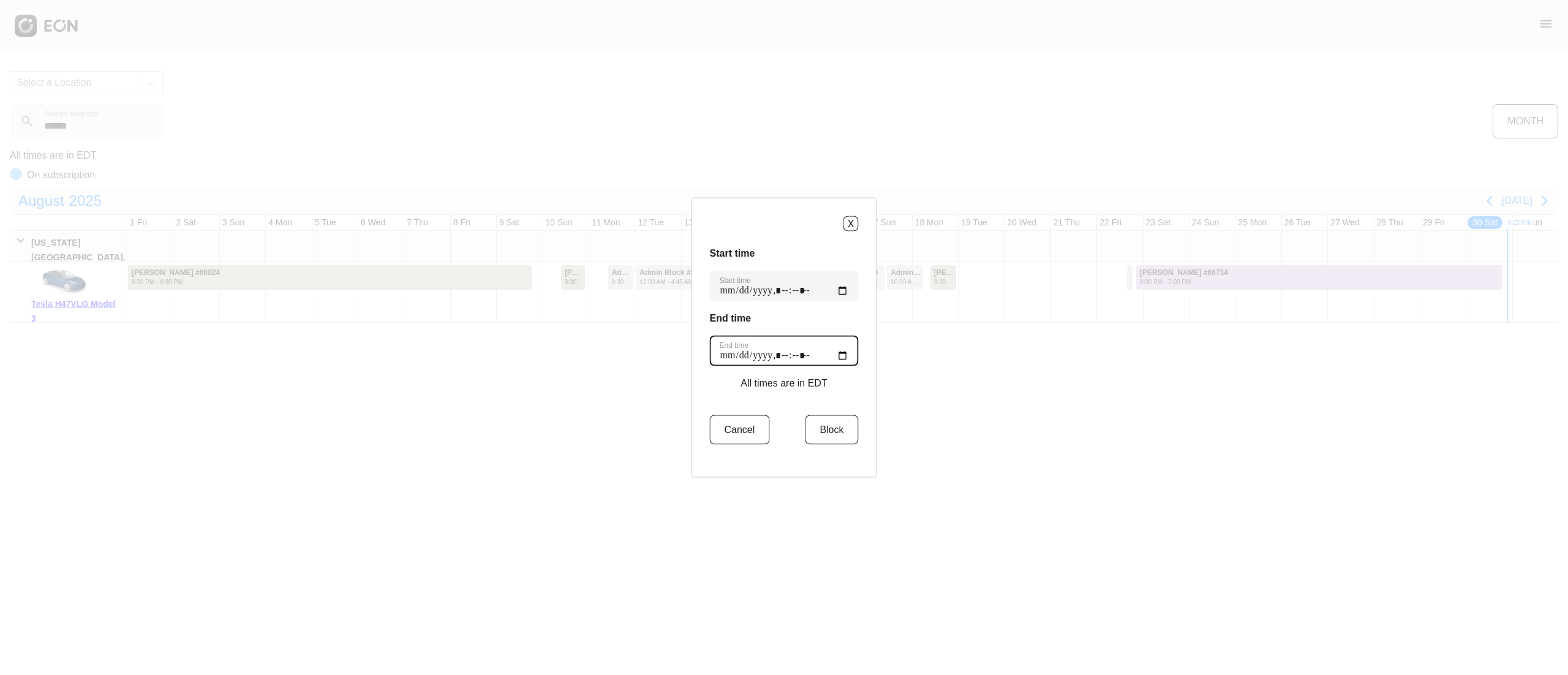
click at [833, 350] on time "End time" at bounding box center [784, 351] width 149 height 31
type time "**********"
click at [825, 434] on button "Block" at bounding box center [831, 430] width 53 height 29
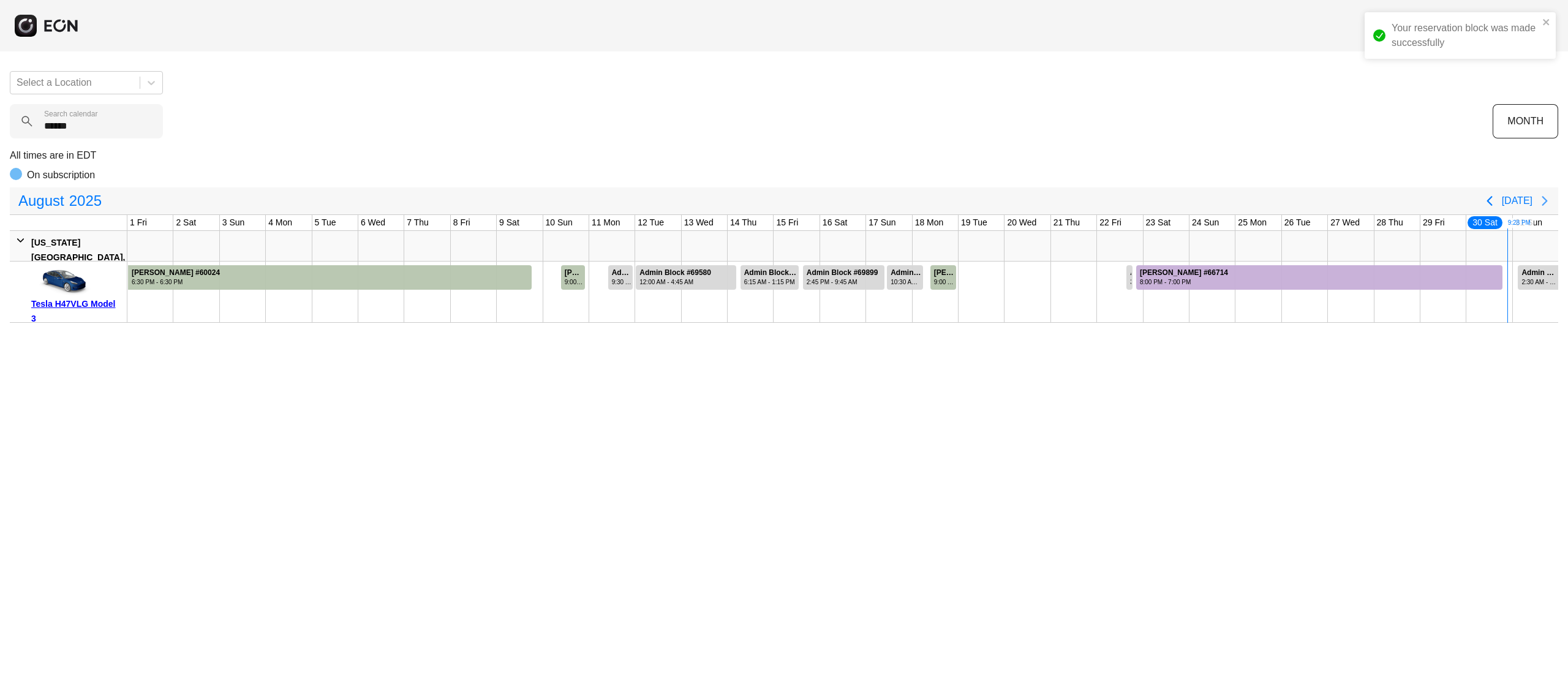
click at [1546, 195] on icon "Next page" at bounding box center [1545, 201] width 15 height 15
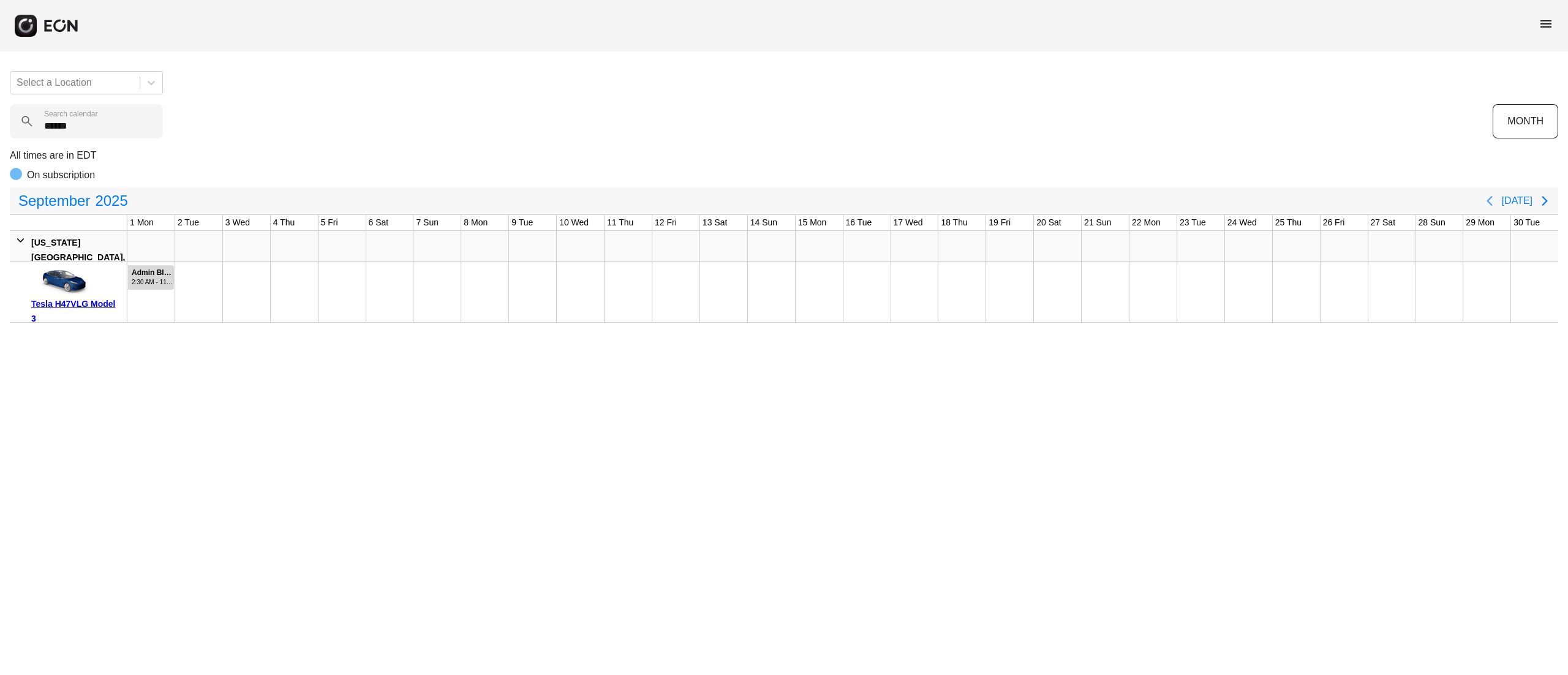
click at [1493, 210] on button "Previous page" at bounding box center [1490, 201] width 25 height 25
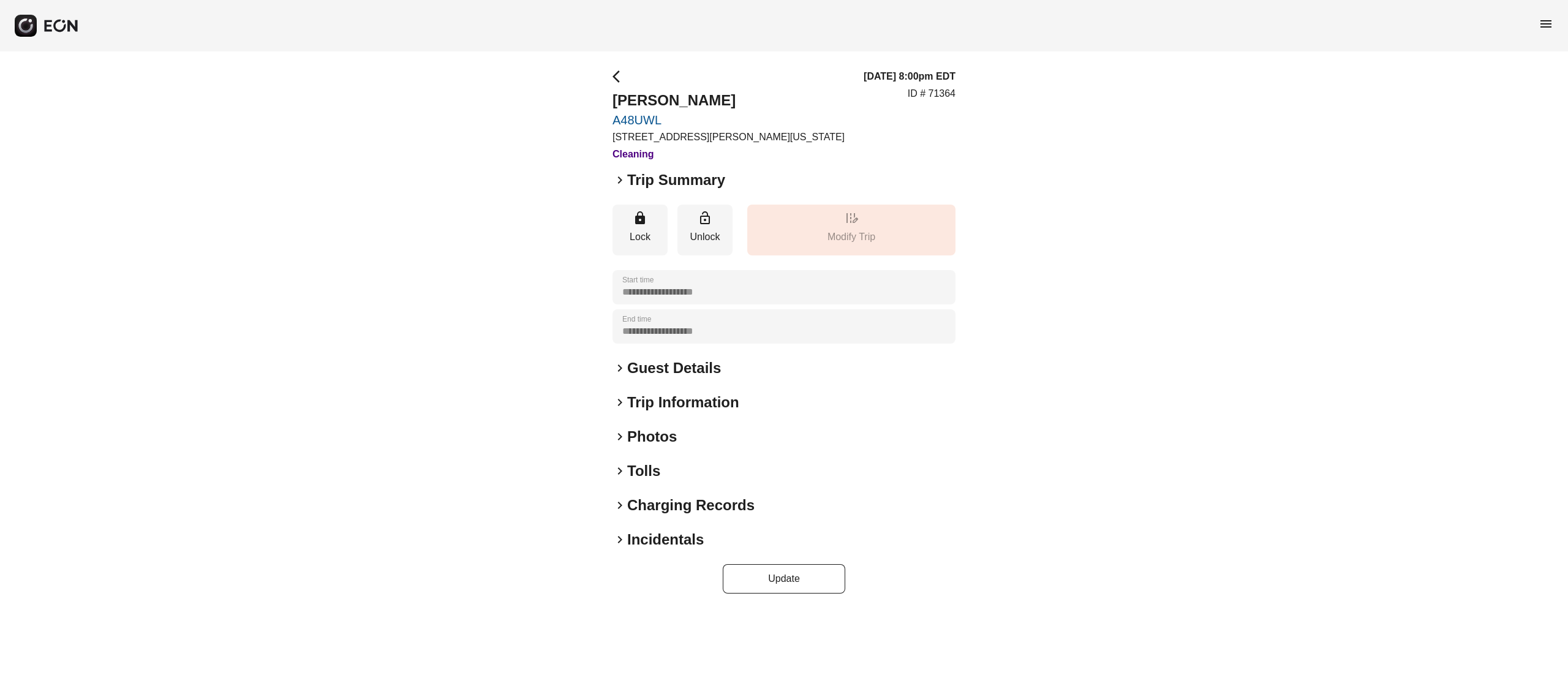
click at [653, 438] on h2 "Photos" at bounding box center [652, 437] width 50 height 20
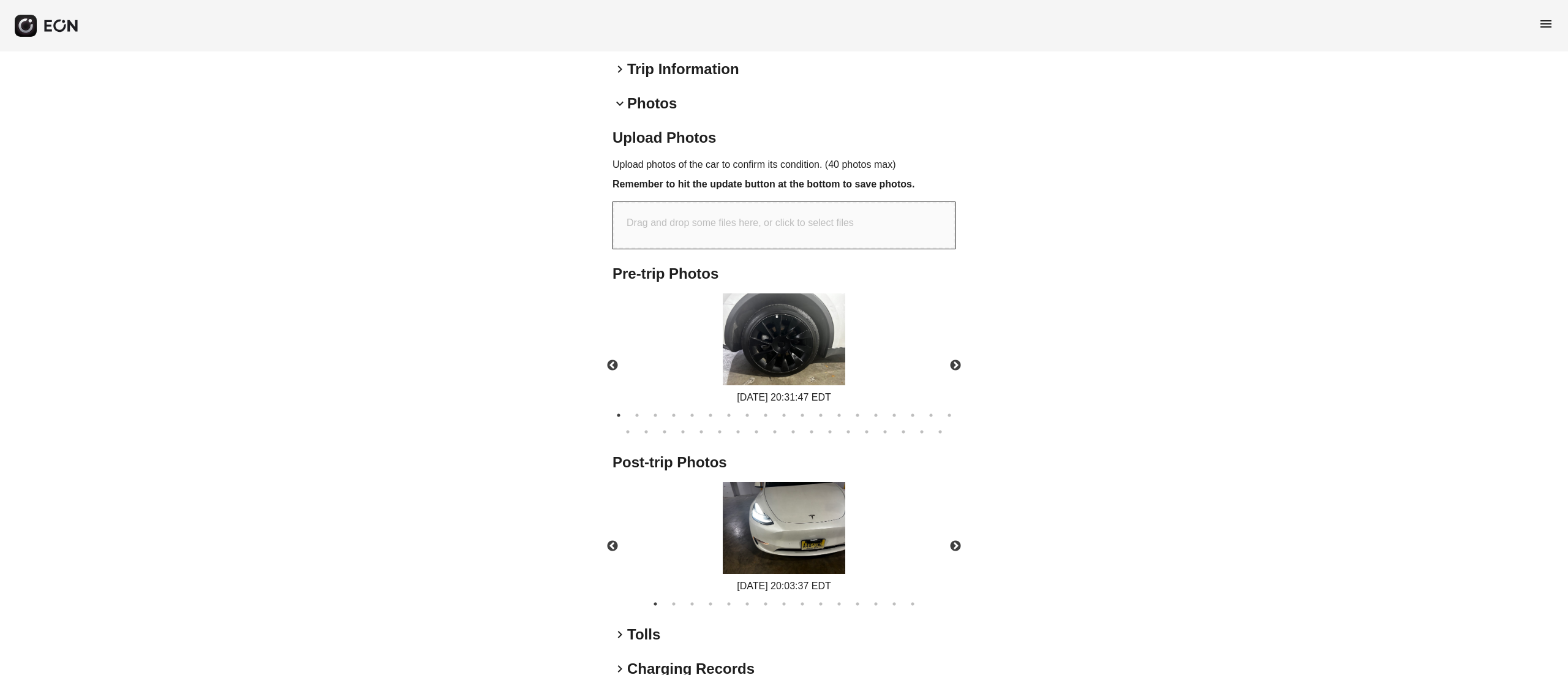
scroll to position [371, 0]
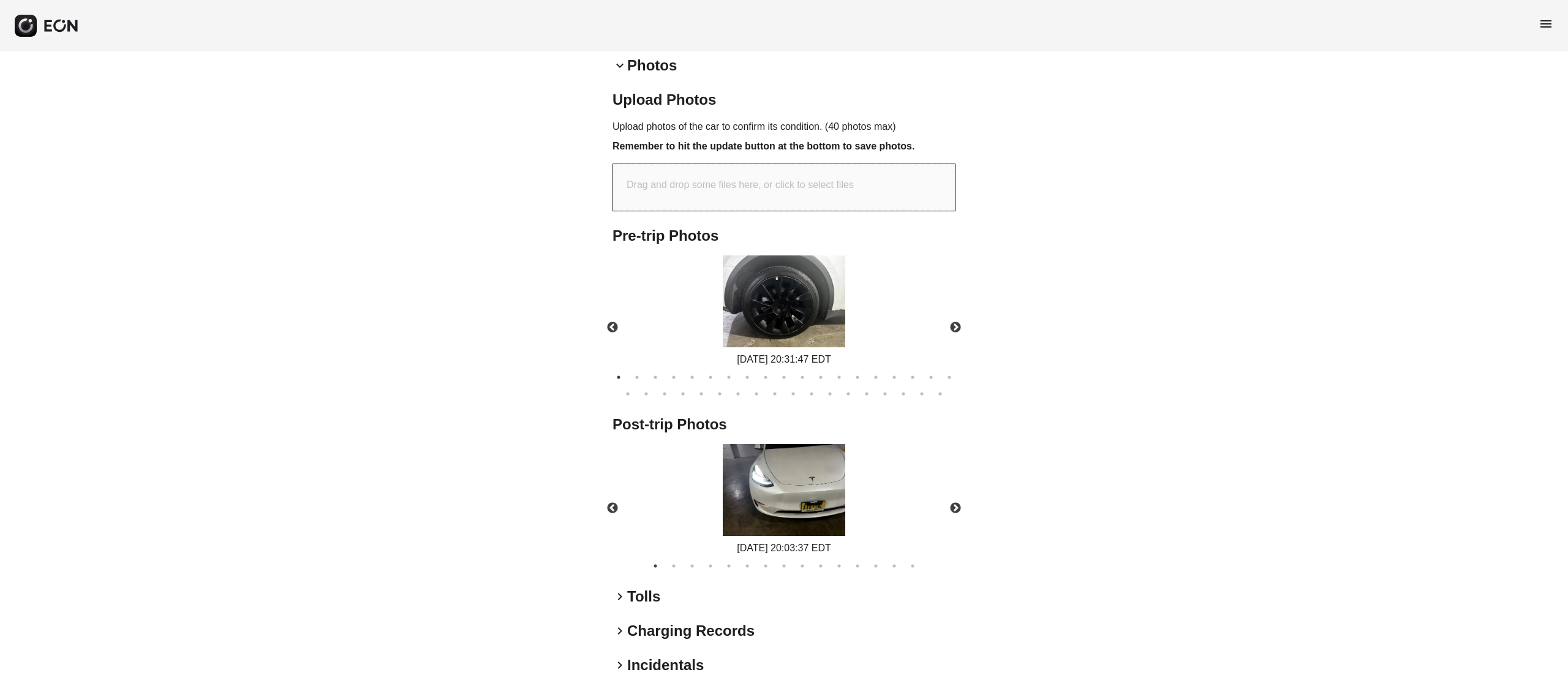
click at [824, 473] on img at bounding box center [784, 490] width 122 height 92
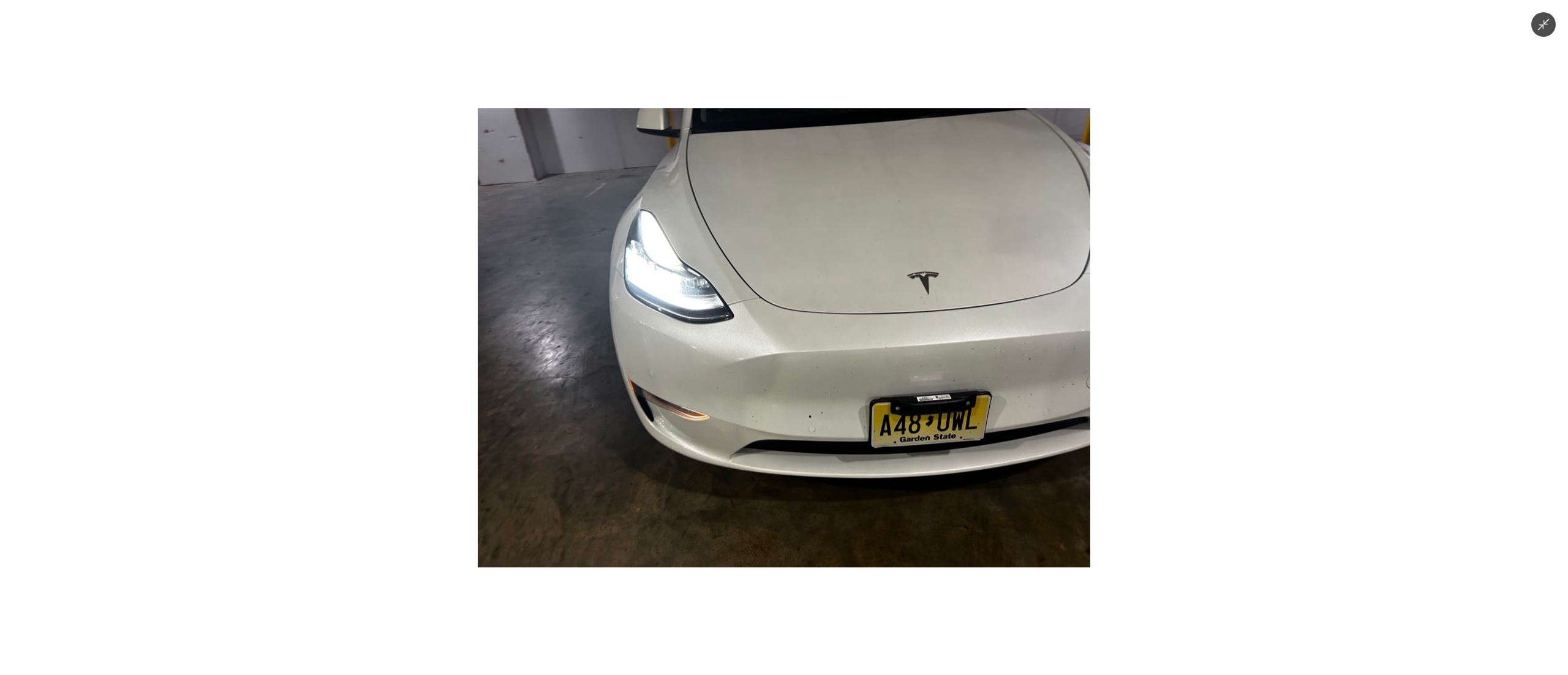
click at [961, 433] on img at bounding box center [784, 338] width 612 height 460
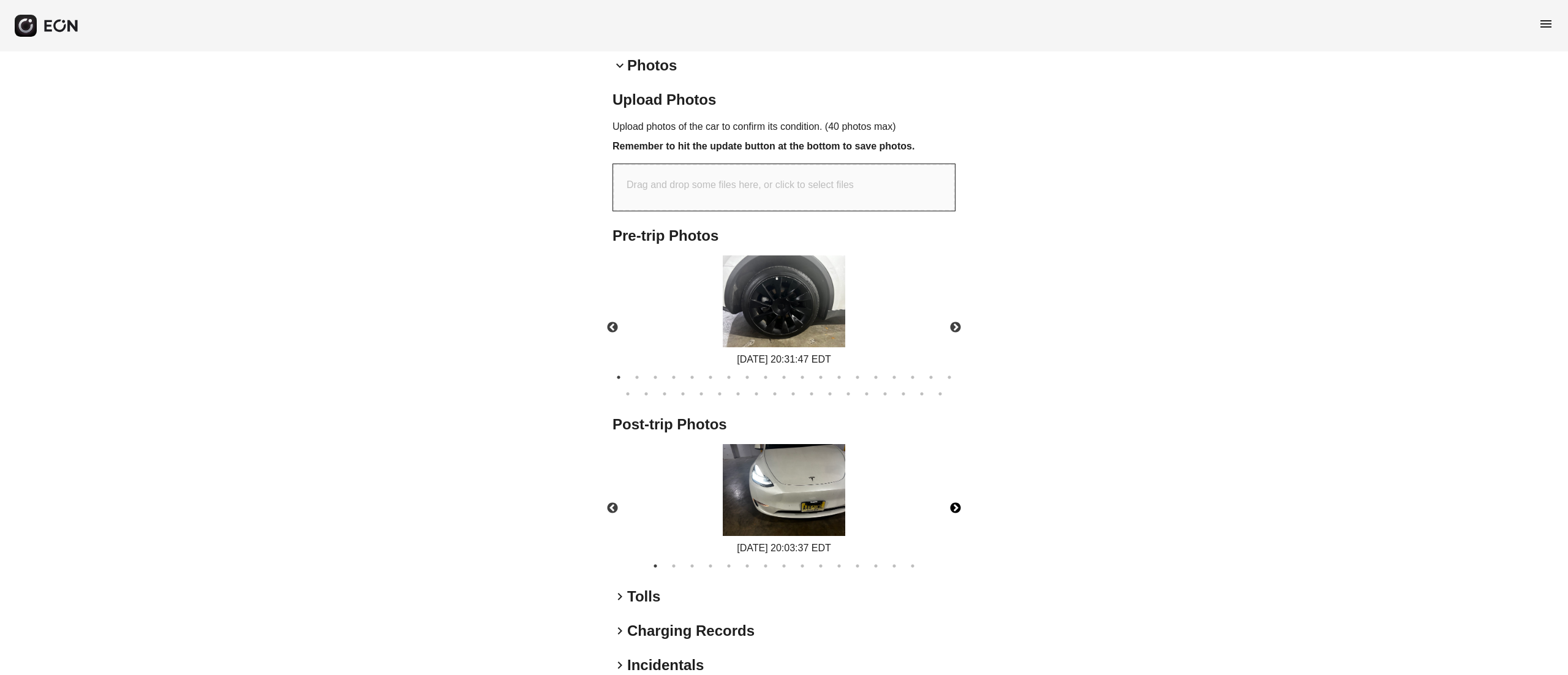
click at [944, 507] on button "Next" at bounding box center [956, 508] width 43 height 43
click at [949, 507] on button "Next" at bounding box center [956, 508] width 43 height 43
click at [777, 494] on img at bounding box center [784, 490] width 122 height 92
